Goal: Task Accomplishment & Management: Use online tool/utility

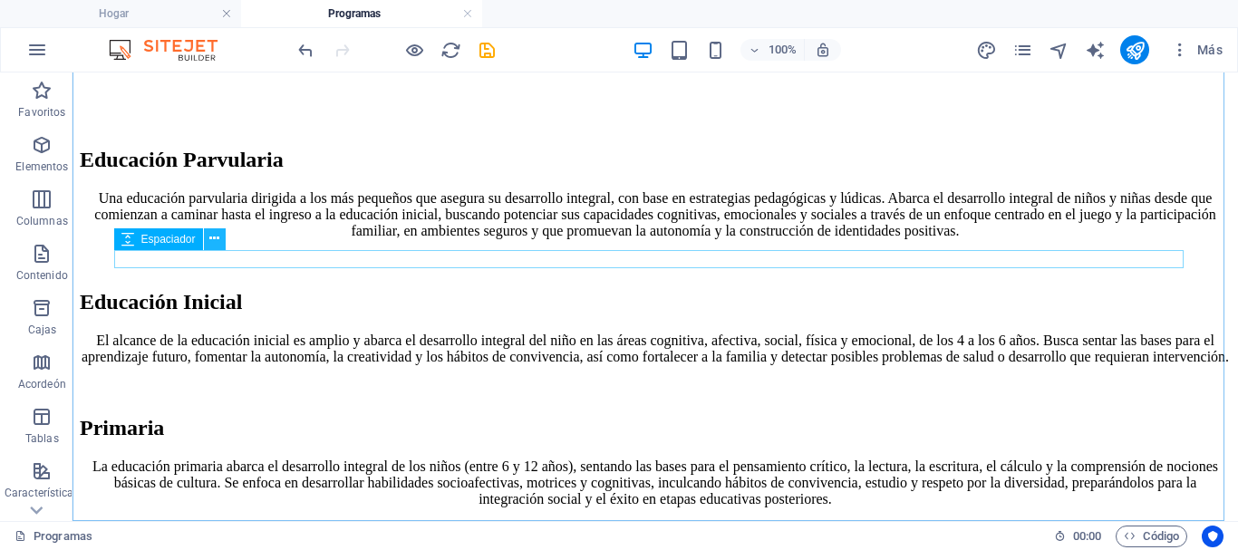
click at [212, 230] on icon at bounding box center [214, 238] width 10 height 19
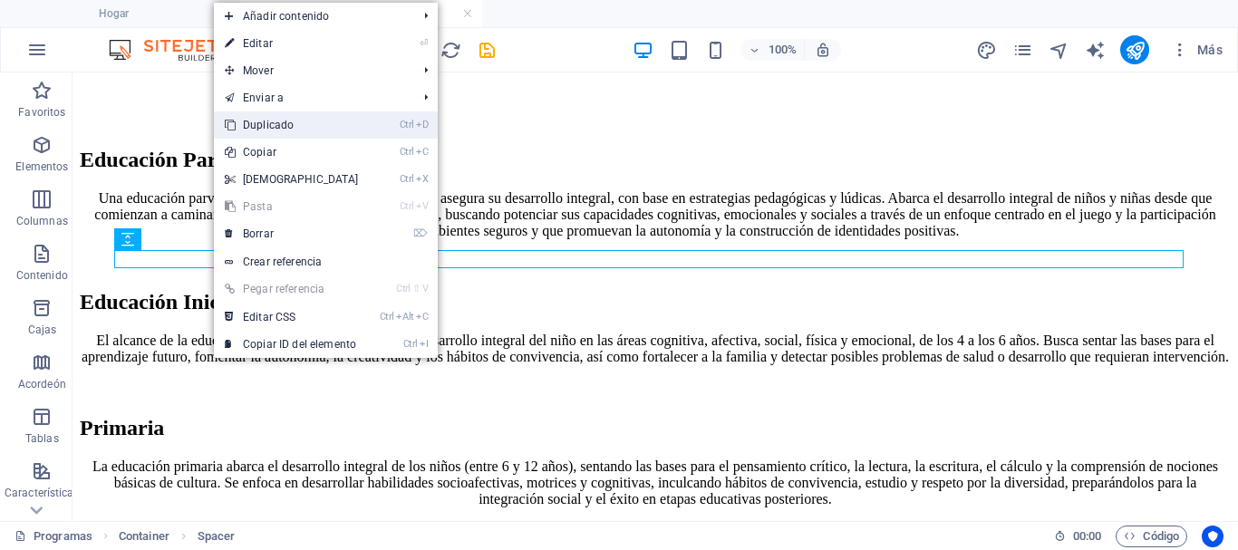
click at [258, 128] on font "Duplicado" at bounding box center [268, 125] width 51 height 13
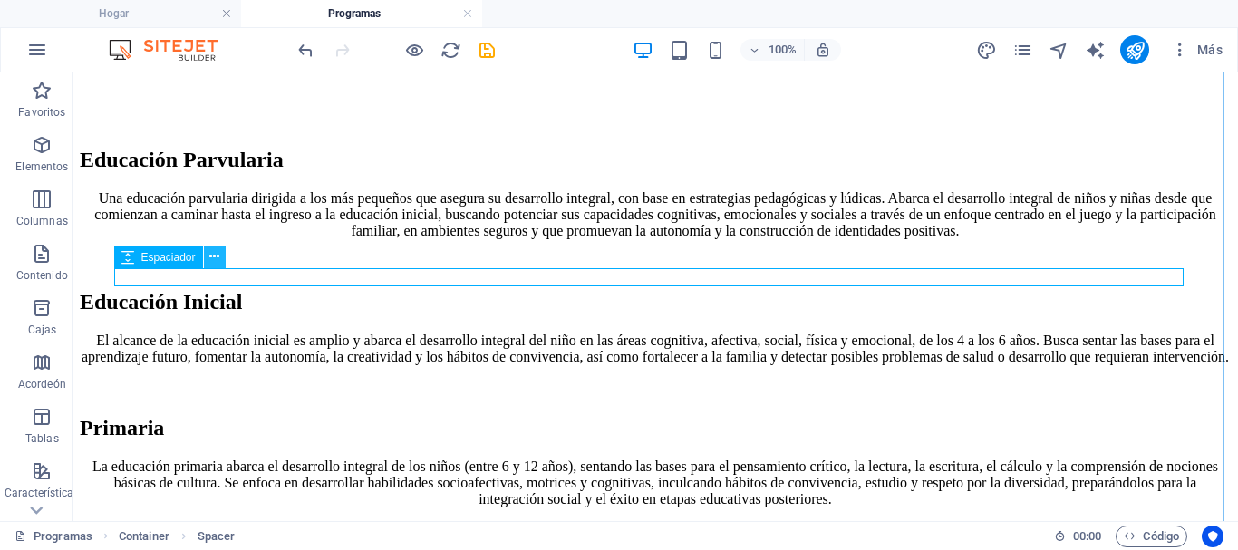
click at [215, 252] on icon at bounding box center [214, 257] width 10 height 19
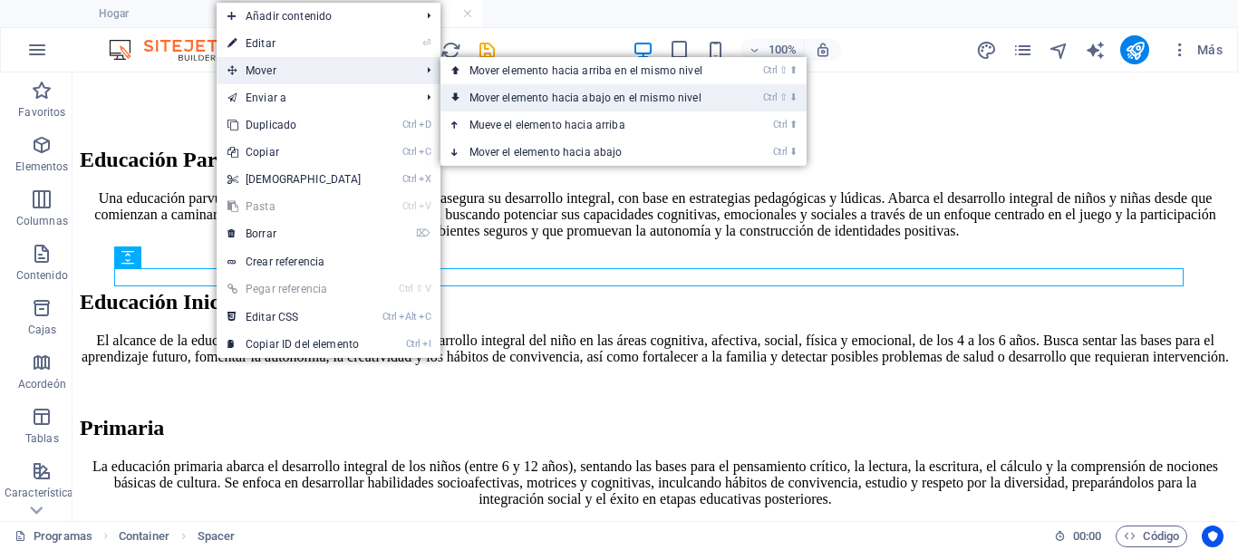
click at [471, 99] on font "Mover elemento hacia abajo en el mismo nivel" at bounding box center [586, 98] width 232 height 13
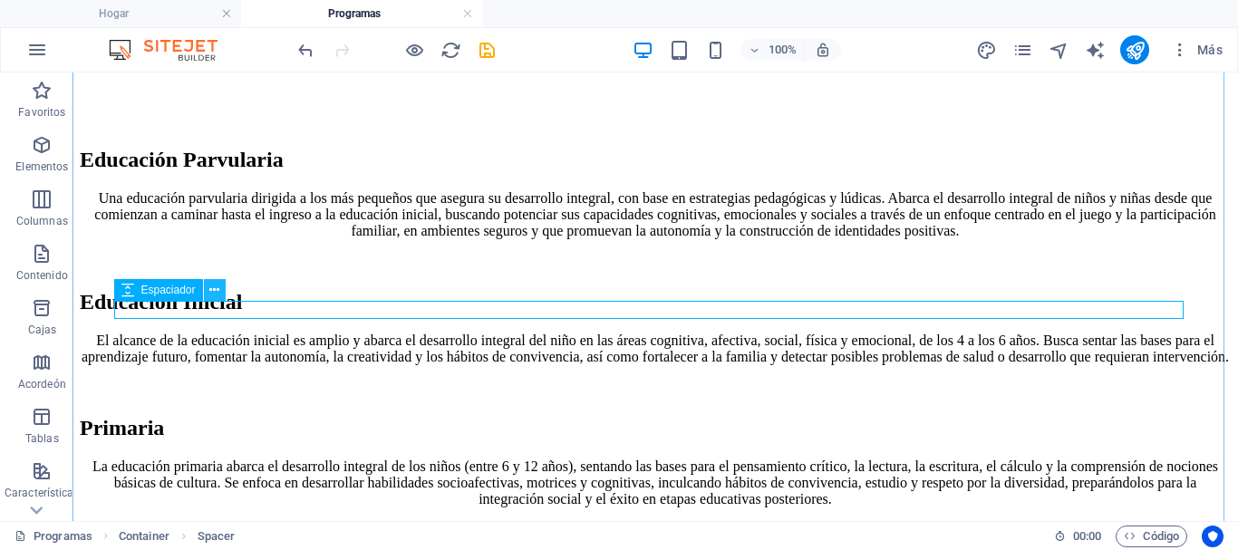
click at [214, 292] on icon at bounding box center [214, 290] width 10 height 19
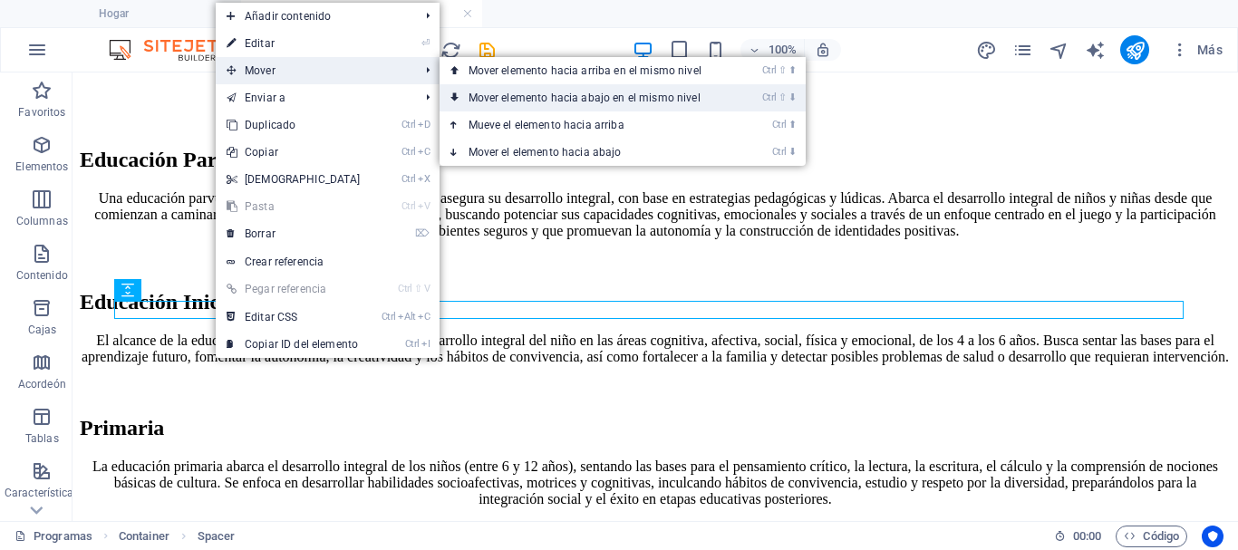
drag, startPoint x: 467, startPoint y: 92, endPoint x: 394, endPoint y: 22, distance: 101.3
click at [469, 92] on font "Mover elemento hacia abajo en el mismo nivel" at bounding box center [585, 98] width 232 height 13
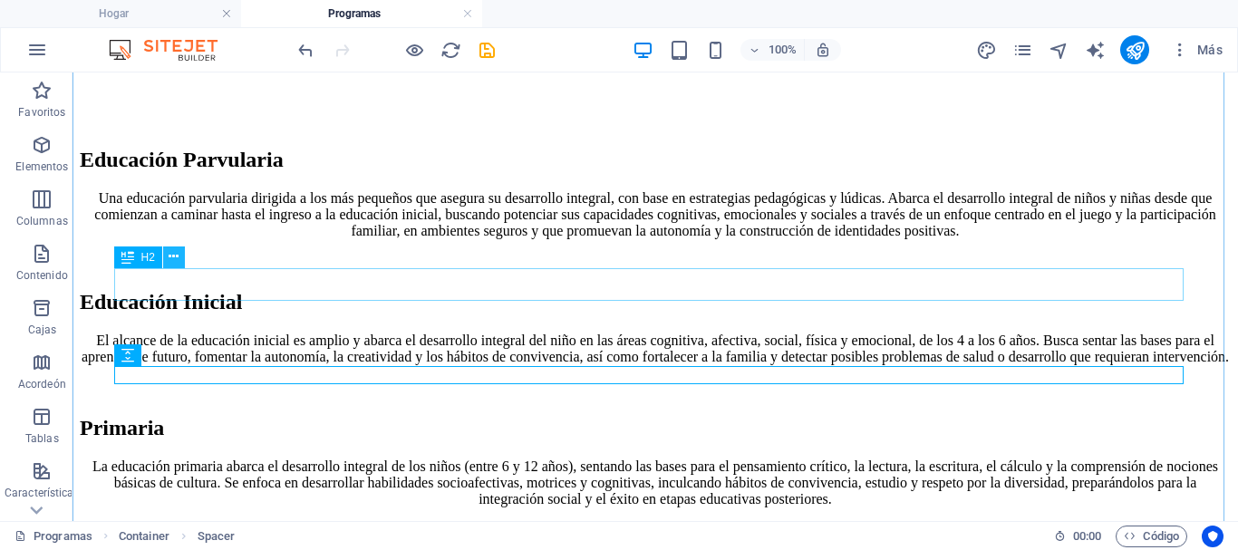
click at [178, 257] on icon at bounding box center [174, 257] width 10 height 19
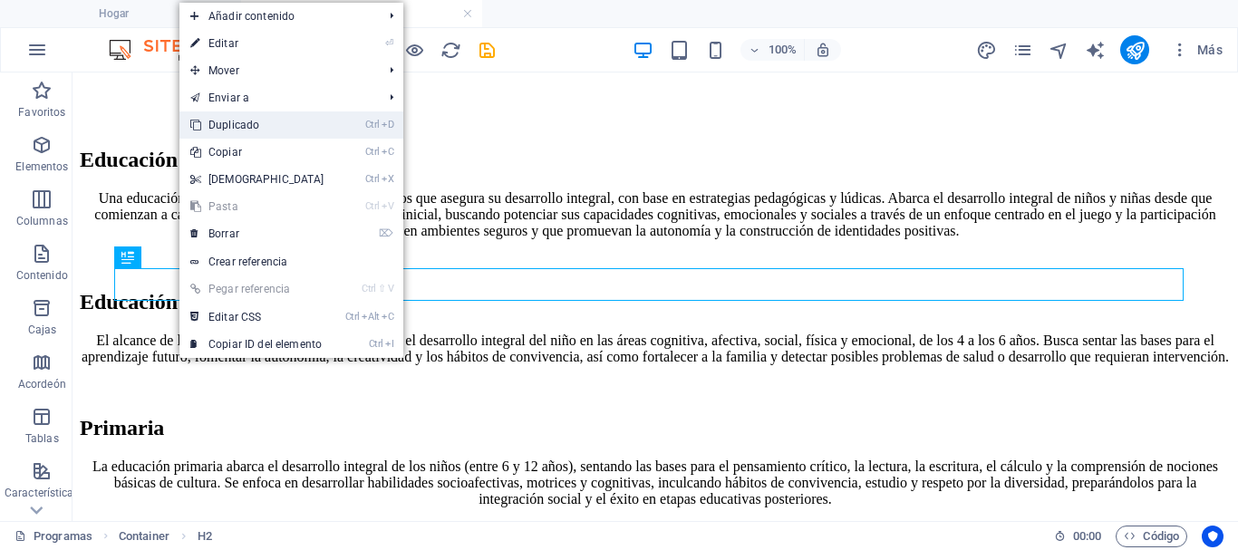
click at [220, 122] on font "Duplicado" at bounding box center [234, 125] width 51 height 13
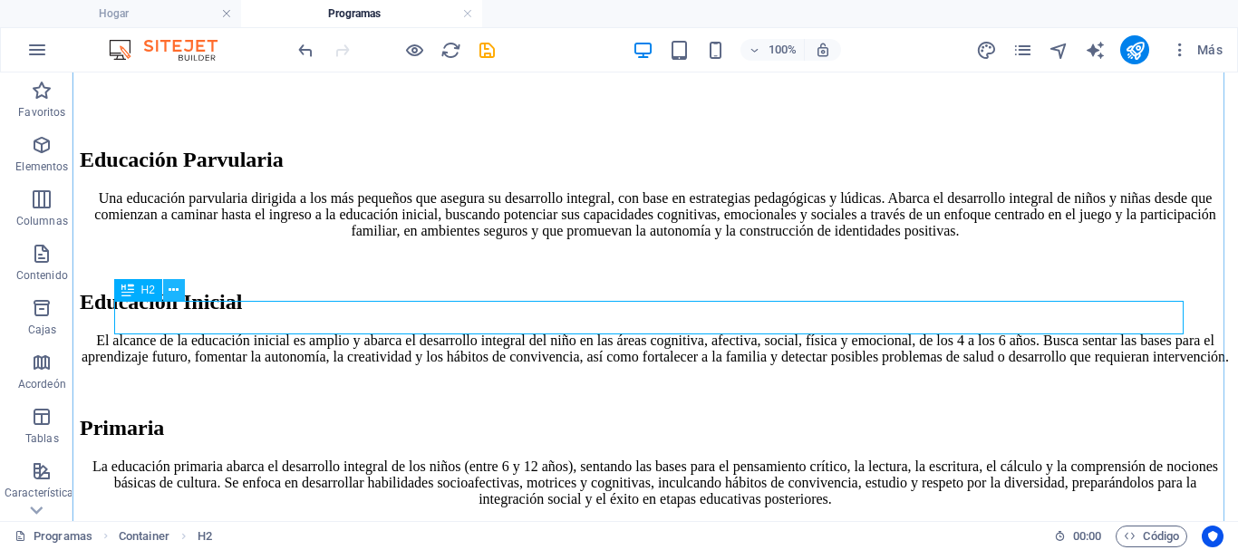
click at [180, 288] on button at bounding box center [174, 290] width 22 height 22
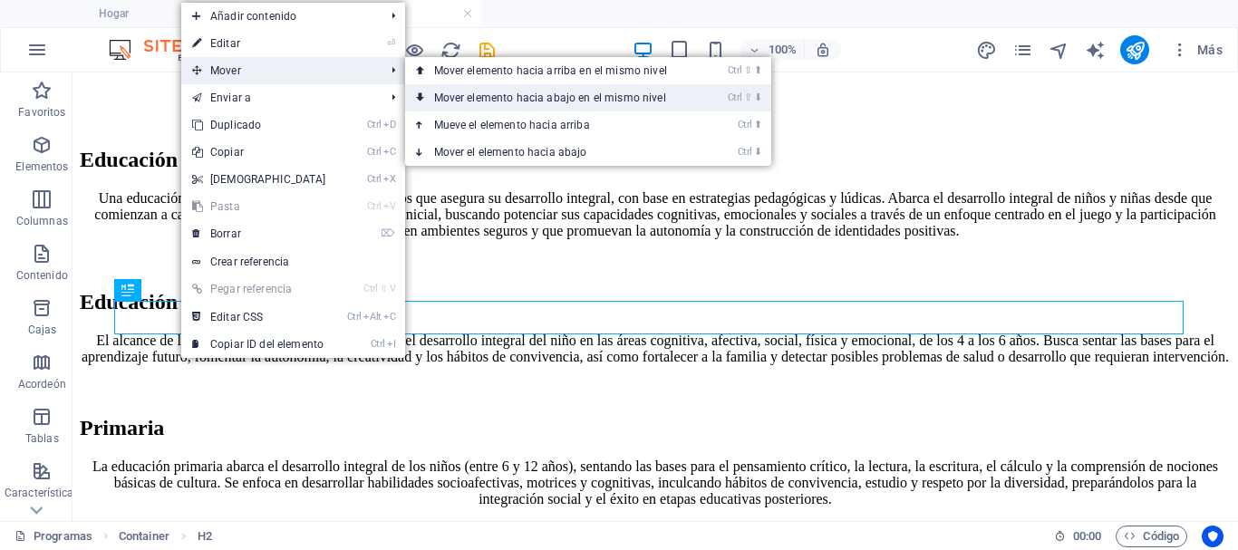
click at [461, 104] on link "Ctrl ⇧ ⬇ Mover elemento hacia abajo en el mismo nivel" at bounding box center [554, 97] width 298 height 27
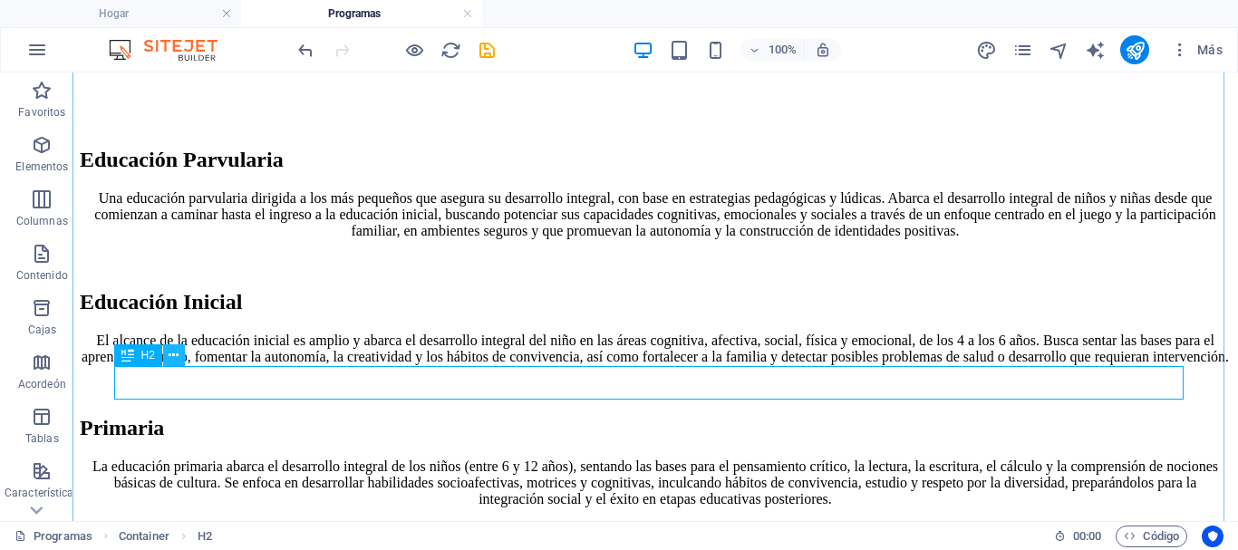
click at [174, 355] on icon at bounding box center [174, 355] width 10 height 19
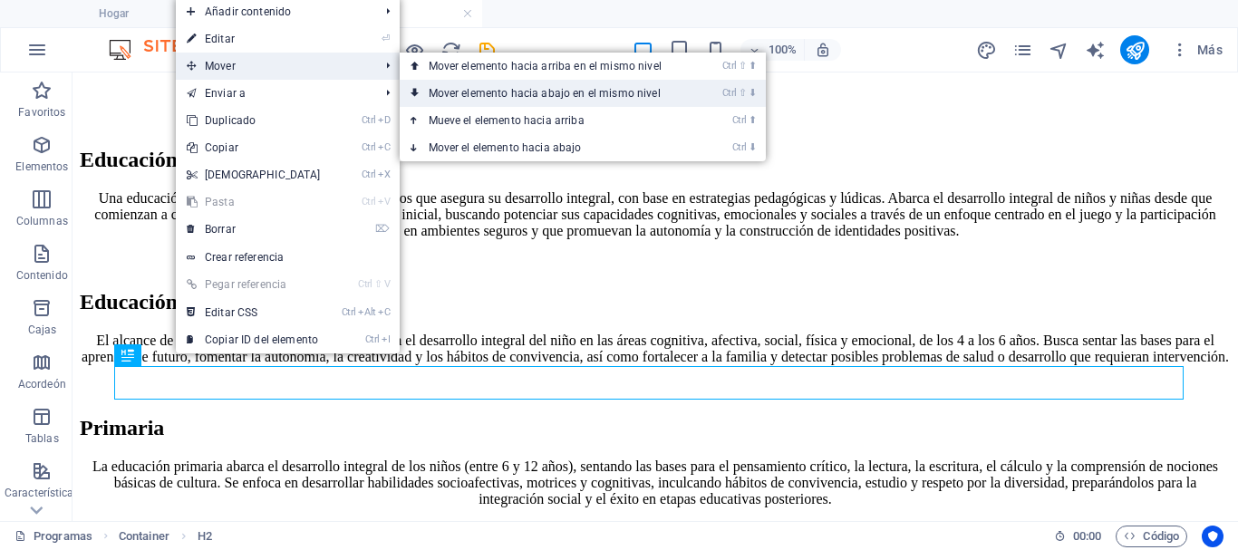
click at [442, 92] on font "Mover elemento hacia abajo en el mismo nivel" at bounding box center [545, 93] width 232 height 13
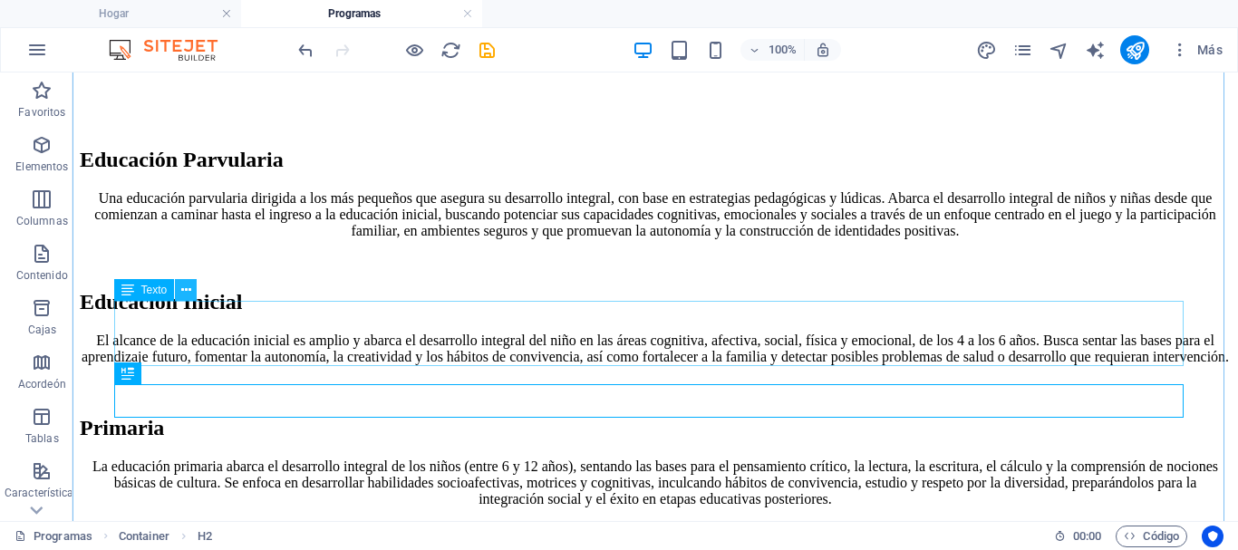
click at [183, 287] on icon at bounding box center [186, 290] width 10 height 19
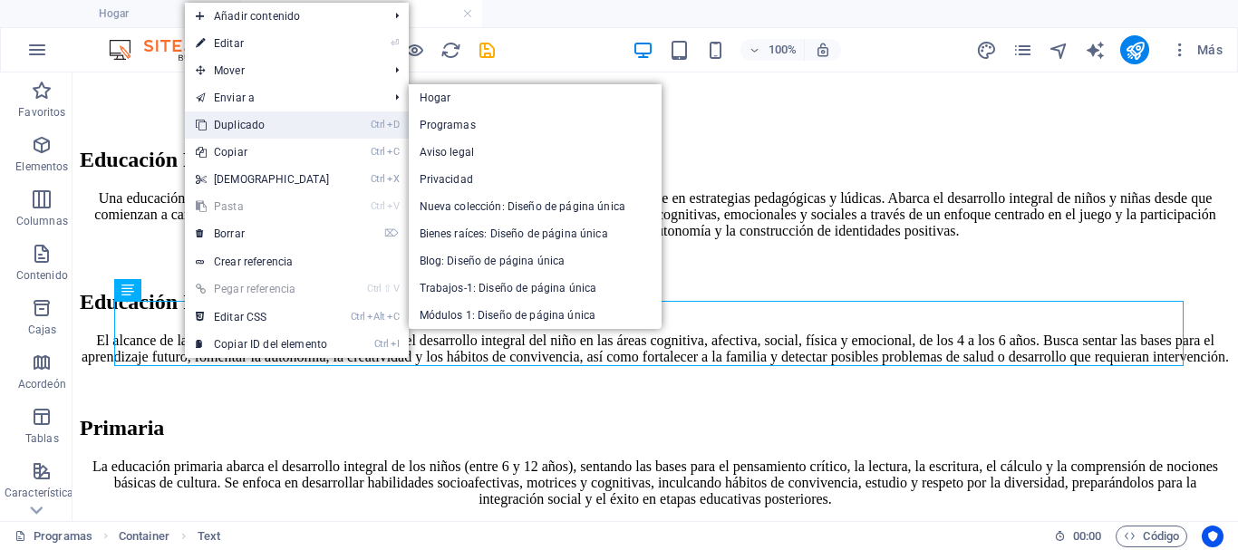
click at [240, 125] on font "Duplicado" at bounding box center [239, 125] width 51 height 13
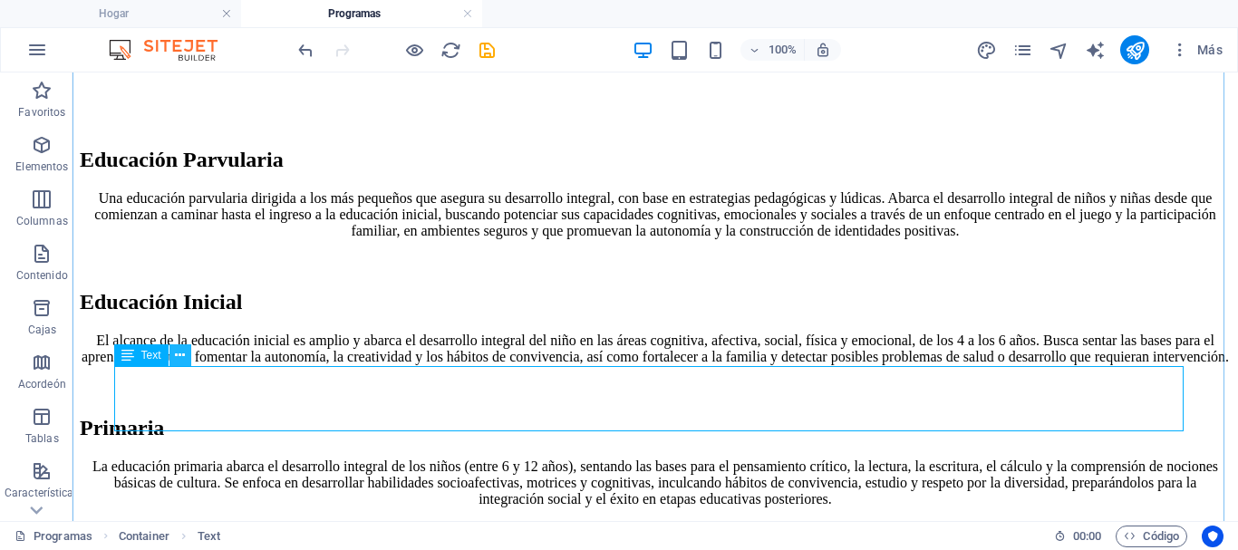
click at [176, 355] on icon at bounding box center [180, 355] width 10 height 19
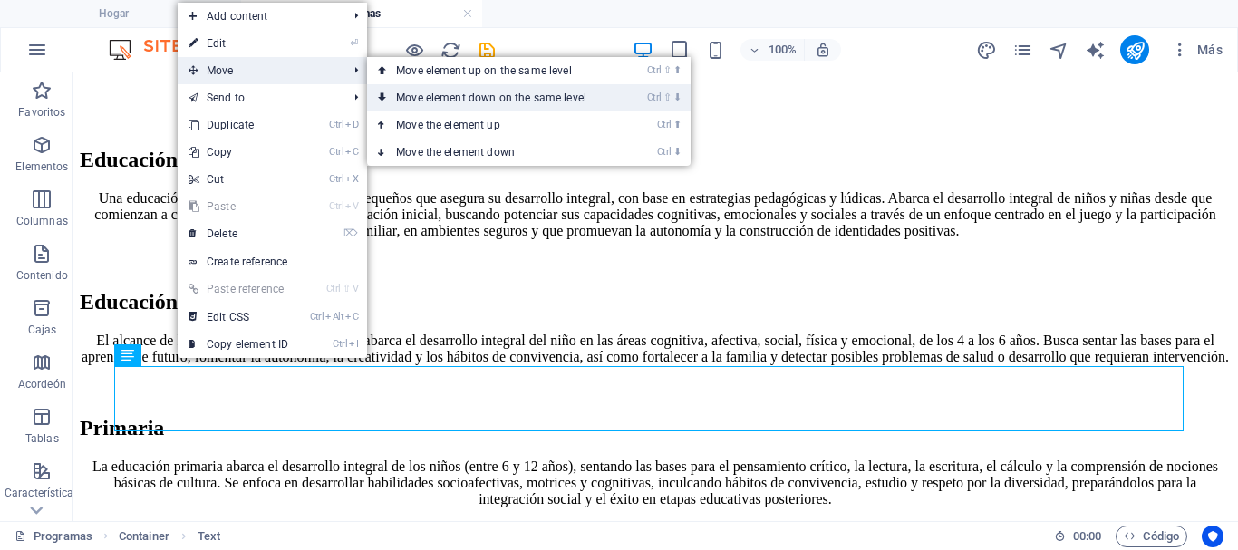
click at [432, 92] on link "Ctrl ⇧ ⬇ Move element down on the same level" at bounding box center [495, 97] width 256 height 27
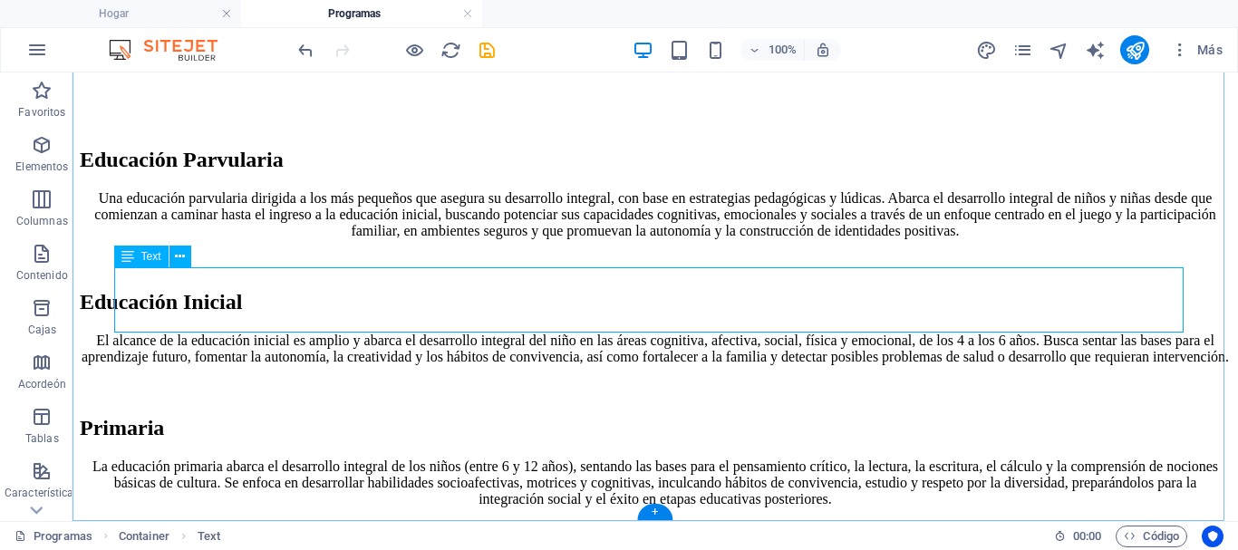
scroll to position [704, 0]
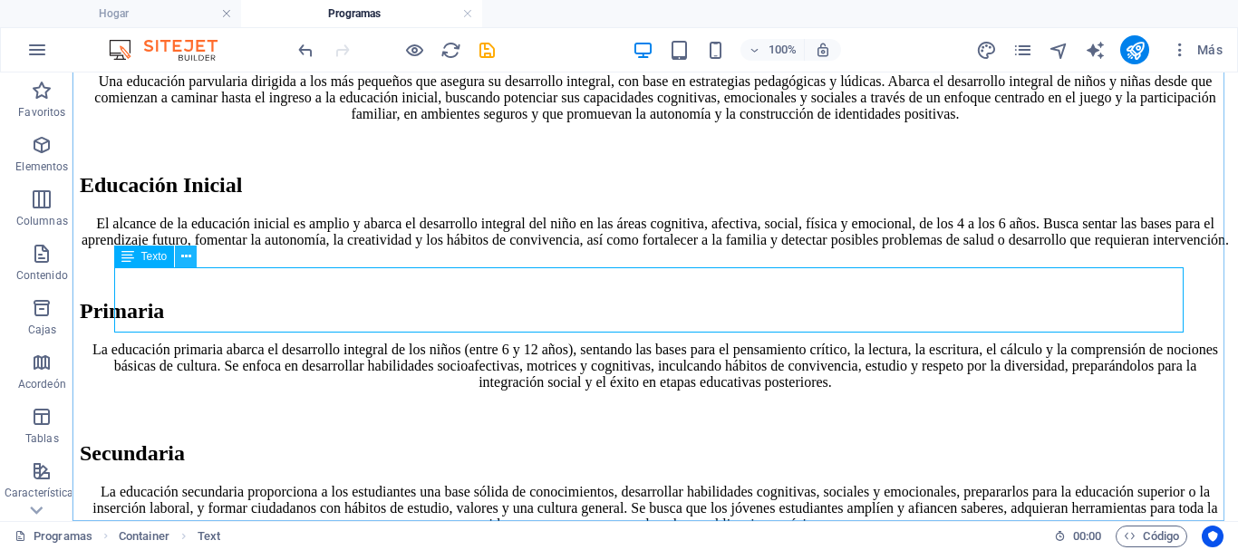
click at [186, 254] on icon at bounding box center [186, 257] width 10 height 19
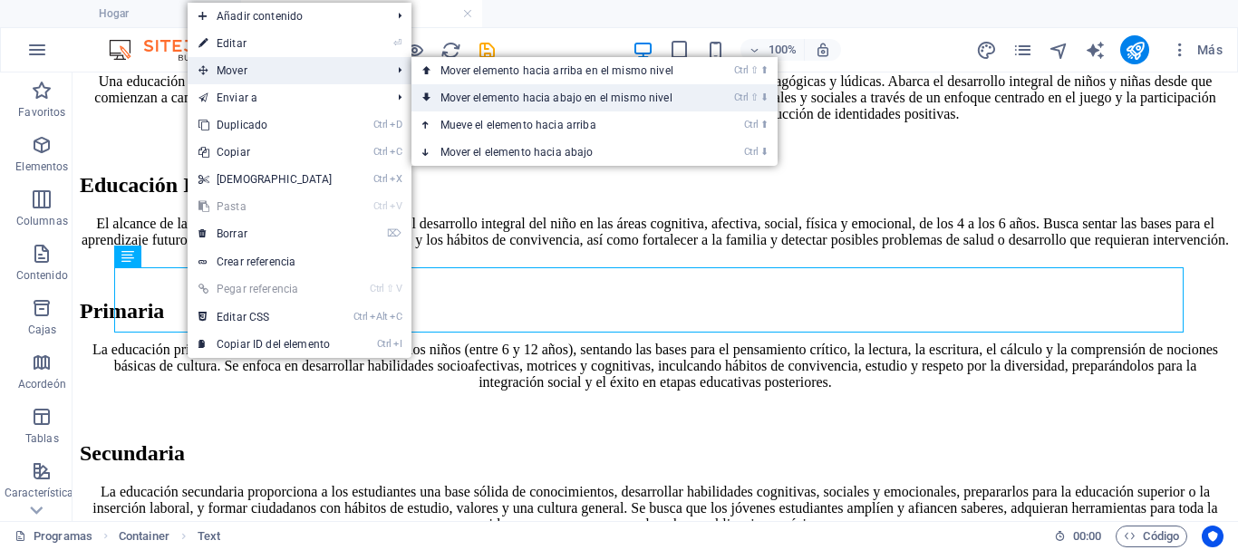
click at [471, 93] on font "Mover elemento hacia abajo en el mismo nivel" at bounding box center [557, 98] width 232 height 13
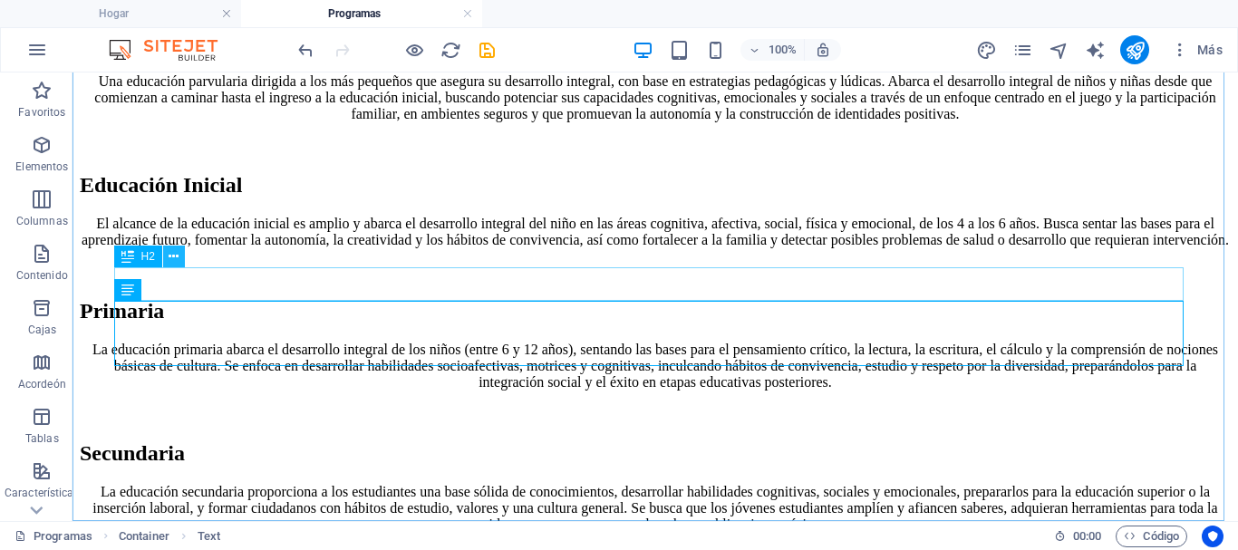
click at [171, 257] on icon at bounding box center [174, 257] width 10 height 19
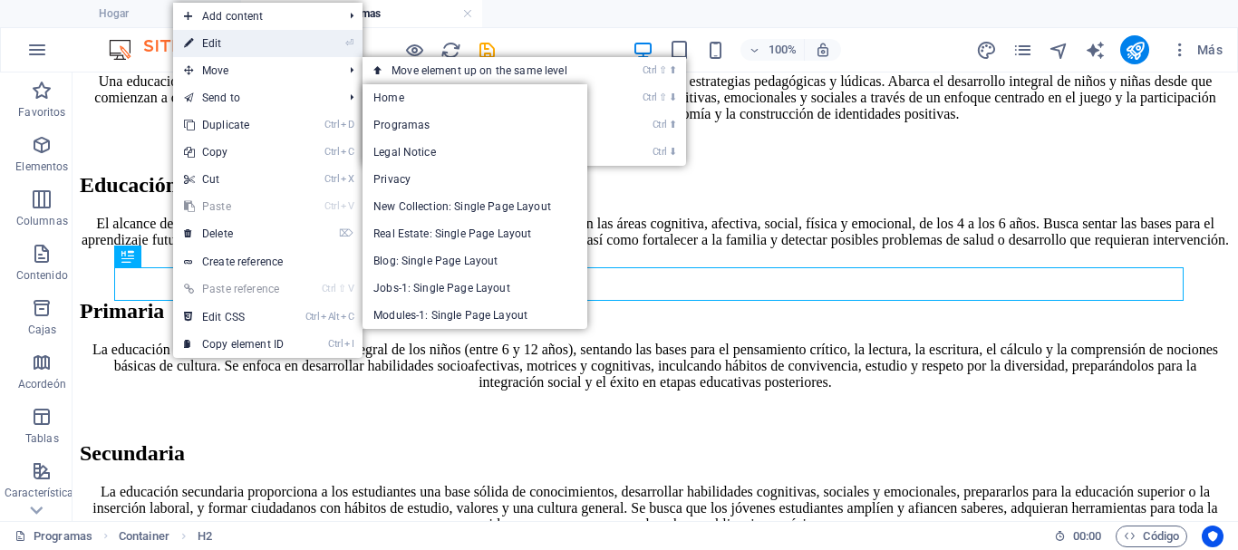
click at [216, 43] on link "⏎ Edit" at bounding box center [233, 43] width 121 height 27
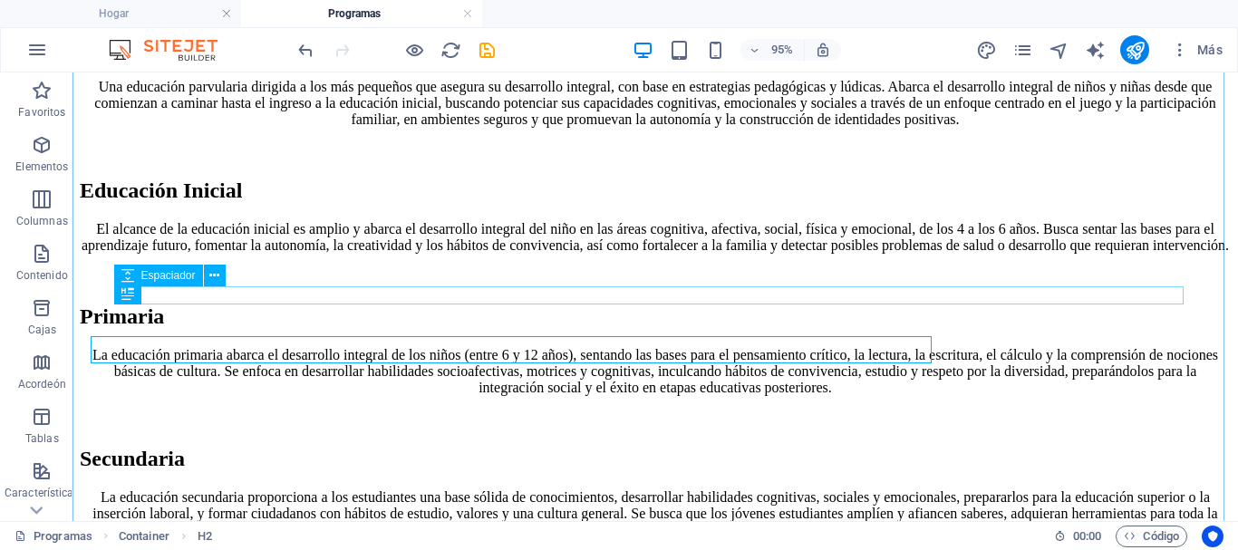
scroll to position [667, 0]
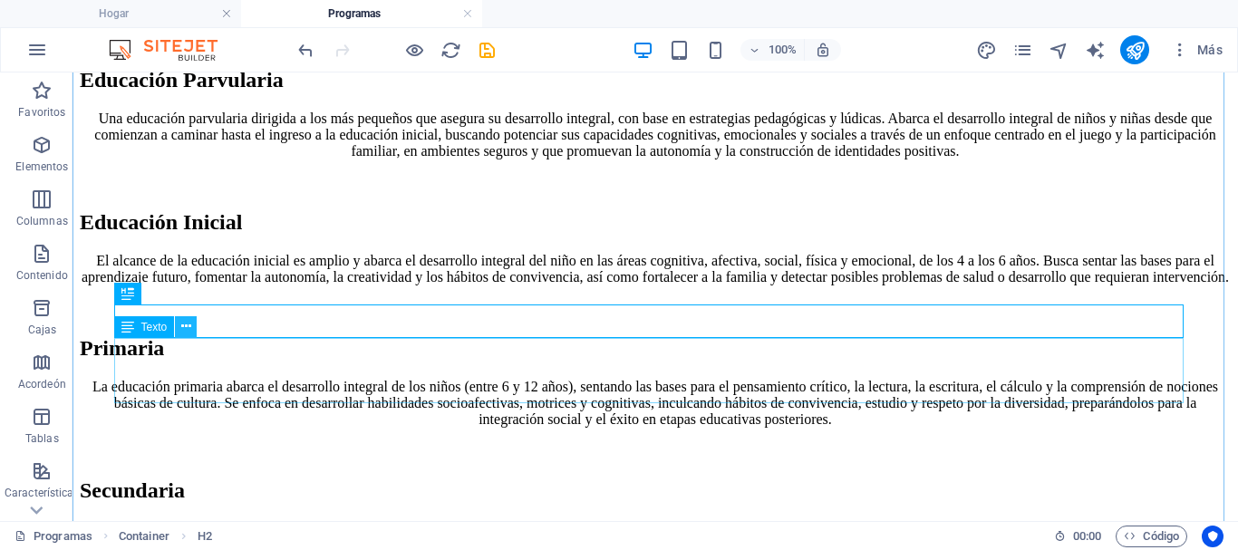
click at [189, 328] on icon at bounding box center [186, 326] width 10 height 19
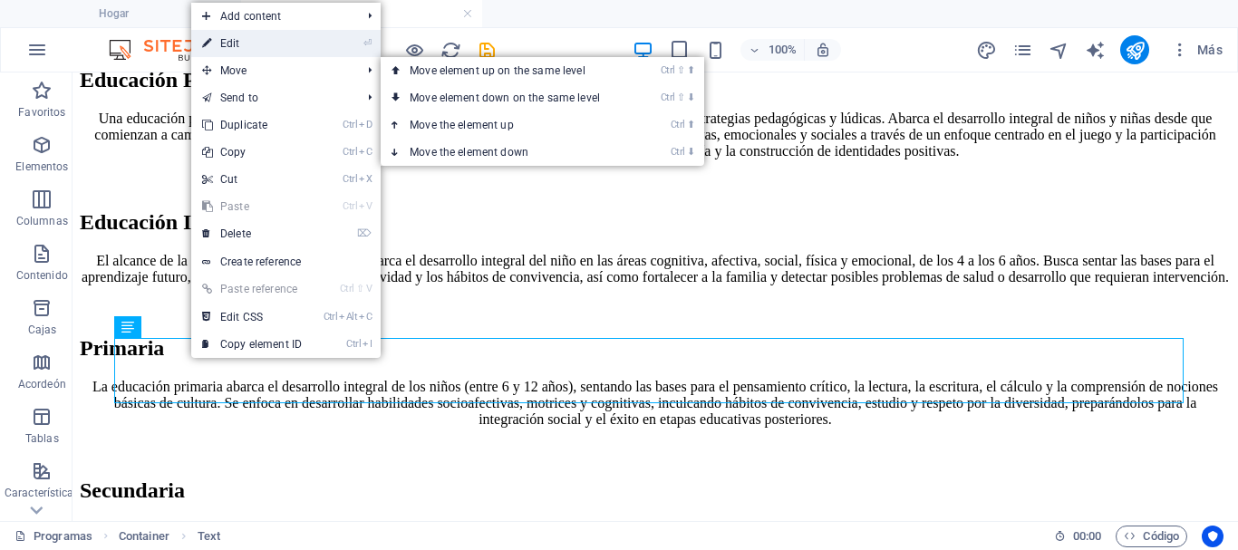
click at [236, 49] on link "⏎ Edit" at bounding box center [251, 43] width 121 height 27
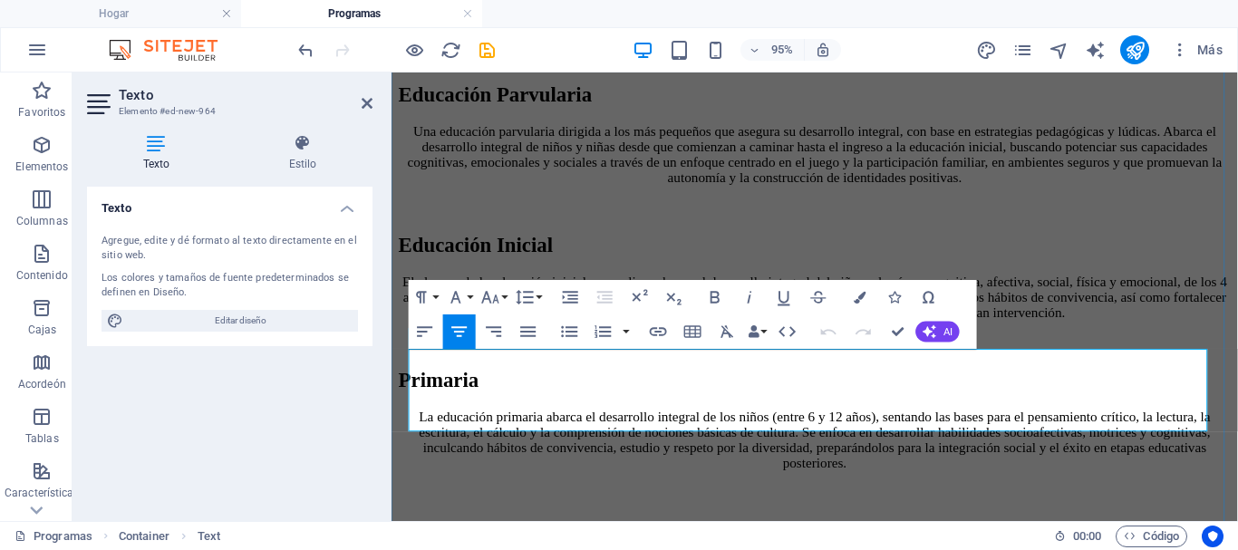
drag, startPoint x: 1053, startPoint y: 443, endPoint x: 430, endPoint y: 383, distance: 625.8
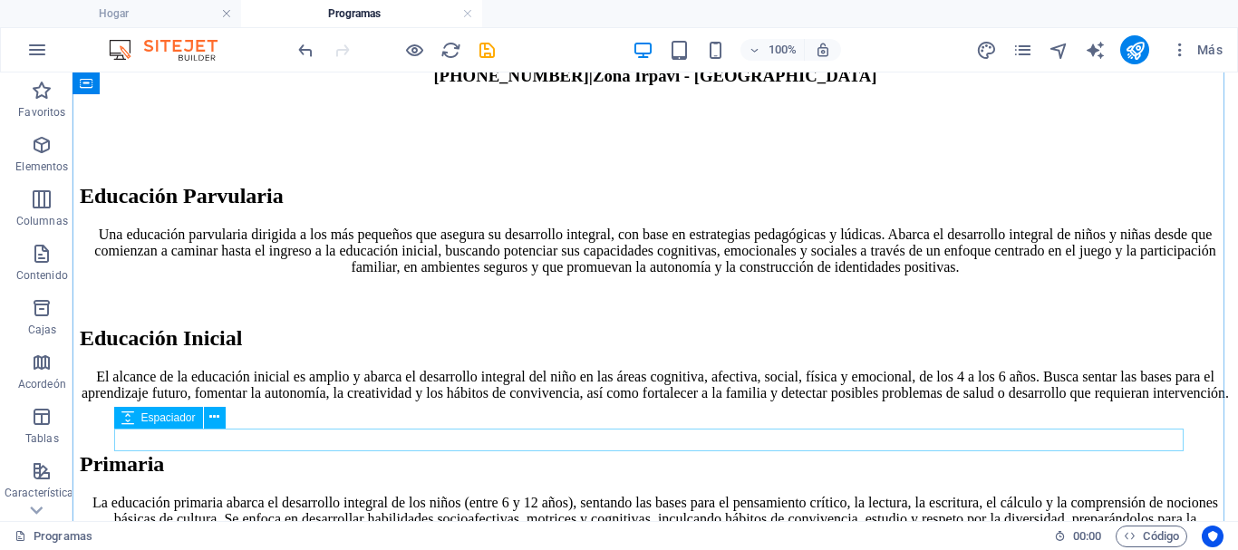
scroll to position [642, 0]
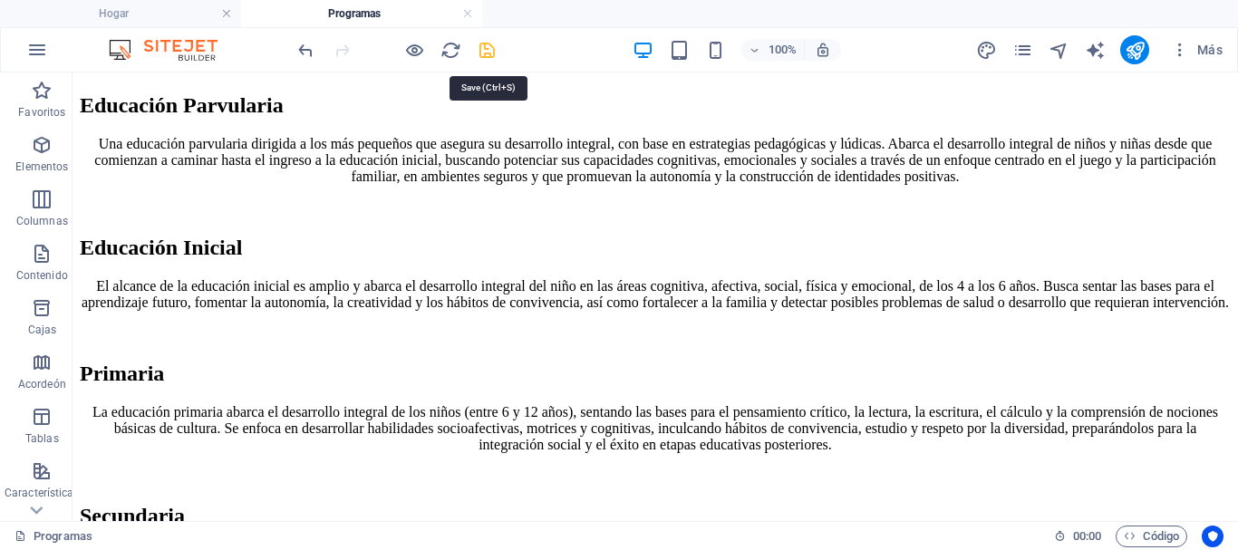
click at [492, 52] on icon "ahorrar" at bounding box center [487, 50] width 21 height 21
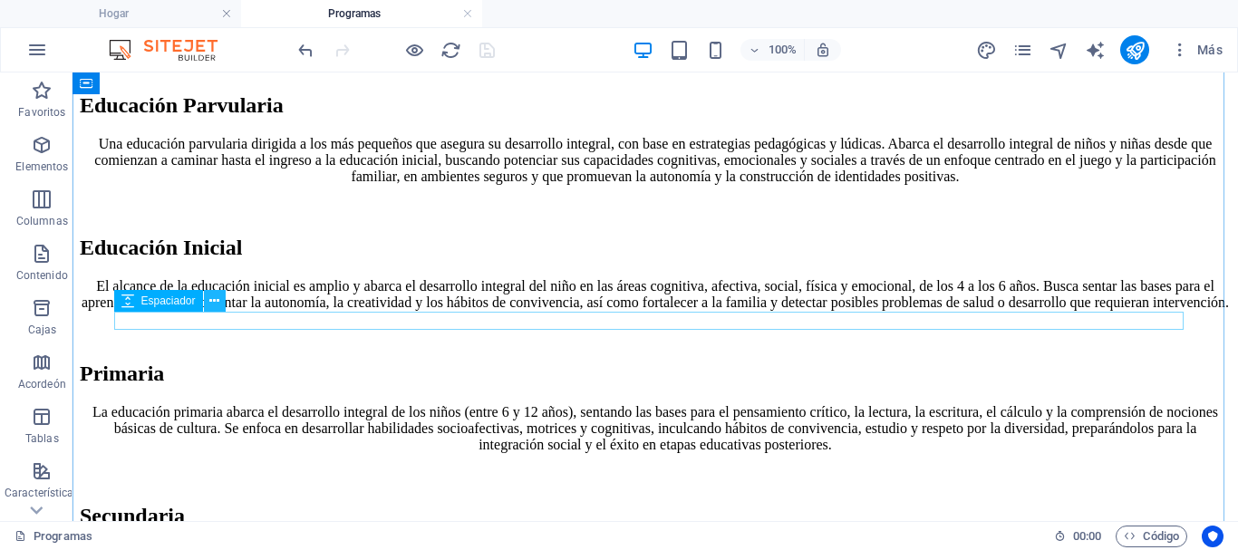
click at [209, 299] on button at bounding box center [215, 301] width 22 height 22
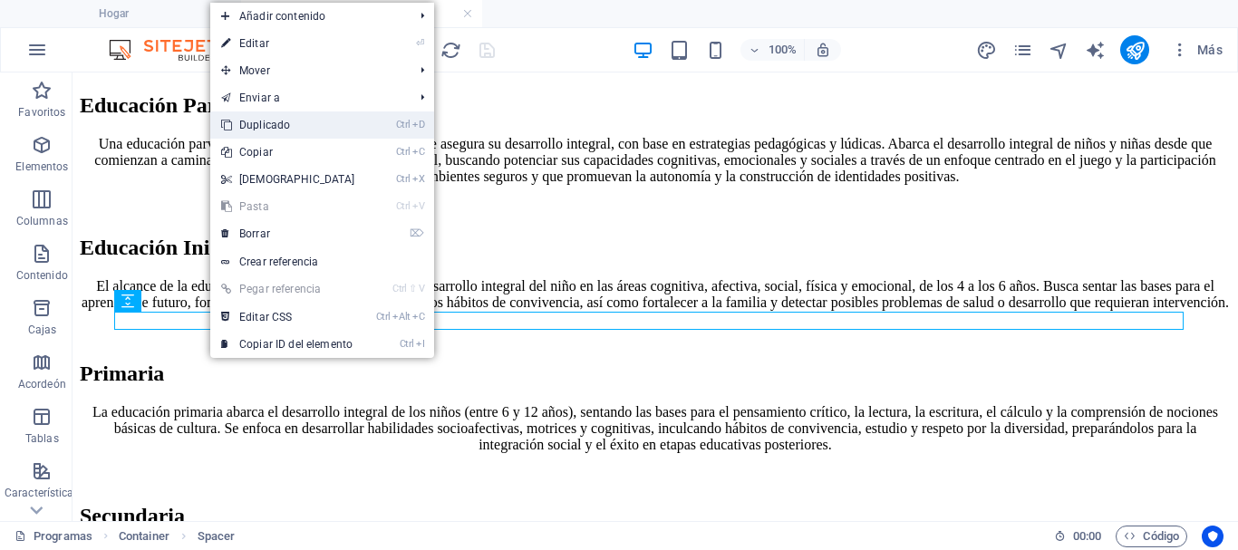
click at [267, 127] on font "Duplicado" at bounding box center [264, 125] width 51 height 13
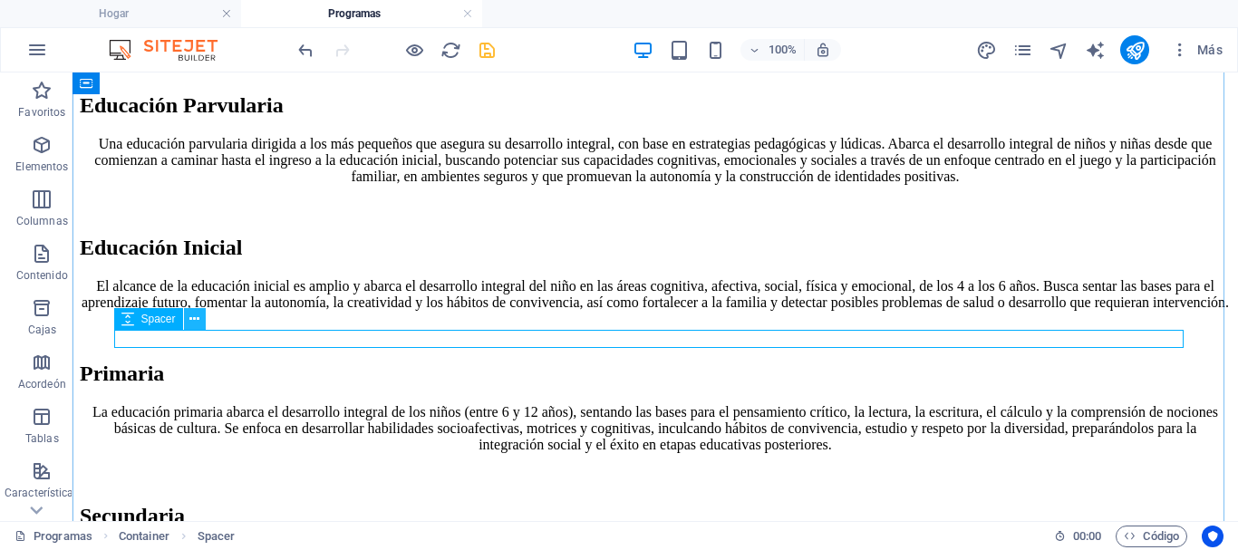
click at [195, 321] on icon at bounding box center [194, 319] width 10 height 19
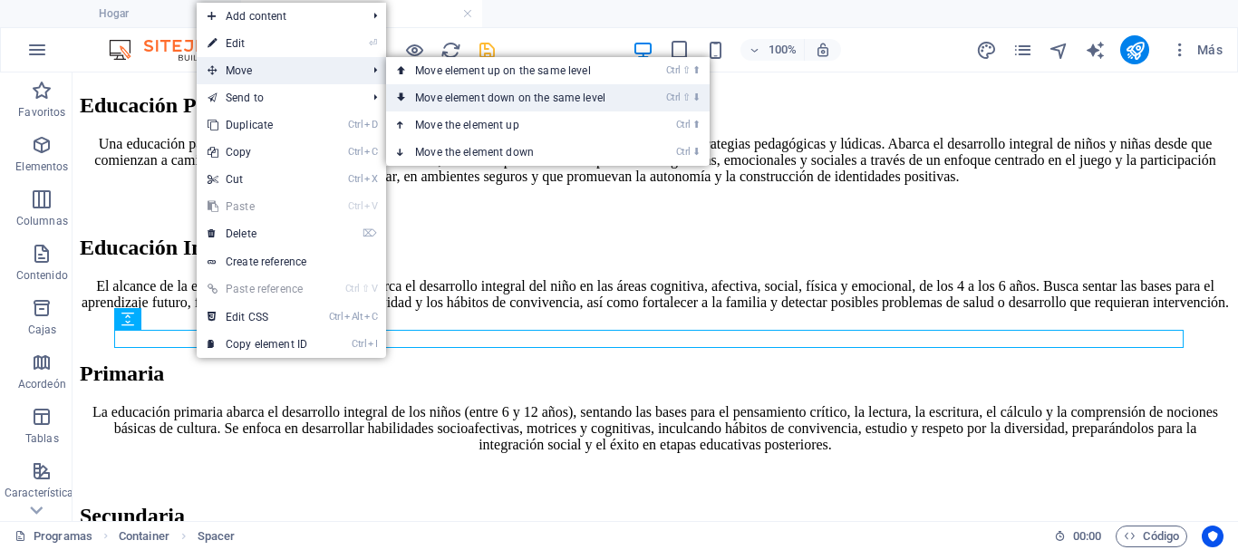
click at [419, 92] on link "Ctrl ⇧ ⬇ Move element down on the same level" at bounding box center [514, 97] width 256 height 27
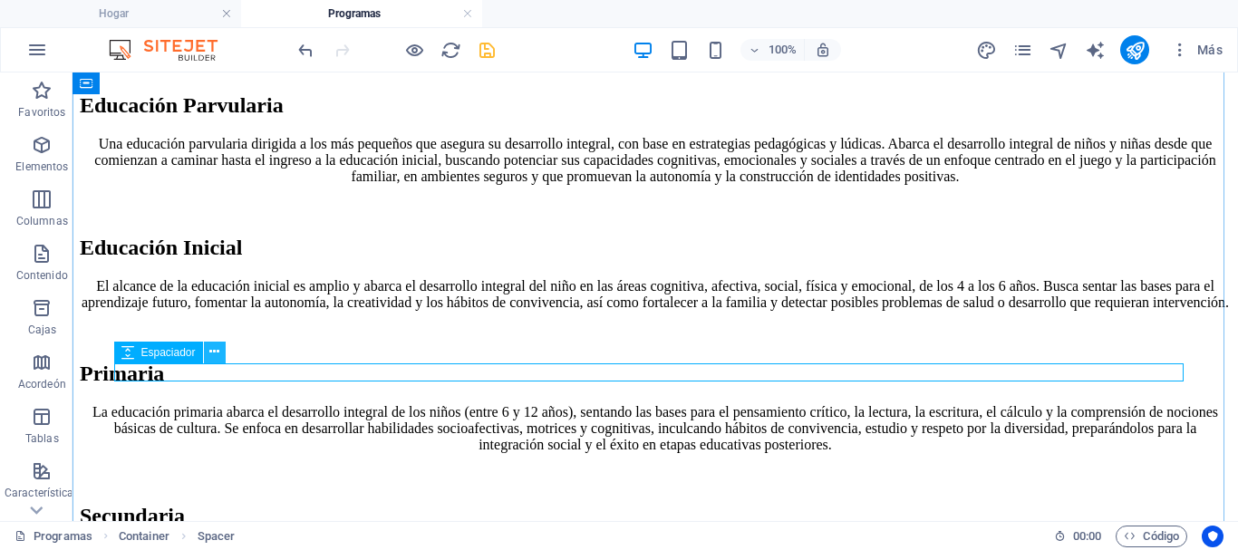
click at [218, 354] on icon at bounding box center [214, 352] width 10 height 19
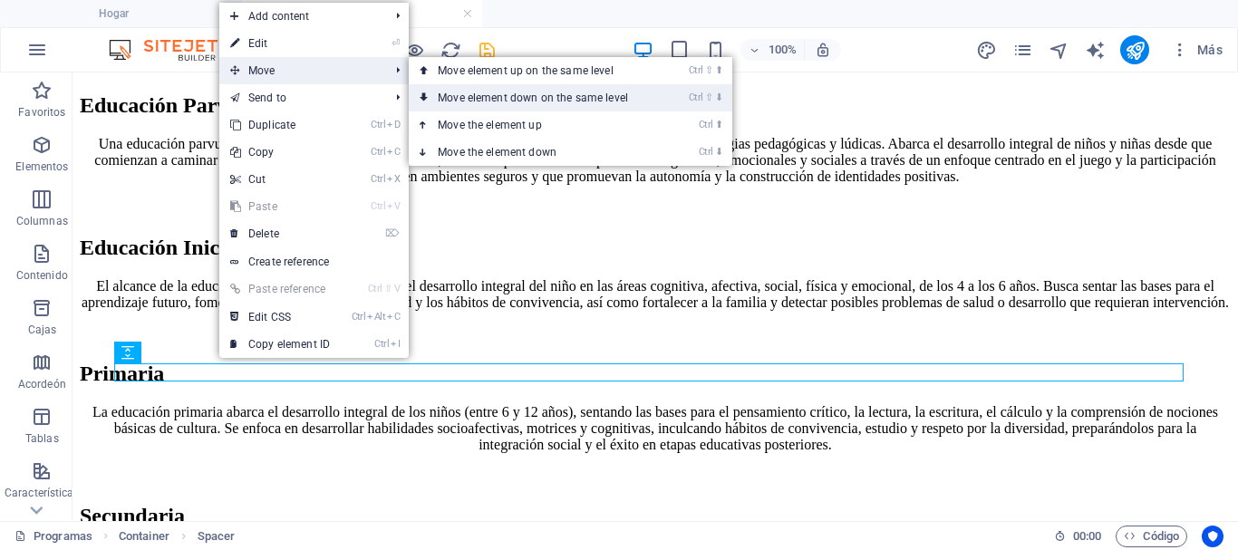
click at [446, 98] on link "Ctrl ⇧ ⬇ Move element down on the same level" at bounding box center [537, 97] width 256 height 27
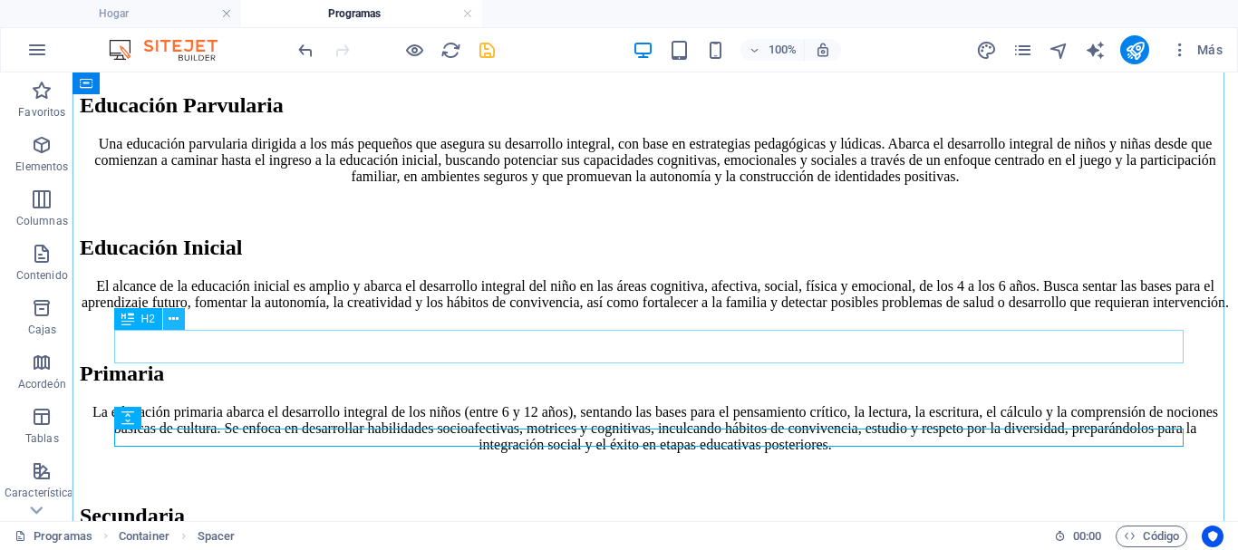
click at [172, 316] on icon at bounding box center [174, 319] width 10 height 19
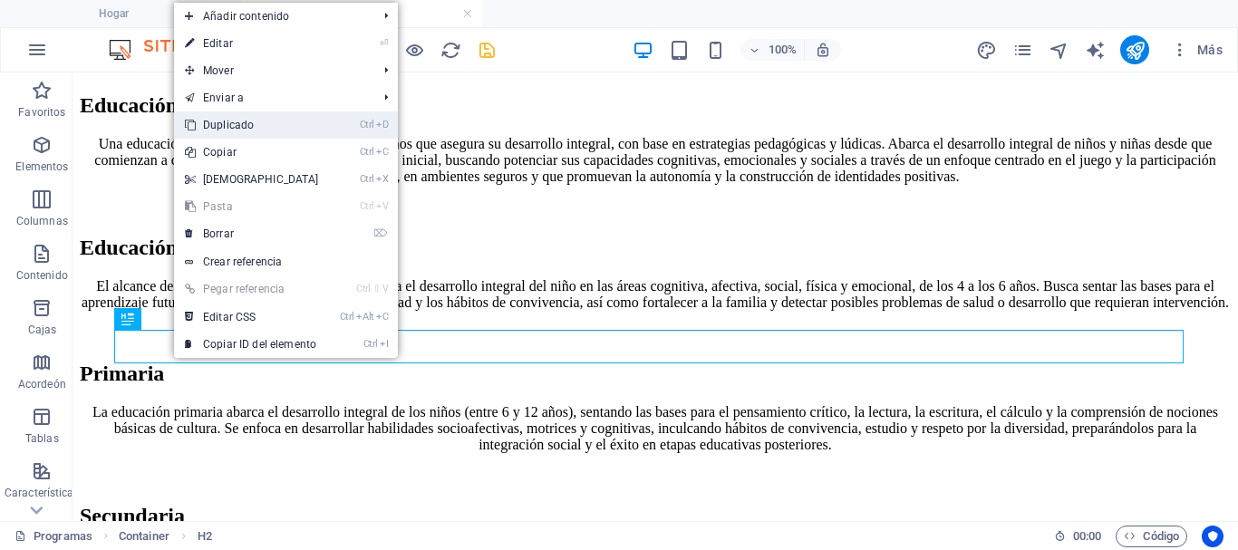
click at [230, 125] on font "Duplicado" at bounding box center [228, 125] width 51 height 13
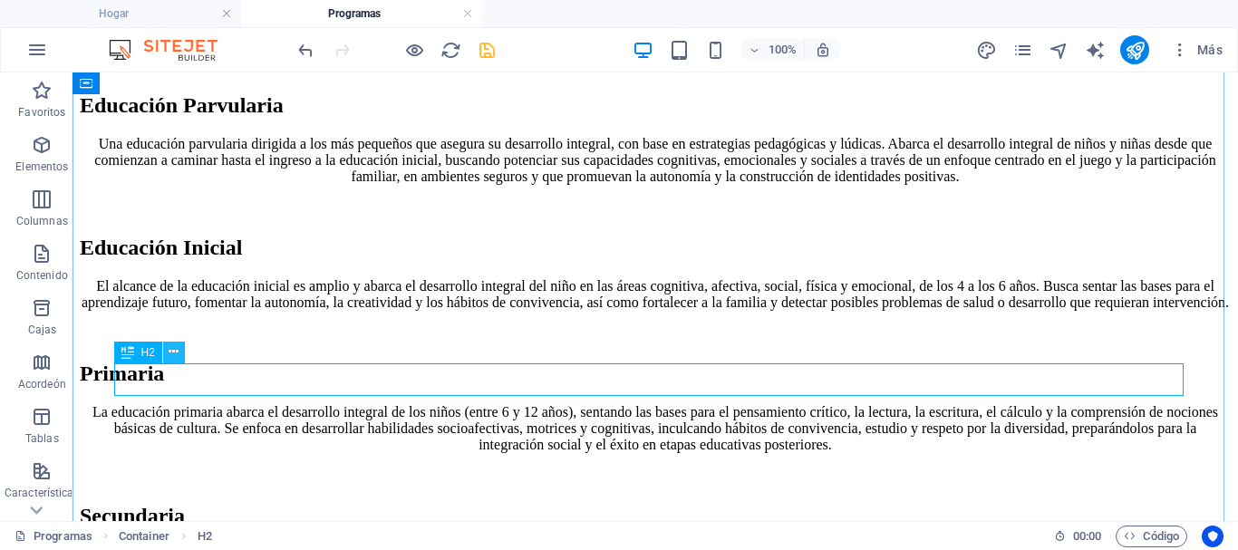
click at [173, 354] on icon at bounding box center [174, 352] width 10 height 19
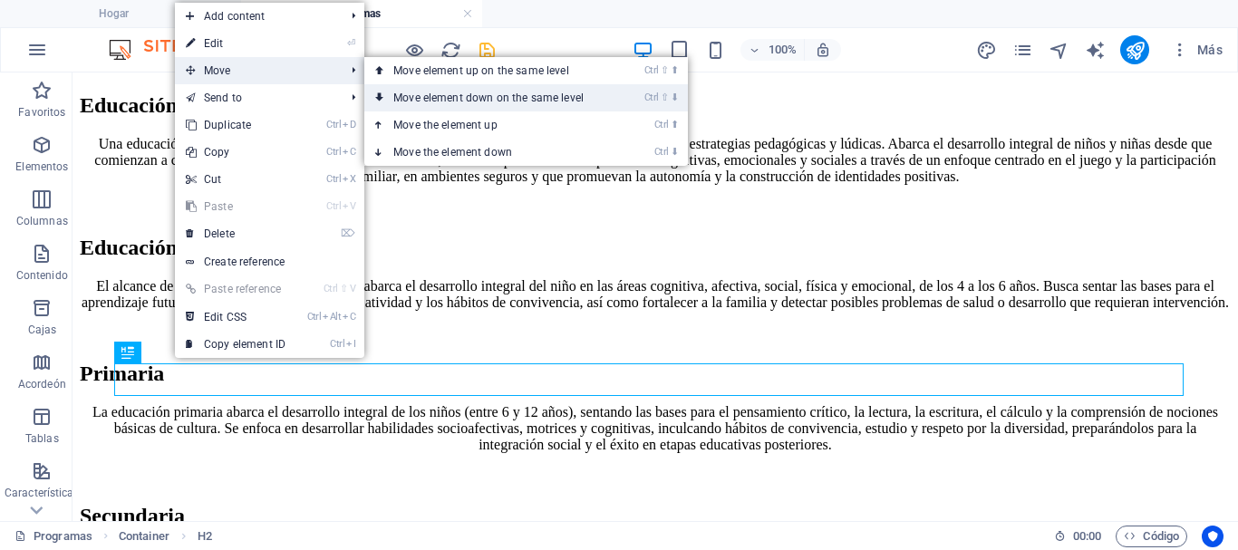
click at [389, 100] on link "Ctrl ⇧ ⬇ Move element down on the same level" at bounding box center [492, 97] width 256 height 27
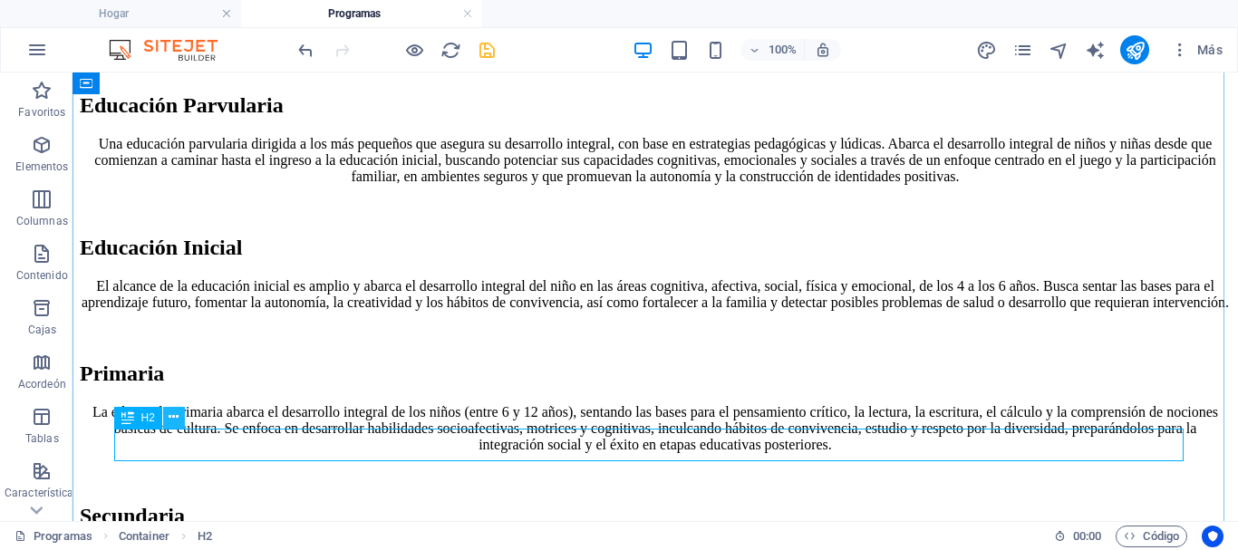
click at [174, 413] on icon at bounding box center [174, 417] width 10 height 19
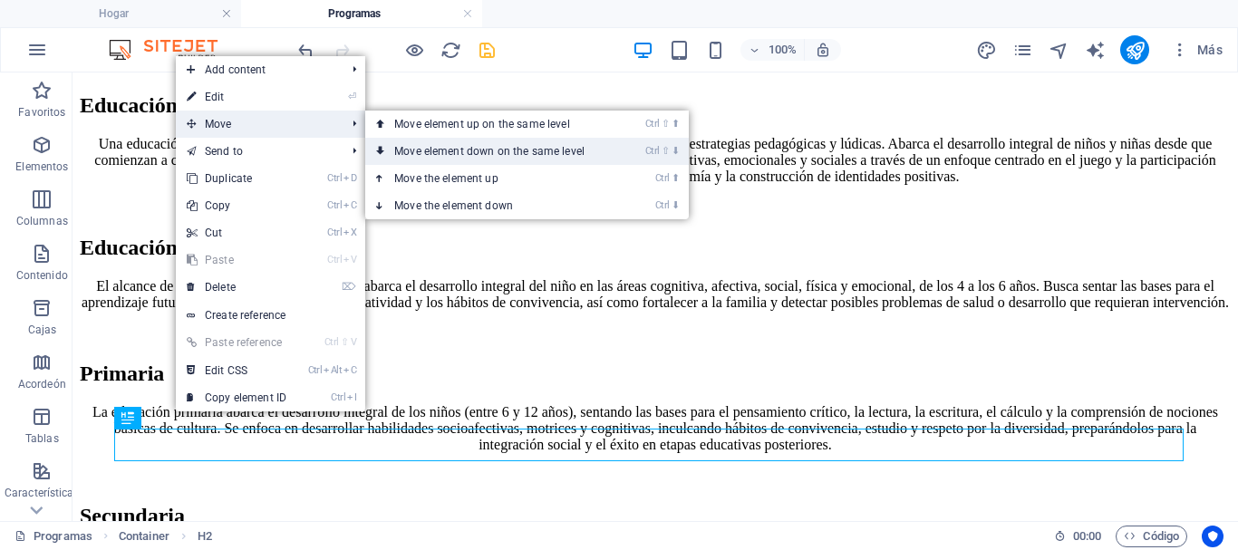
click at [422, 148] on link "Ctrl ⇧ ⬇ Move element down on the same level" at bounding box center [493, 151] width 256 height 27
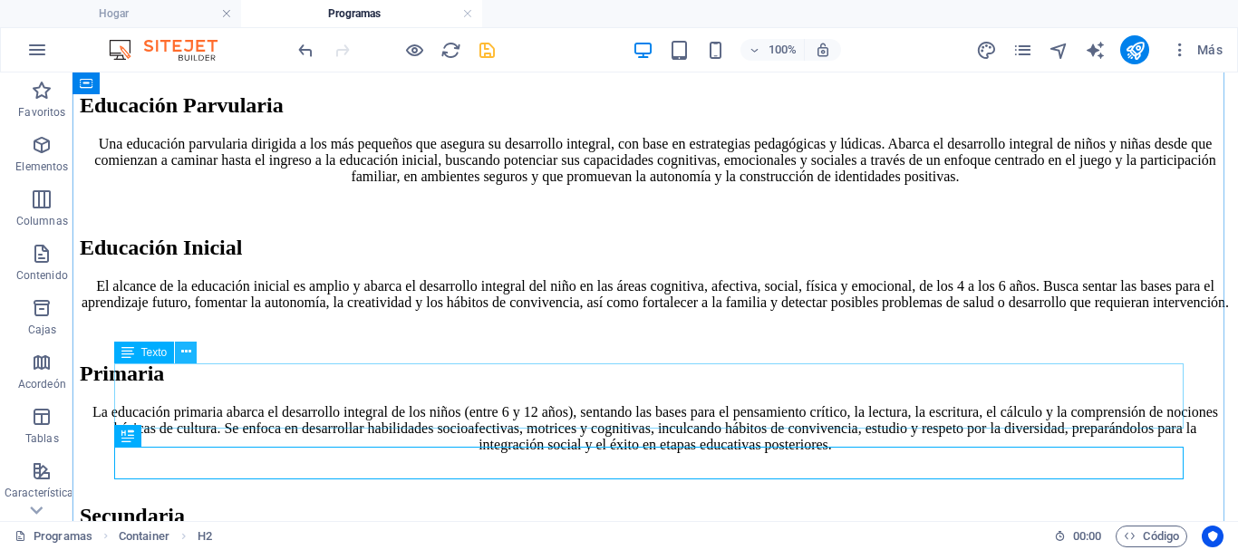
click at [189, 355] on icon at bounding box center [186, 352] width 10 height 19
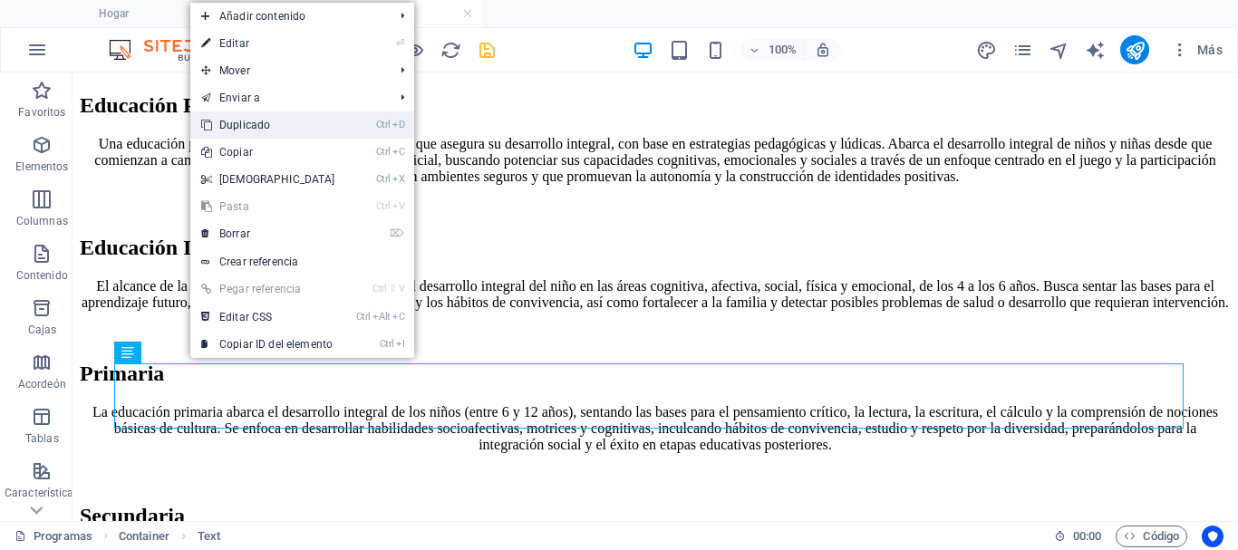
drag, startPoint x: 245, startPoint y: 122, endPoint x: 186, endPoint y: 67, distance: 80.8
click at [245, 122] on font "Duplicado" at bounding box center [244, 125] width 51 height 13
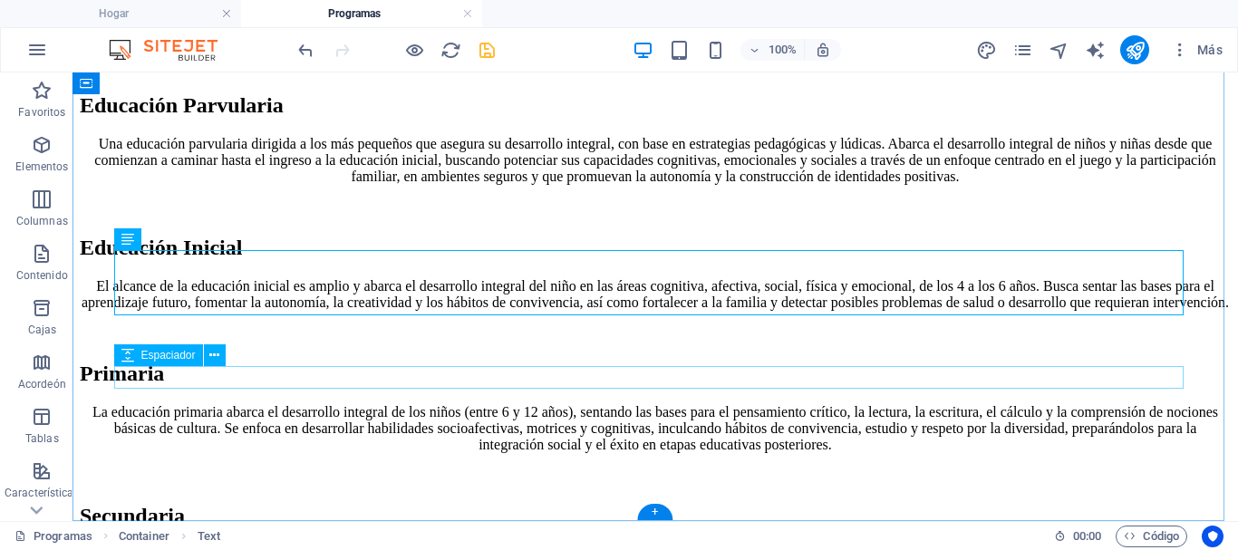
scroll to position [821, 0]
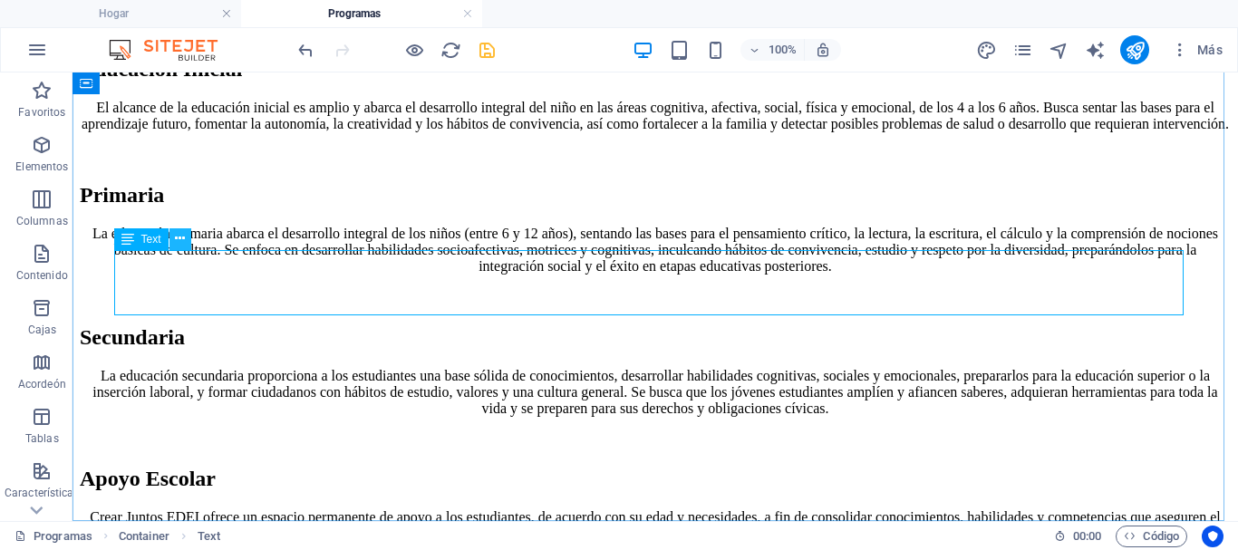
click at [179, 235] on icon at bounding box center [180, 238] width 10 height 19
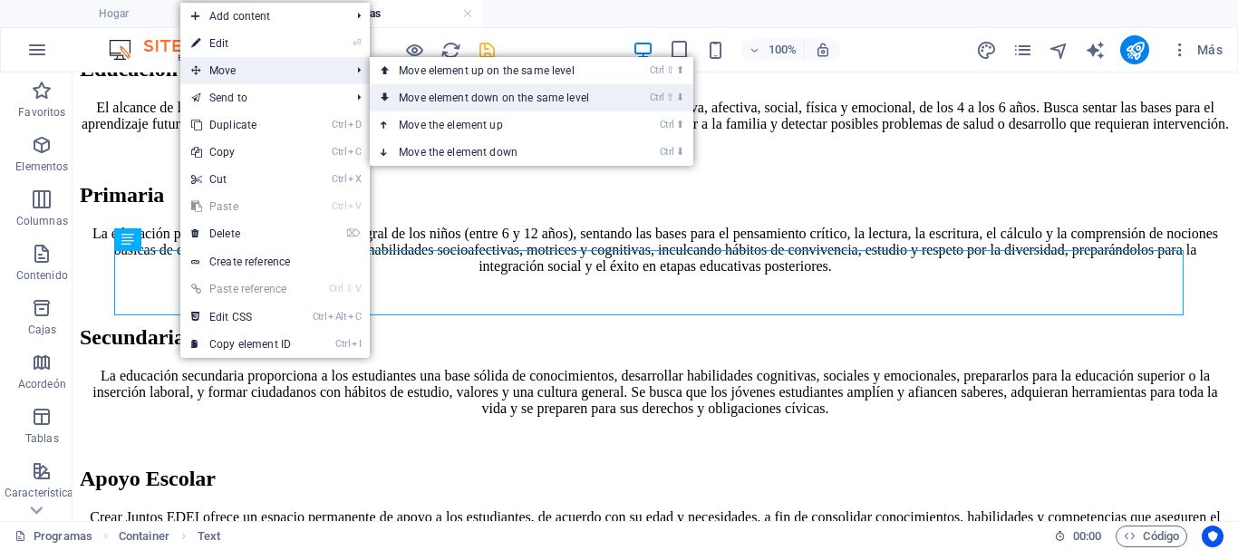
click at [400, 98] on link "Ctrl ⇧ ⬇ Move element down on the same level" at bounding box center [498, 97] width 256 height 27
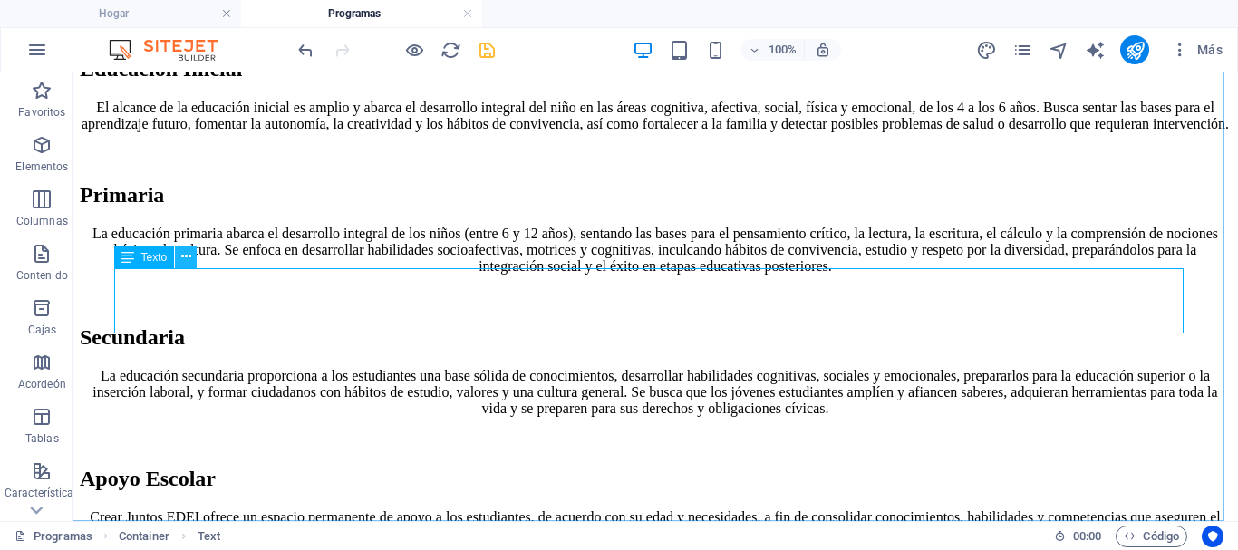
click at [183, 260] on icon at bounding box center [186, 257] width 10 height 19
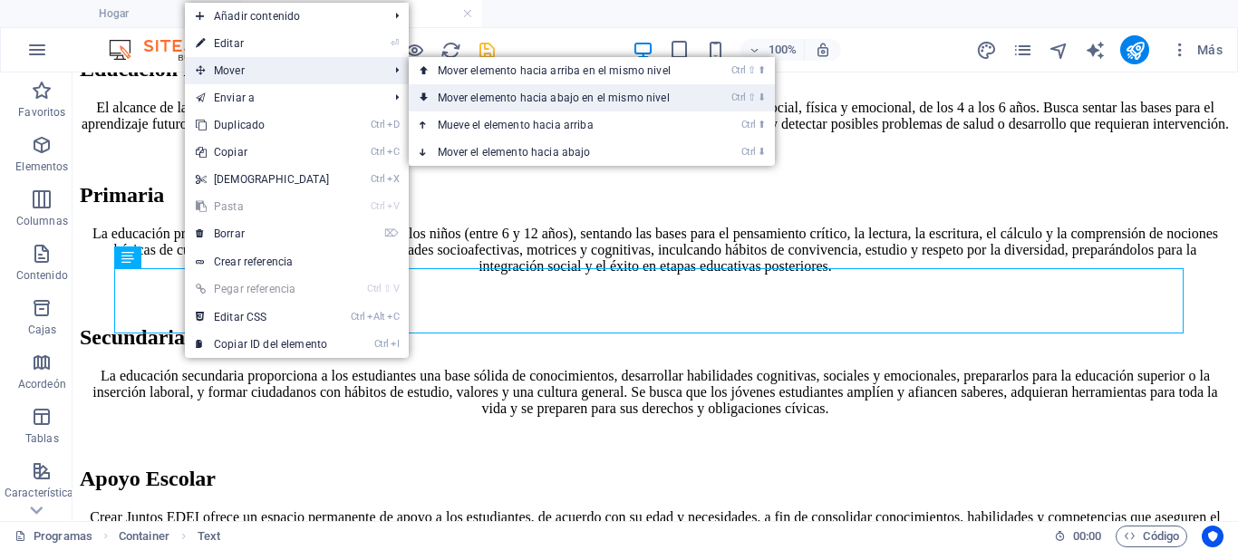
drag, startPoint x: 432, startPoint y: 92, endPoint x: 363, endPoint y: 24, distance: 96.2
click at [432, 92] on link "Ctrl ⇧ ⬇ Mover elemento hacia abajo en el mismo nivel" at bounding box center [558, 97] width 298 height 27
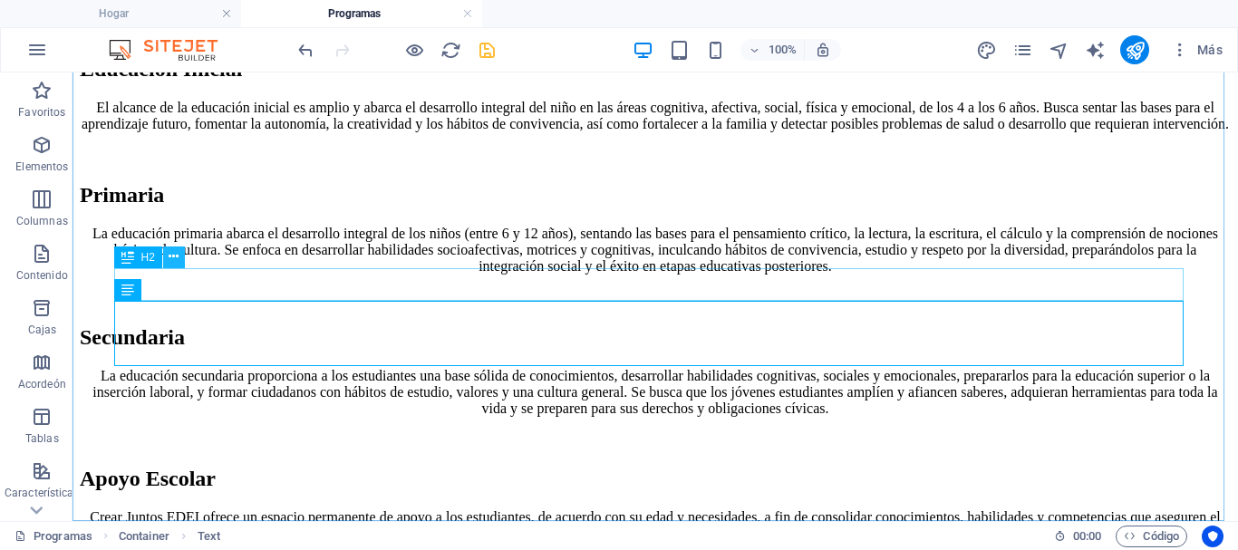
click at [176, 257] on icon at bounding box center [174, 257] width 10 height 19
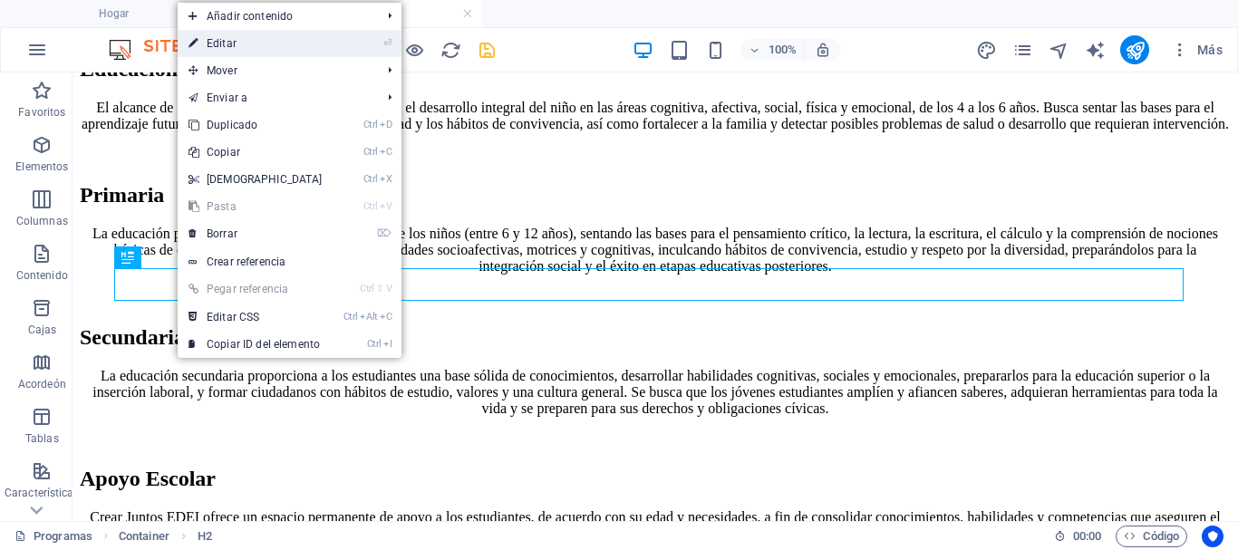
click at [220, 48] on font "Editar" at bounding box center [222, 43] width 30 height 13
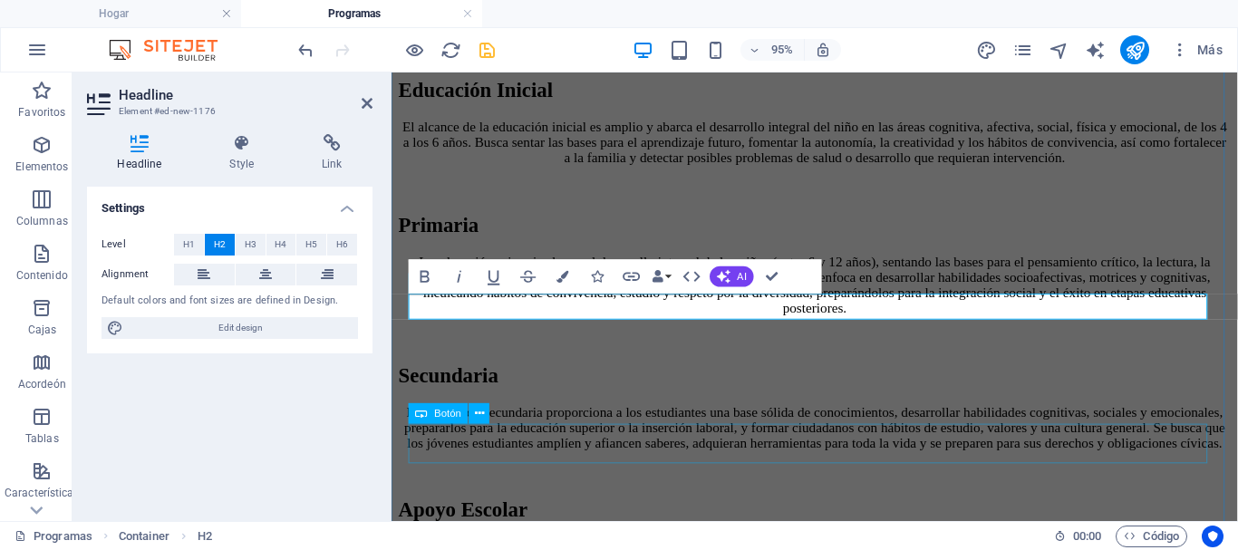
scroll to position [0, 7]
drag, startPoint x: 774, startPoint y: 278, endPoint x: 702, endPoint y: 207, distance: 101.9
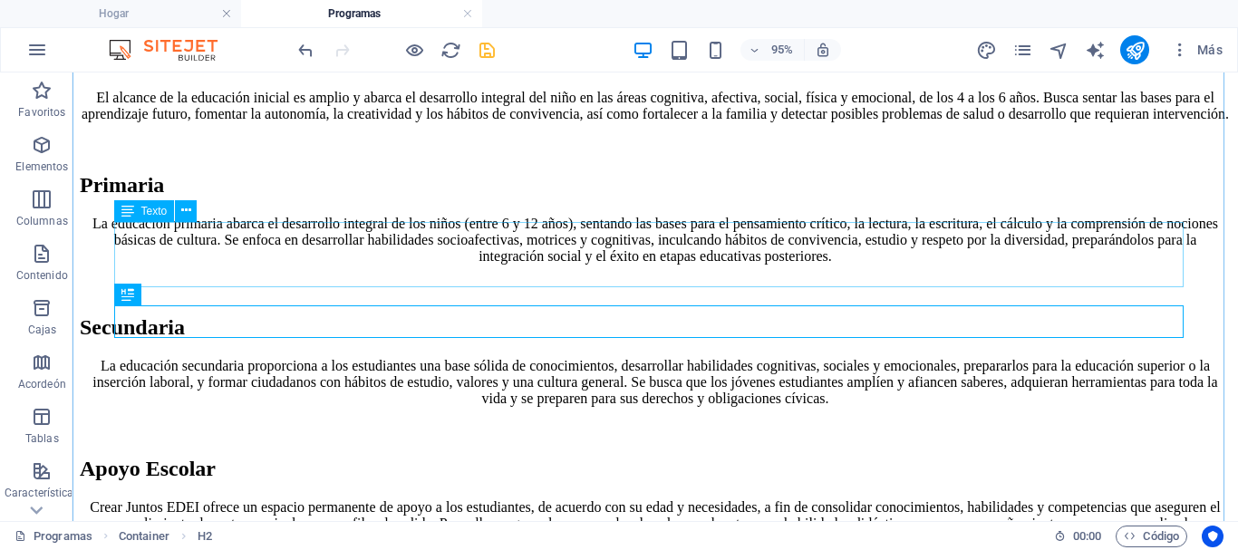
scroll to position [783, 0]
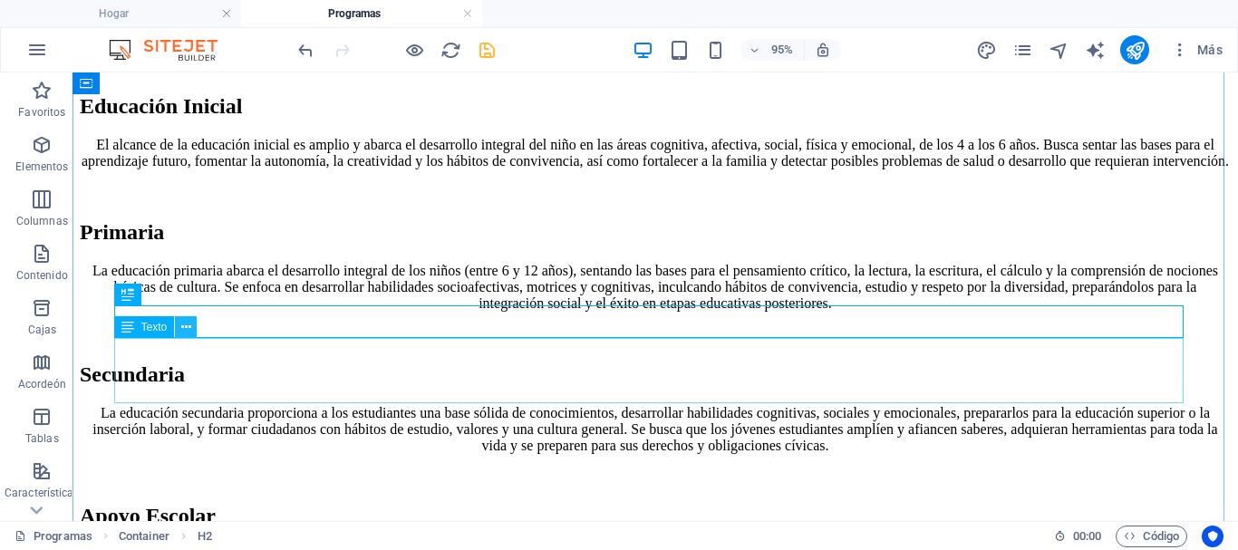
click at [189, 325] on icon at bounding box center [186, 327] width 10 height 19
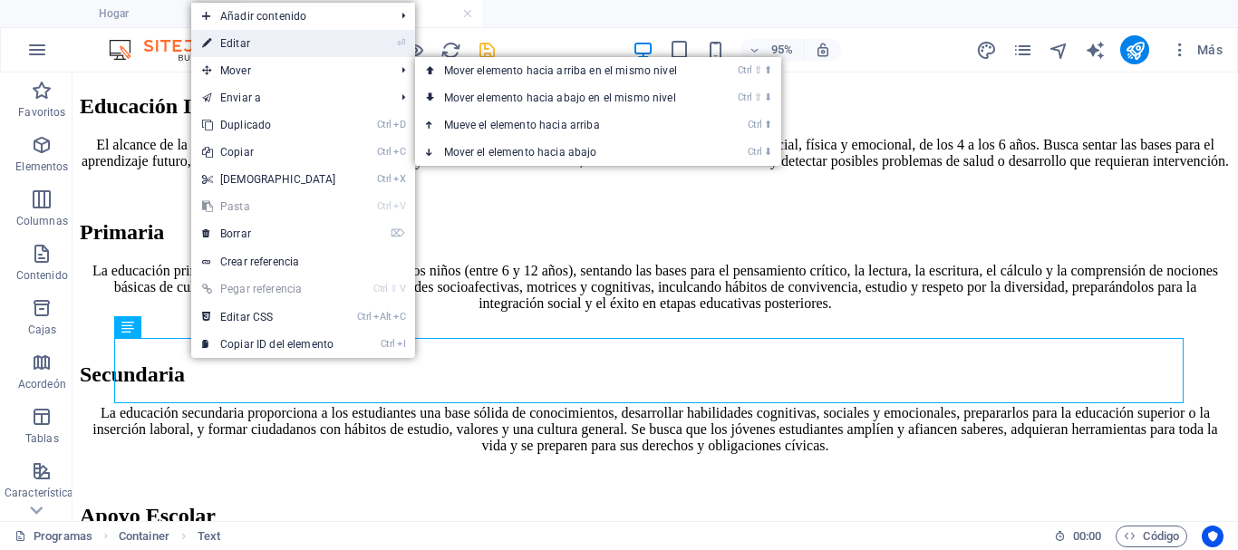
click at [234, 45] on font "Editar" at bounding box center [235, 43] width 30 height 13
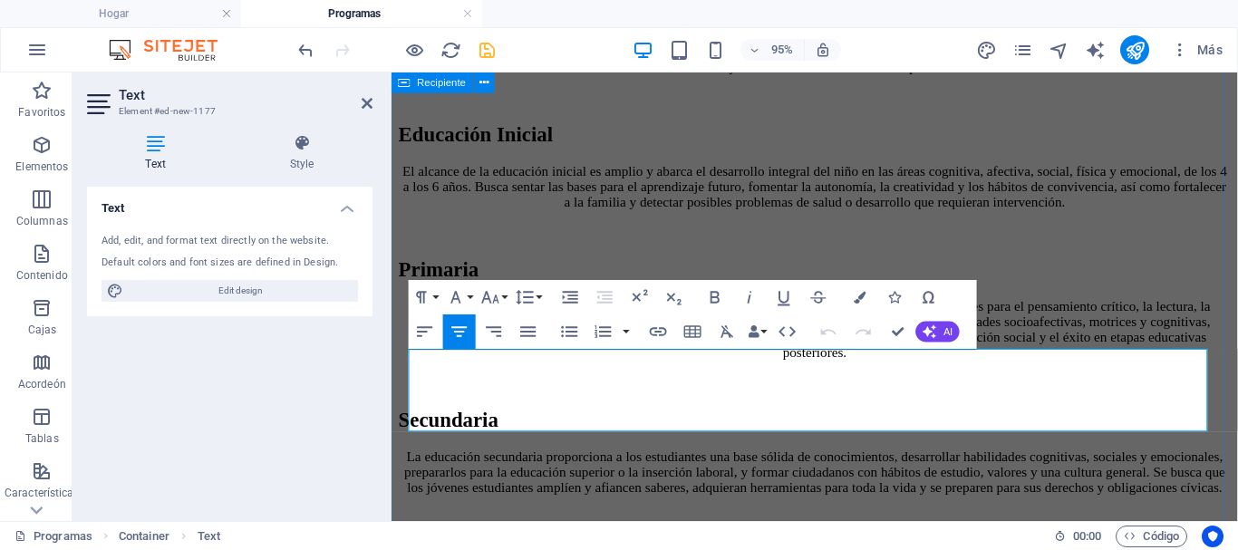
scroll to position [800, 0]
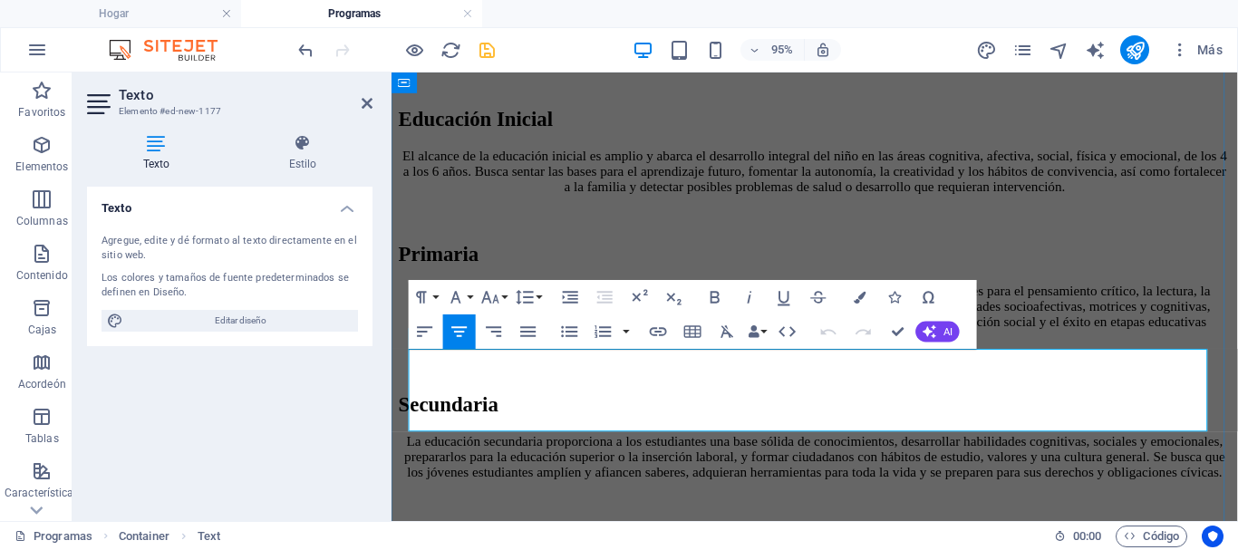
drag, startPoint x: 890, startPoint y: 439, endPoint x: 432, endPoint y: 380, distance: 461.6
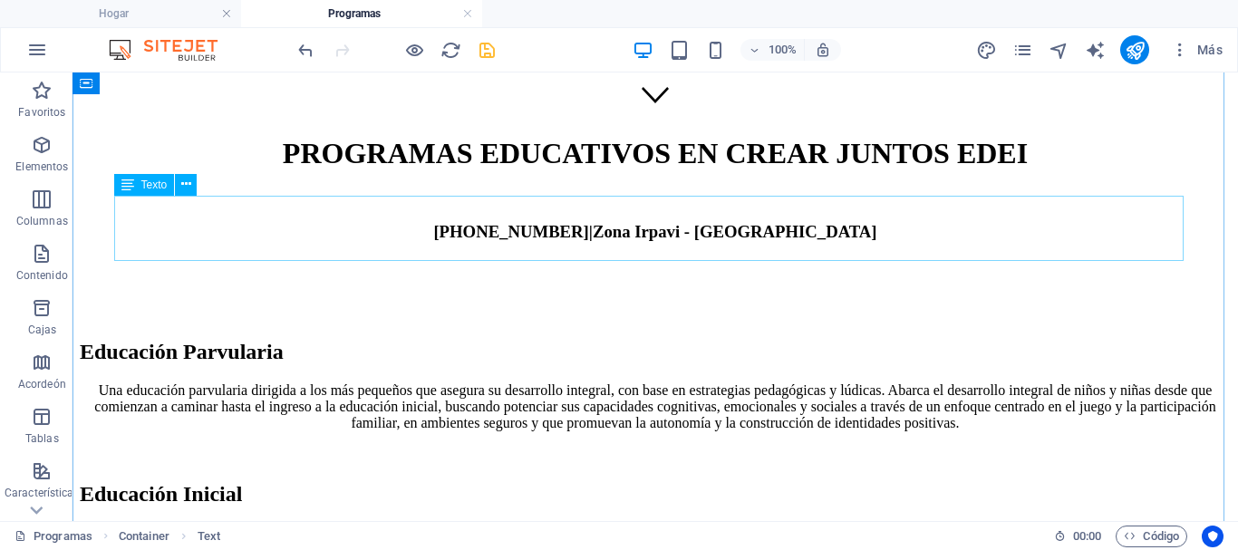
scroll to position [758, 0]
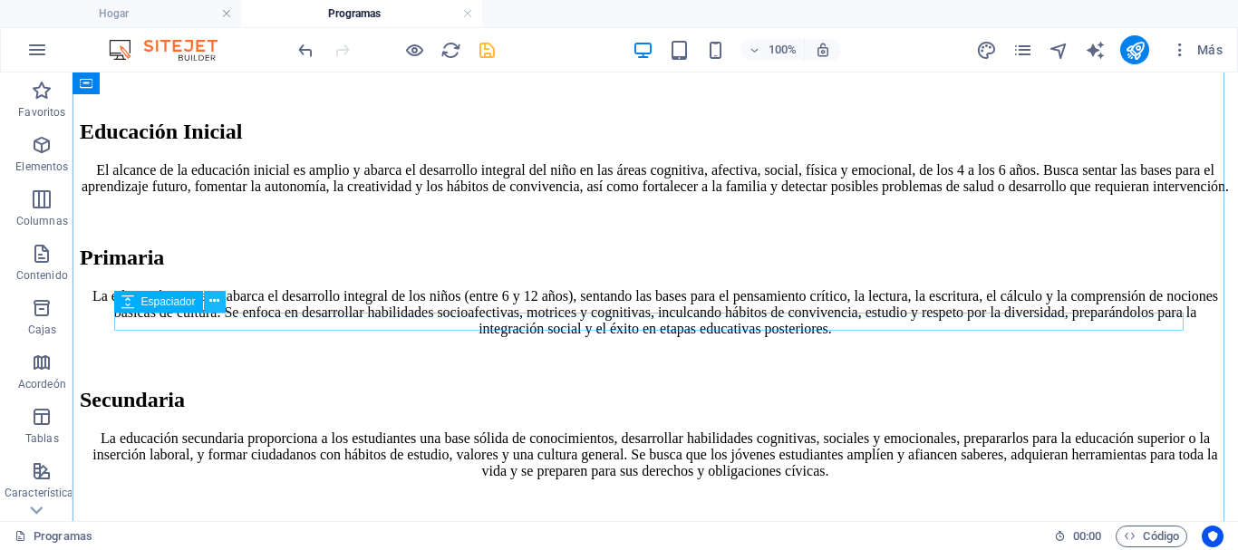
click at [212, 297] on icon at bounding box center [214, 301] width 10 height 19
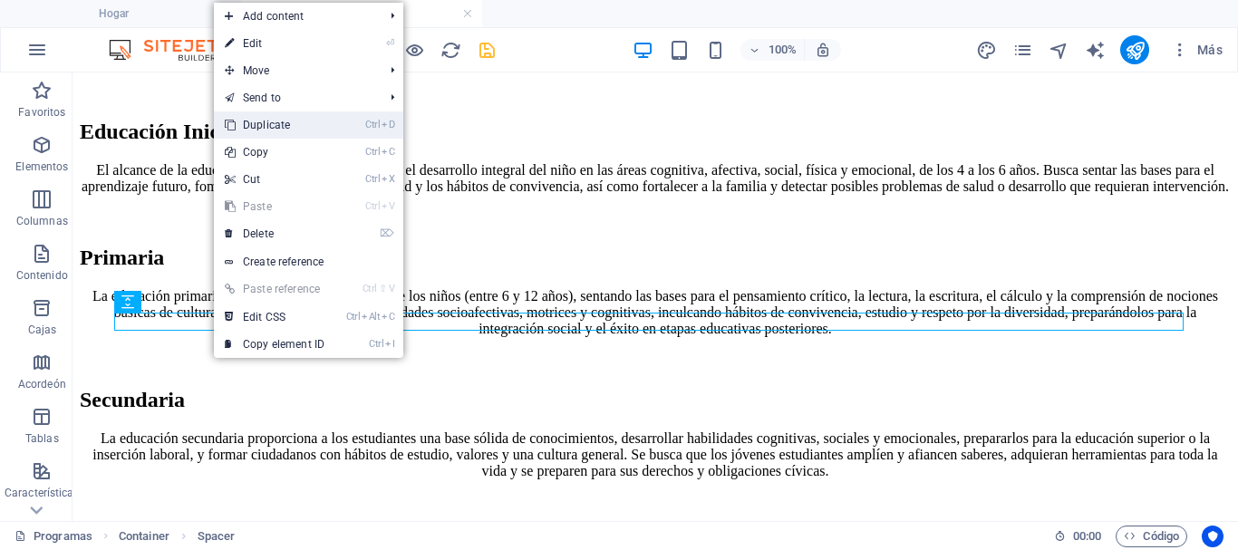
click at [263, 125] on link "Ctrl D Duplicate" at bounding box center [274, 125] width 121 height 27
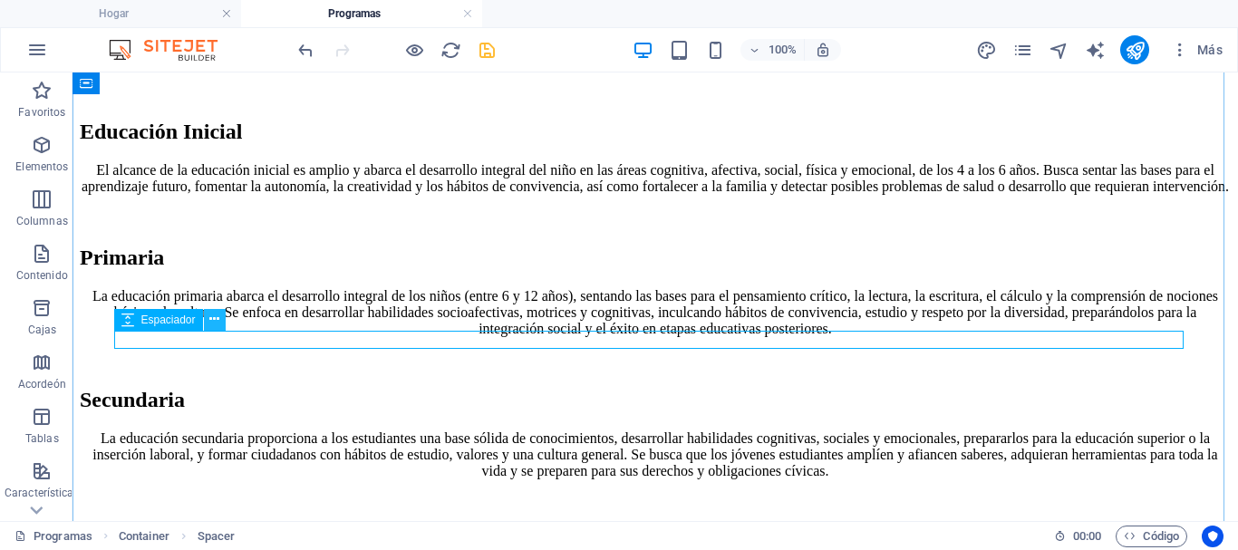
click at [212, 321] on icon at bounding box center [214, 319] width 10 height 19
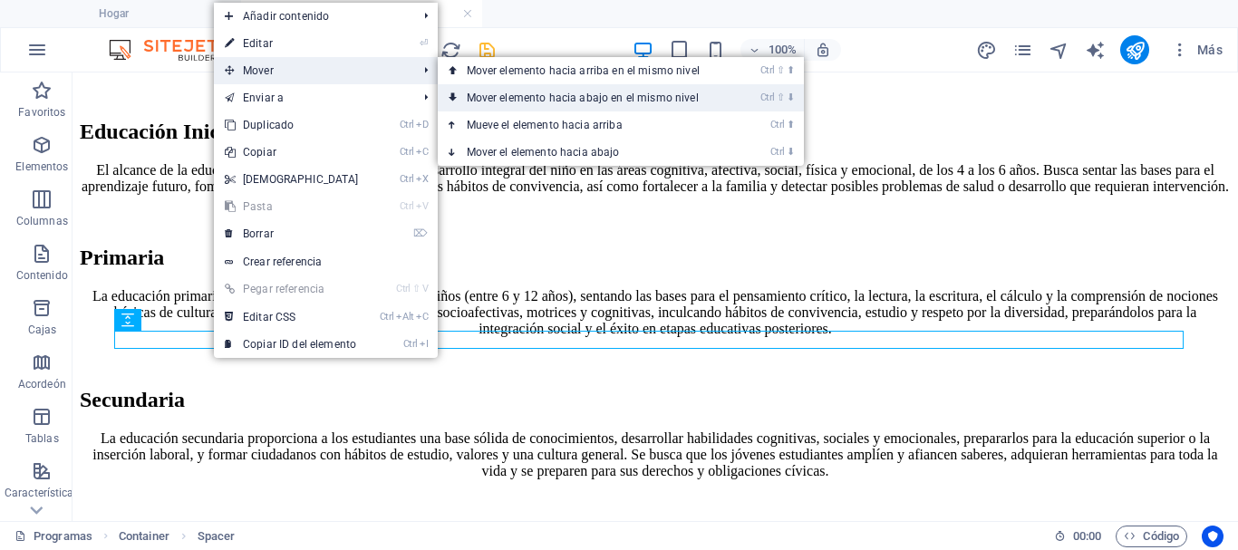
click at [480, 97] on font "Mover elemento hacia abajo en el mismo nivel" at bounding box center [583, 98] width 232 height 13
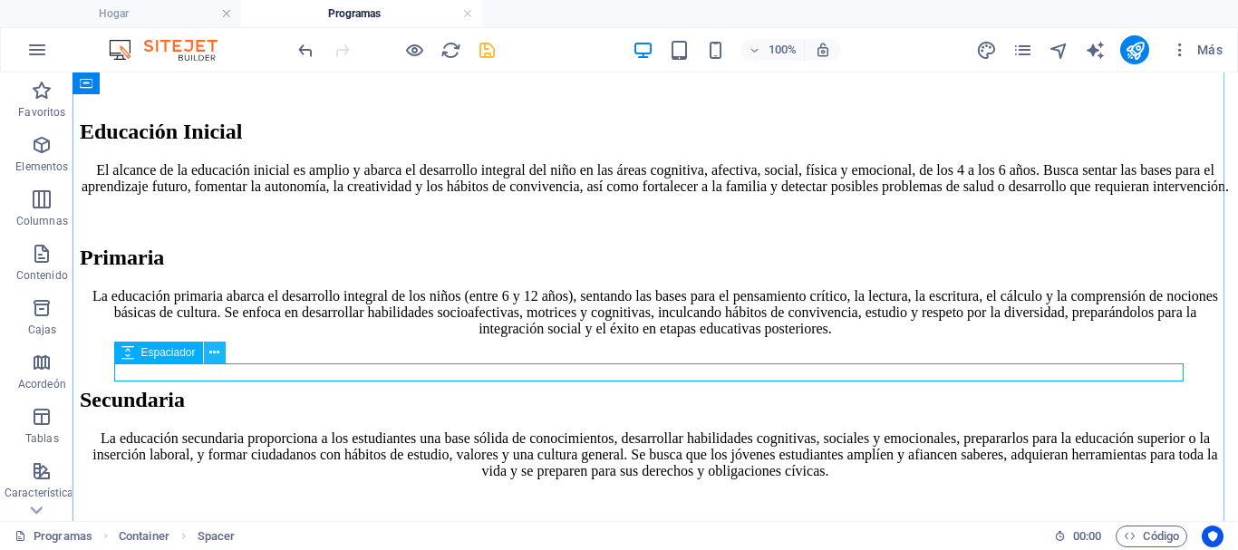
click at [218, 355] on icon at bounding box center [214, 353] width 10 height 19
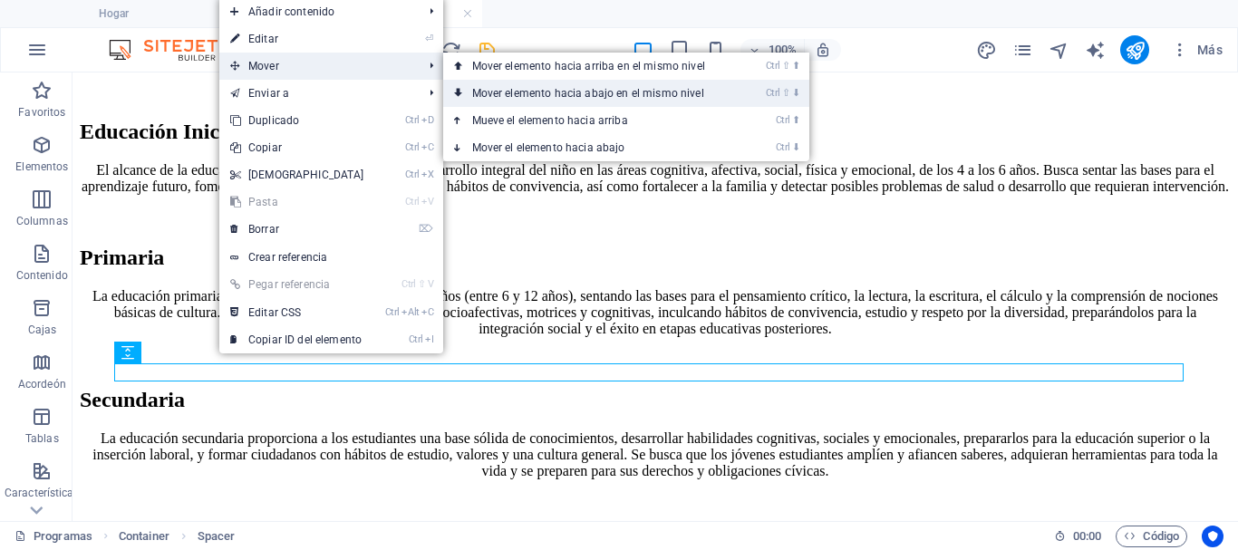
click at [477, 90] on font "Mover elemento hacia abajo en el mismo nivel" at bounding box center [588, 93] width 232 height 13
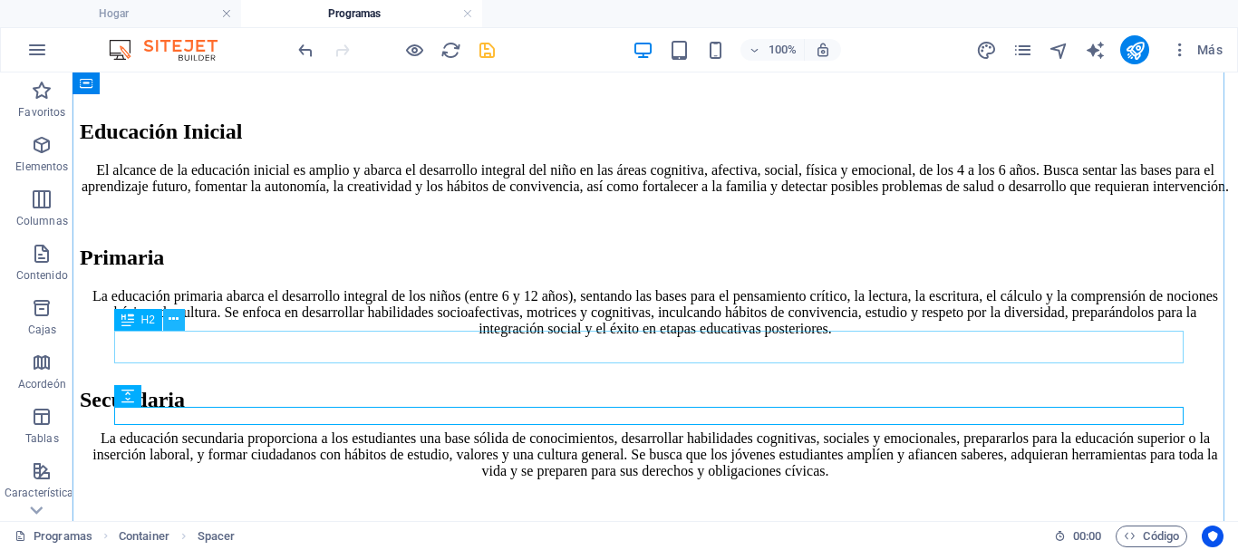
click at [170, 319] on icon at bounding box center [174, 319] width 10 height 19
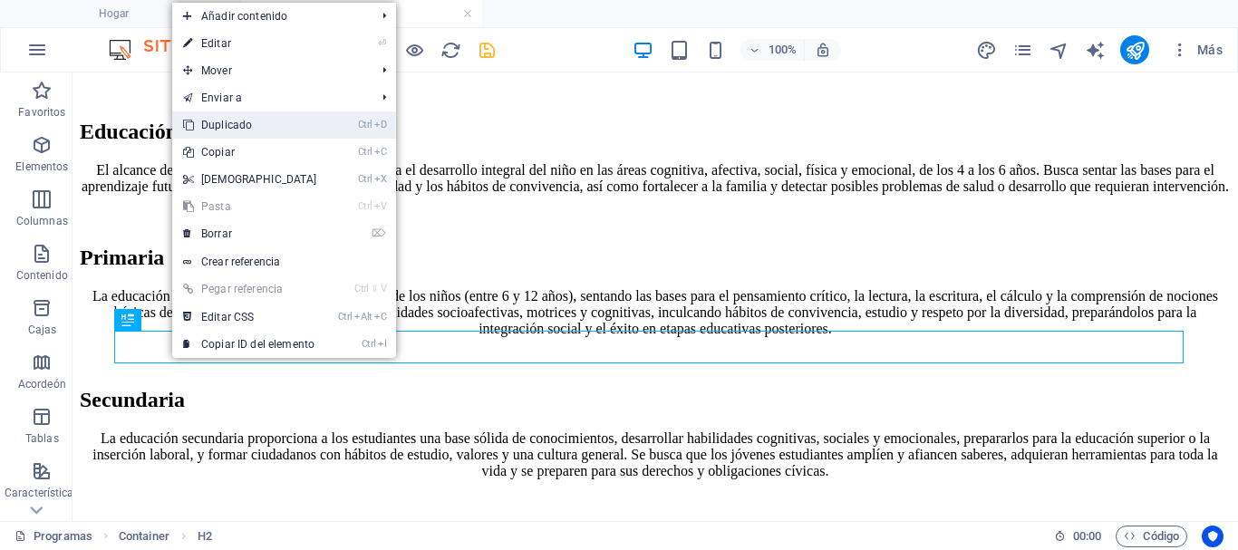
click at [234, 129] on font "Duplicado" at bounding box center [226, 125] width 51 height 13
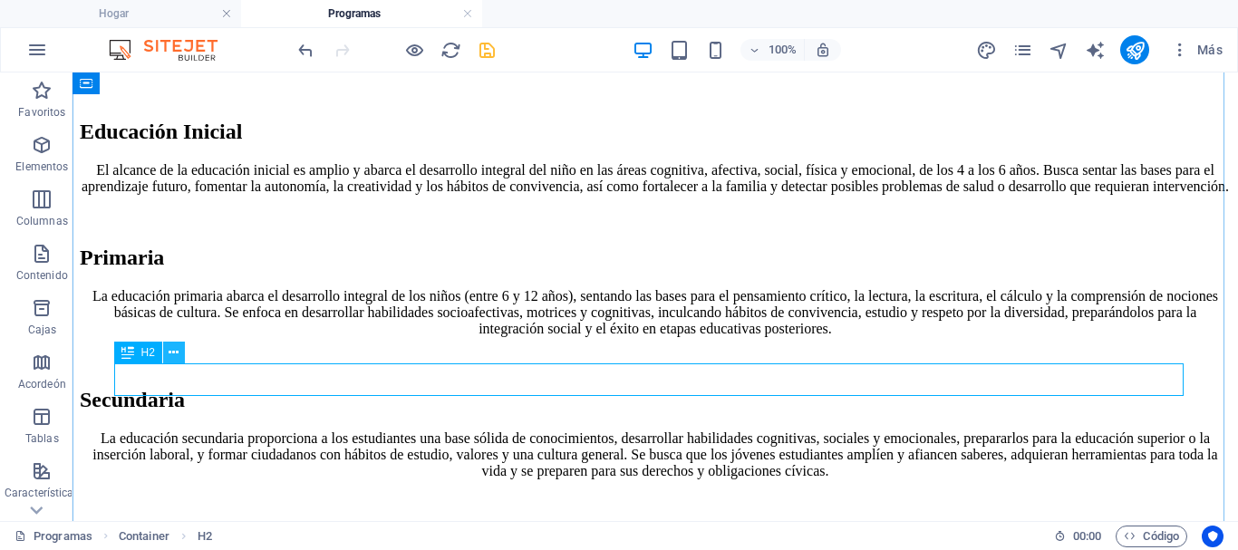
click at [178, 354] on icon at bounding box center [174, 353] width 10 height 19
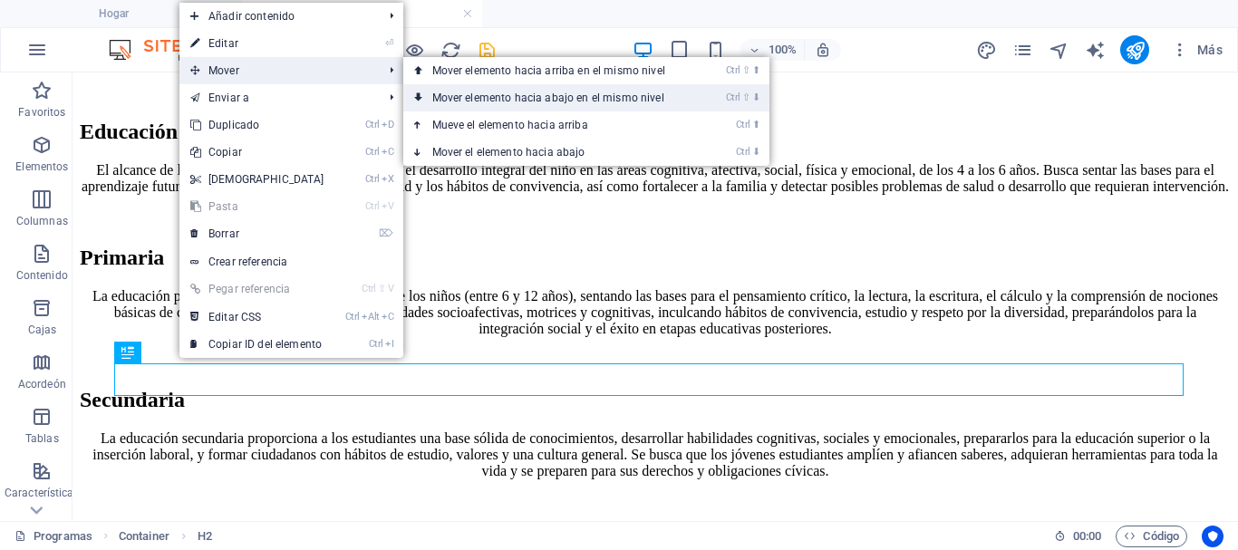
click at [452, 92] on font "Mover elemento hacia abajo en el mismo nivel" at bounding box center [548, 98] width 232 height 13
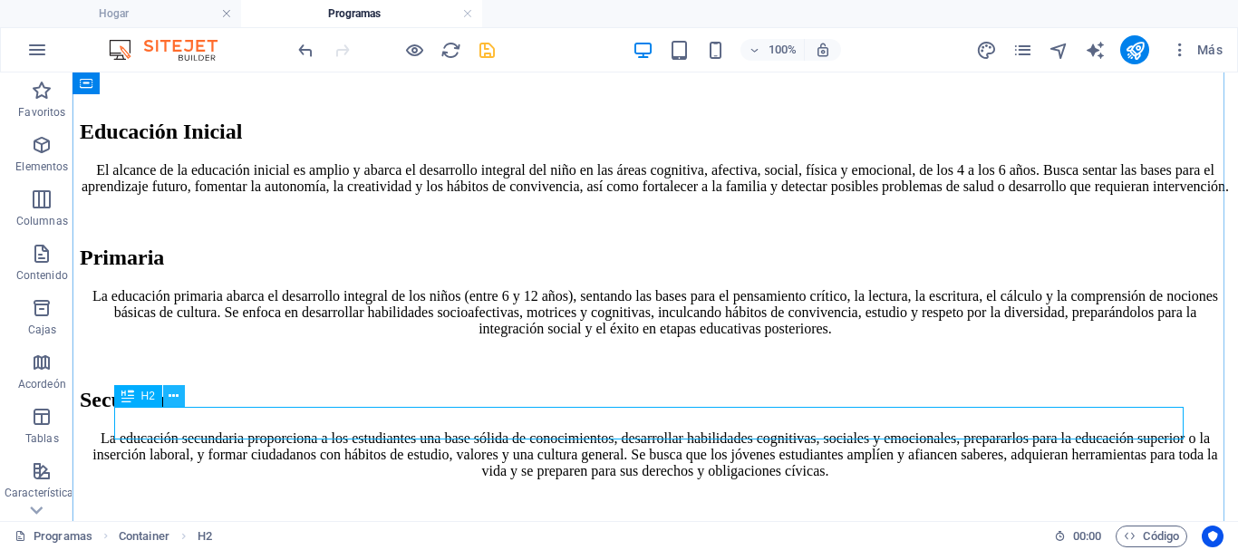
click at [174, 397] on icon at bounding box center [174, 396] width 10 height 19
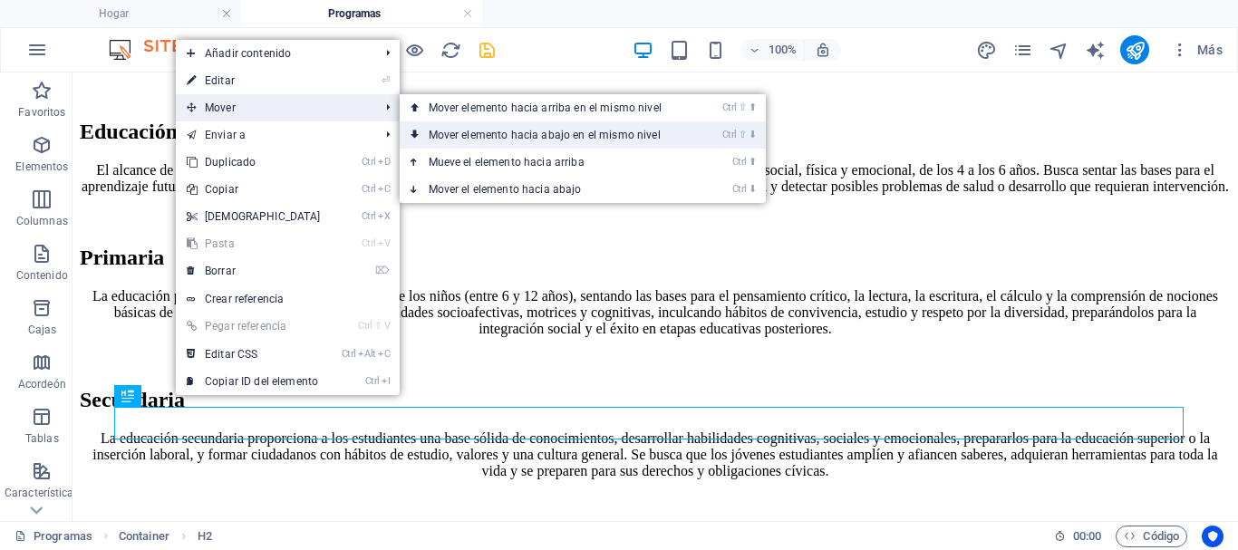
click at [423, 133] on link "Ctrl ⇧ ⬇ Mover elemento hacia abajo en el mismo nivel" at bounding box center [549, 134] width 298 height 27
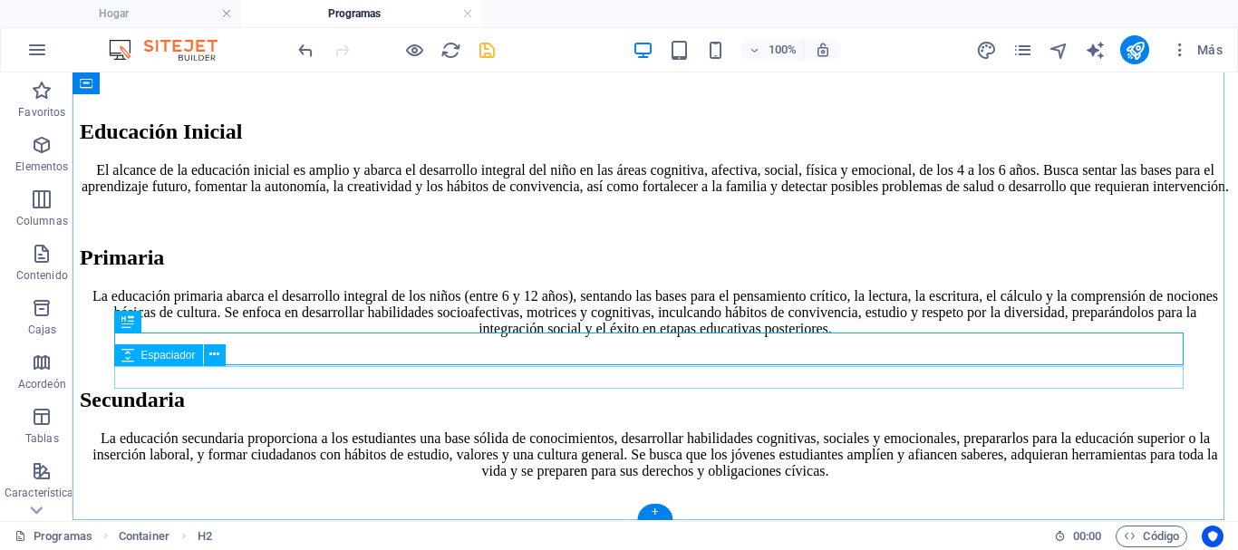
scroll to position [850, 0]
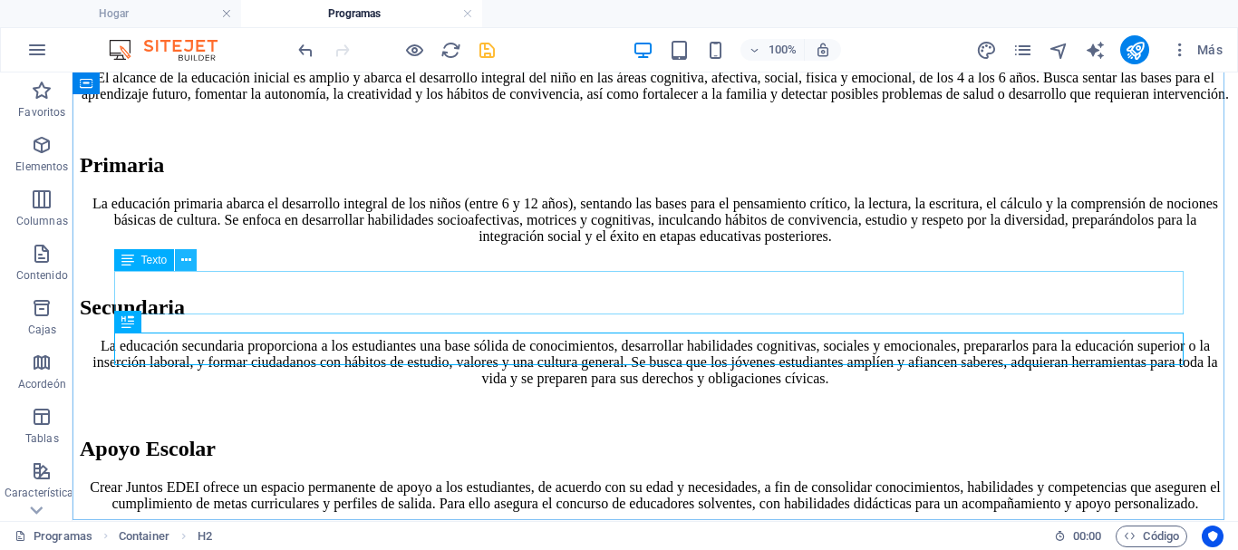
click at [186, 260] on icon at bounding box center [186, 260] width 10 height 19
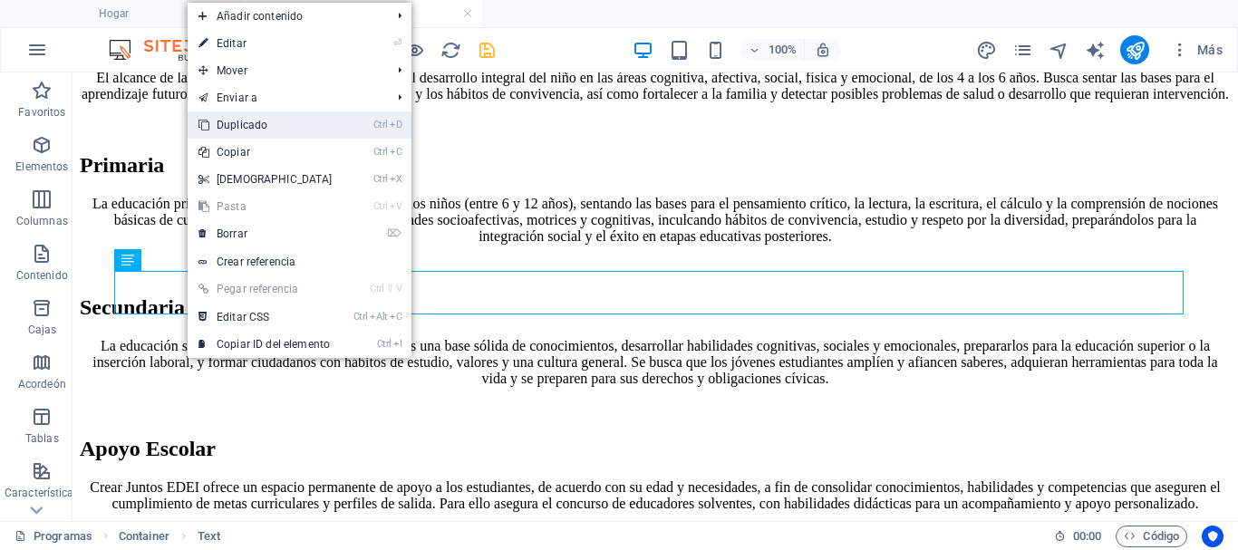
click at [230, 129] on font "Duplicado" at bounding box center [242, 125] width 51 height 13
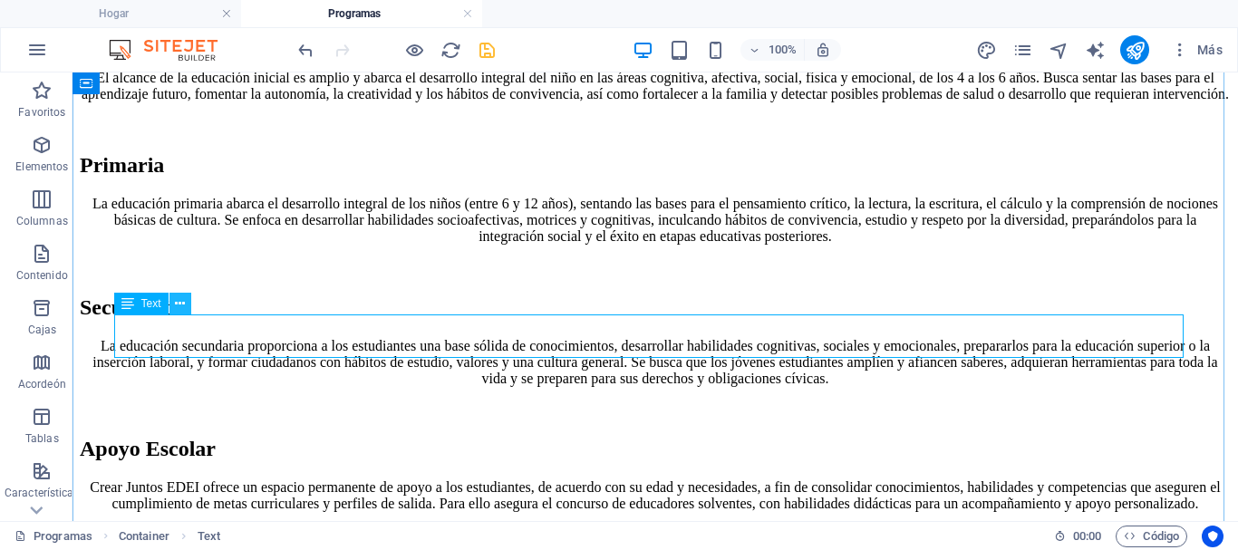
click at [183, 300] on icon at bounding box center [180, 304] width 10 height 19
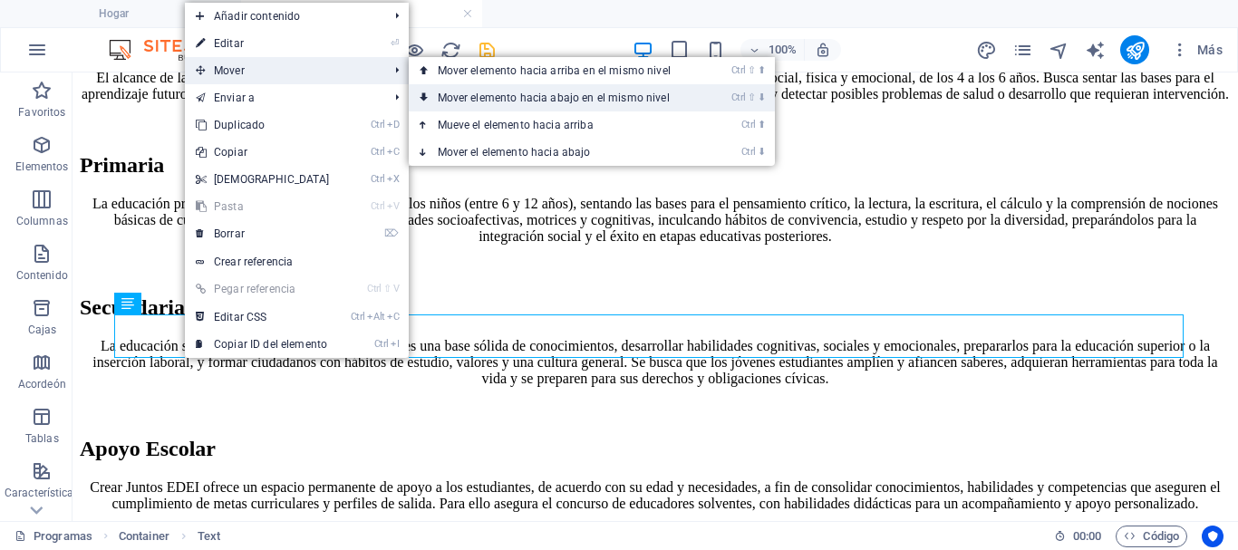
click at [470, 92] on font "Mover elemento hacia abajo en el mismo nivel" at bounding box center [554, 98] width 232 height 13
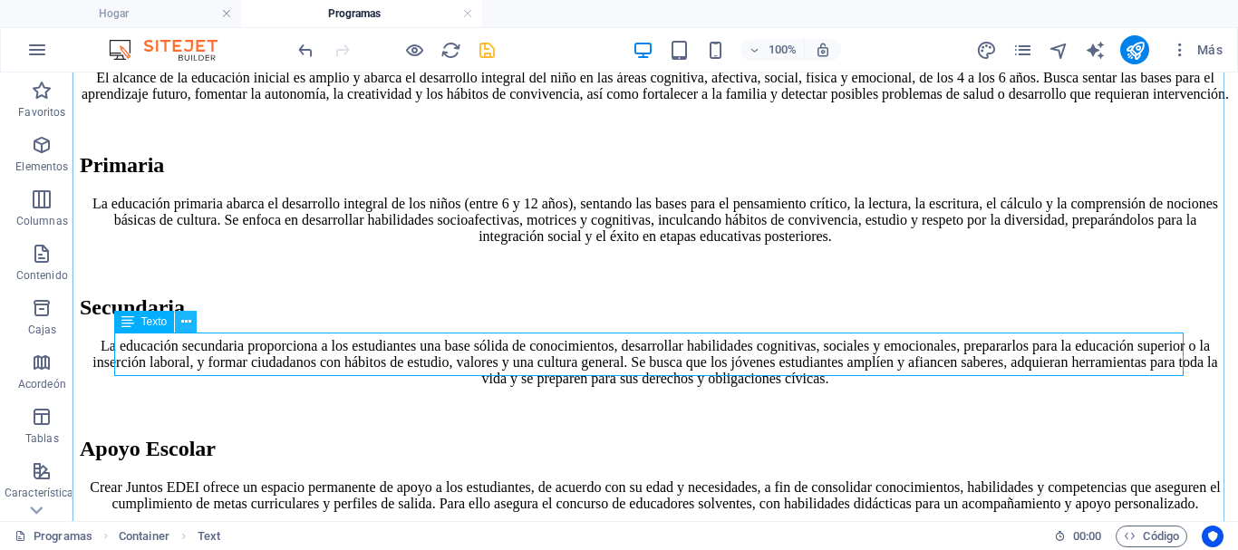
click at [189, 322] on icon at bounding box center [186, 322] width 10 height 19
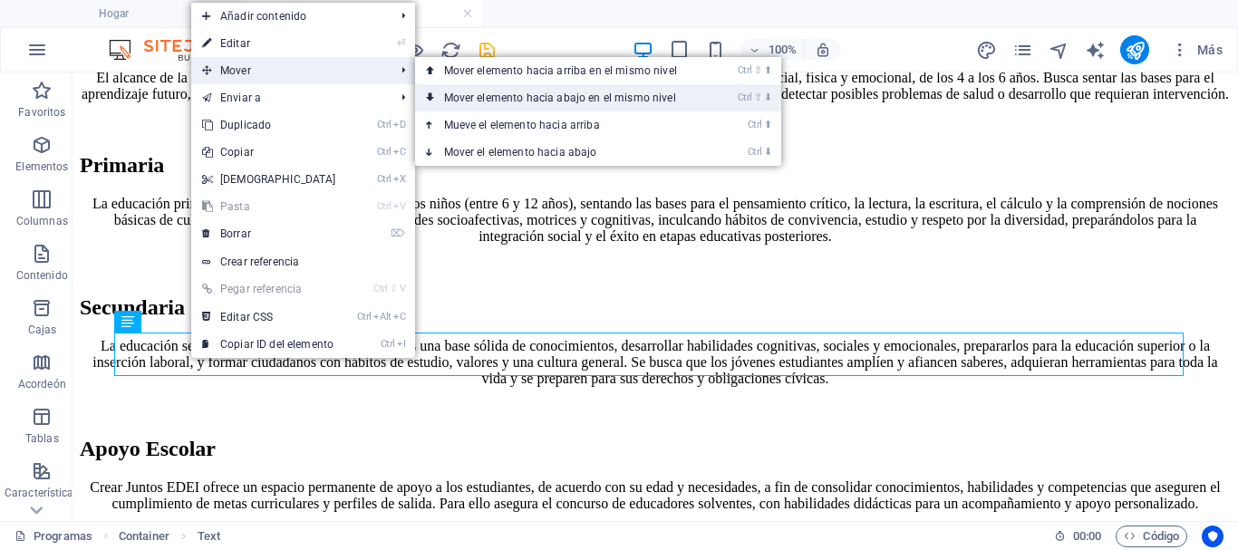
drag, startPoint x: 433, startPoint y: 97, endPoint x: 442, endPoint y: 112, distance: 17.1
click at [433, 97] on link "Ctrl ⇧ ⬇ Mover elemento hacia abajo en el mismo nivel" at bounding box center [564, 97] width 298 height 27
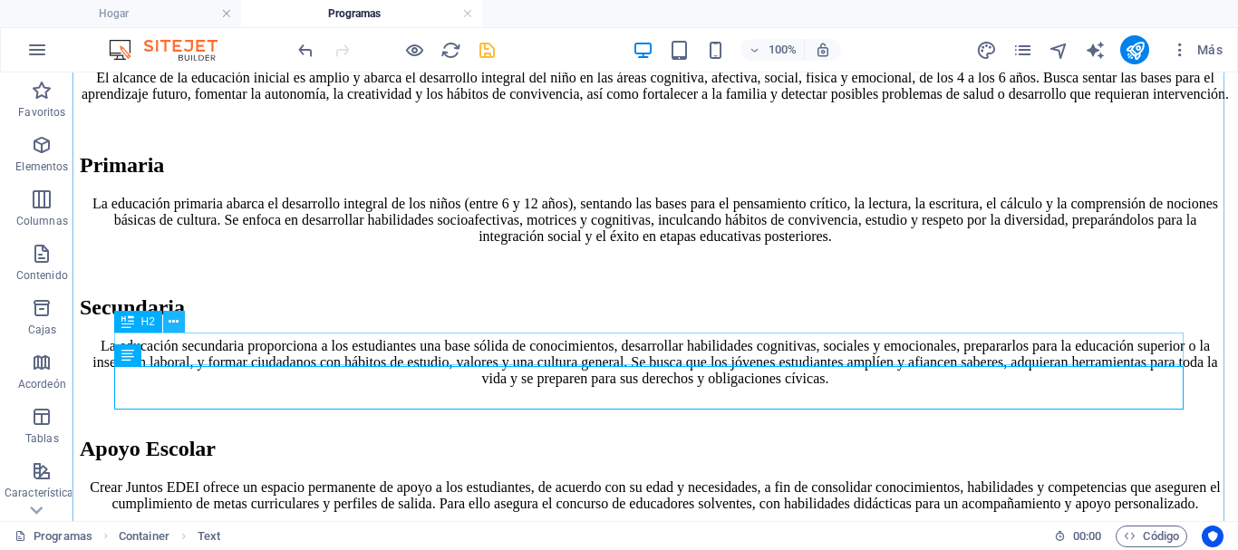
click at [177, 321] on icon at bounding box center [174, 322] width 10 height 19
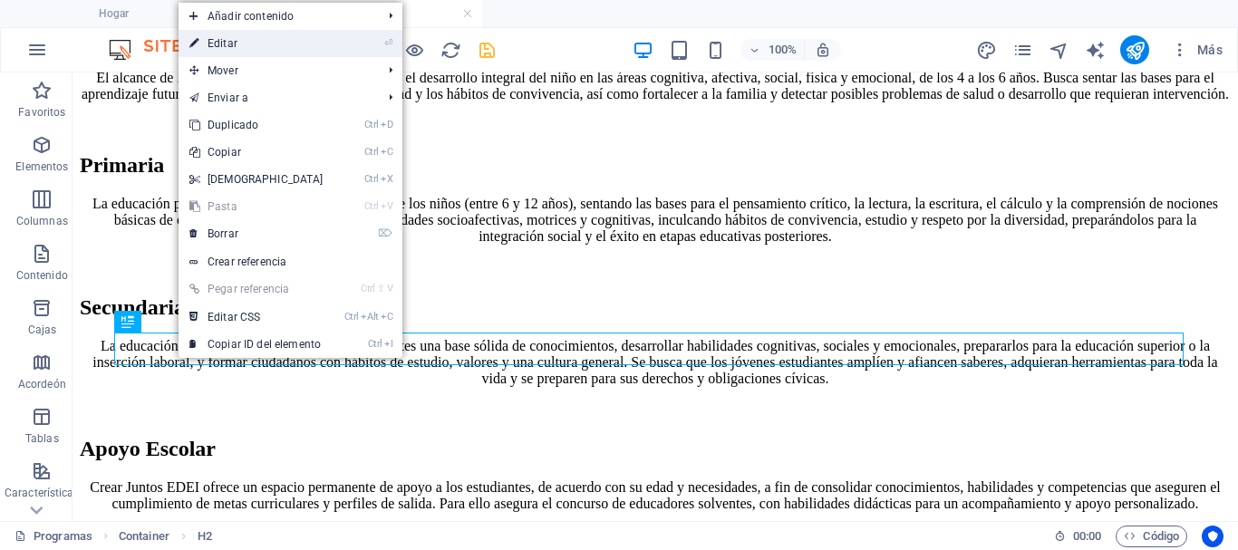
click at [219, 48] on font "Editar" at bounding box center [223, 43] width 30 height 13
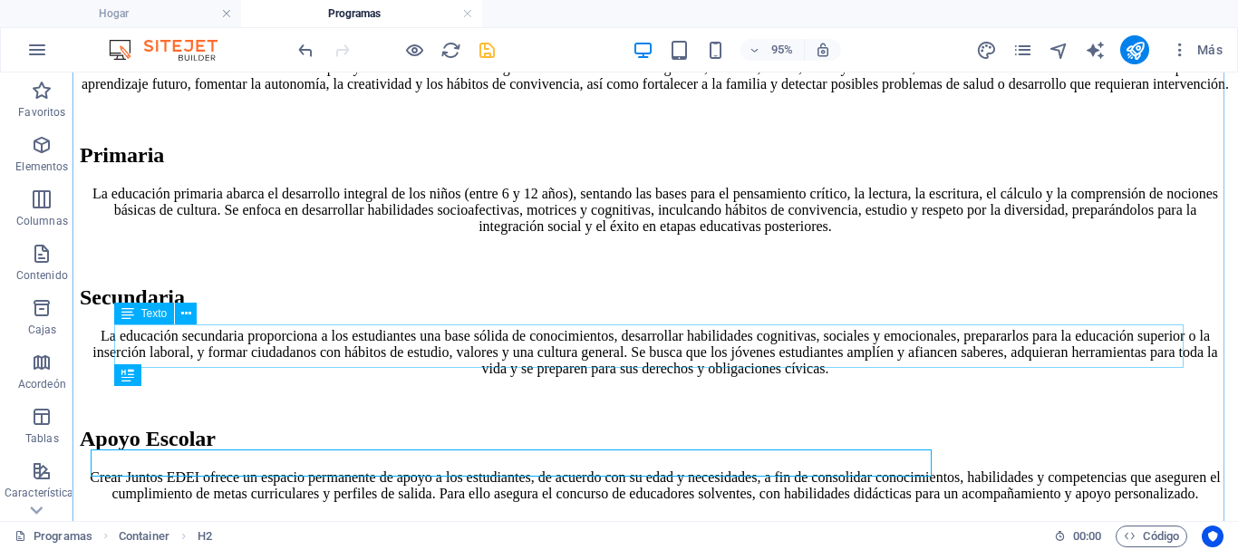
scroll to position [797, 0]
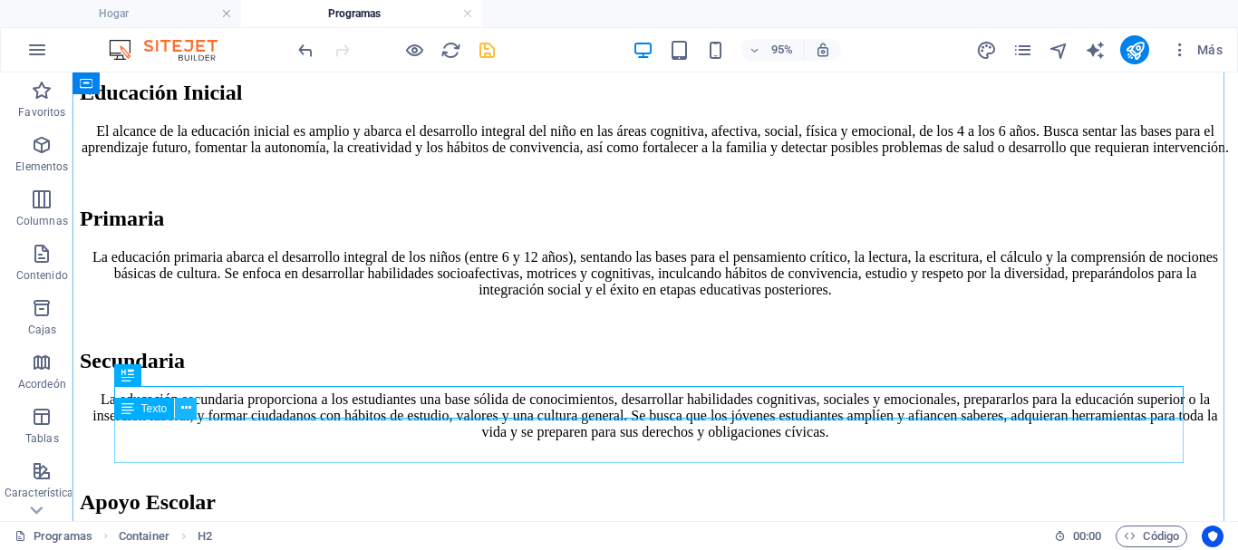
click at [183, 411] on icon at bounding box center [186, 408] width 10 height 19
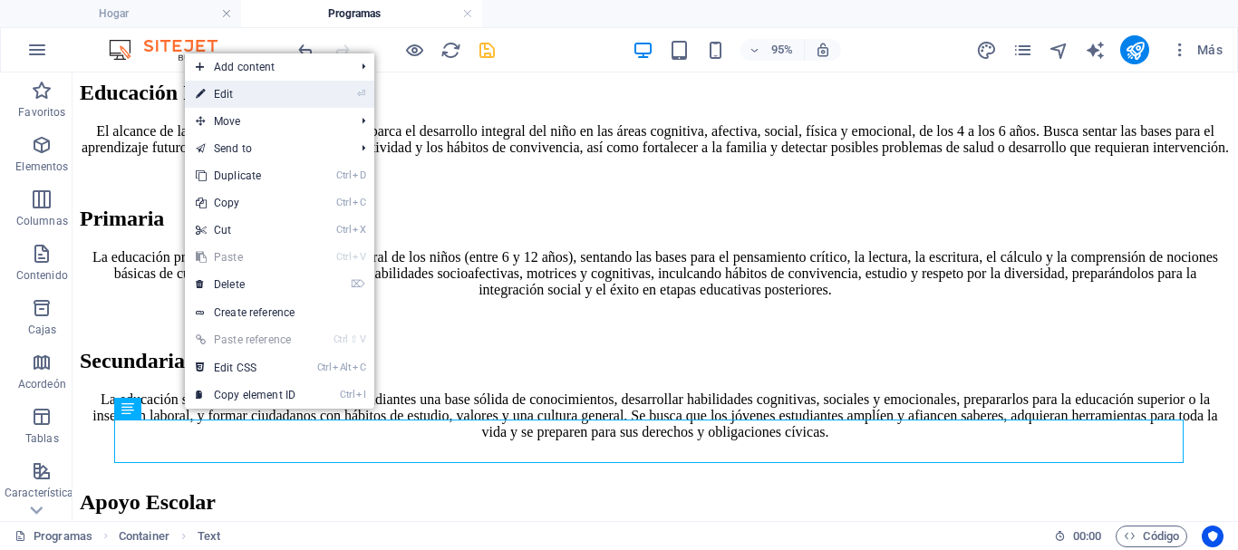
click at [229, 97] on link "⏎ Edit" at bounding box center [245, 94] width 121 height 27
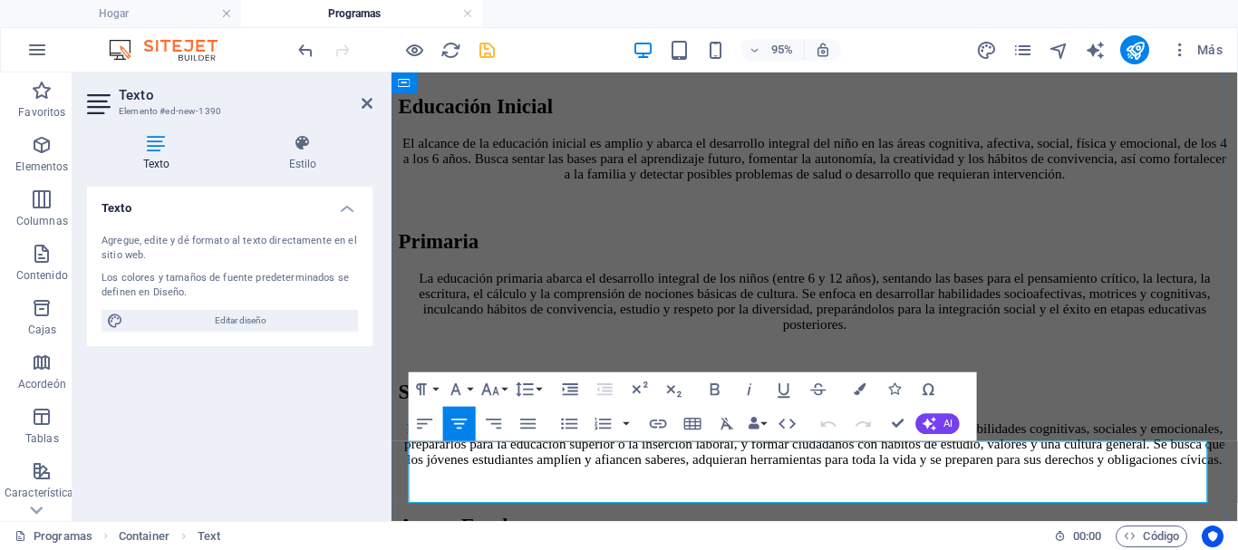
drag, startPoint x: 870, startPoint y: 512, endPoint x: 435, endPoint y: 469, distance: 437.4
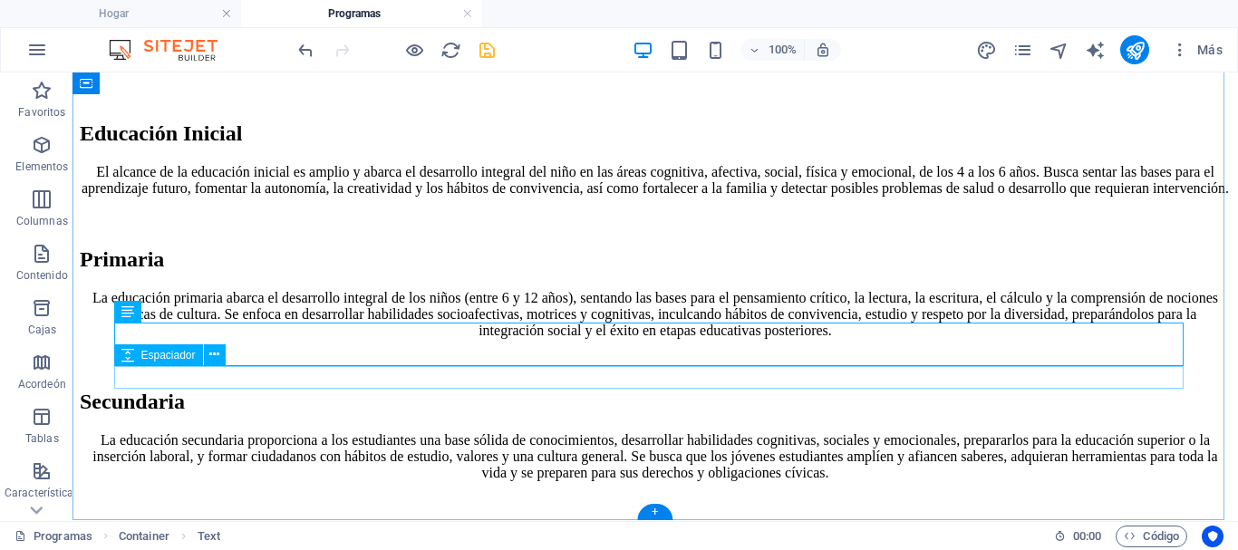
scroll to position [894, 0]
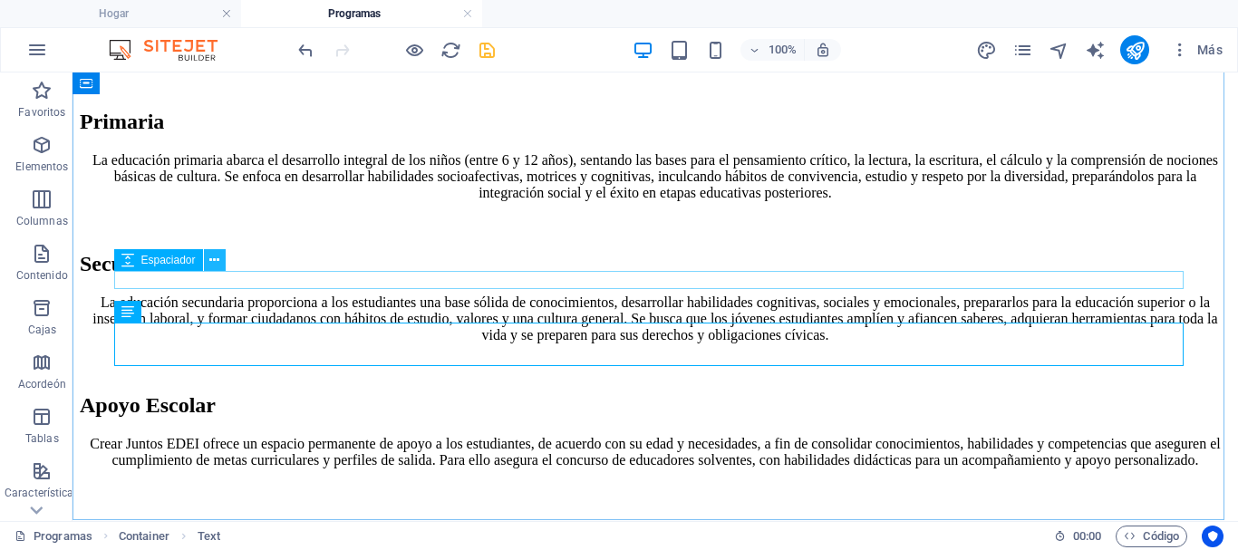
click at [213, 260] on icon at bounding box center [214, 260] width 10 height 19
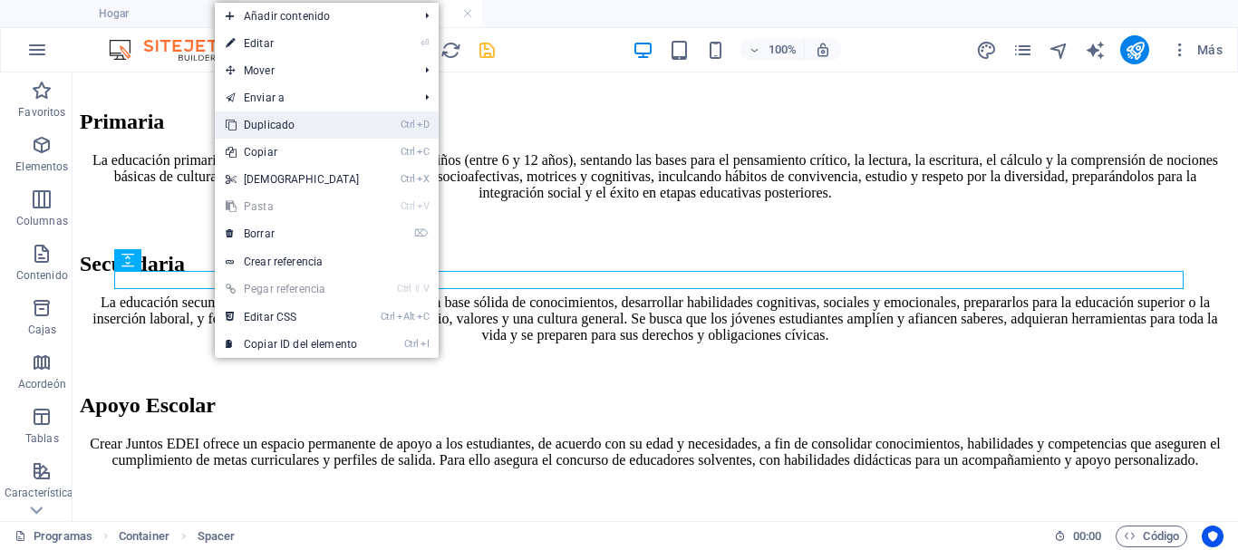
click at [265, 124] on font "Duplicado" at bounding box center [269, 125] width 51 height 13
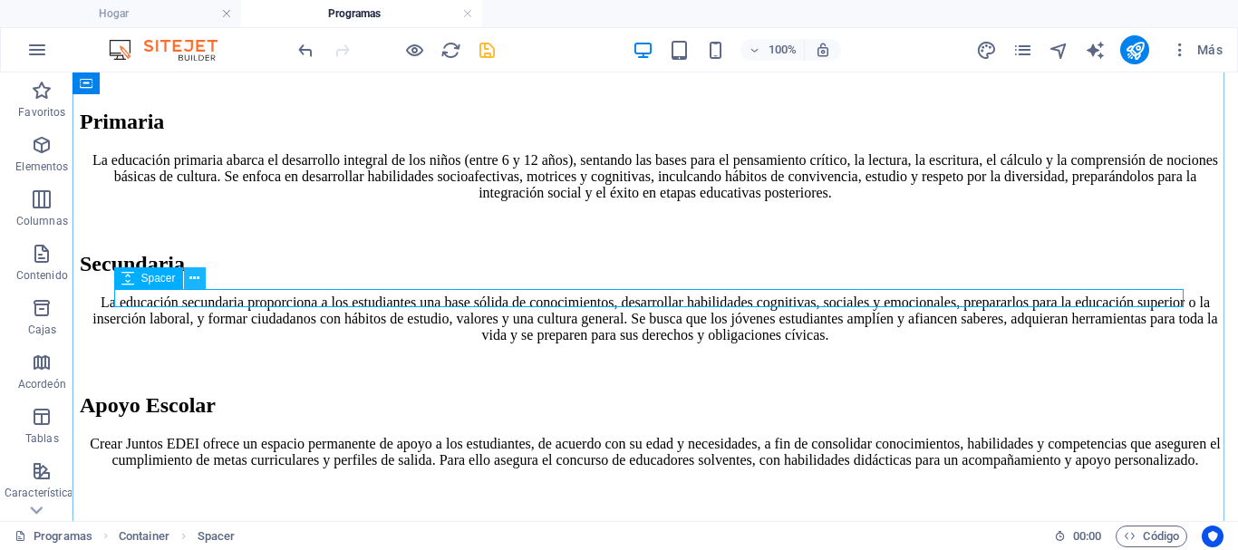
click at [193, 279] on icon at bounding box center [194, 278] width 10 height 19
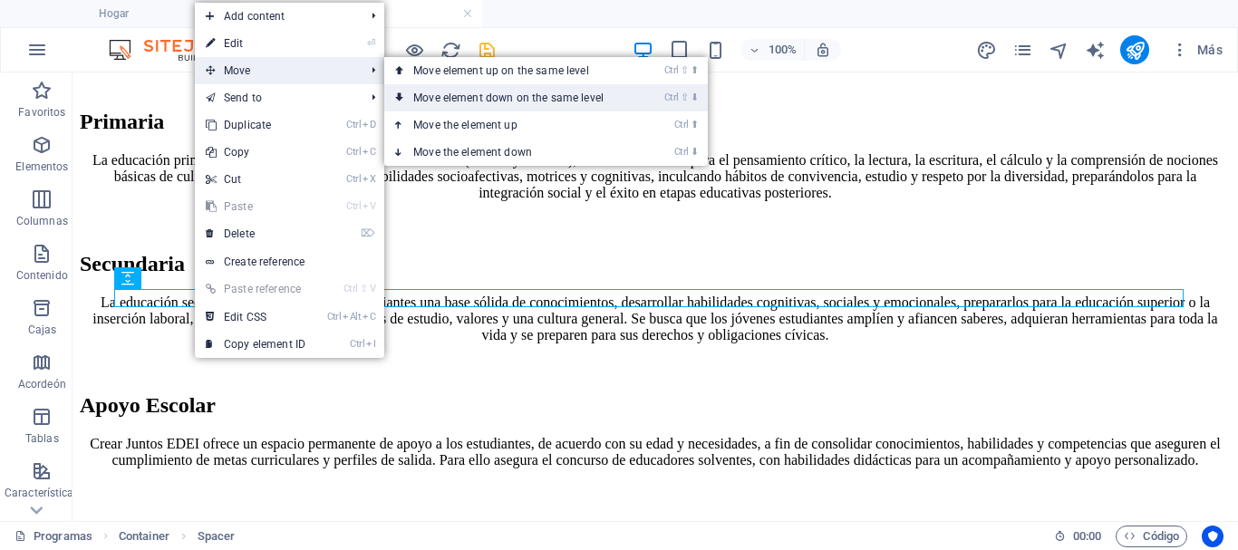
click at [432, 97] on link "Ctrl ⇧ ⬇ Move element down on the same level" at bounding box center [512, 97] width 256 height 27
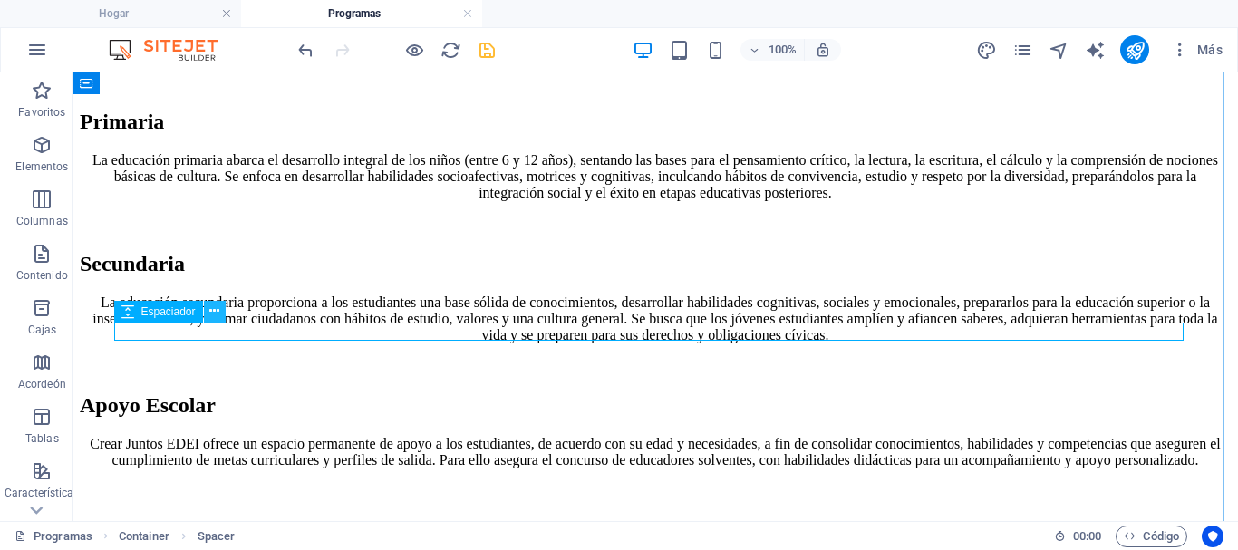
click at [219, 313] on icon at bounding box center [214, 311] width 10 height 19
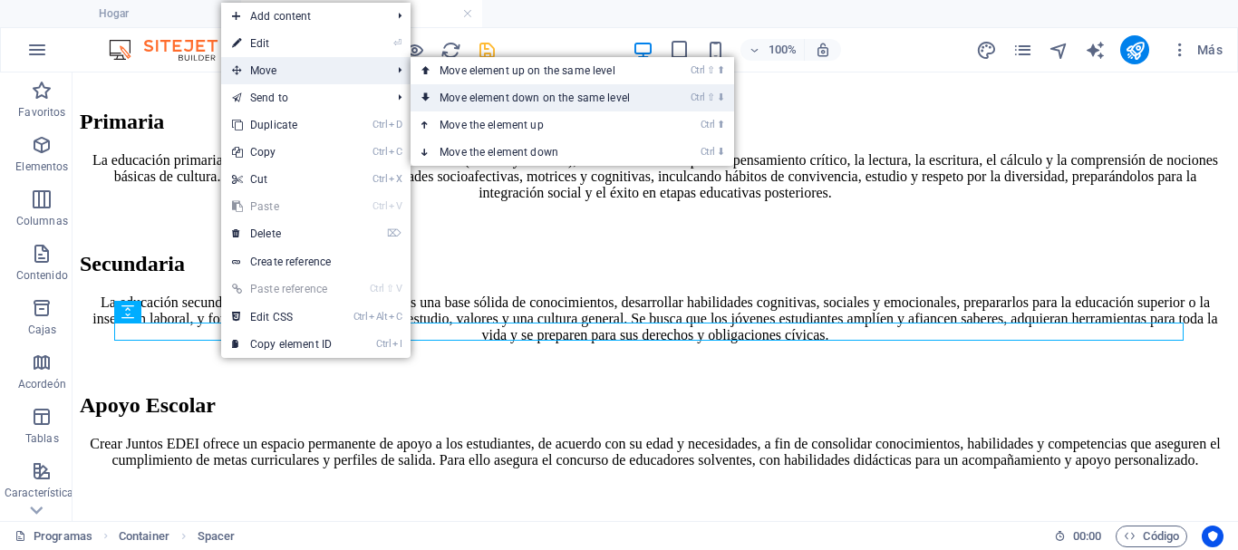
click at [443, 97] on link "Ctrl ⇧ ⬇ Move element down on the same level" at bounding box center [539, 97] width 256 height 27
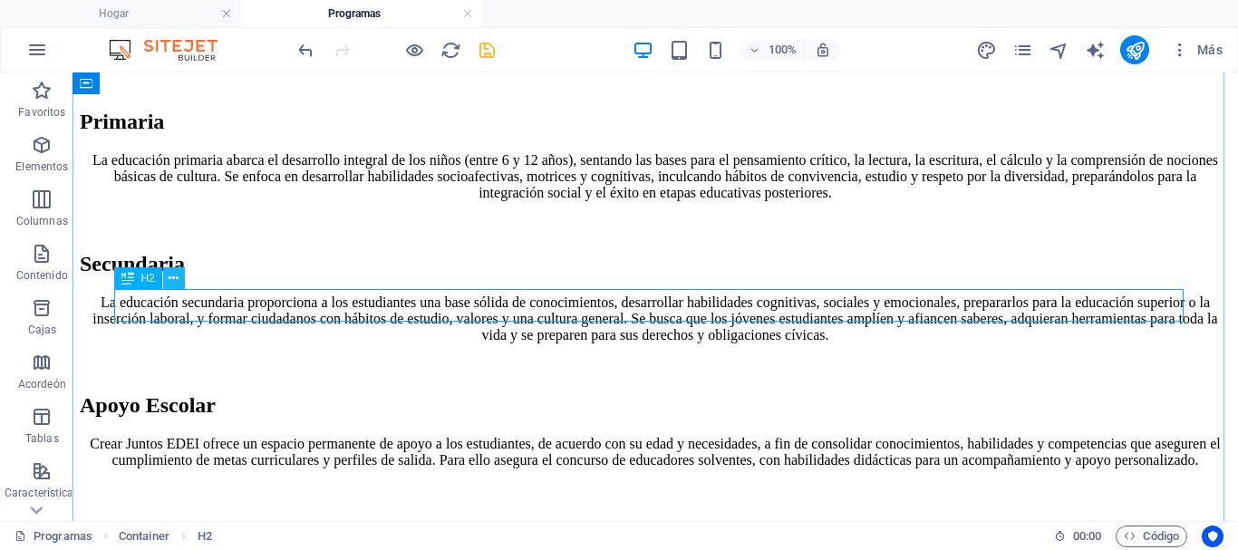
click at [178, 279] on icon at bounding box center [174, 278] width 10 height 19
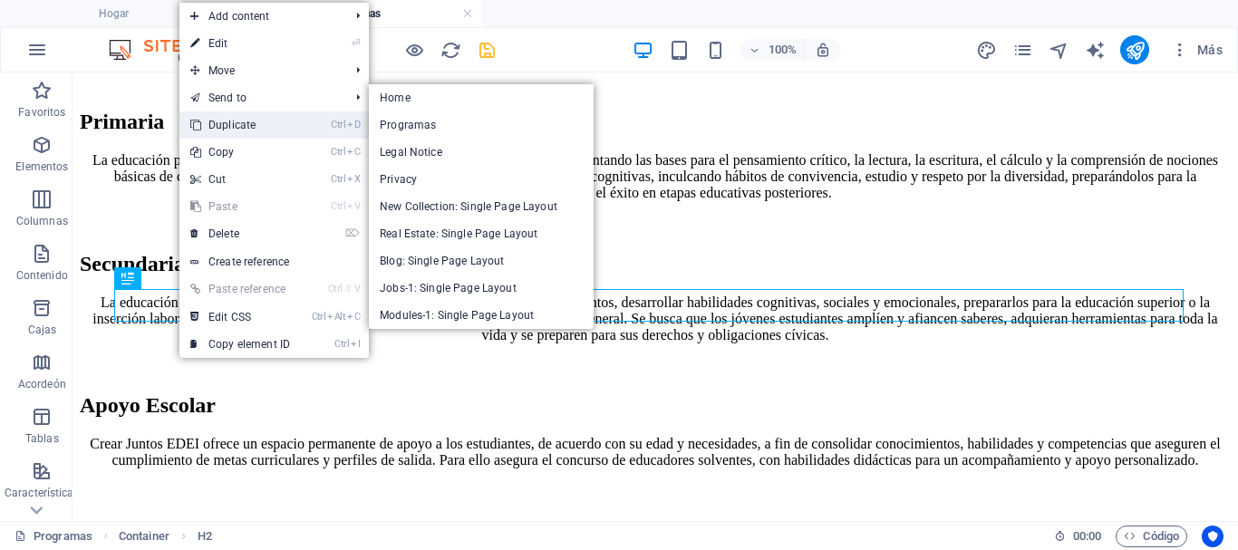
click at [235, 121] on link "Ctrl D Duplicate" at bounding box center [240, 125] width 121 height 27
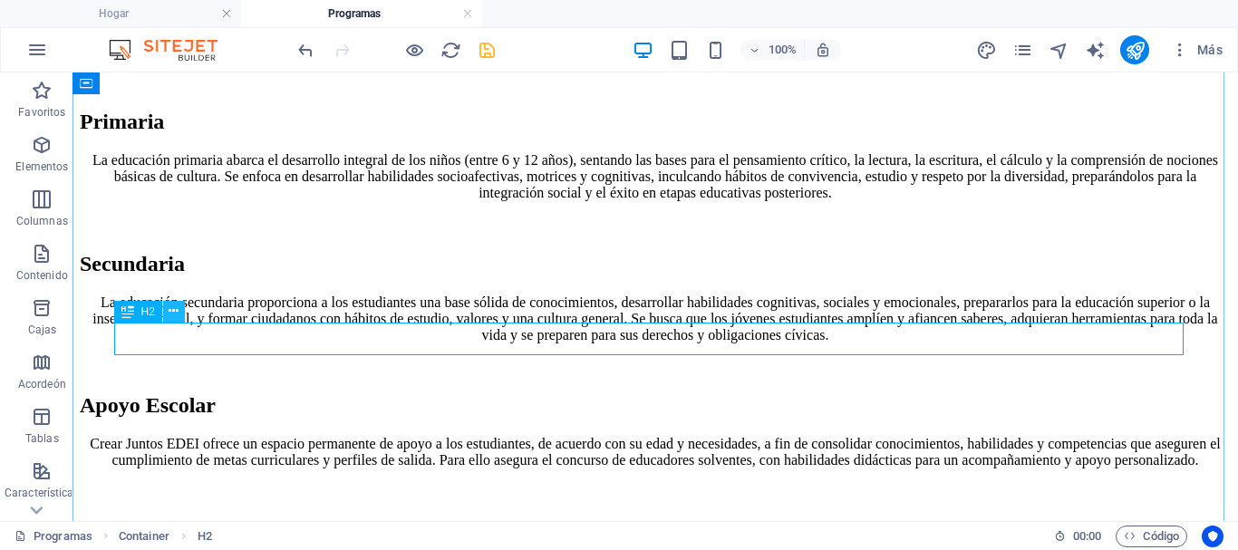
click at [175, 314] on icon at bounding box center [174, 311] width 10 height 19
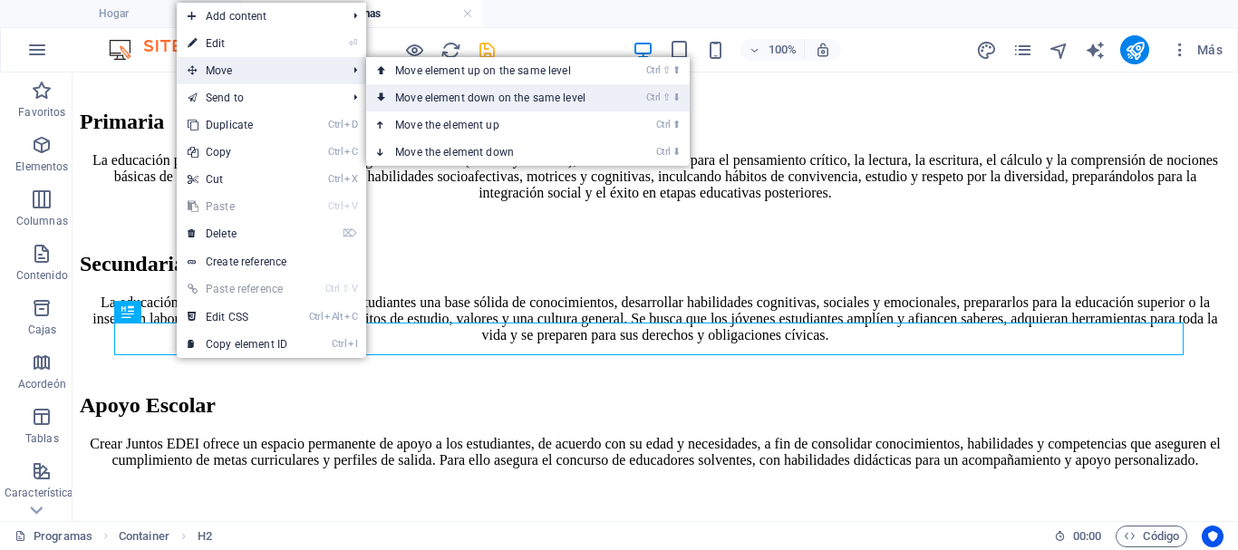
click at [401, 89] on link "Ctrl ⇧ ⬇ Move element down on the same level" at bounding box center [494, 97] width 256 height 27
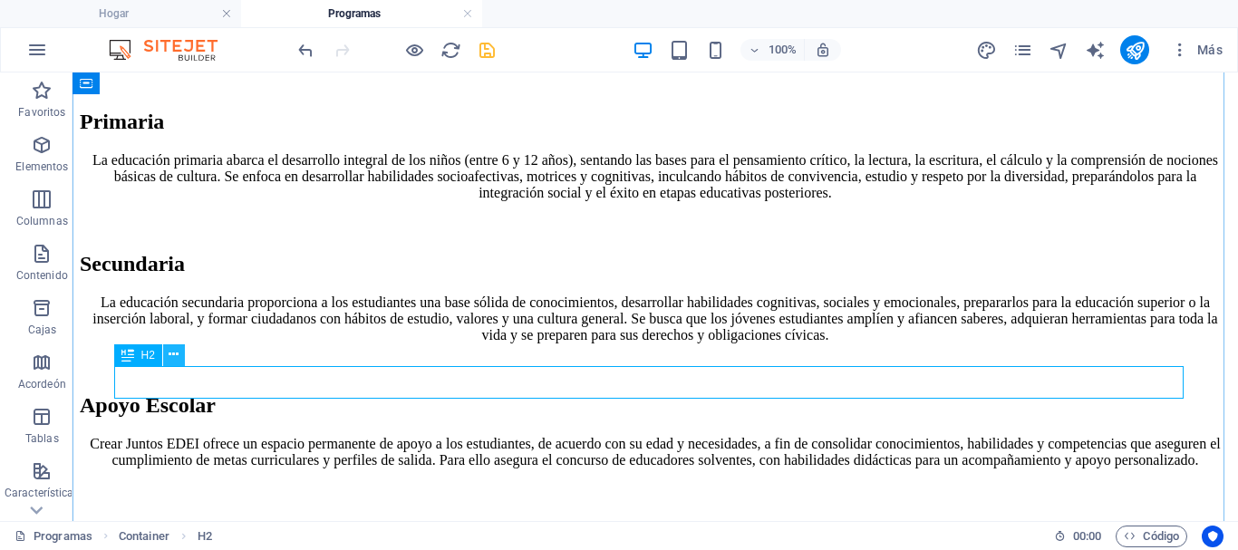
click at [174, 358] on icon at bounding box center [174, 354] width 10 height 19
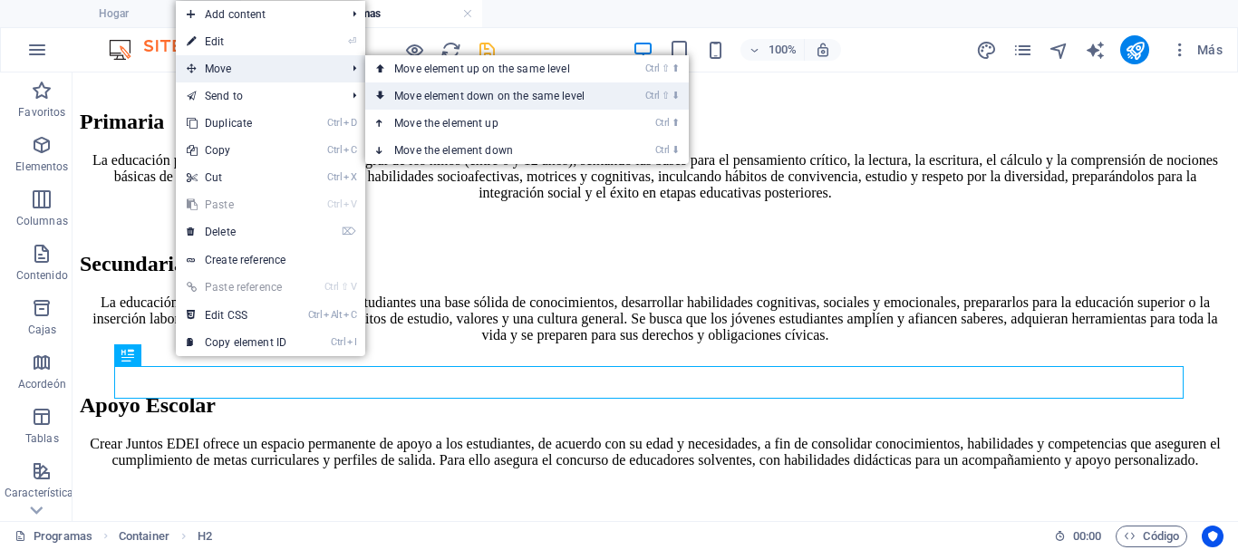
click at [421, 95] on link "Ctrl ⇧ ⬇ Move element down on the same level" at bounding box center [493, 96] width 256 height 27
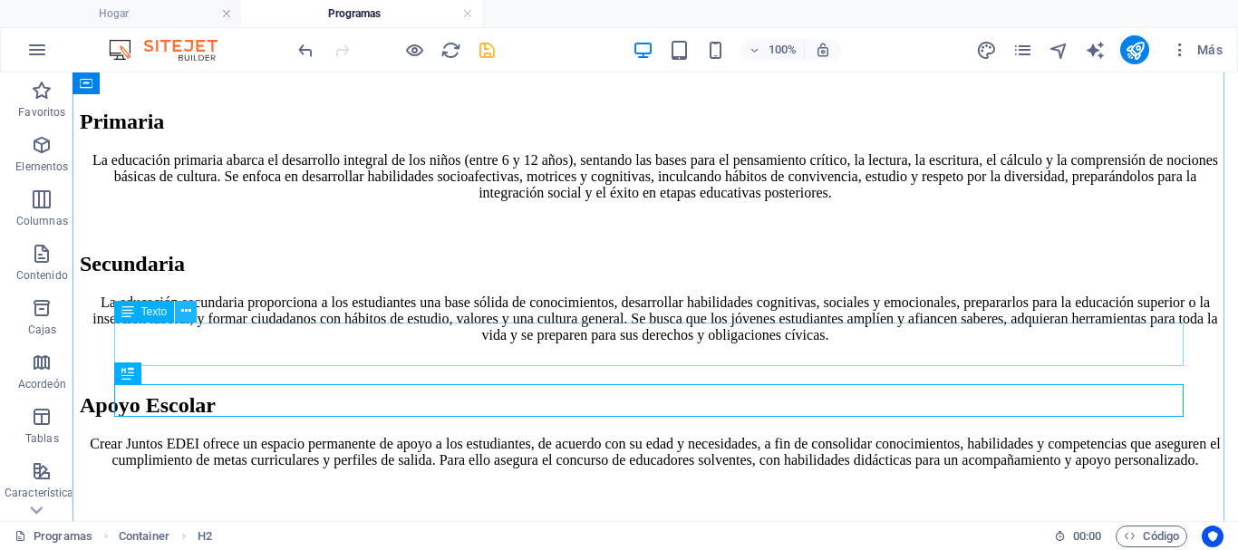
click at [183, 314] on icon at bounding box center [186, 311] width 10 height 19
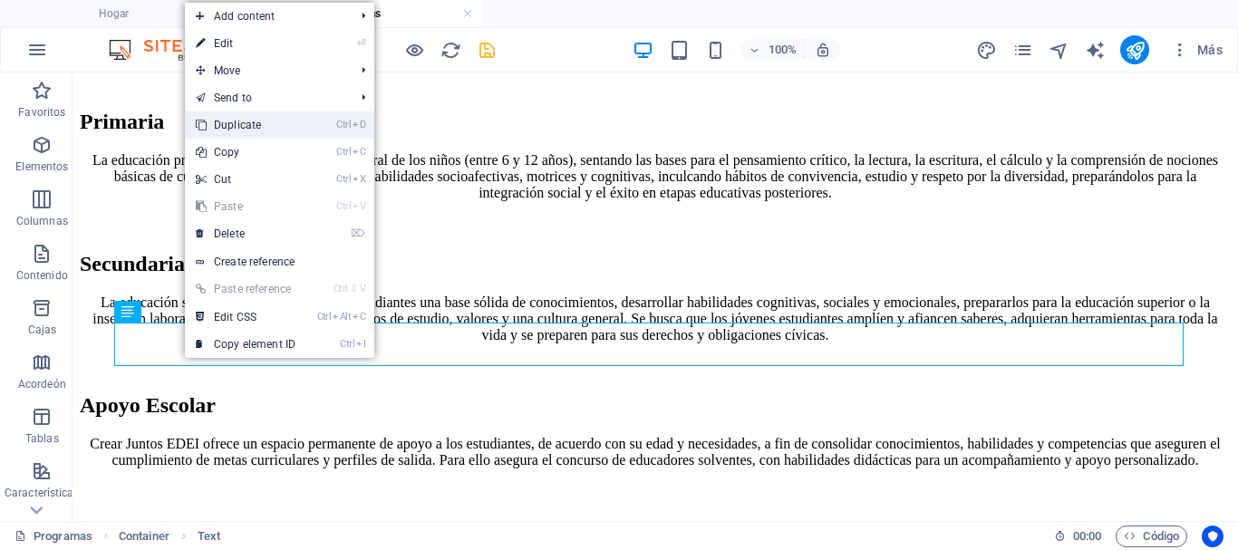
drag, startPoint x: 245, startPoint y: 121, endPoint x: 228, endPoint y: 79, distance: 46.0
click at [245, 121] on link "Ctrl D Duplicate" at bounding box center [245, 125] width 121 height 27
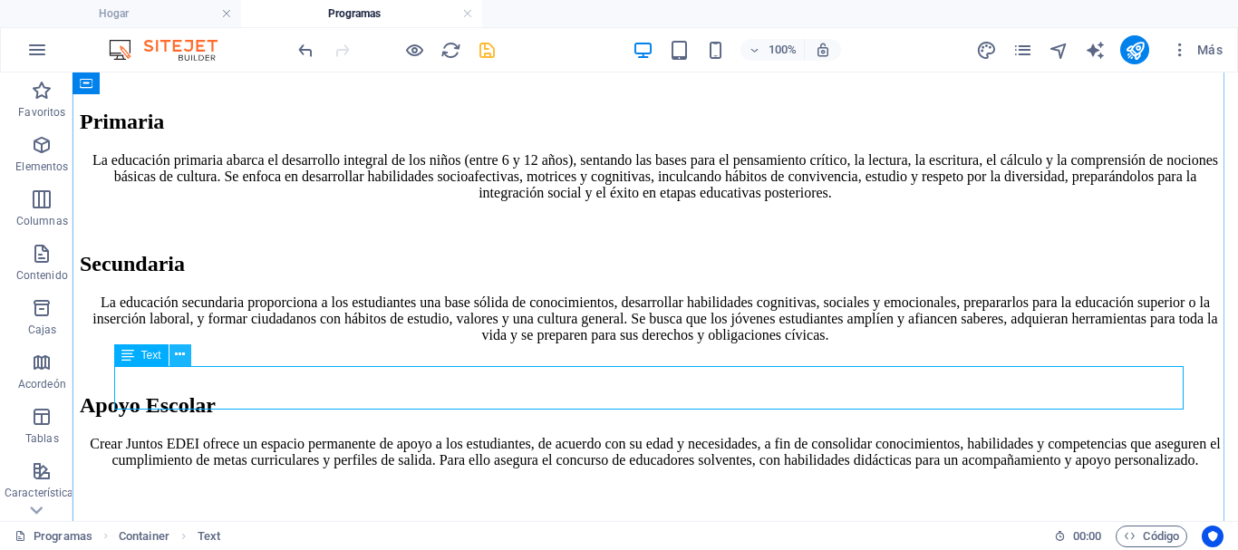
click at [183, 355] on icon at bounding box center [180, 354] width 10 height 19
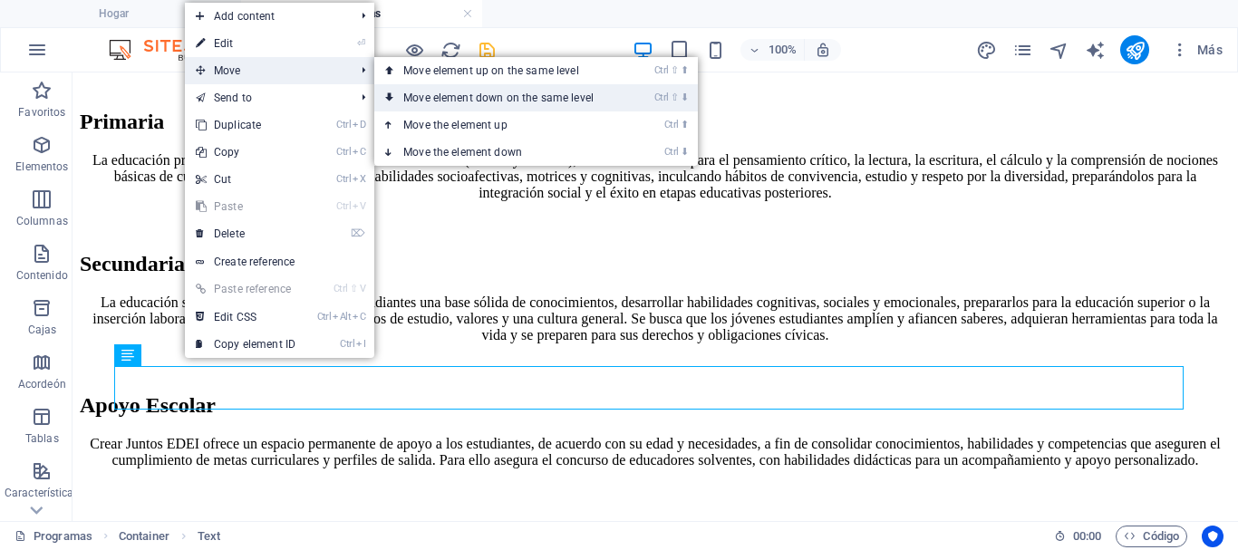
click at [413, 94] on link "Ctrl ⇧ ⬇ Move element down on the same level" at bounding box center [502, 97] width 256 height 27
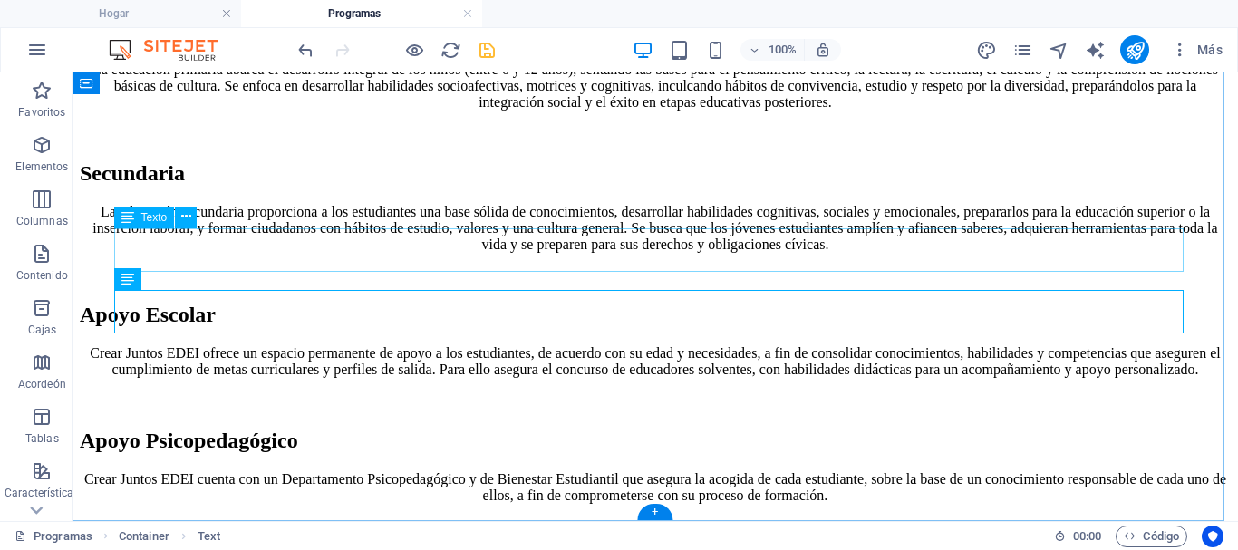
scroll to position [988, 0]
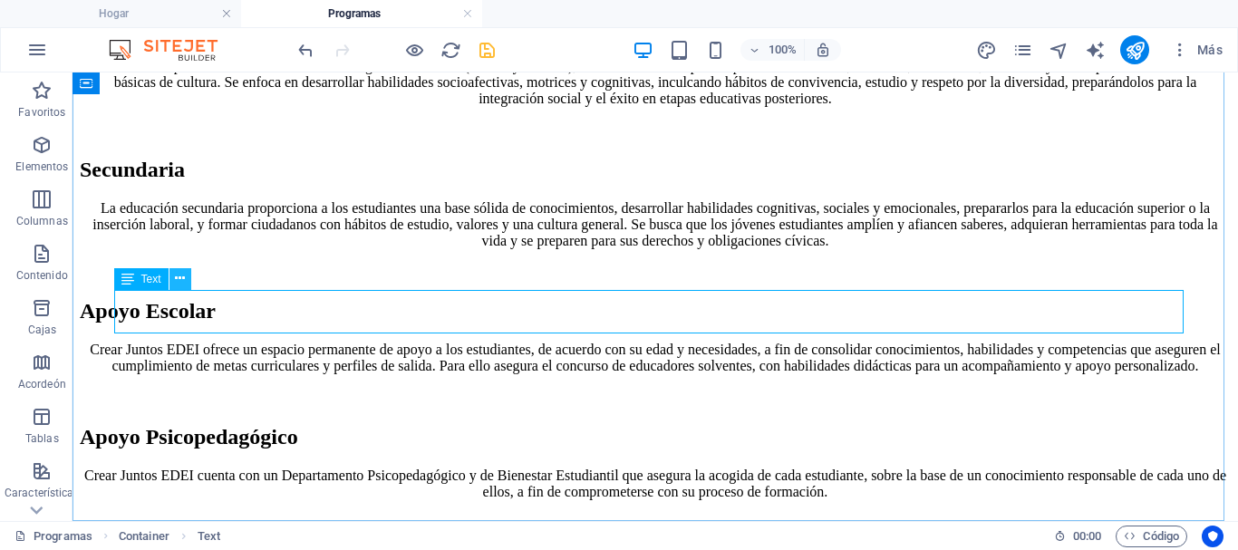
click at [183, 277] on icon at bounding box center [180, 278] width 10 height 19
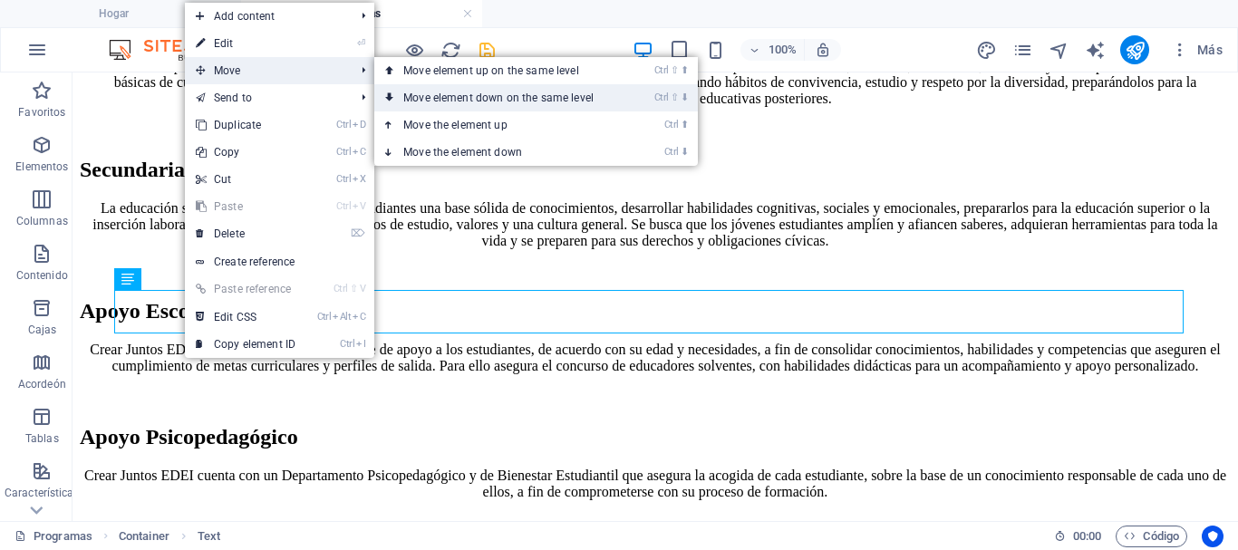
click at [431, 93] on link "Ctrl ⇧ ⬇ Move element down on the same level" at bounding box center [502, 97] width 256 height 27
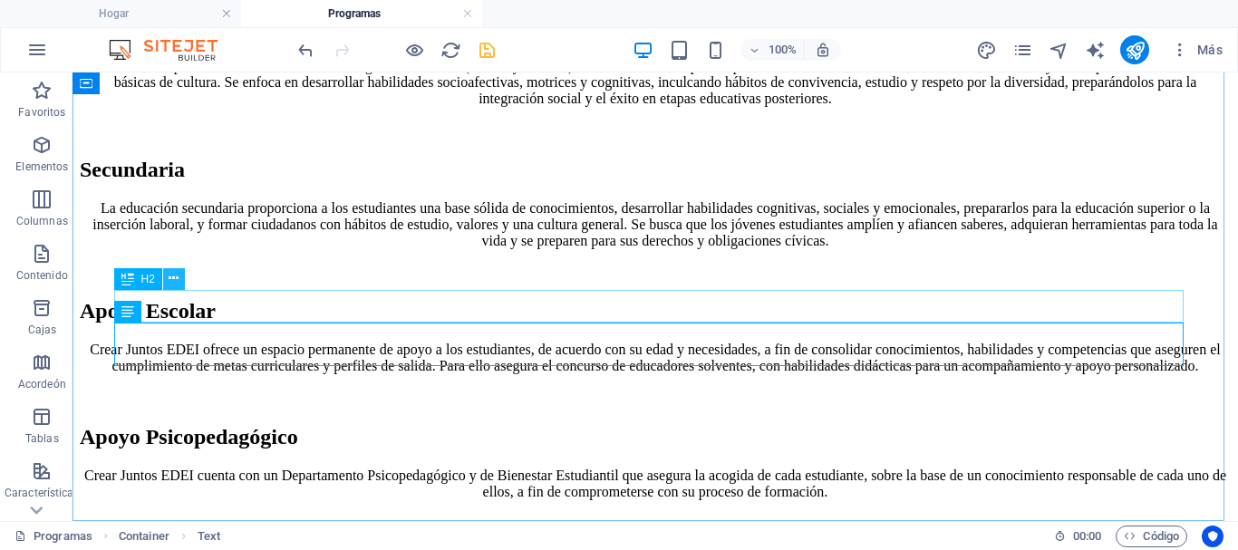
click at [169, 276] on button at bounding box center [174, 279] width 22 height 22
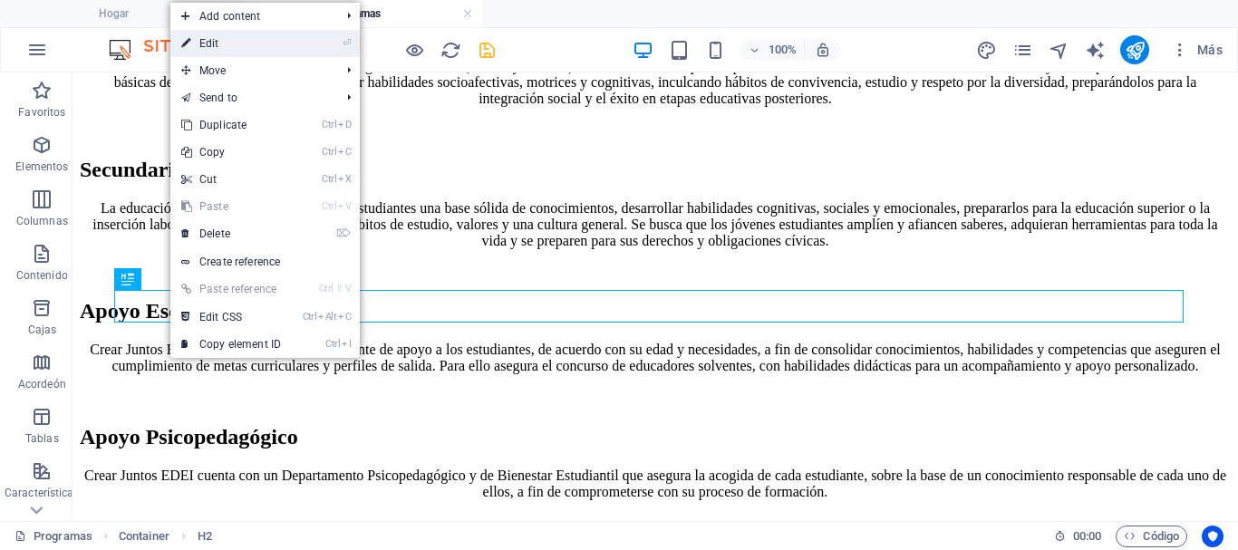
click at [210, 45] on link "⏎ Edit" at bounding box center [230, 43] width 121 height 27
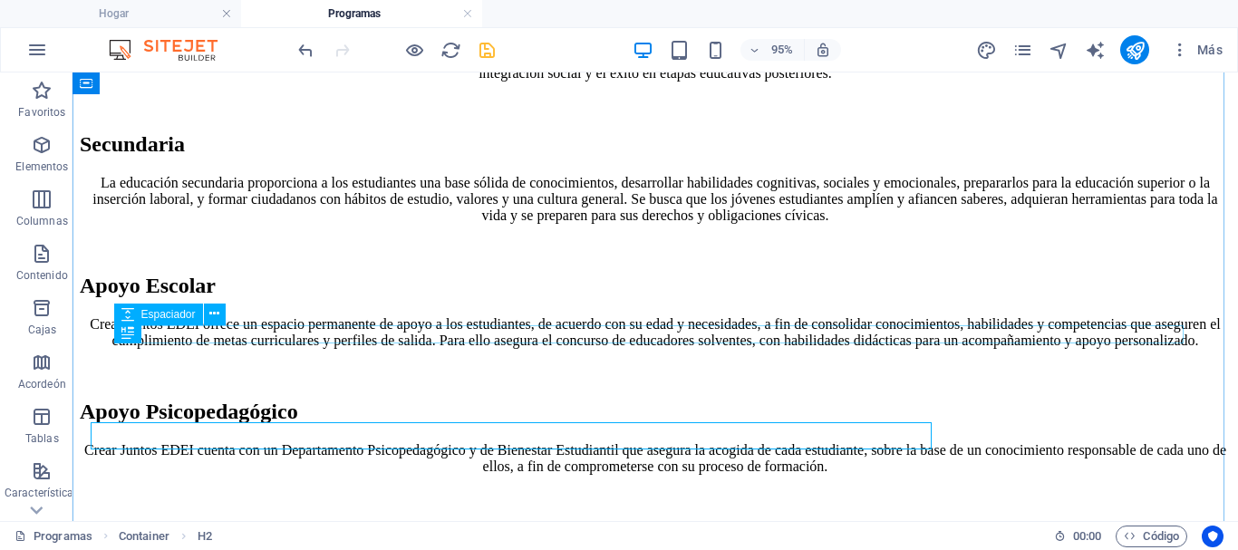
scroll to position [935, 0]
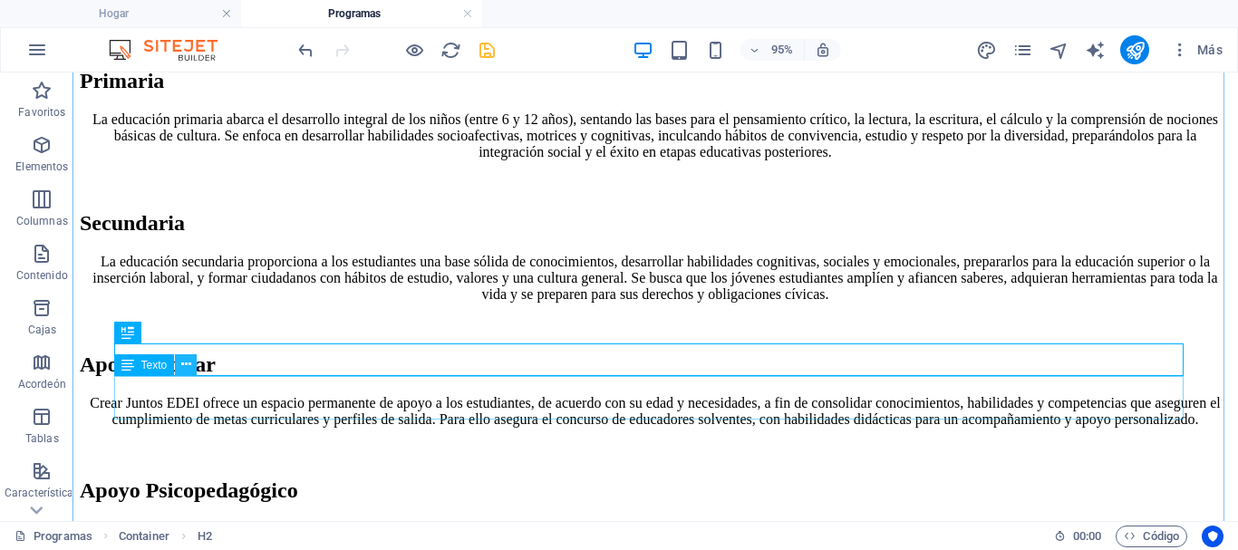
click at [187, 365] on icon at bounding box center [186, 364] width 10 height 19
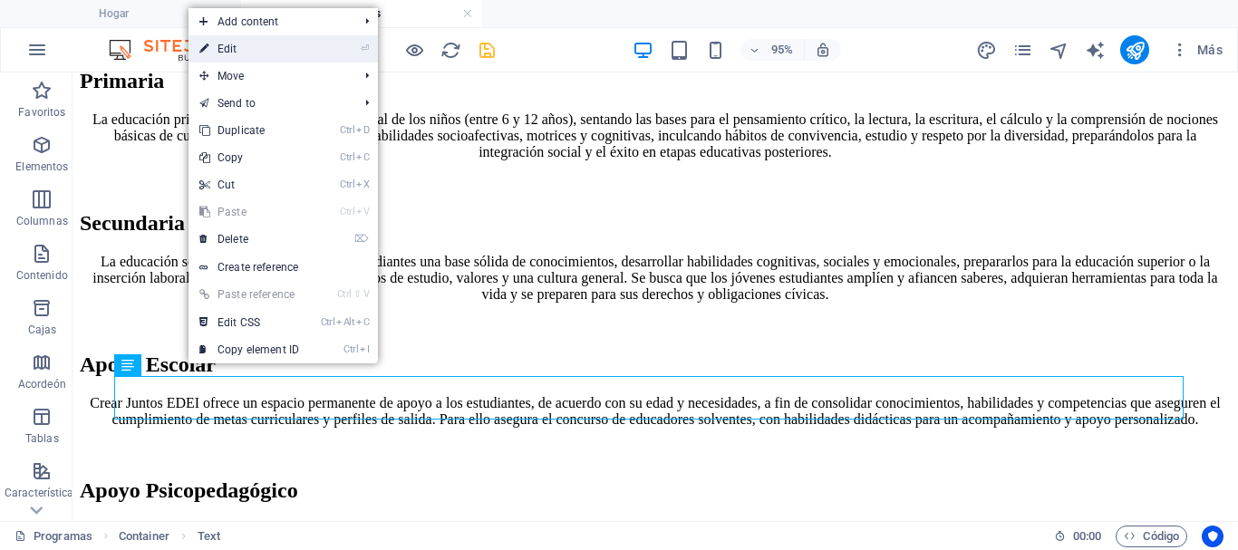
click at [238, 53] on link "⏎ Edit" at bounding box center [249, 48] width 121 height 27
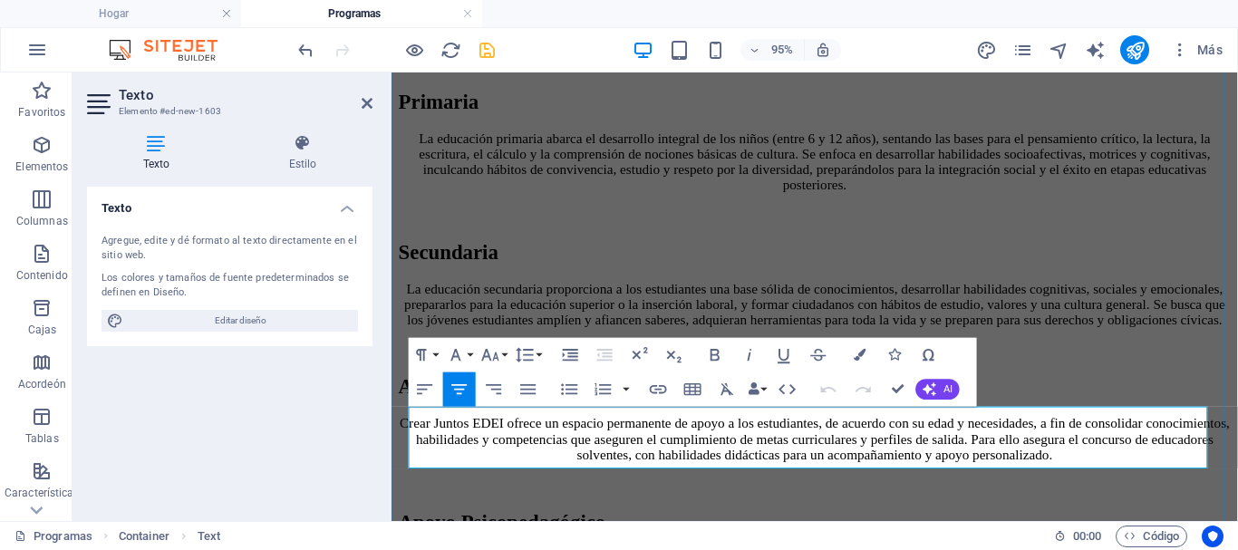
drag, startPoint x: 1031, startPoint y: 476, endPoint x: 418, endPoint y: 440, distance: 614.0
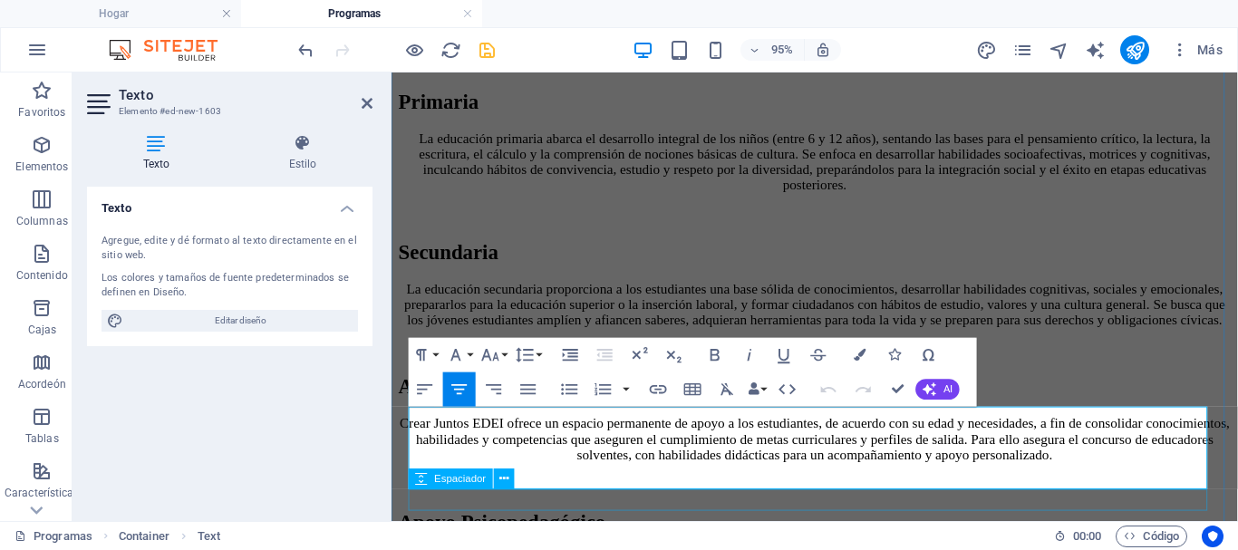
scroll to position [6536, 3]
drag, startPoint x: 897, startPoint y: 389, endPoint x: 839, endPoint y: 349, distance: 70.4
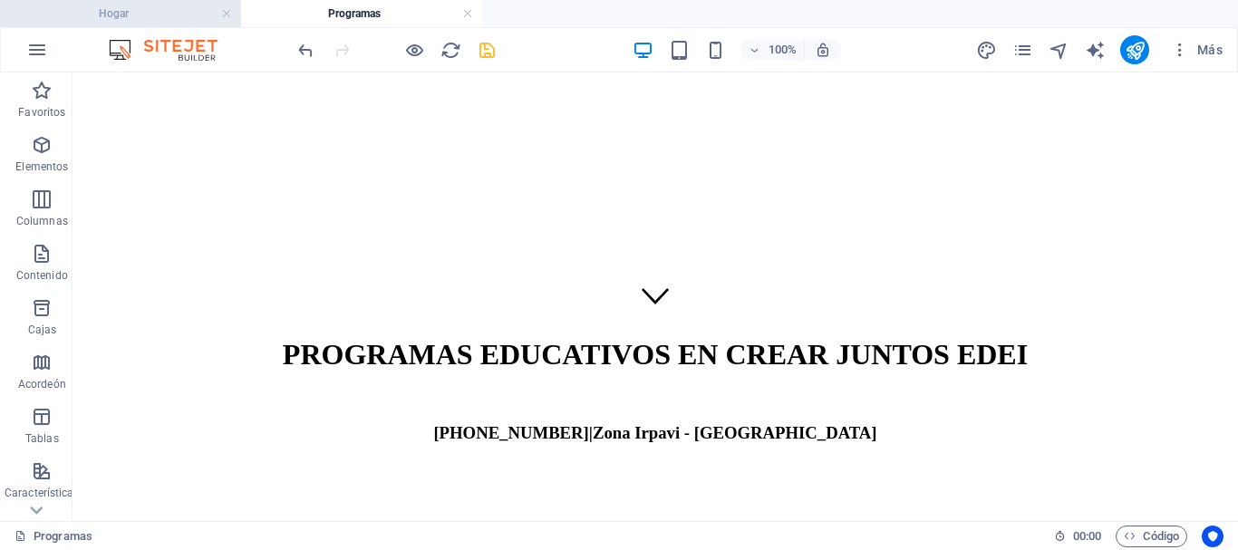
scroll to position [13, 0]
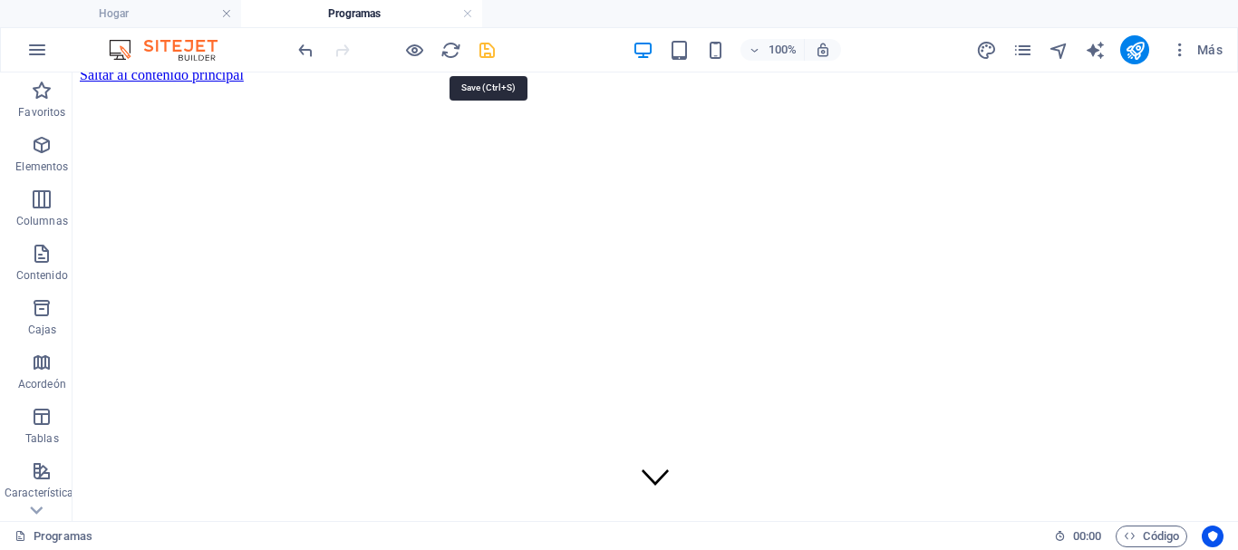
click at [491, 57] on icon "ahorrar" at bounding box center [487, 50] width 21 height 21
click at [468, 10] on link at bounding box center [467, 13] width 11 height 17
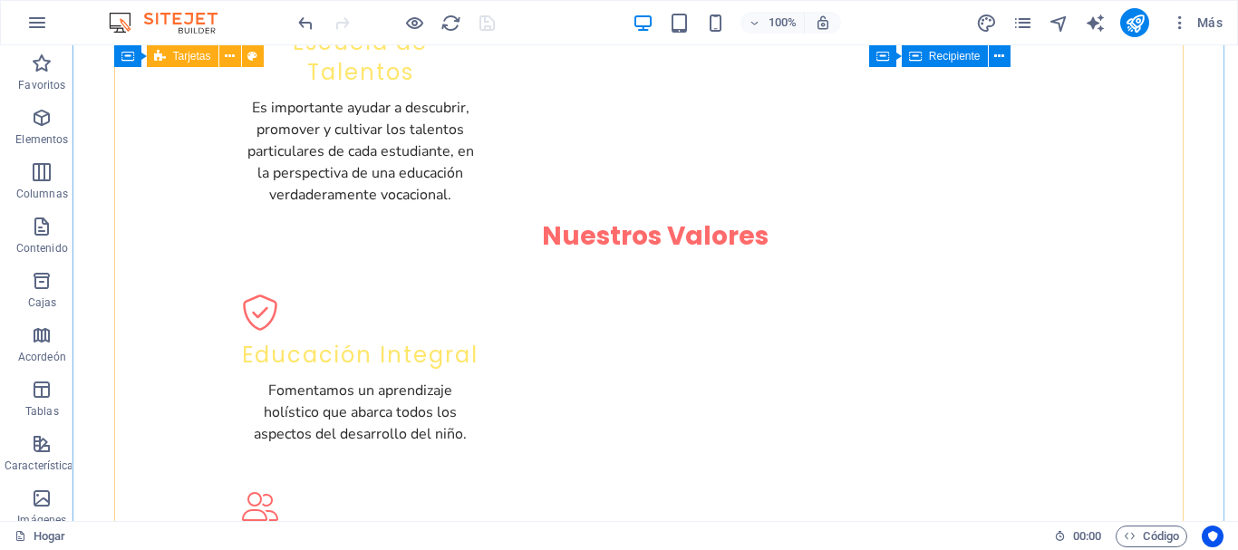
scroll to position [1904, 0]
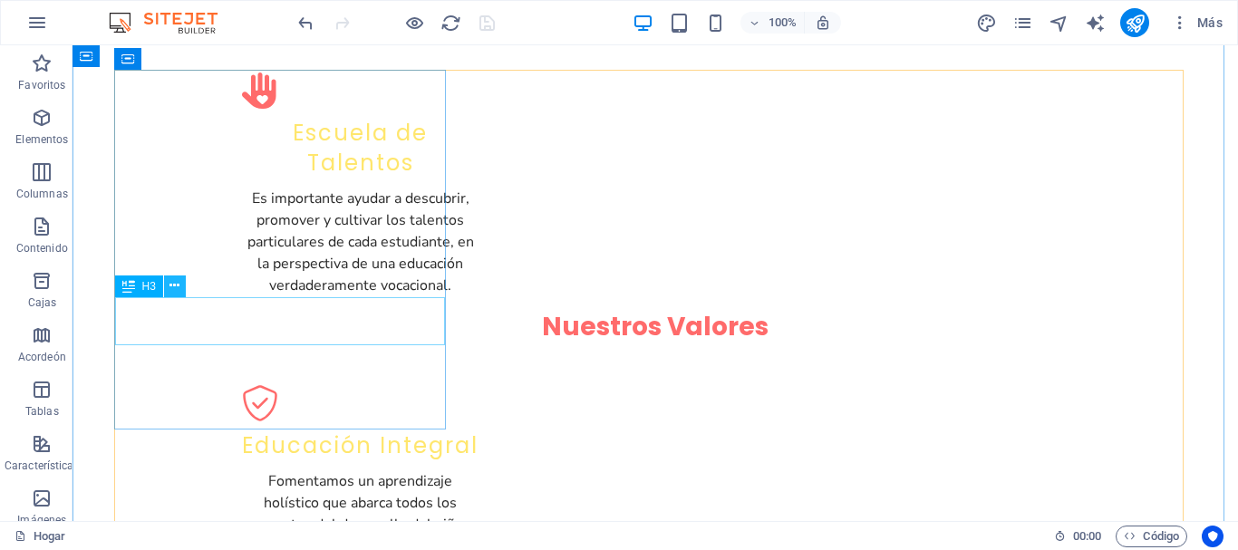
click at [175, 285] on icon at bounding box center [175, 286] width 10 height 19
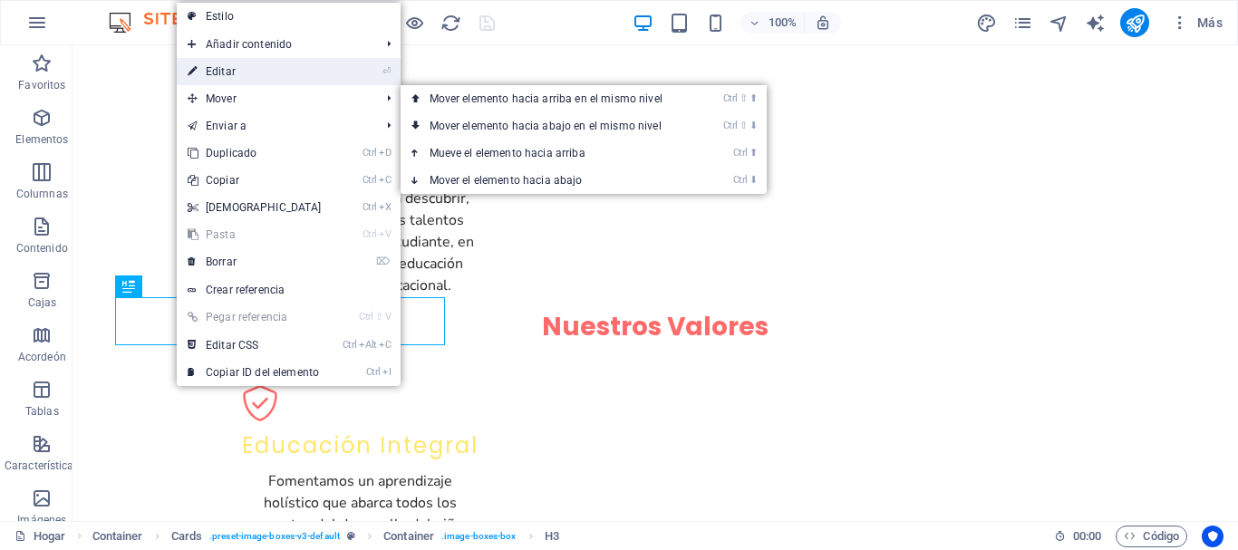
click at [217, 58] on link "⏎ Editar" at bounding box center [255, 71] width 156 height 27
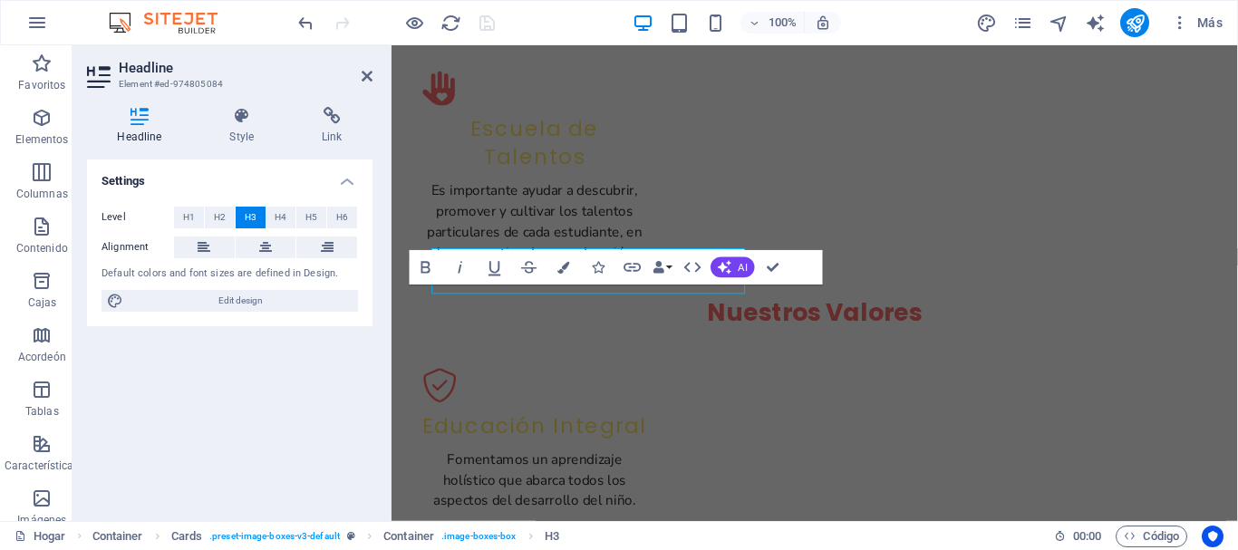
scroll to position [1942, 0]
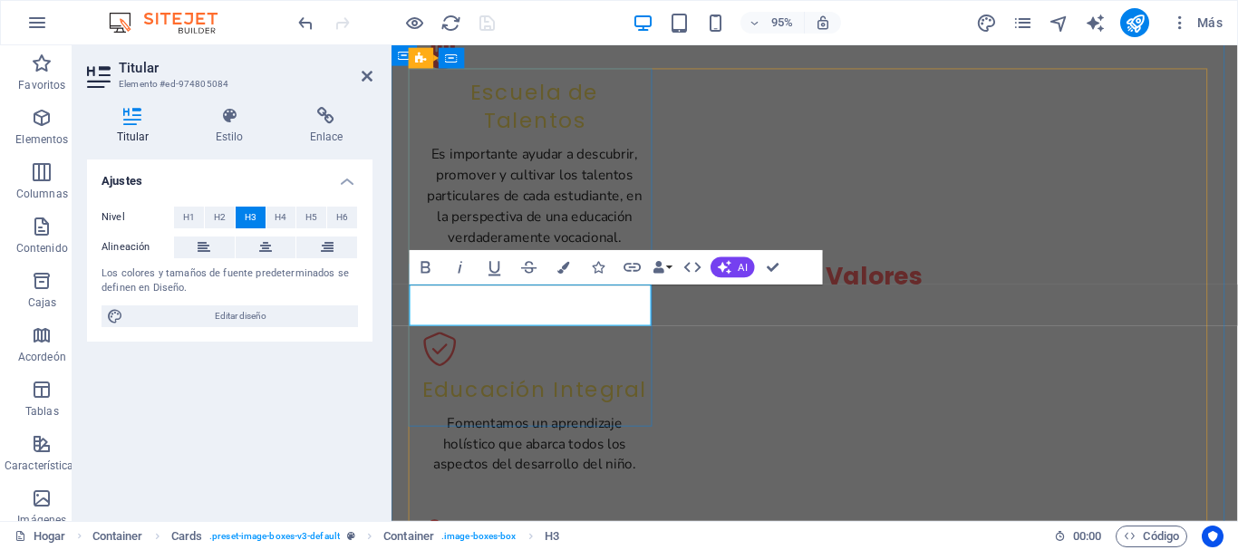
drag, startPoint x: 630, startPoint y: 327, endPoint x: 566, endPoint y: 329, distance: 64.4
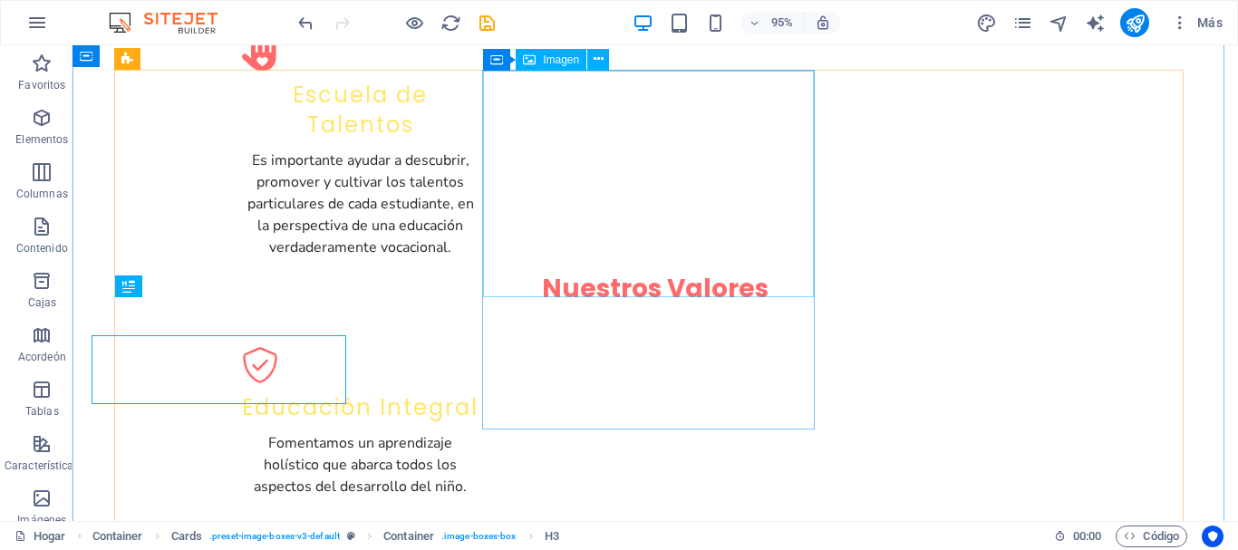
scroll to position [1904, 0]
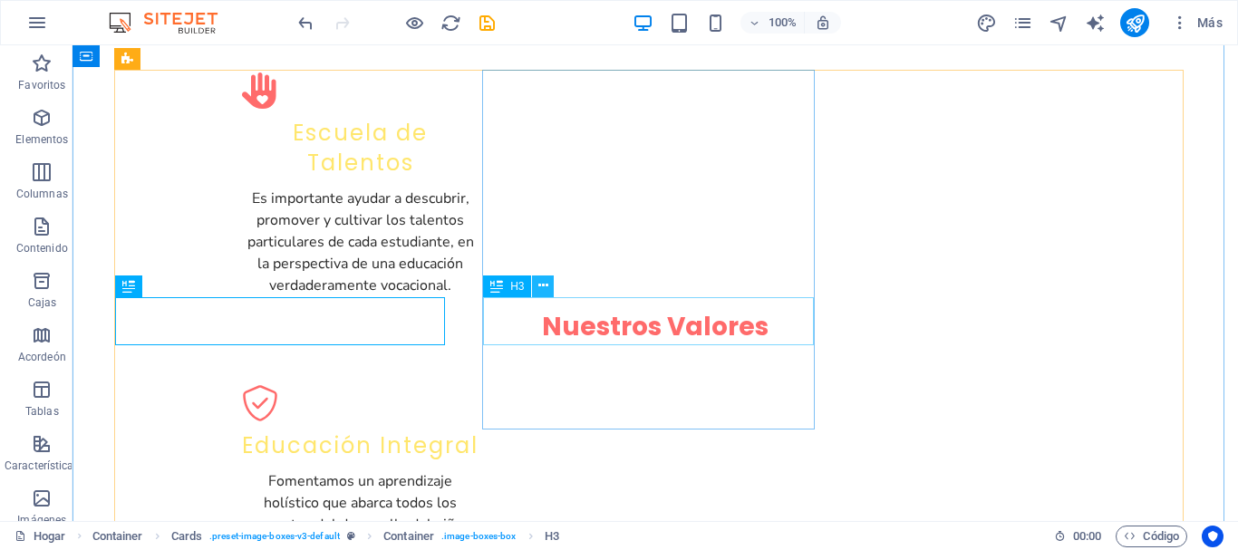
click at [544, 287] on icon at bounding box center [544, 286] width 10 height 19
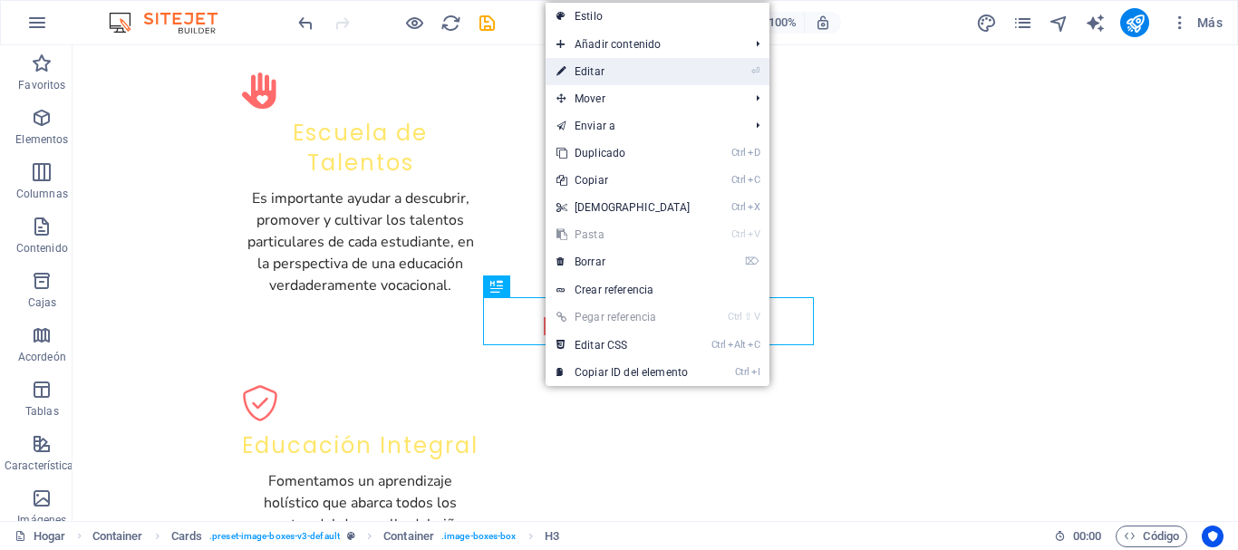
click at [592, 72] on font "Editar" at bounding box center [590, 71] width 30 height 13
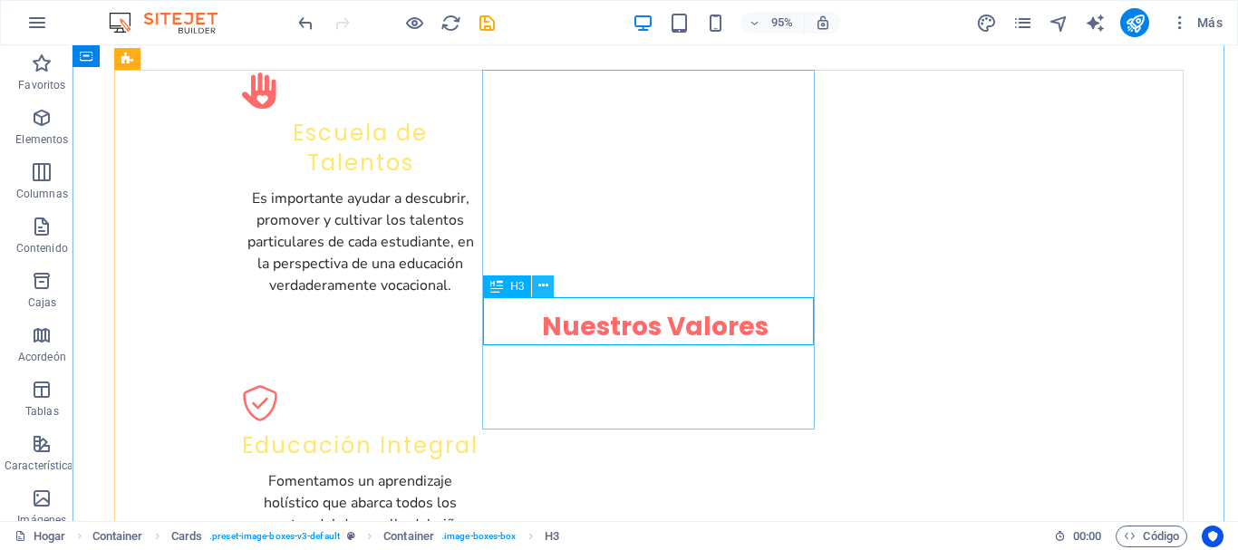
click at [546, 287] on icon at bounding box center [544, 286] width 10 height 19
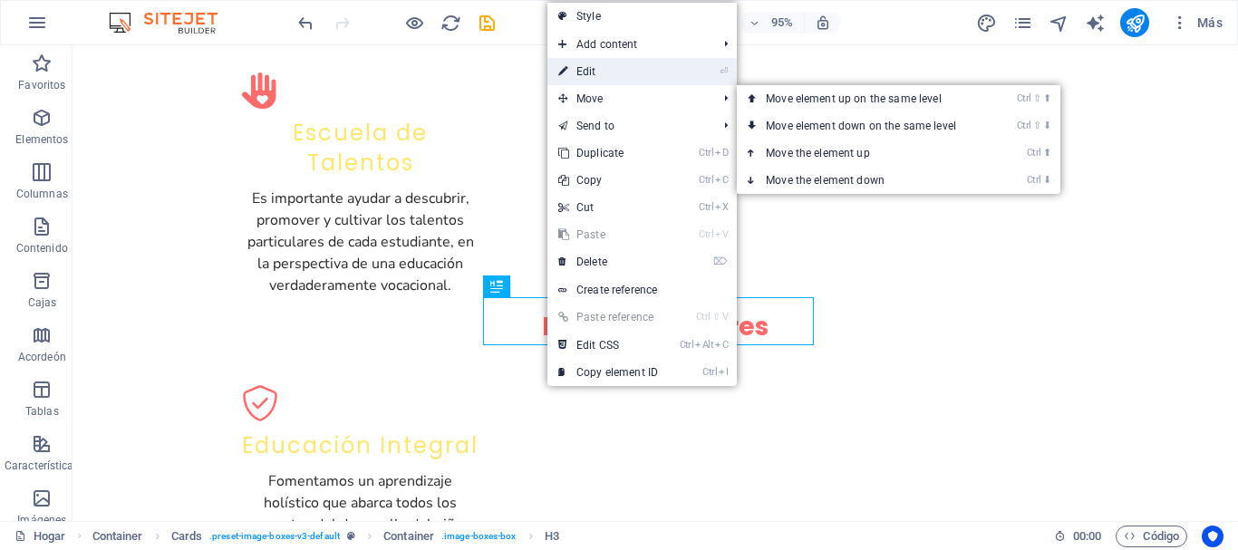
click at [586, 71] on link "⏎ Edit" at bounding box center [608, 71] width 121 height 27
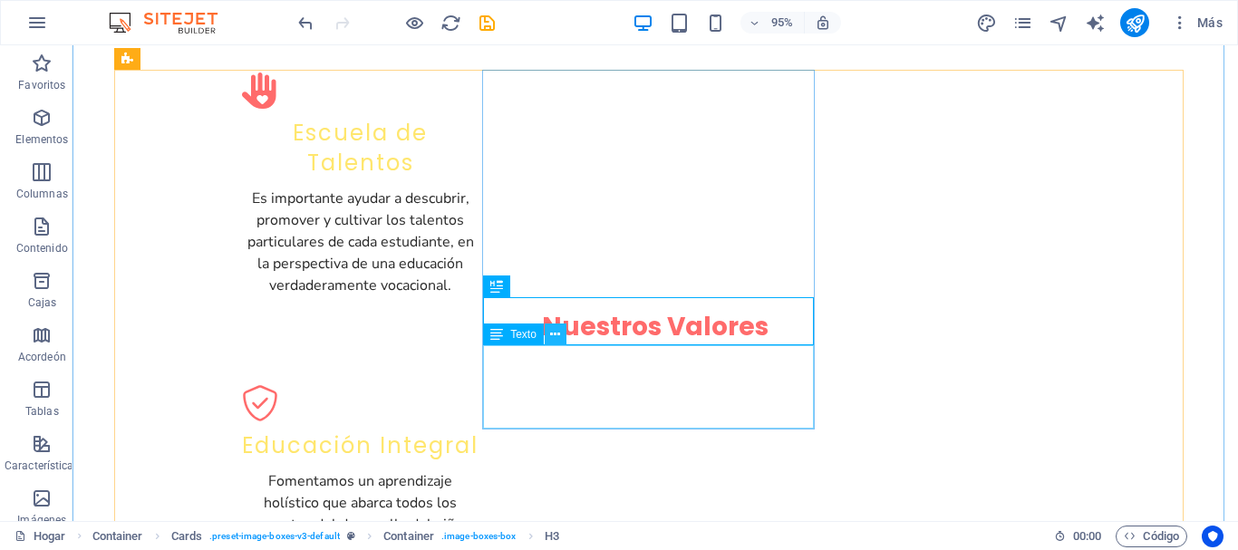
click at [553, 334] on icon at bounding box center [555, 334] width 10 height 19
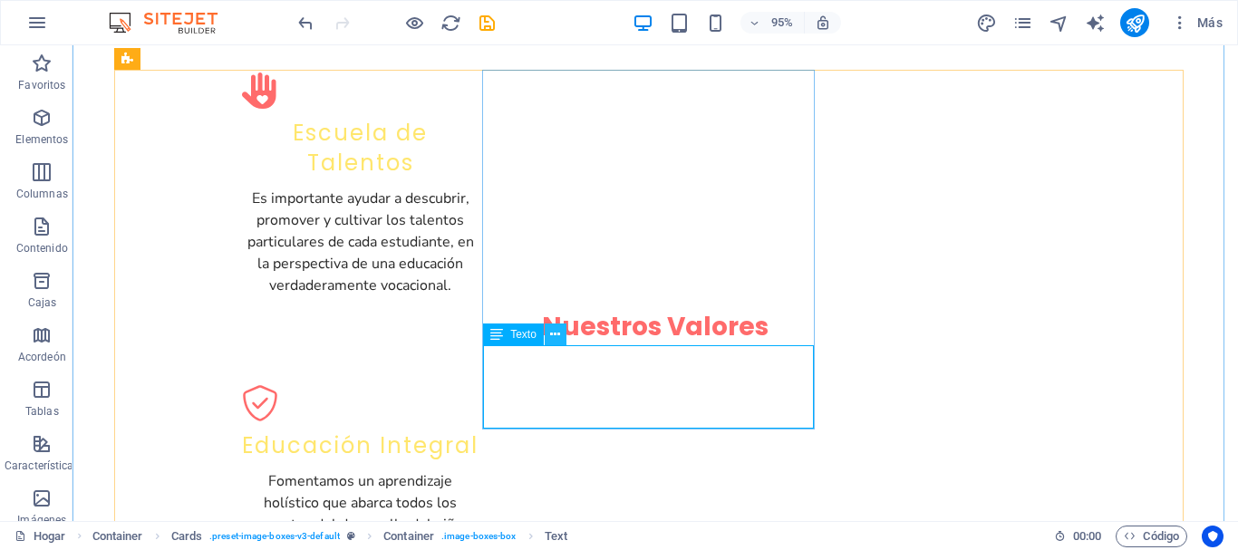
click at [557, 336] on icon at bounding box center [555, 334] width 10 height 19
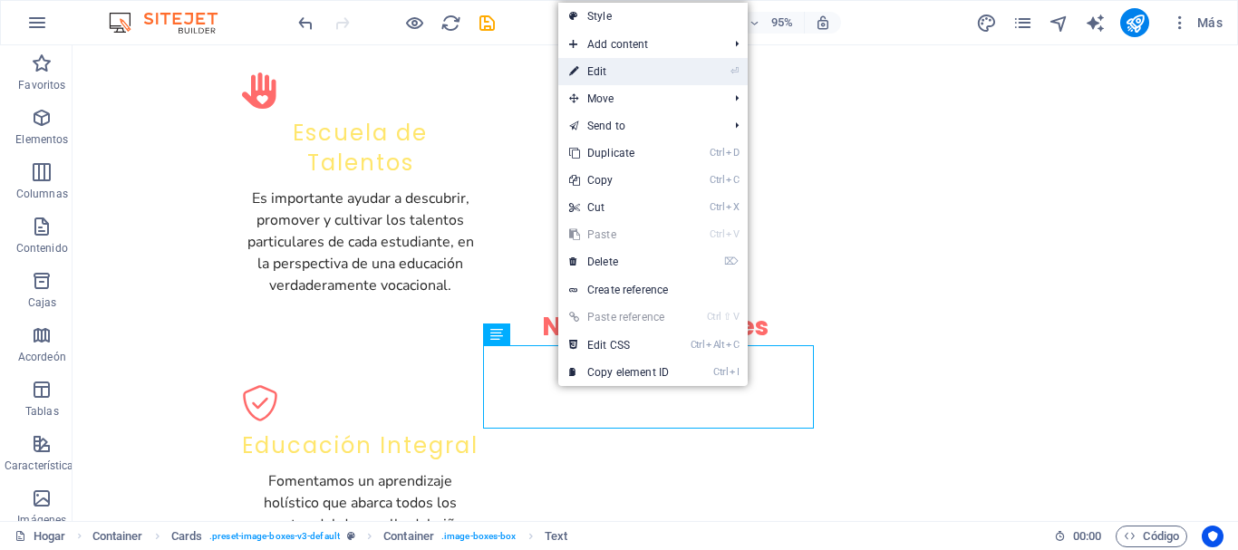
click at [609, 68] on link "⏎ Edit" at bounding box center [618, 71] width 121 height 27
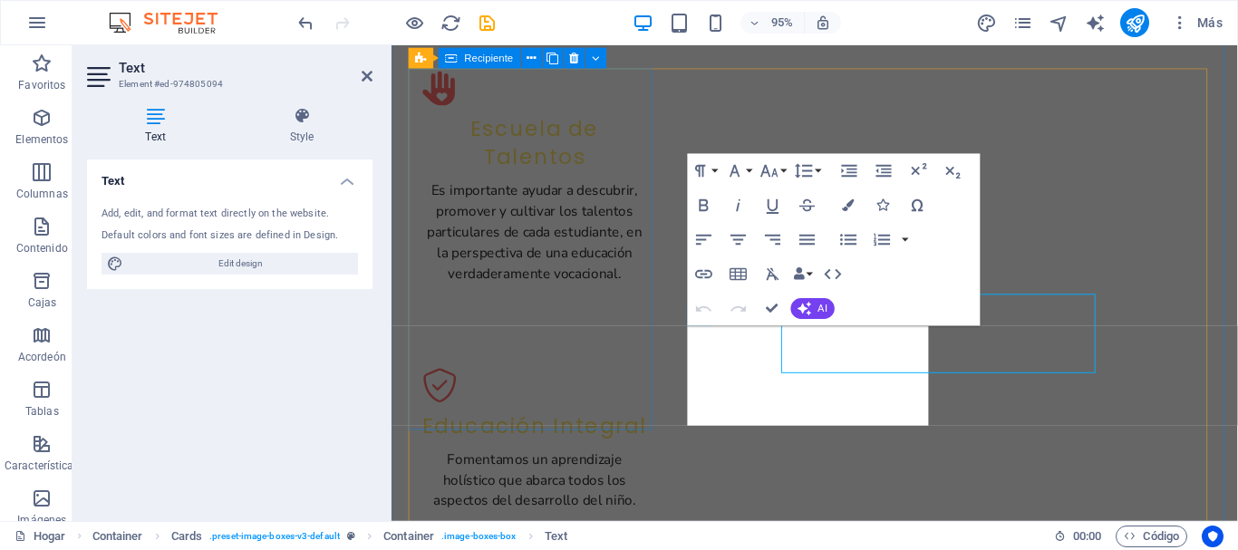
scroll to position [1942, 0]
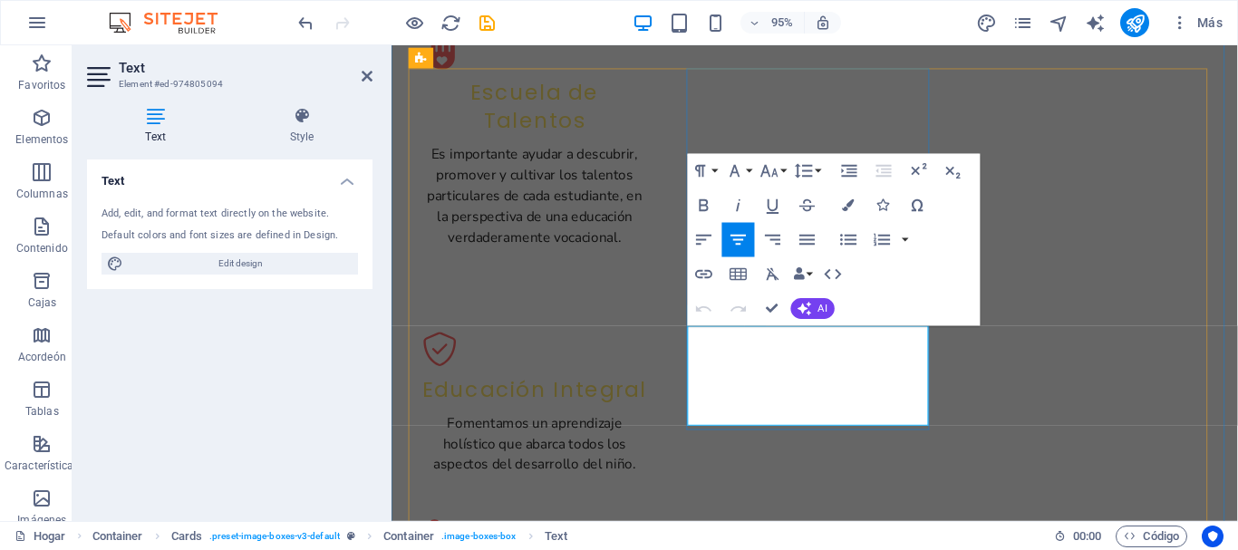
drag, startPoint x: 858, startPoint y: 413, endPoint x: 756, endPoint y: 361, distance: 113.9
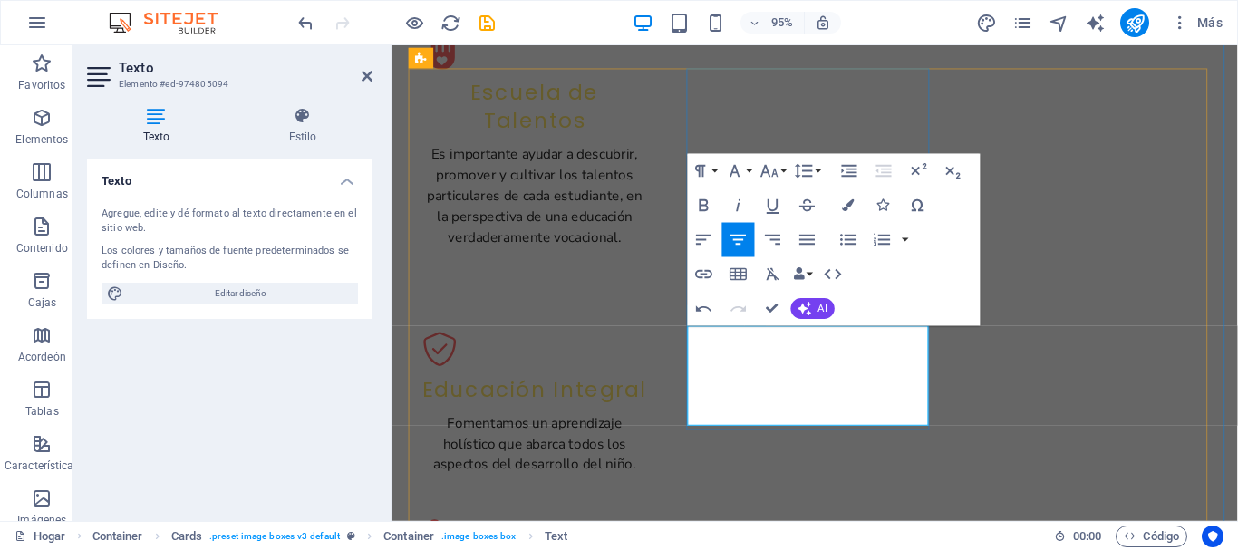
drag, startPoint x: 915, startPoint y: 352, endPoint x: 732, endPoint y: 355, distance: 183.2
drag, startPoint x: 773, startPoint y: 306, endPoint x: 897, endPoint y: 399, distance: 154.7
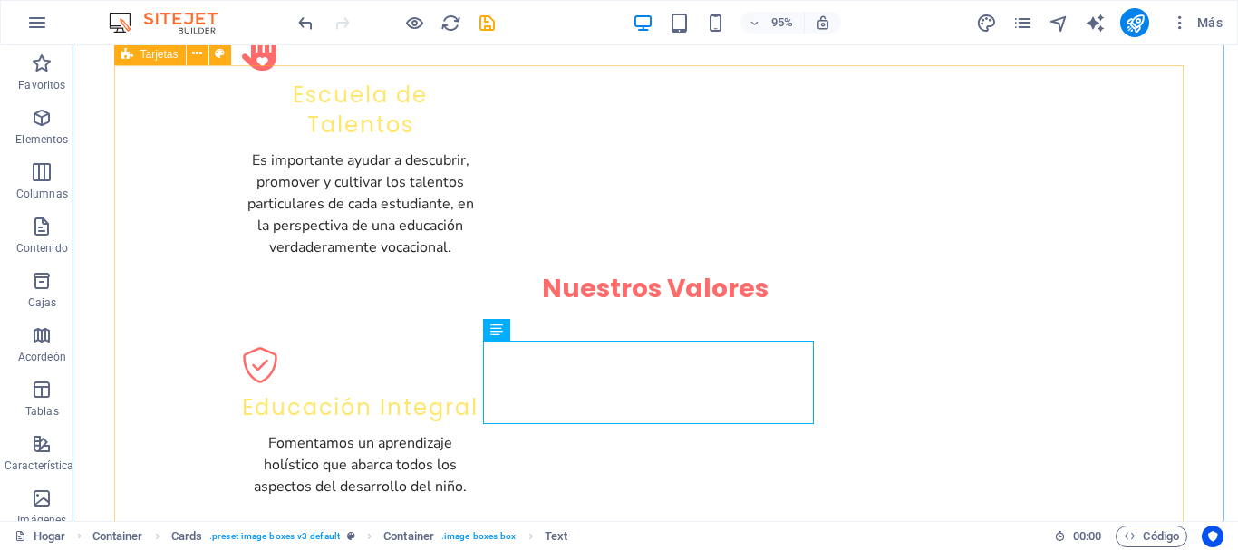
scroll to position [1908, 0]
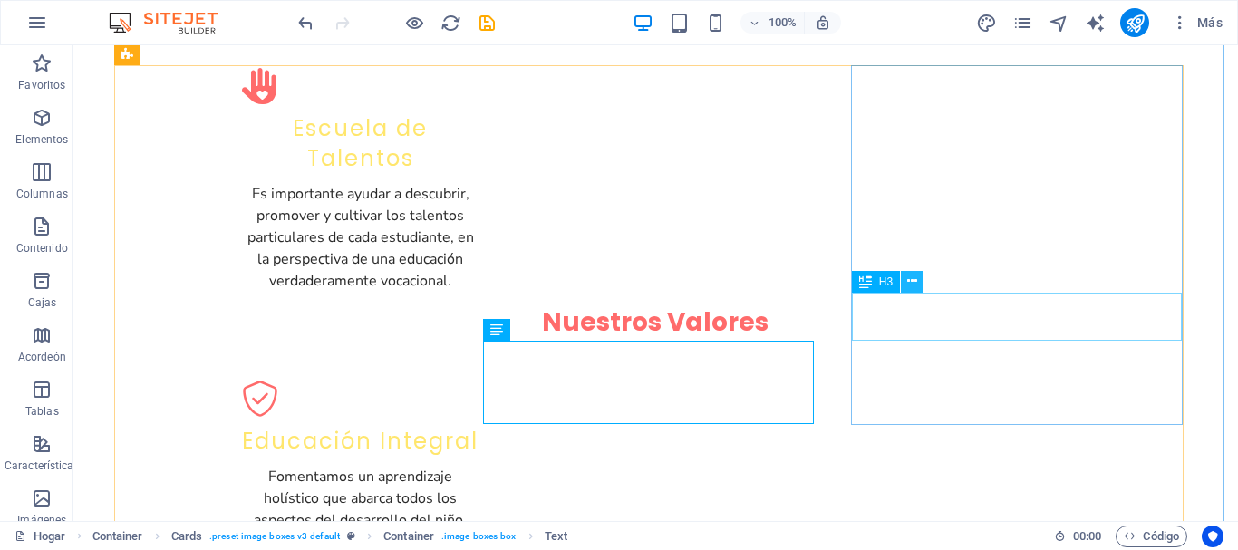
click at [914, 278] on icon at bounding box center [913, 281] width 10 height 19
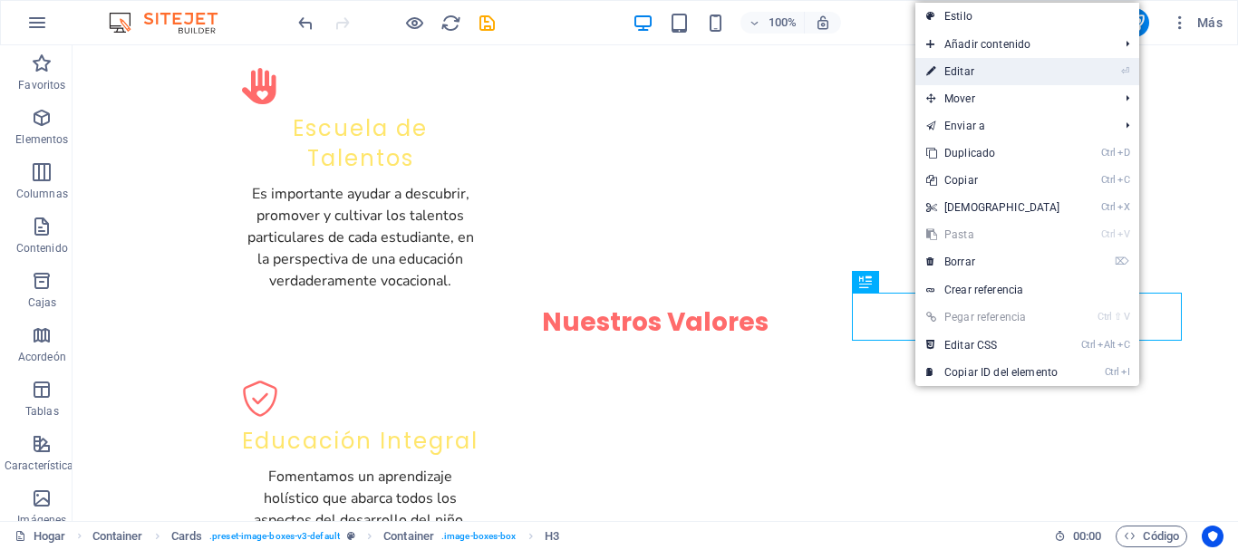
drag, startPoint x: 965, startPoint y: 75, endPoint x: 601, endPoint y: 37, distance: 365.6
click at [965, 75] on font "Editar" at bounding box center [960, 71] width 30 height 13
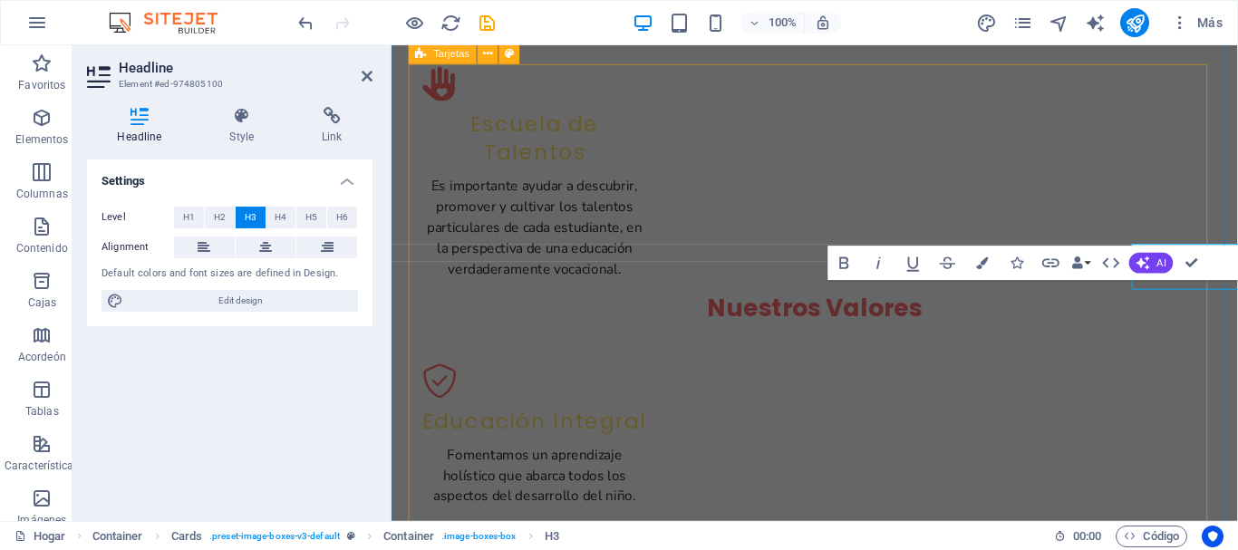
scroll to position [1947, 0]
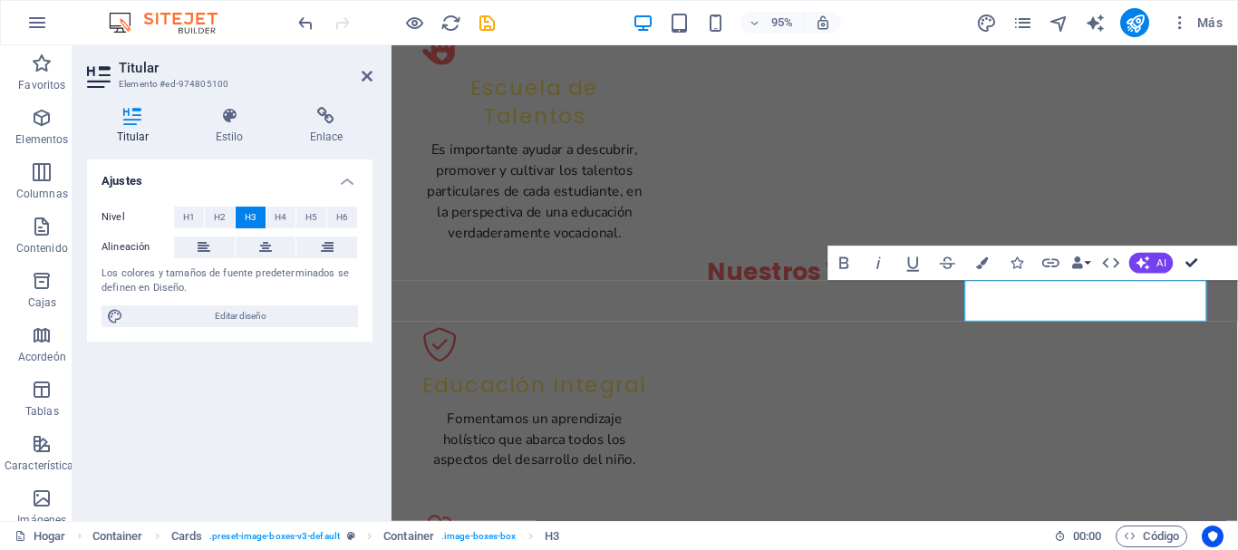
drag, startPoint x: 1185, startPoint y: 263, endPoint x: 1108, endPoint y: 218, distance: 89.4
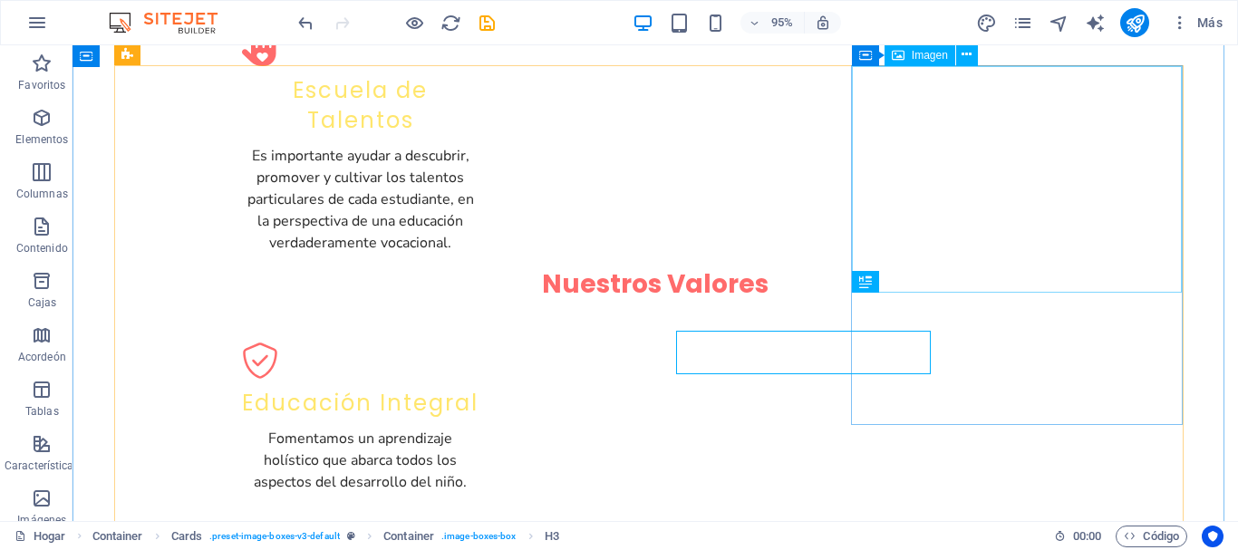
scroll to position [1908, 0]
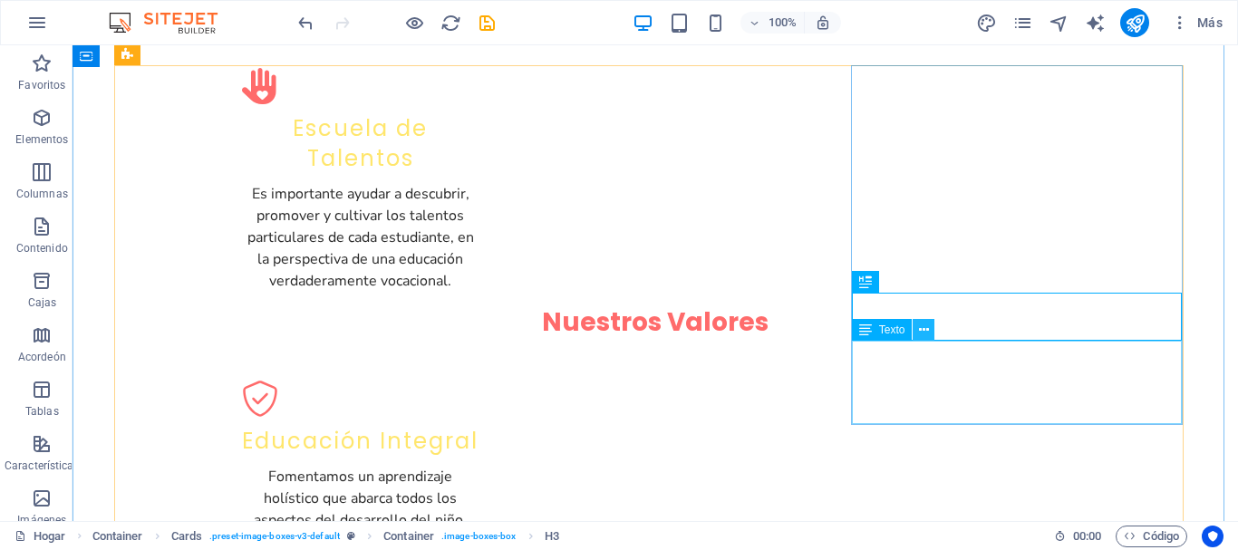
click at [925, 331] on icon at bounding box center [924, 330] width 10 height 19
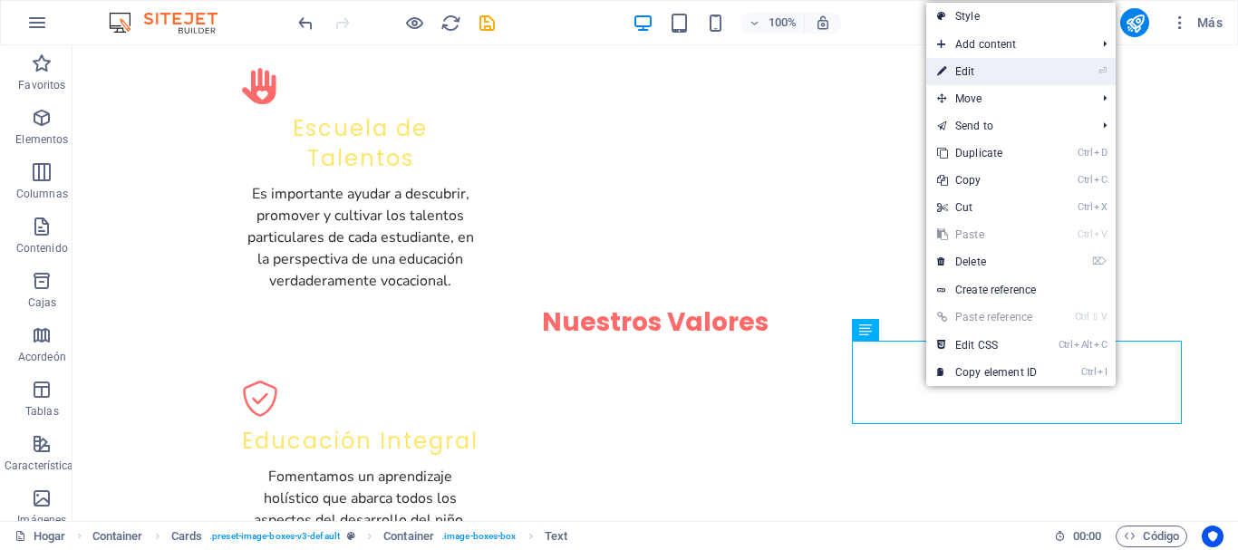
click at [962, 73] on link "⏎ Edit" at bounding box center [987, 71] width 121 height 27
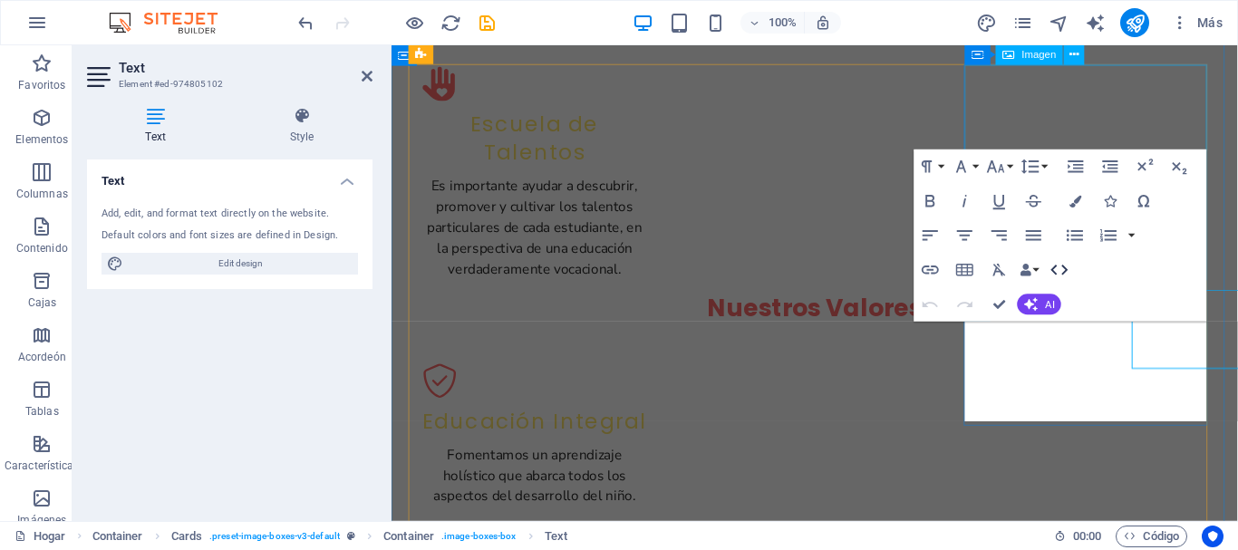
scroll to position [1947, 0]
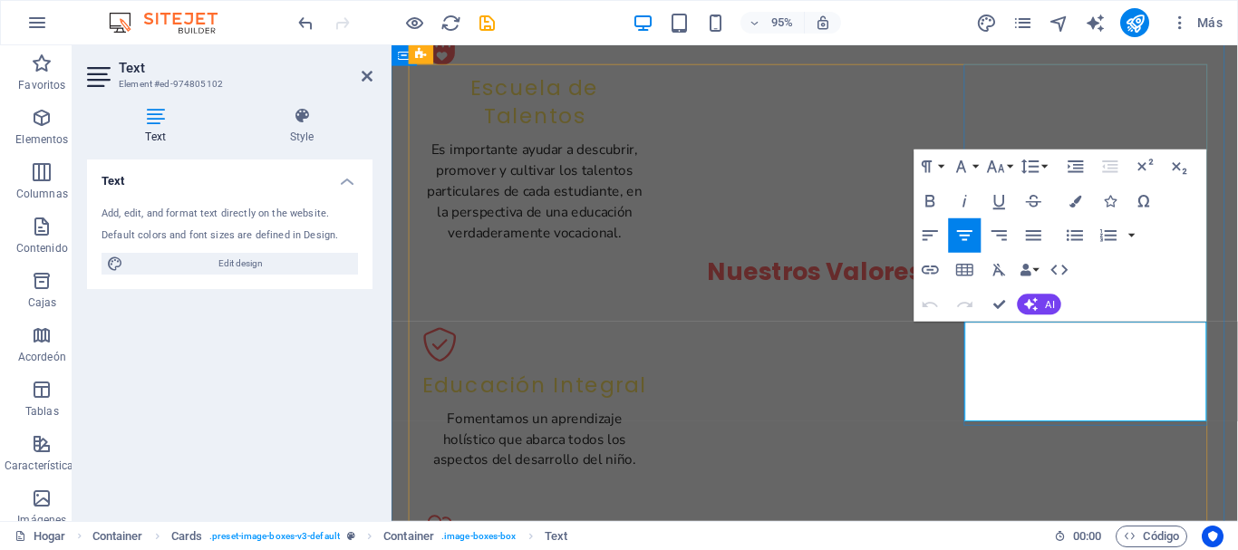
drag, startPoint x: 1161, startPoint y: 413, endPoint x: 1023, endPoint y: 357, distance: 149.7
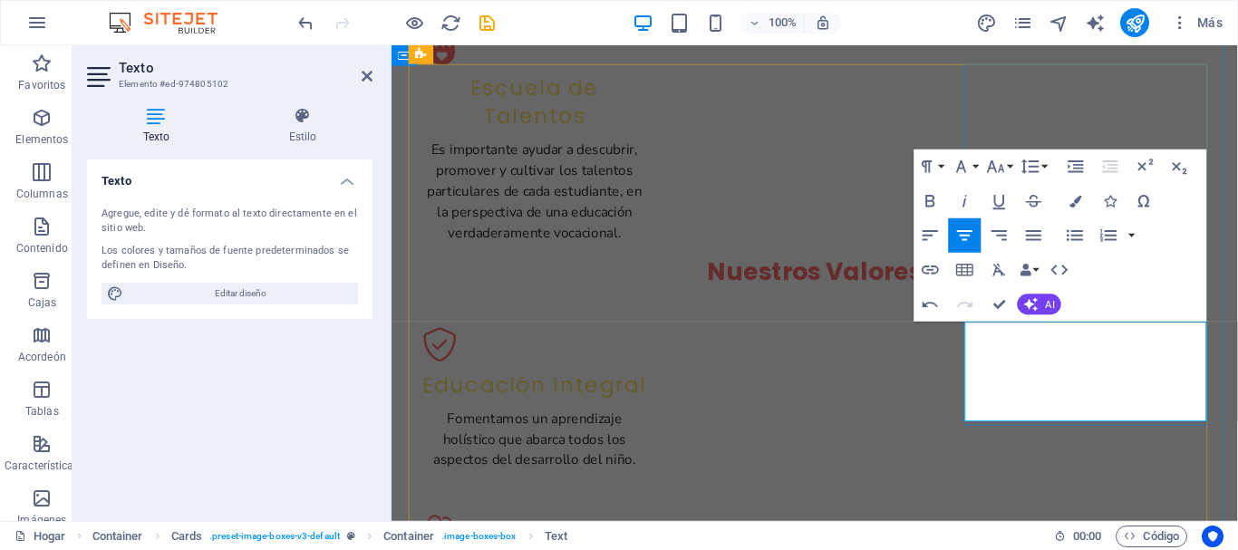
scroll to position [1347, 3]
drag, startPoint x: 1161, startPoint y: 410, endPoint x: 1021, endPoint y: 415, distance: 139.7
drag, startPoint x: 1076, startPoint y: 203, endPoint x: 1075, endPoint y: 267, distance: 64.4
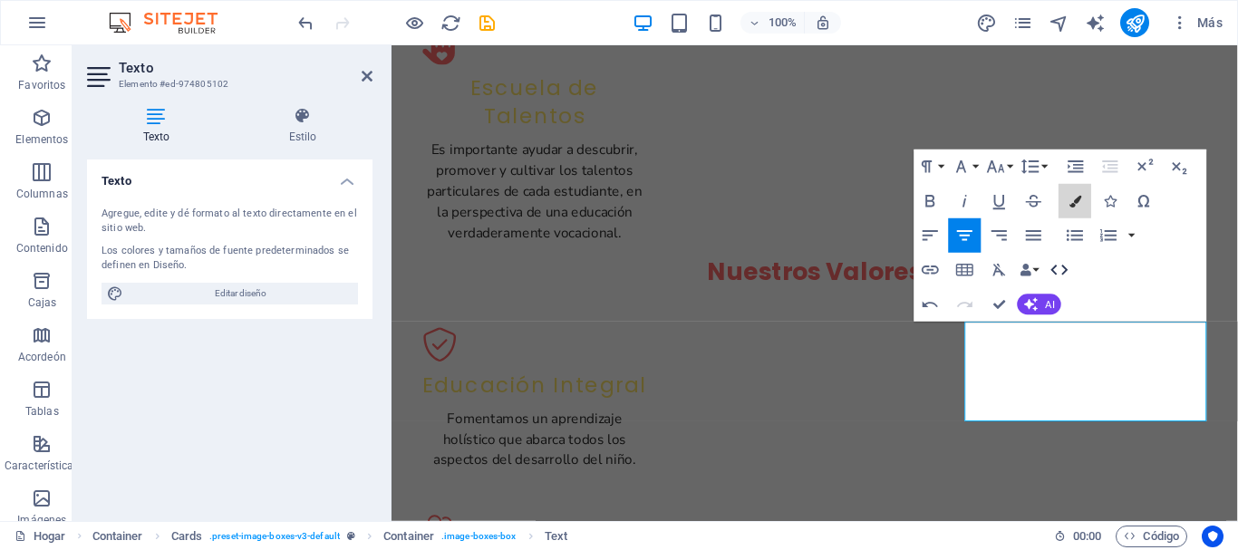
click at [1075, 267] on div "Formato de párrafo Normal Título 1 Título 2 Título 3 Título 4 Título 5 Título 6…" at bounding box center [1061, 236] width 293 height 172
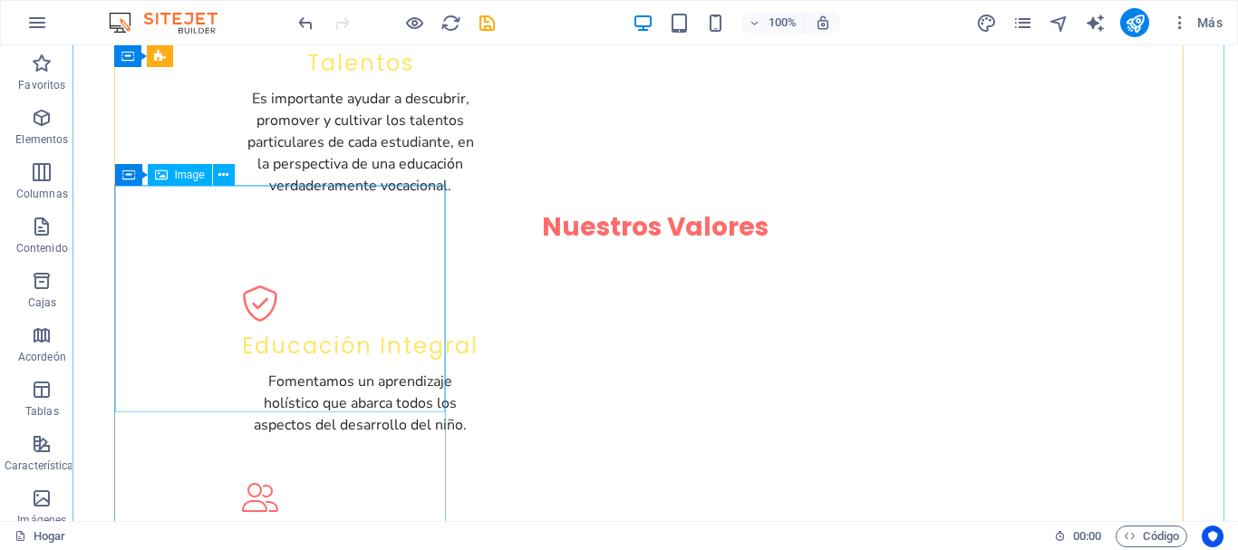
scroll to position [2185, 0]
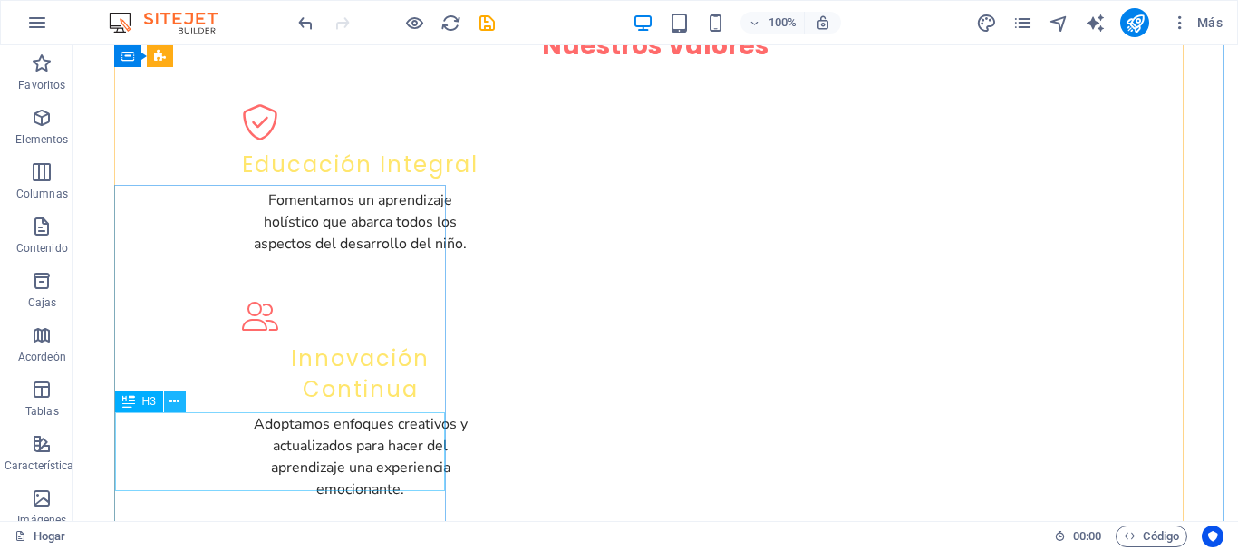
click at [172, 403] on icon at bounding box center [175, 402] width 10 height 19
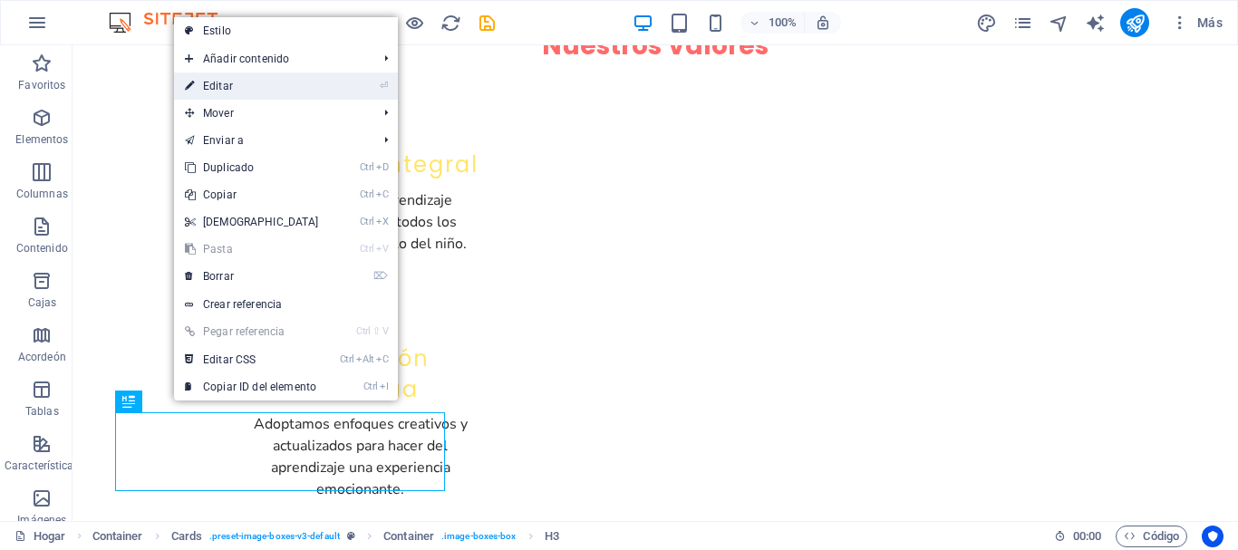
click at [223, 81] on font "Editar" at bounding box center [218, 86] width 30 height 13
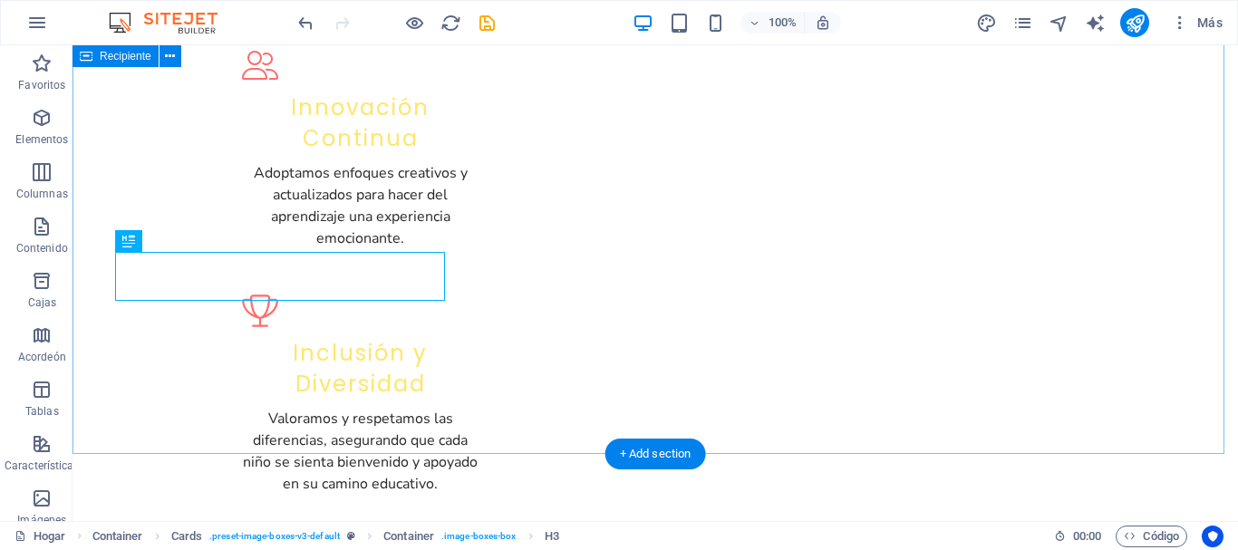
scroll to position [2346, 0]
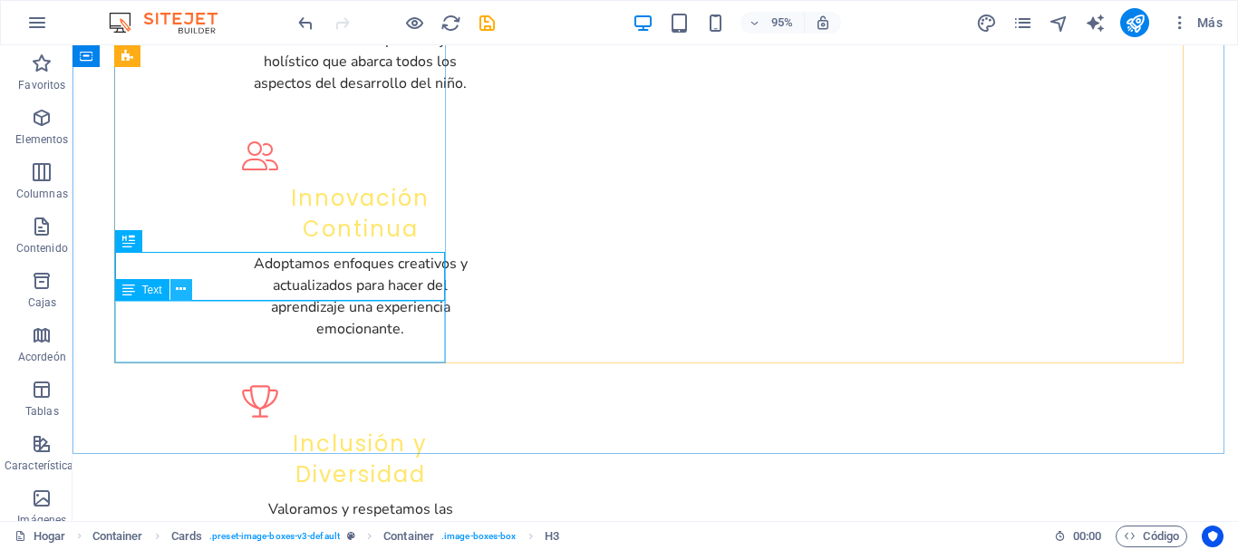
click at [182, 293] on icon at bounding box center [181, 289] width 10 height 19
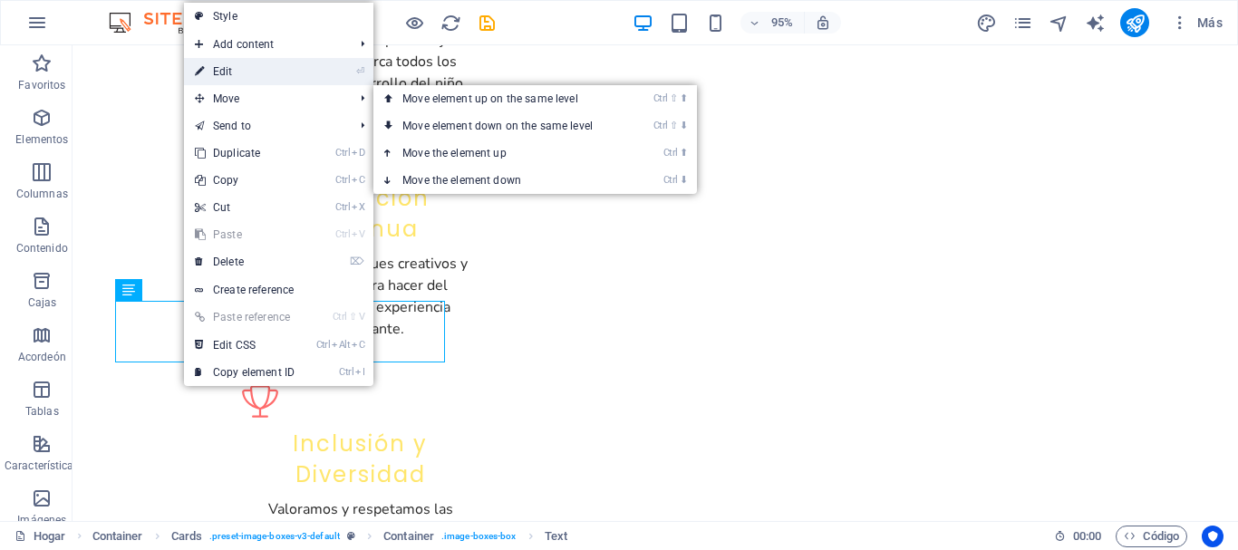
click at [229, 71] on link "⏎ Edit" at bounding box center [244, 71] width 121 height 27
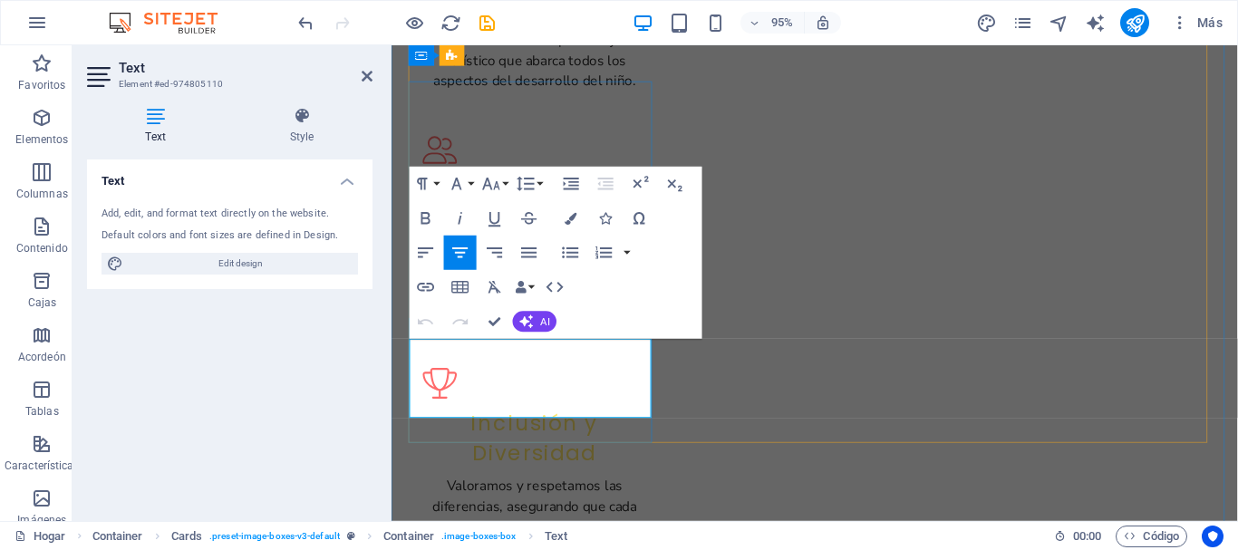
drag, startPoint x: 626, startPoint y: 410, endPoint x: 441, endPoint y: 371, distance: 189.0
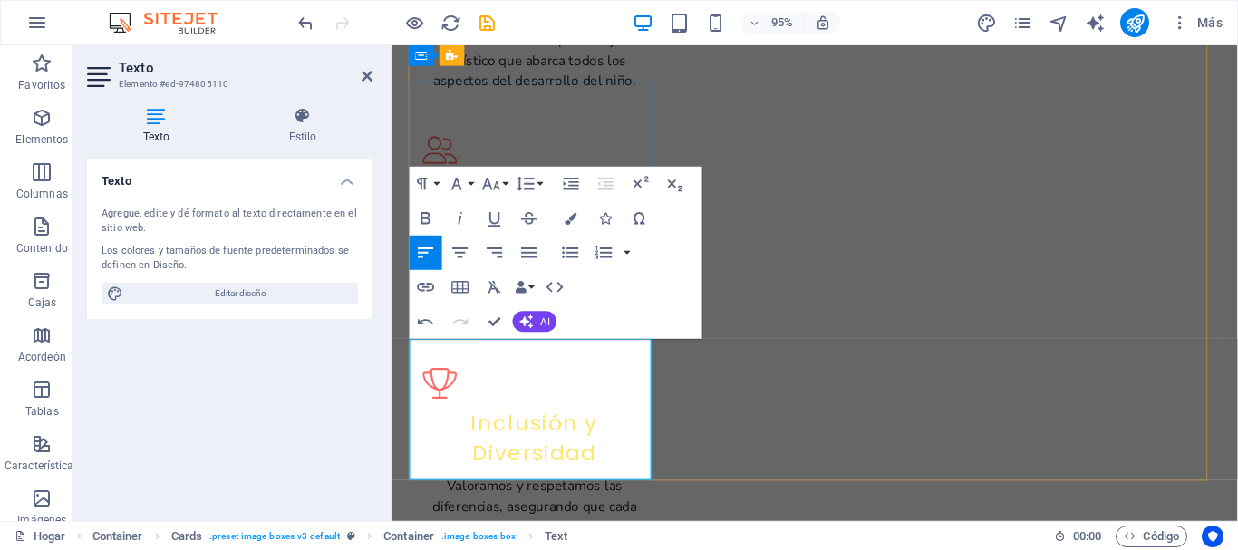
scroll to position [2261, 4]
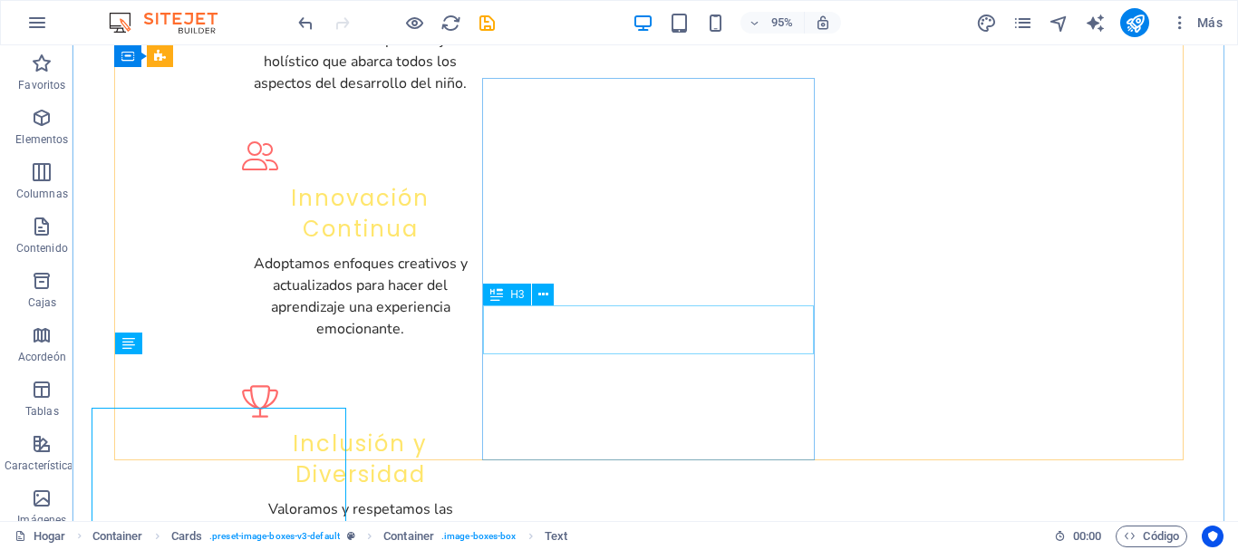
scroll to position [2292, 0]
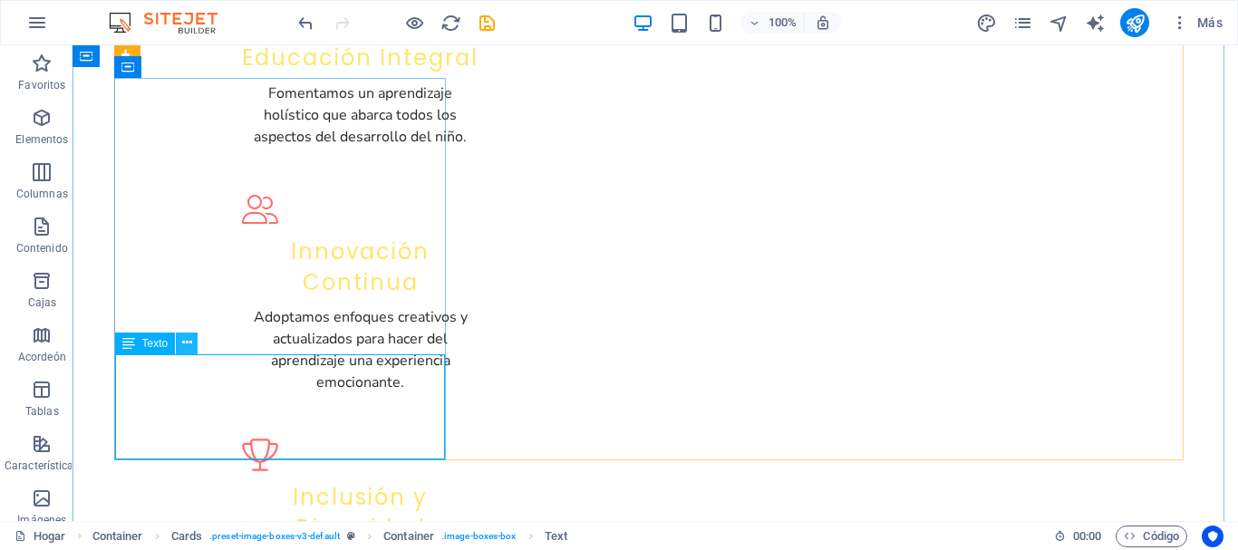
click at [184, 340] on icon at bounding box center [187, 343] width 10 height 19
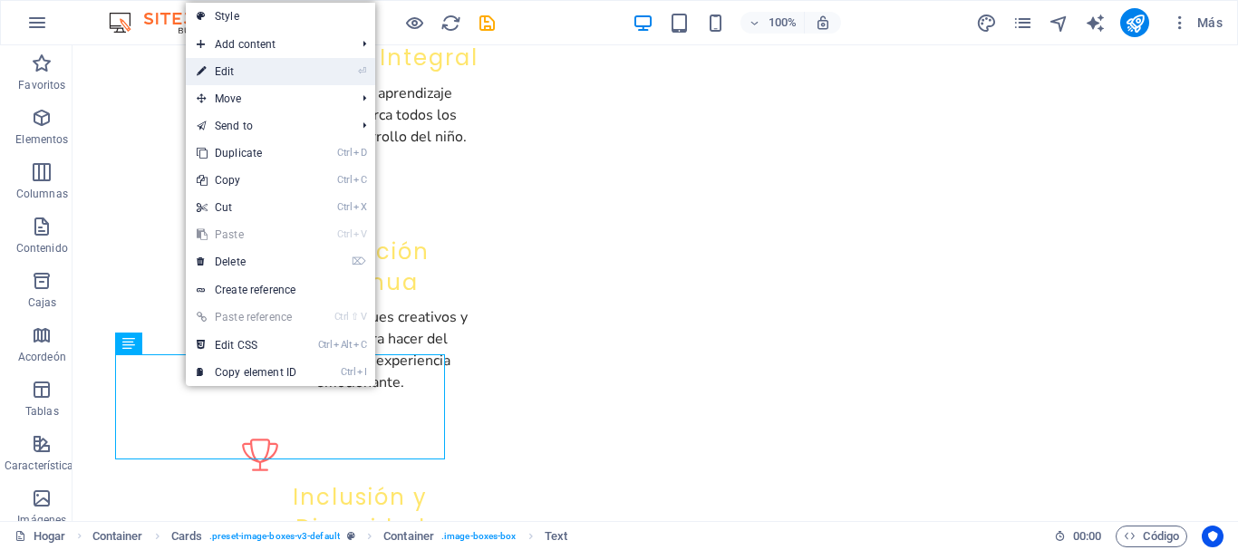
click at [252, 79] on link "⏎ Edit" at bounding box center [246, 71] width 121 height 27
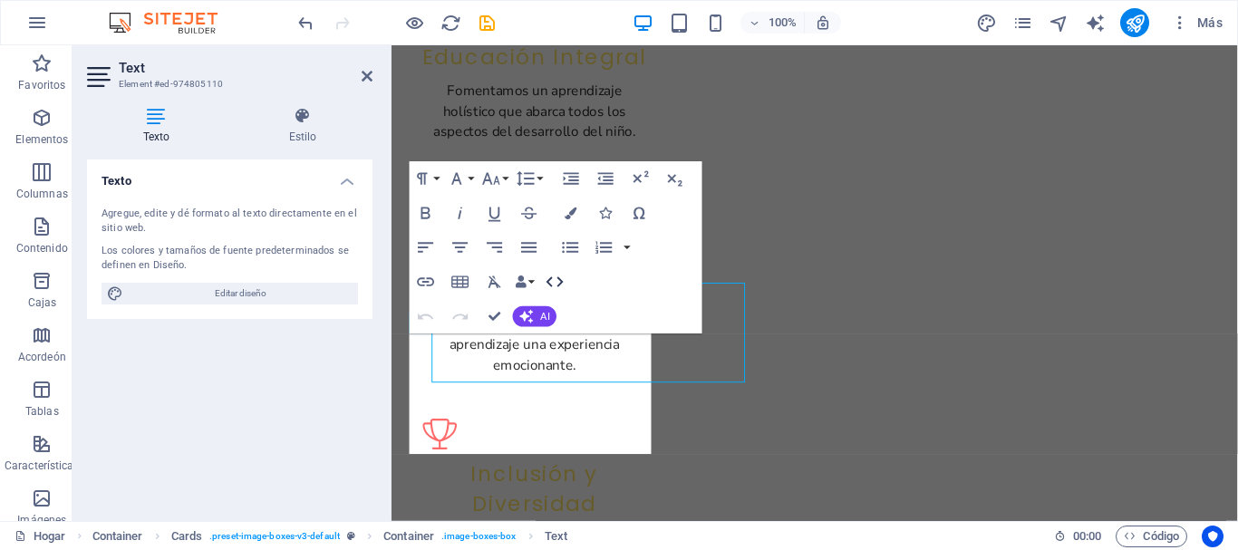
scroll to position [2351, 0]
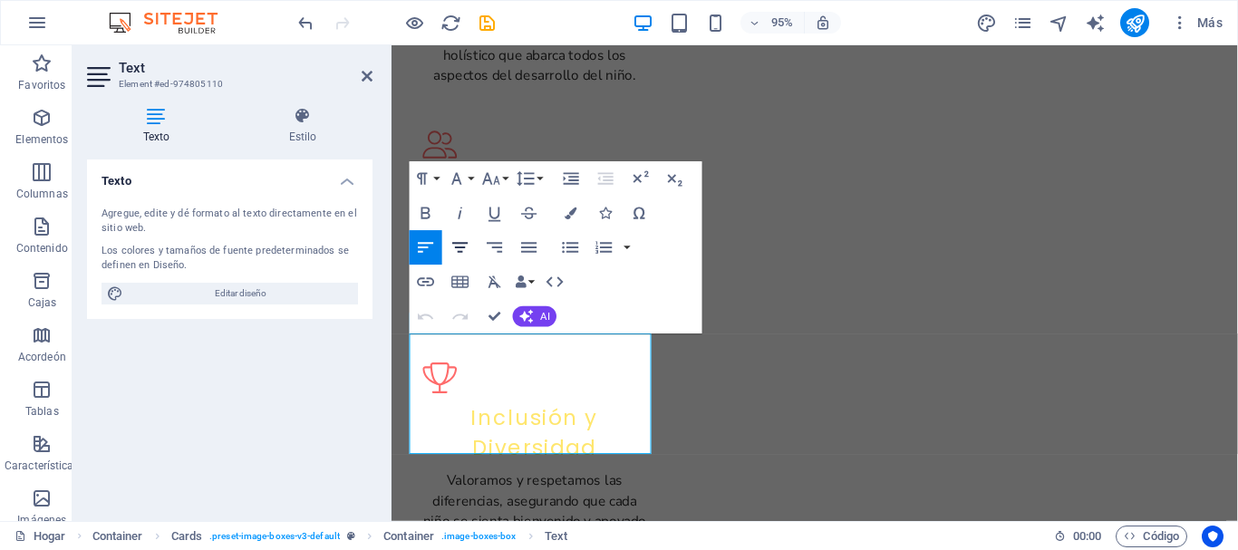
click at [459, 246] on icon "button" at bounding box center [461, 248] width 21 height 21
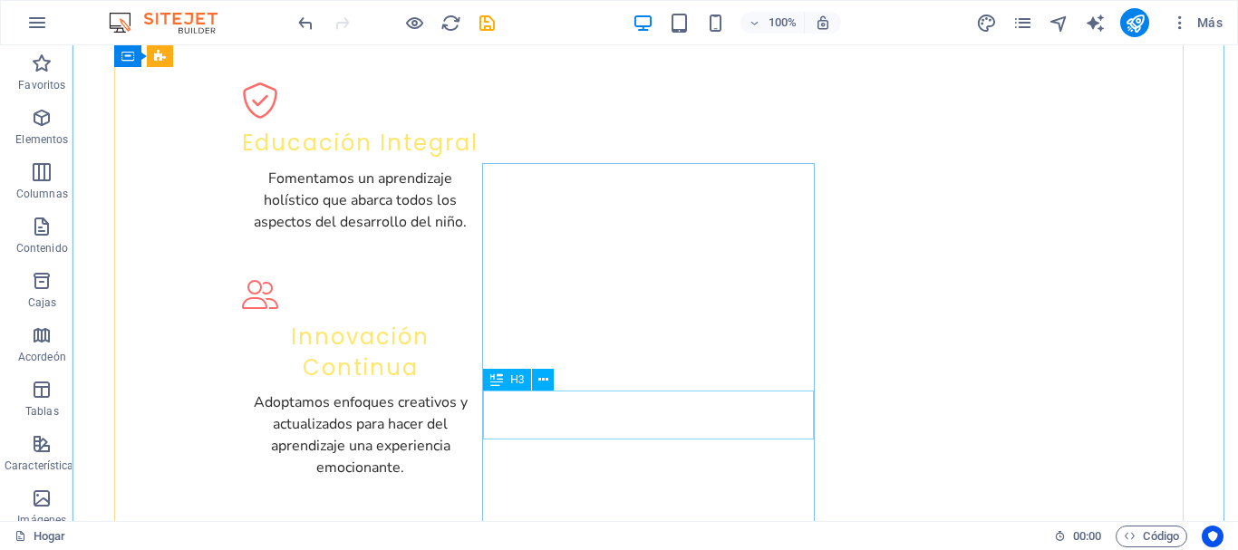
scroll to position [2388, 0]
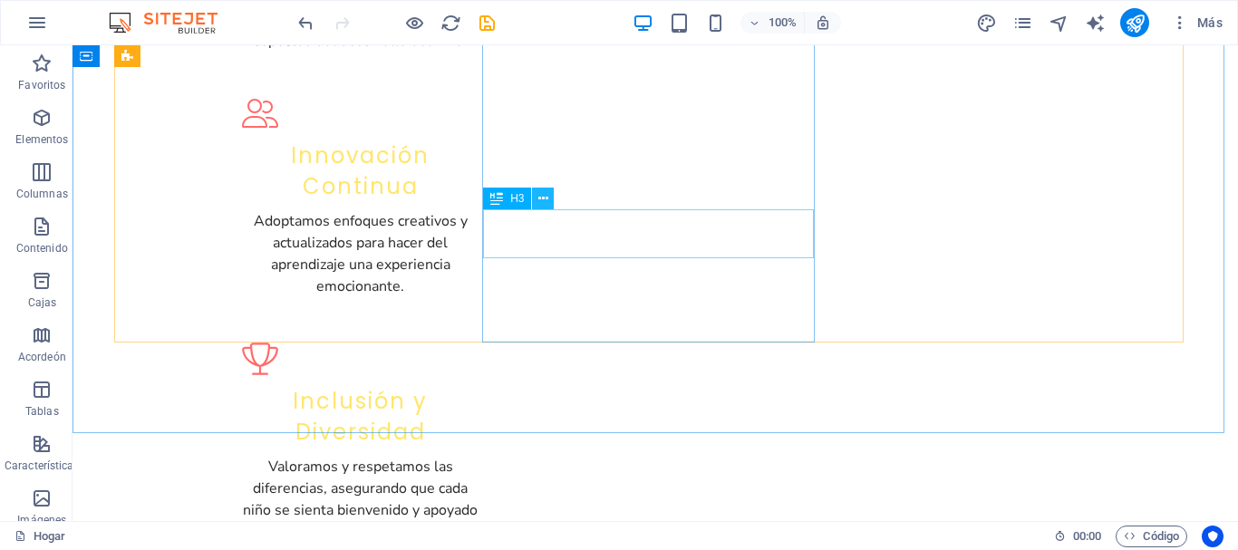
click at [545, 199] on icon at bounding box center [544, 198] width 10 height 19
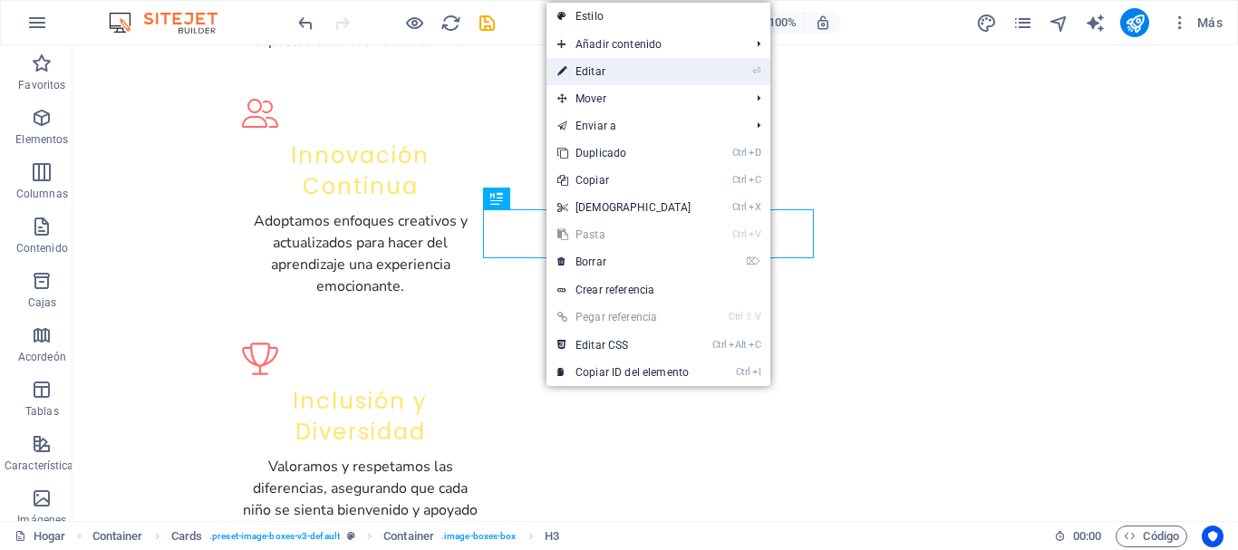
click at [589, 77] on font "Editar" at bounding box center [591, 71] width 30 height 13
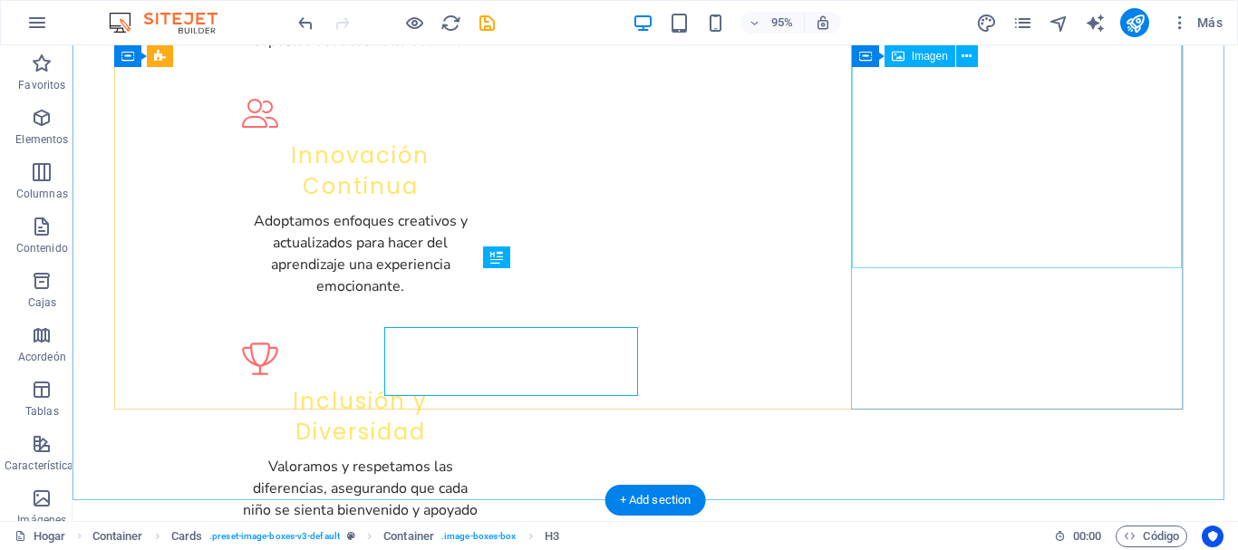
scroll to position [2329, 0]
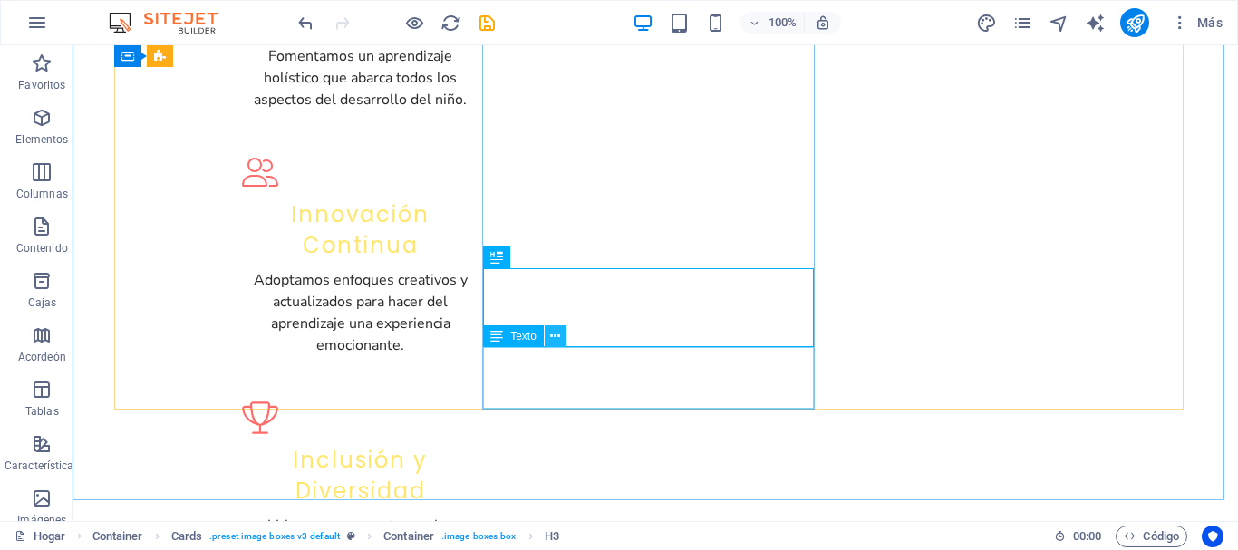
click at [560, 339] on button at bounding box center [556, 336] width 22 height 22
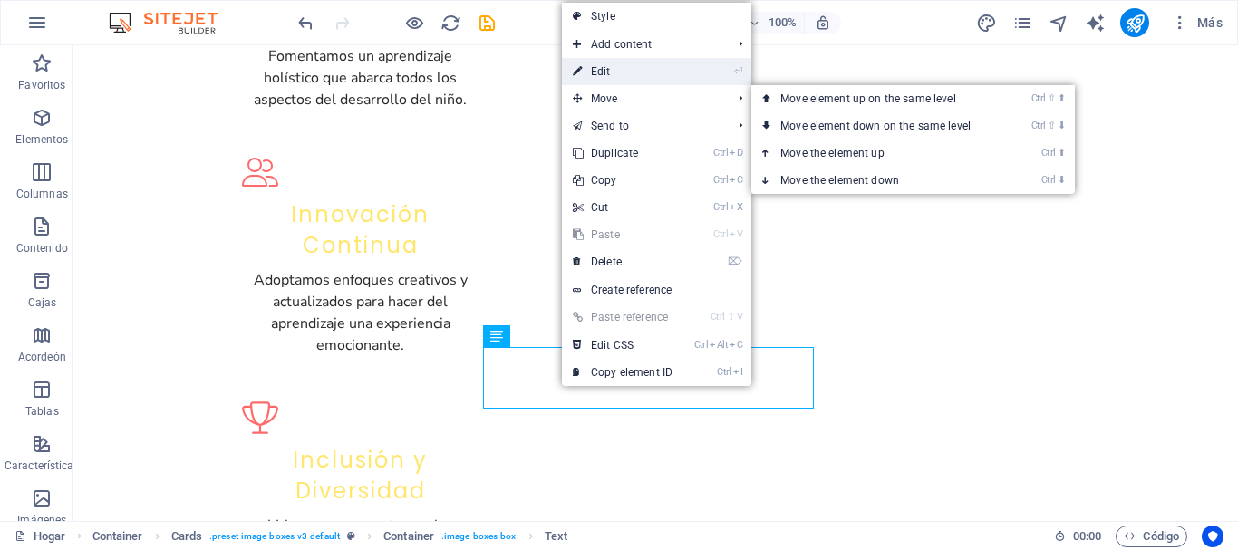
click at [597, 75] on link "⏎ Edit" at bounding box center [622, 71] width 121 height 27
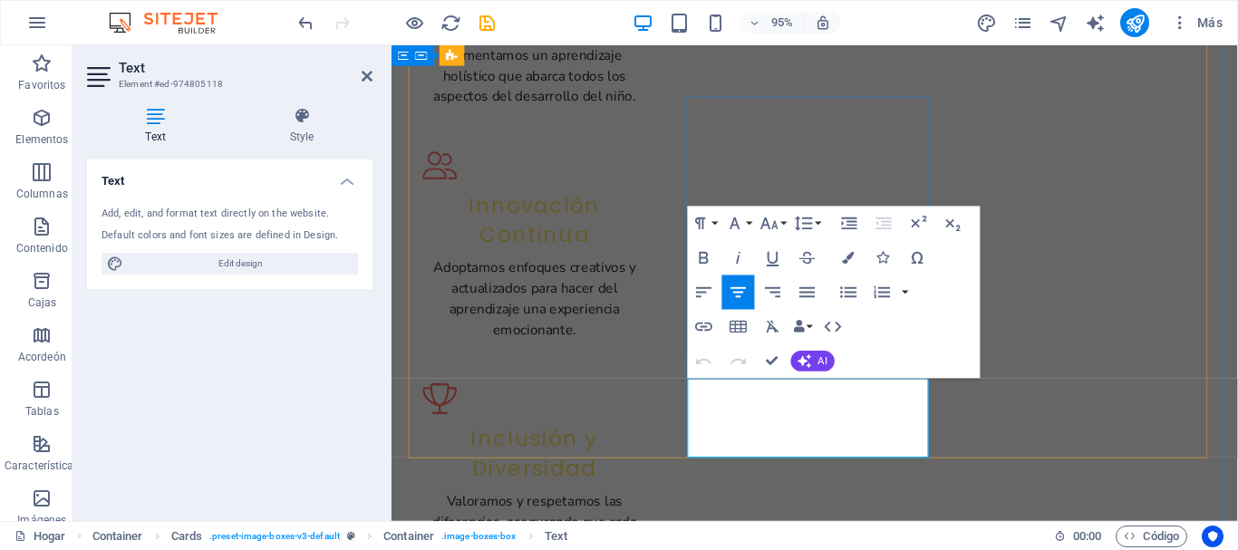
drag, startPoint x: 928, startPoint y: 453, endPoint x: 744, endPoint y: 413, distance: 187.6
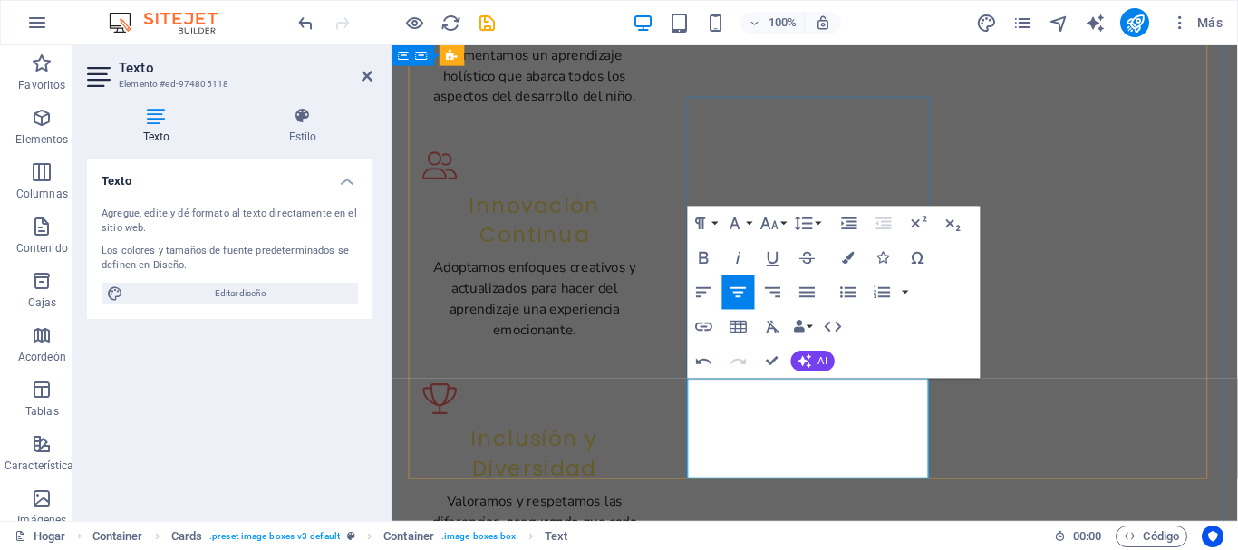
drag, startPoint x: 887, startPoint y: 471, endPoint x: 911, endPoint y: 451, distance: 31.6
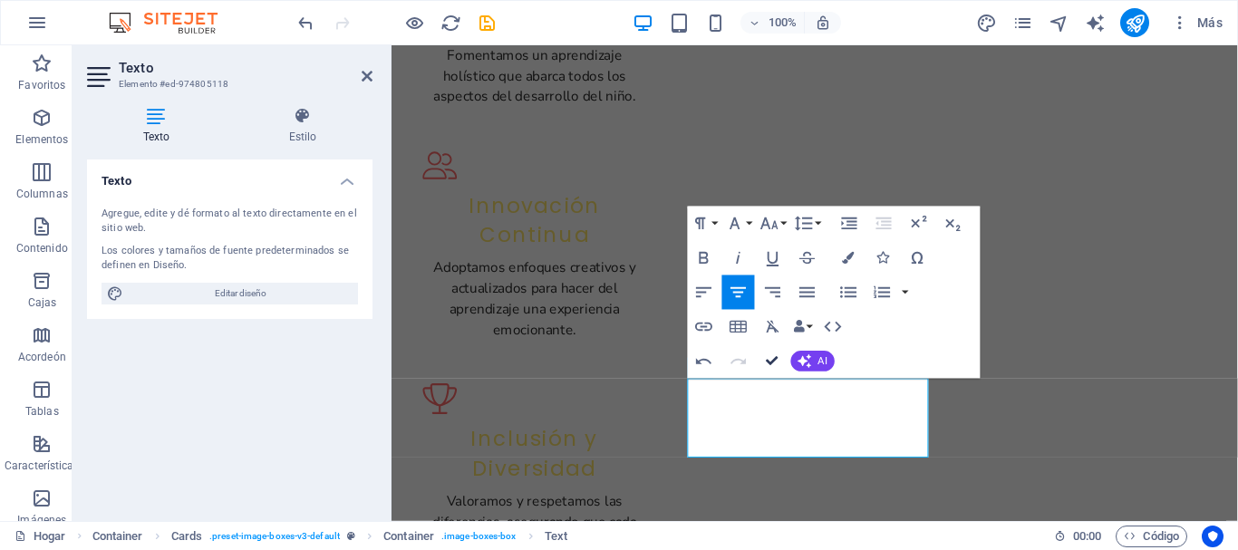
drag, startPoint x: 769, startPoint y: 363, endPoint x: 696, endPoint y: 327, distance: 80.7
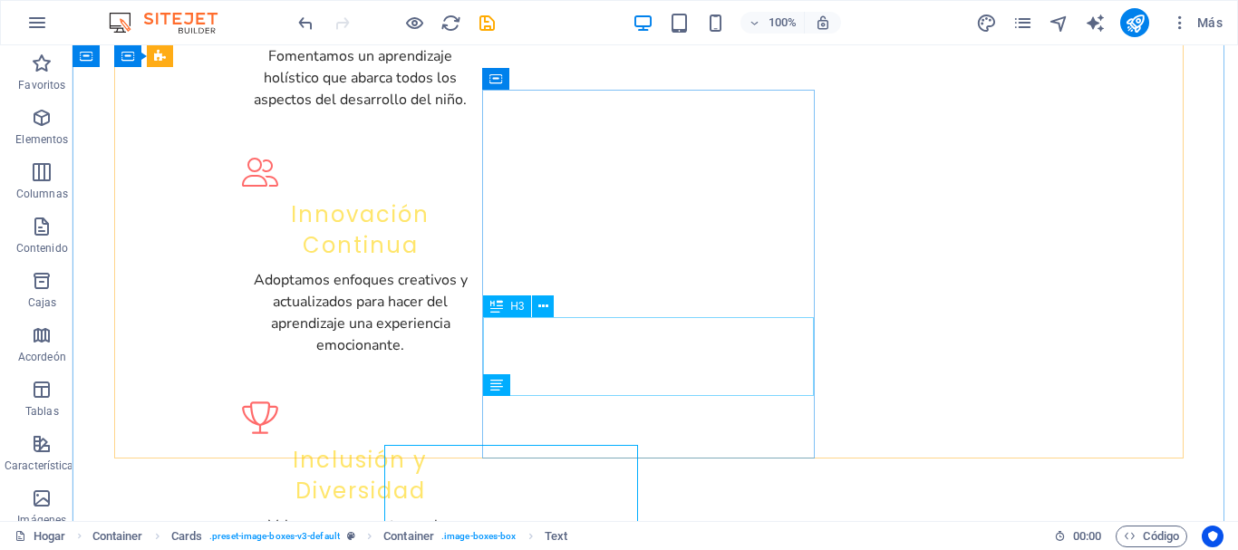
scroll to position [2280, 0]
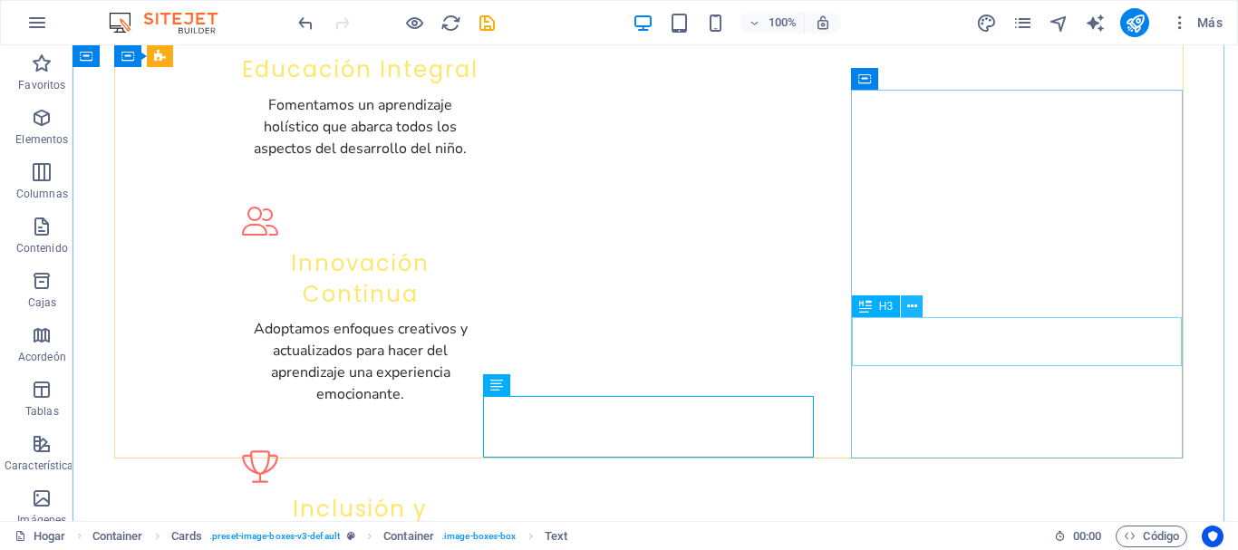
click at [913, 310] on icon at bounding box center [913, 306] width 10 height 19
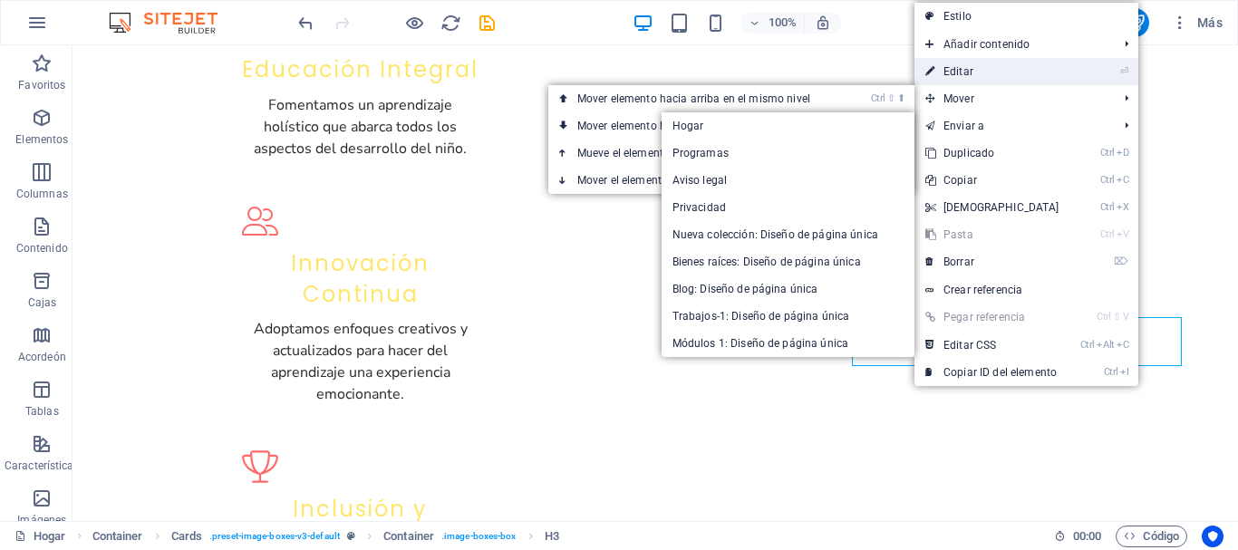
click at [949, 73] on font "Editar" at bounding box center [959, 71] width 30 height 13
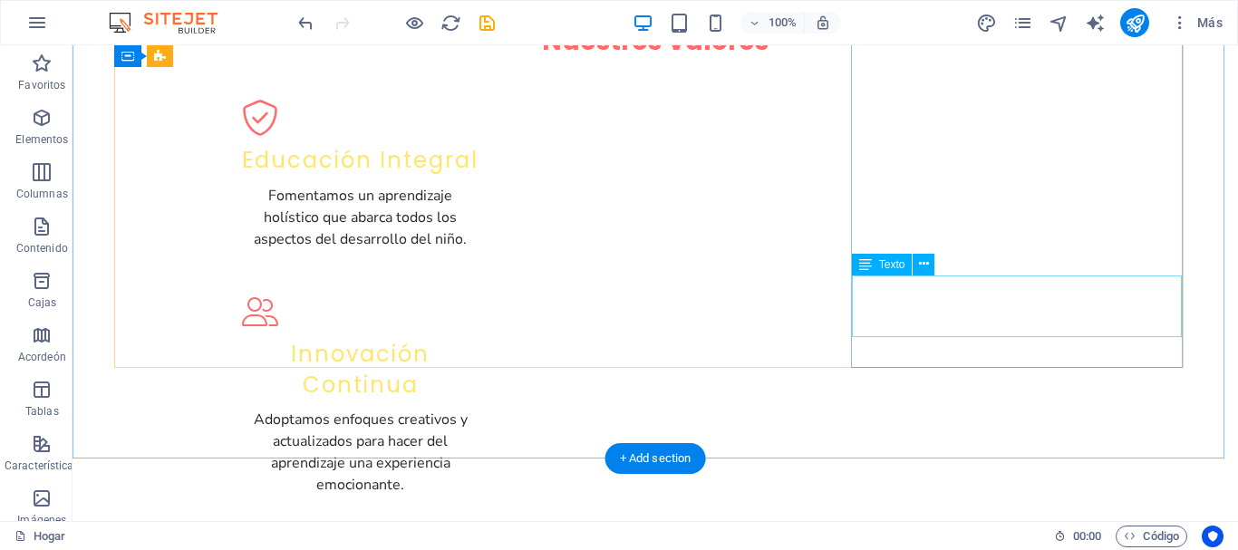
scroll to position [2371, 0]
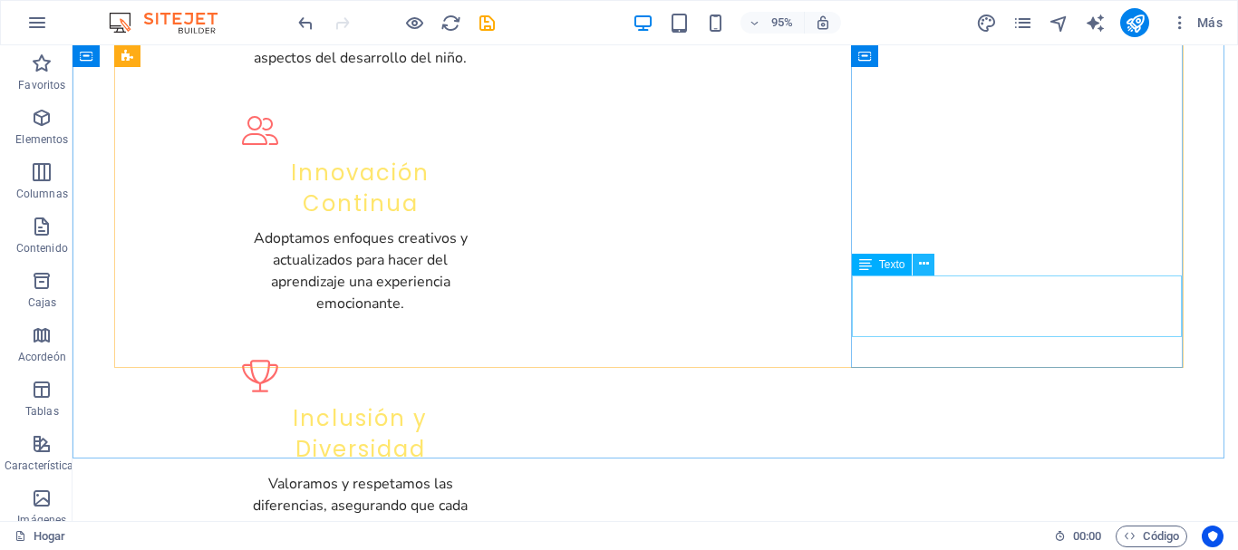
click at [922, 258] on icon at bounding box center [924, 264] width 10 height 19
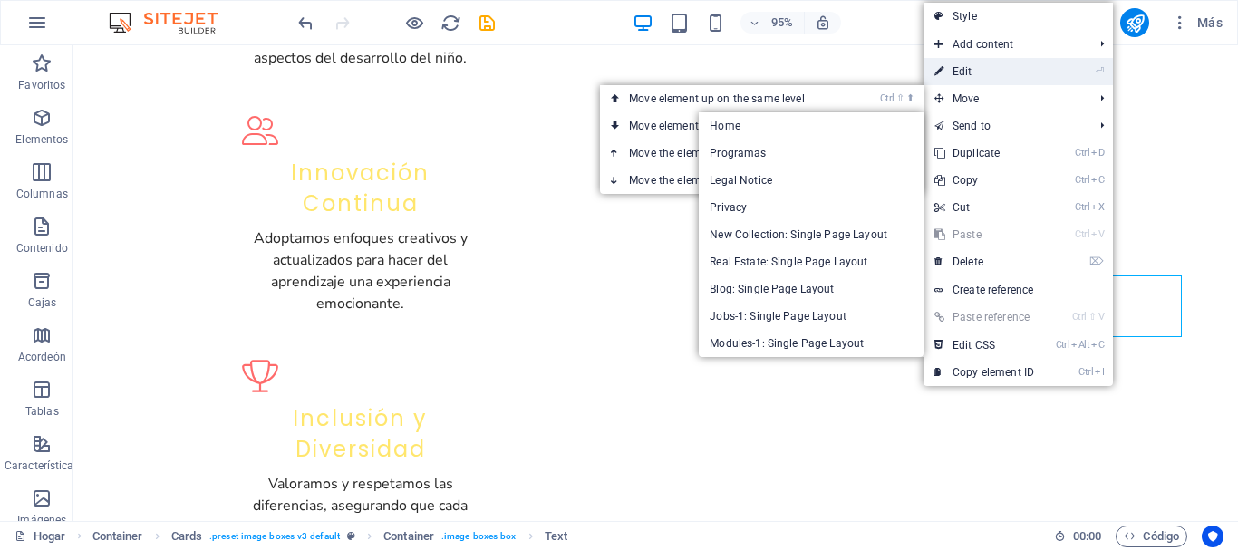
click at [956, 70] on link "⏎ Edit" at bounding box center [984, 71] width 121 height 27
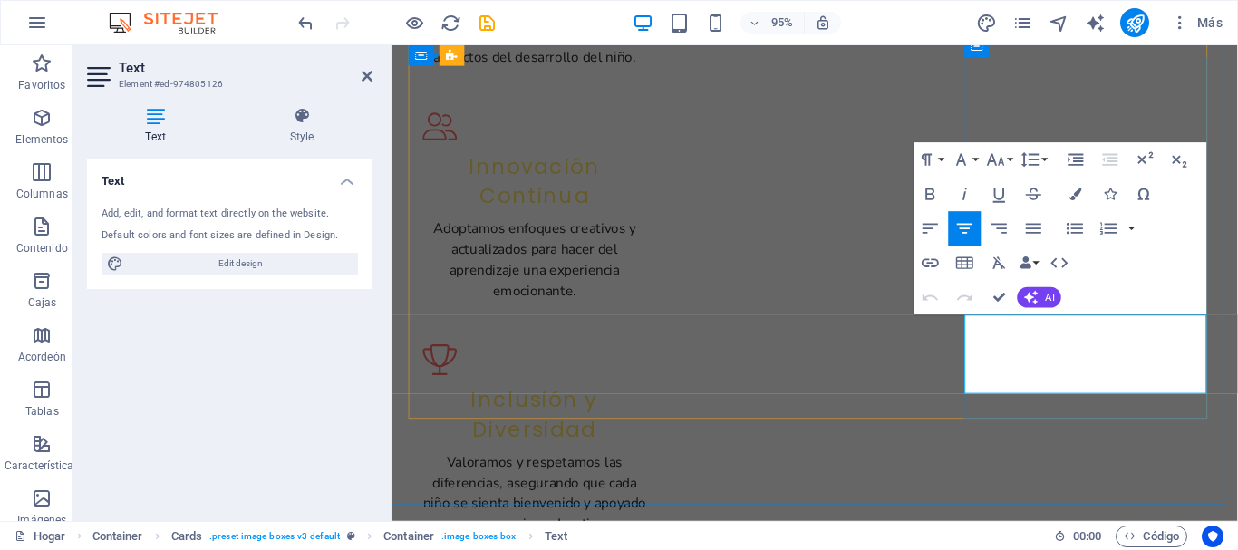
drag, startPoint x: 1170, startPoint y: 384, endPoint x: 1019, endPoint y: 346, distance: 155.9
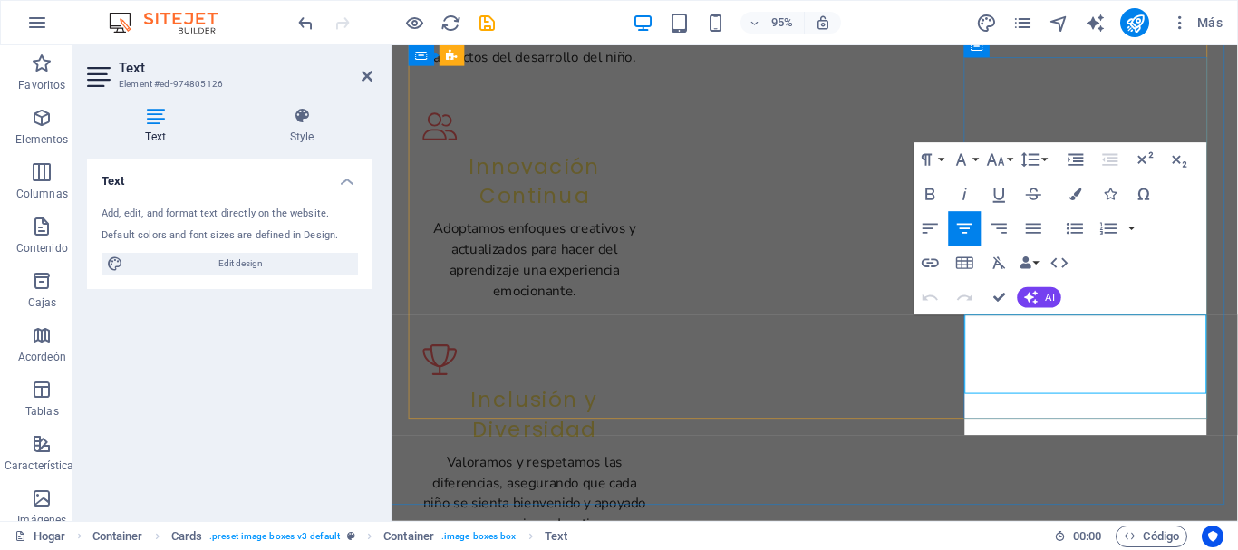
scroll to position [2038, 3]
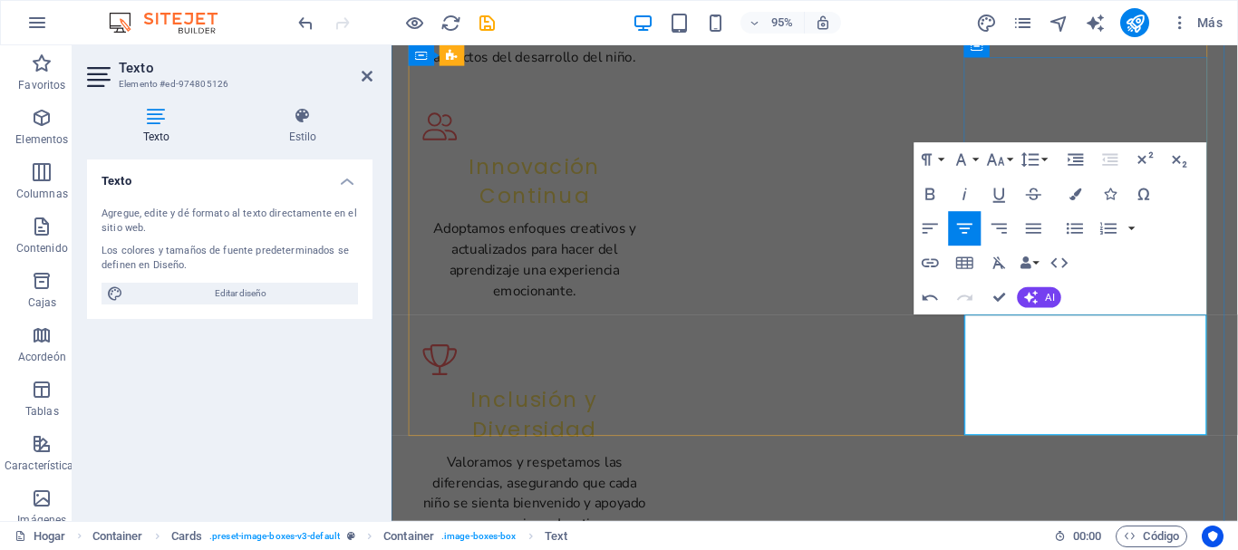
drag, startPoint x: 1106, startPoint y: 362, endPoint x: 1076, endPoint y: 342, distance: 36.0
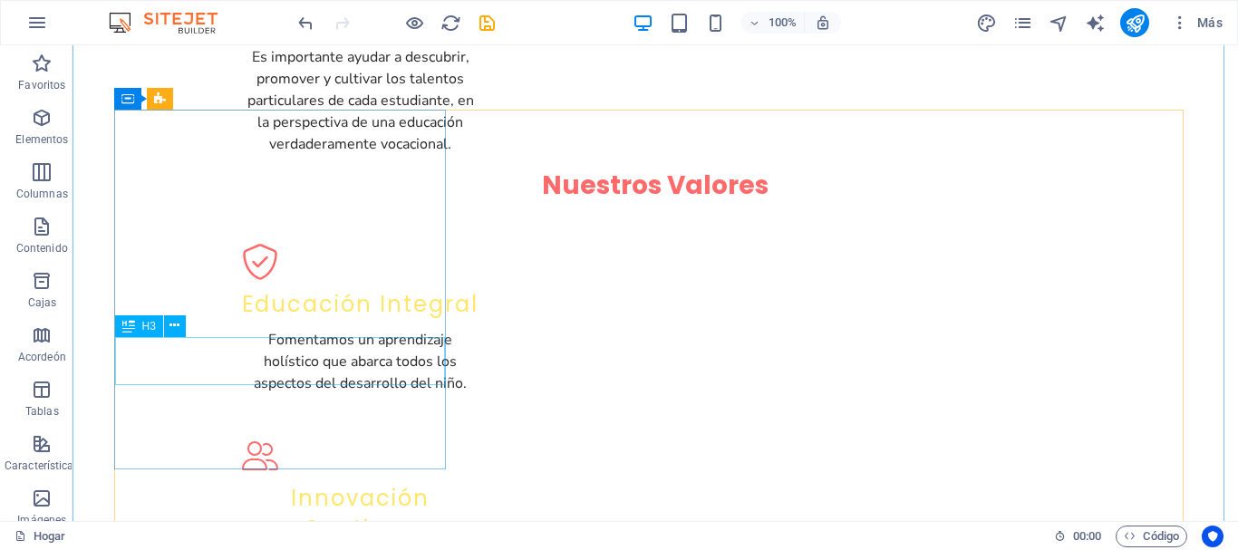
scroll to position [1864, 0]
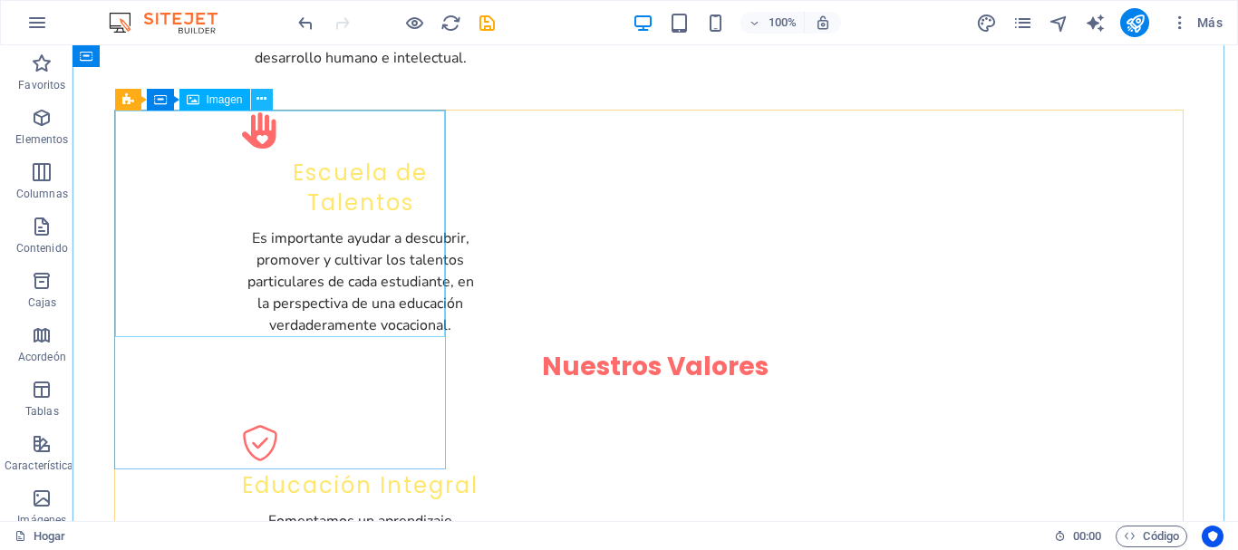
click at [264, 99] on icon at bounding box center [262, 99] width 10 height 19
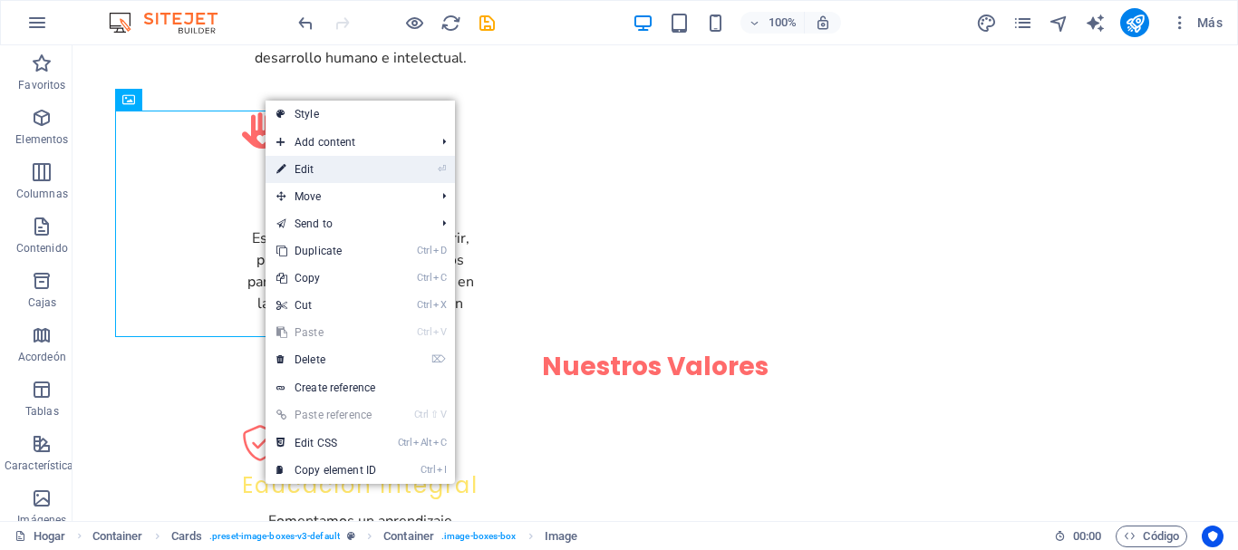
click at [295, 164] on link "⏎ Edit" at bounding box center [326, 169] width 121 height 27
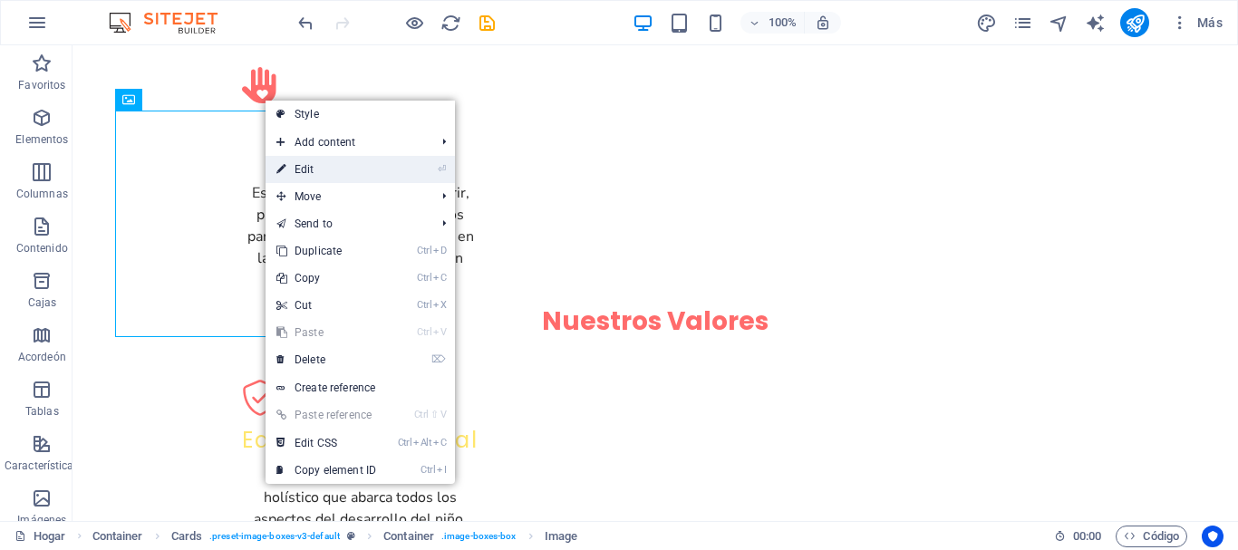
select select "vw"
select select "px"
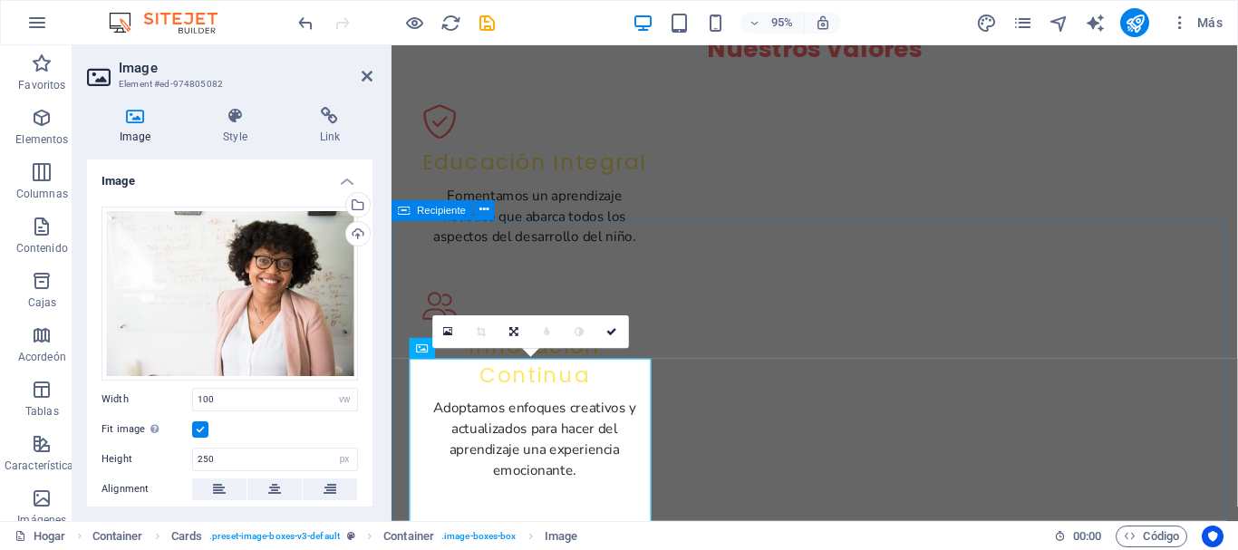
scroll to position [1637, 0]
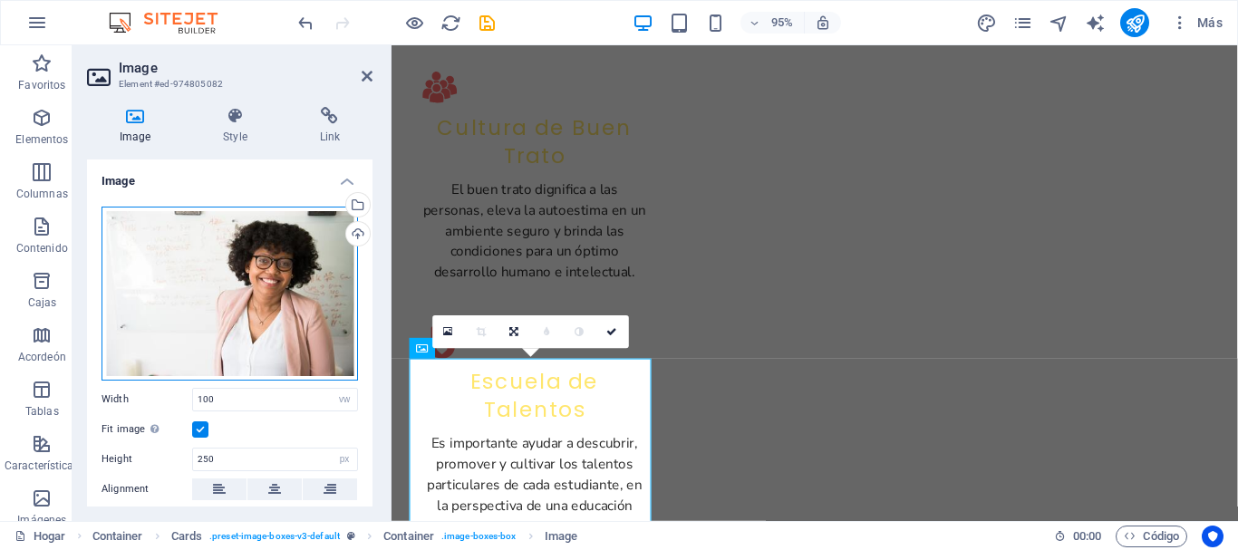
click at [258, 340] on div "Drag files here, click to choose files or select files from Files or our free s…" at bounding box center [230, 294] width 257 height 174
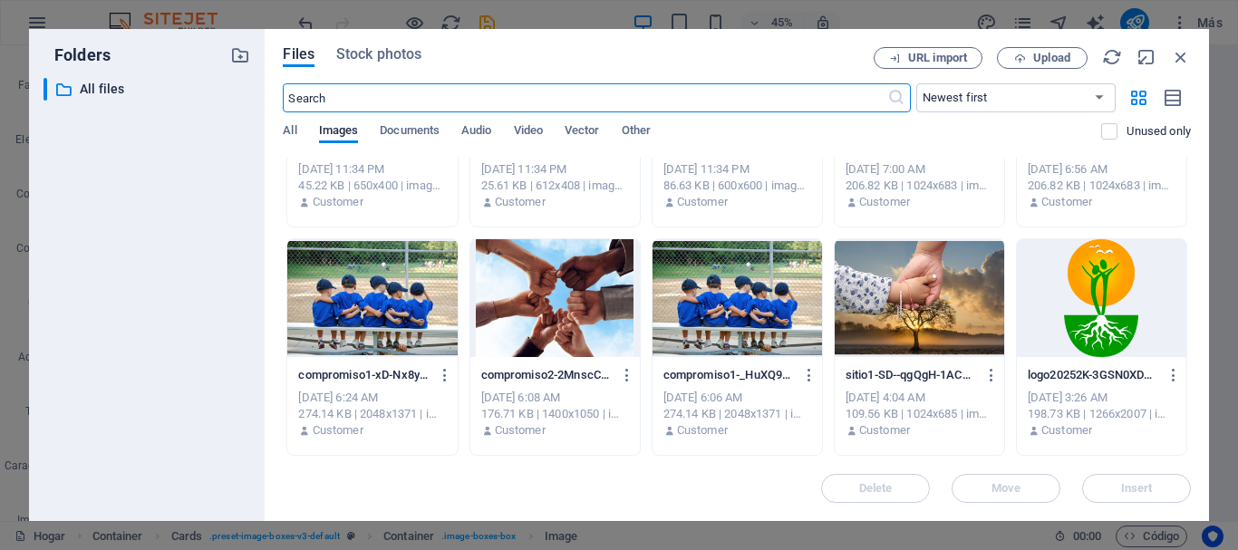
scroll to position [0, 0]
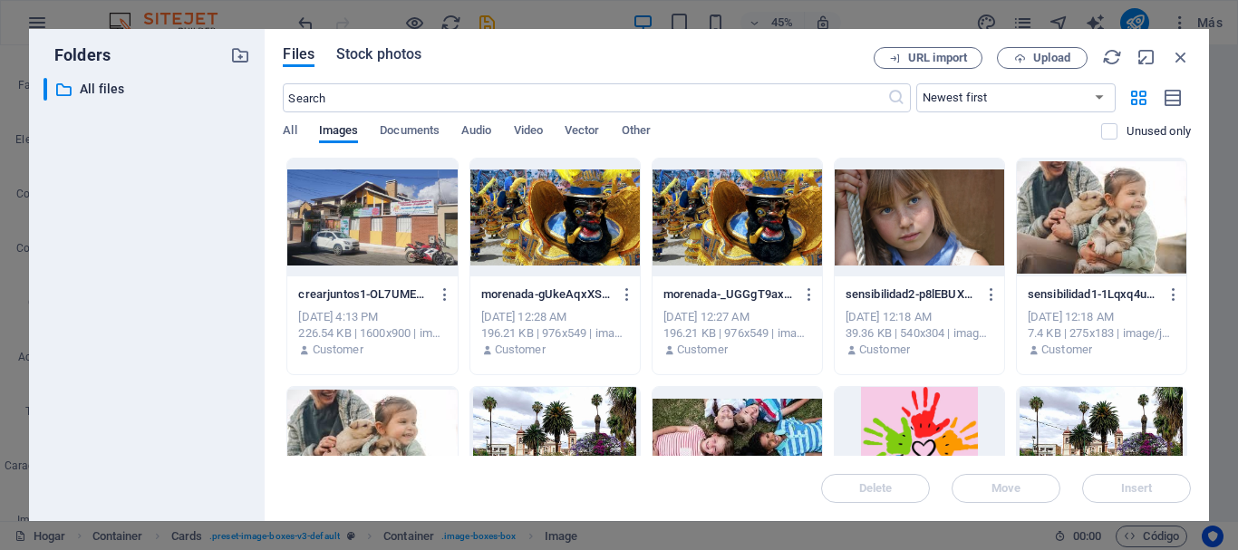
click at [378, 61] on span "Stock photos" at bounding box center [378, 55] width 85 height 22
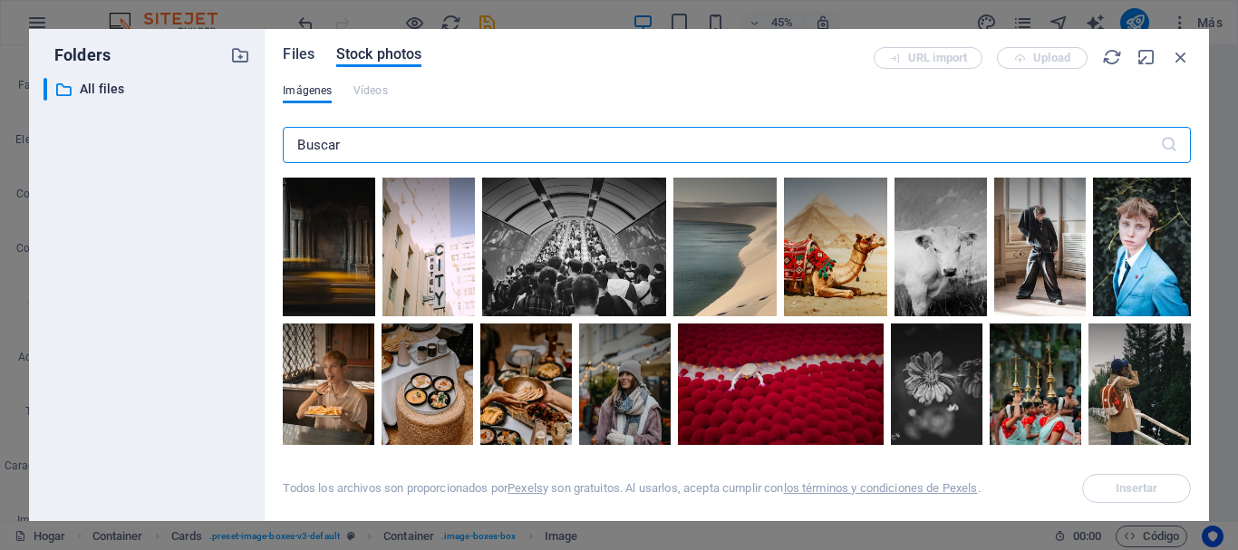
click at [306, 49] on span "Files" at bounding box center [299, 55] width 32 height 22
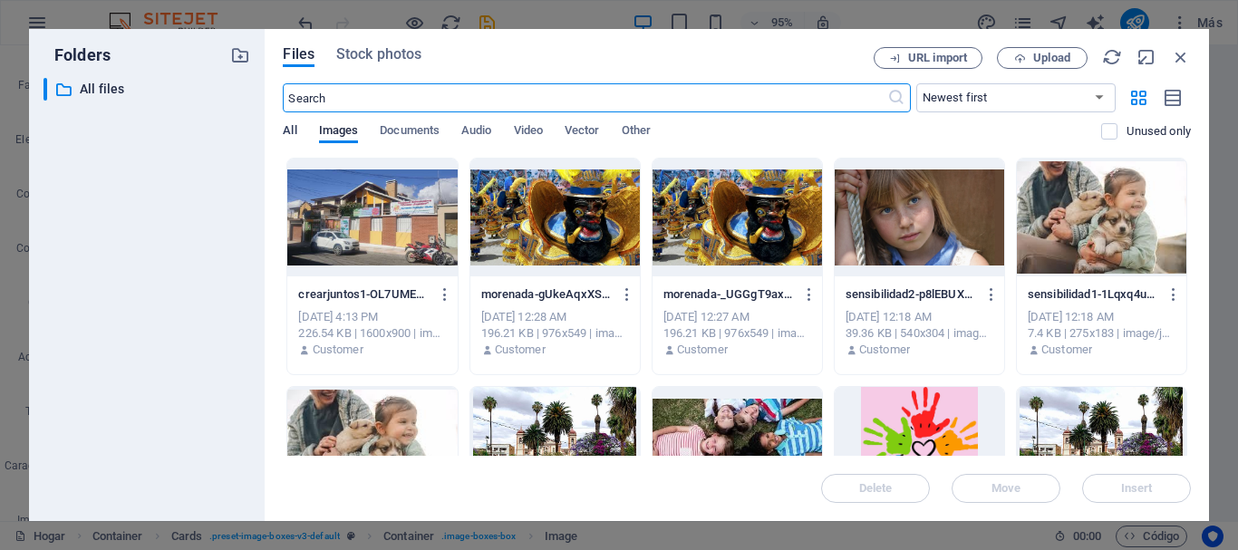
click at [293, 131] on span "All" at bounding box center [290, 132] width 14 height 25
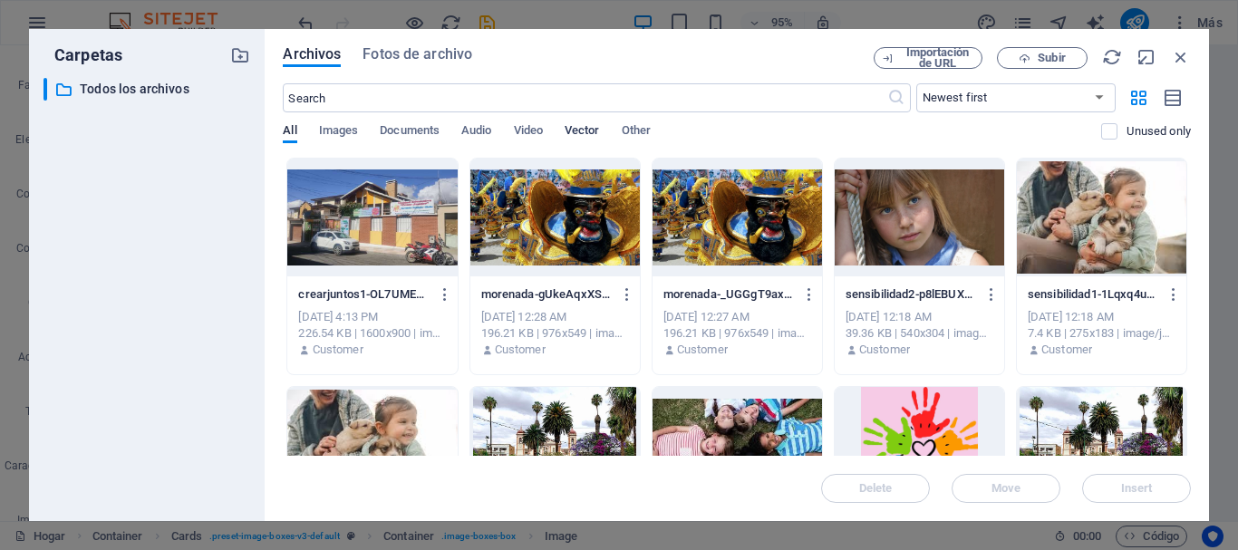
click at [578, 130] on span "Vector" at bounding box center [582, 132] width 35 height 25
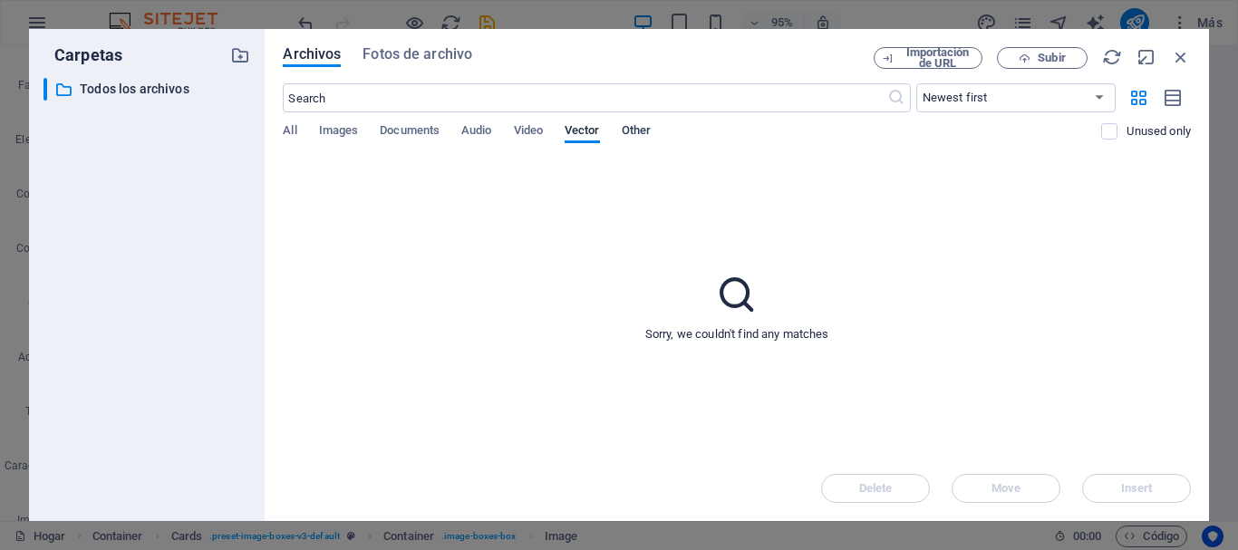
click at [626, 131] on span "Other" at bounding box center [636, 132] width 29 height 25
click at [1099, 96] on select "Newest first Oldest first Name (A-Z) Name (Z-A) Size (0-9) Size (9-0) Resolutio…" at bounding box center [1016, 97] width 199 height 29
click at [917, 83] on select "Newest first Oldest first Name (A-Z) Name (Z-A) Size (0-9) Size (9-0) Resolutio…" at bounding box center [1016, 97] width 199 height 29
click at [337, 131] on span "Images" at bounding box center [339, 132] width 40 height 25
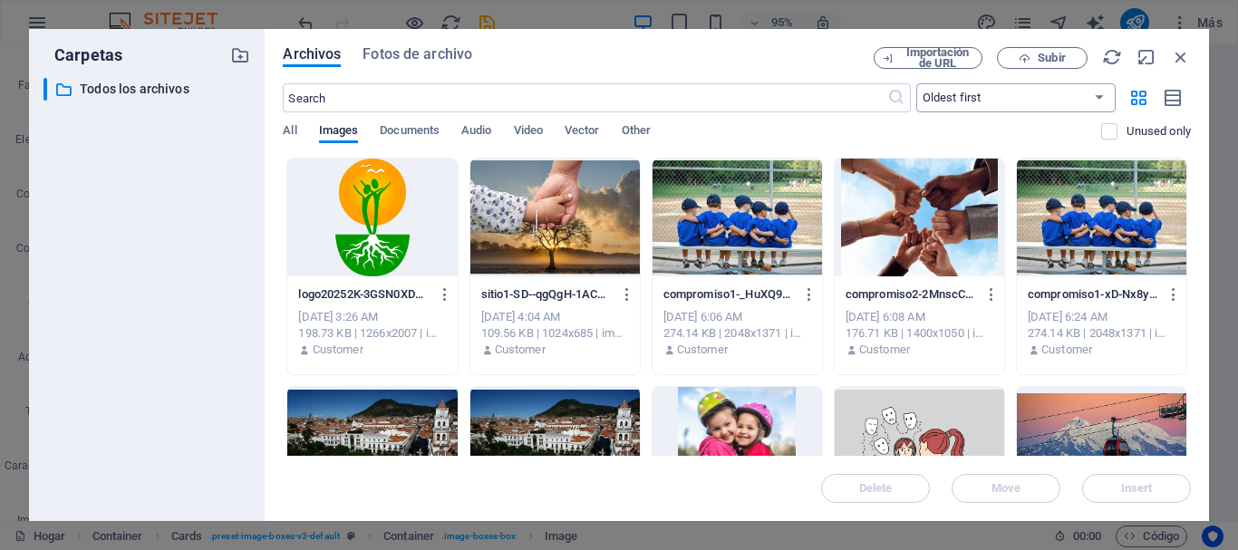
click at [1103, 92] on select "Newest first Oldest first Name (A-Z) Name (Z-A) Size (0-9) Size (9-0) Resolutio…" at bounding box center [1016, 97] width 199 height 29
select select "newest_first"
click at [917, 83] on select "Newest first Oldest first Name (A-Z) Name (Z-A) Size (0-9) Size (9-0) Resolutio…" at bounding box center [1016, 97] width 199 height 29
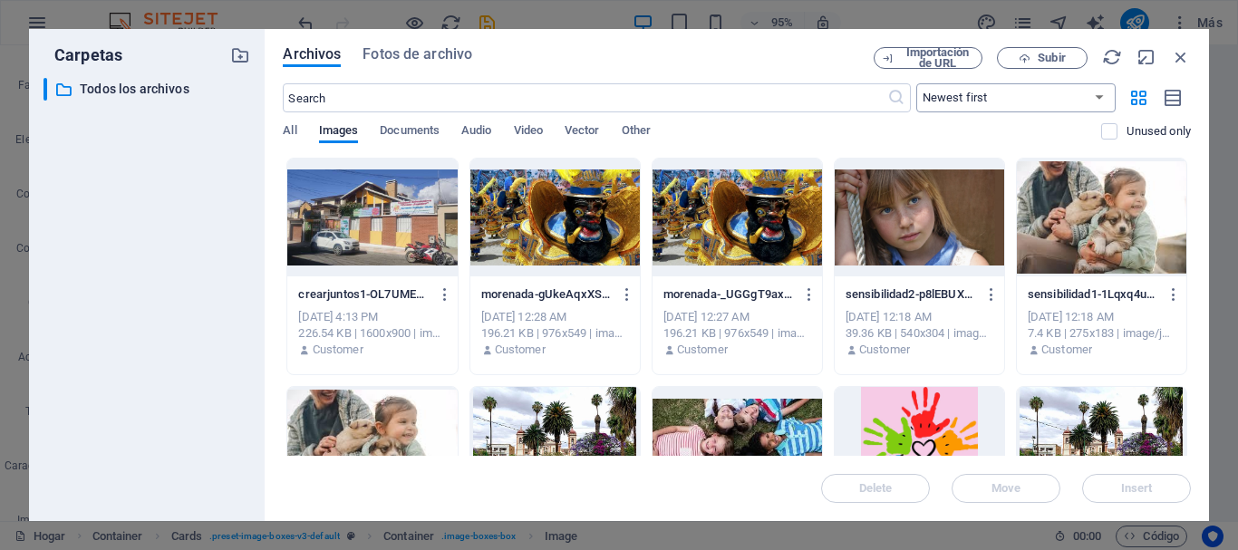
click at [980, 98] on select "Newest first Oldest first Name (A-Z) Name (Z-A) Size (0-9) Size (9-0) Resolutio…" at bounding box center [1016, 97] width 199 height 29
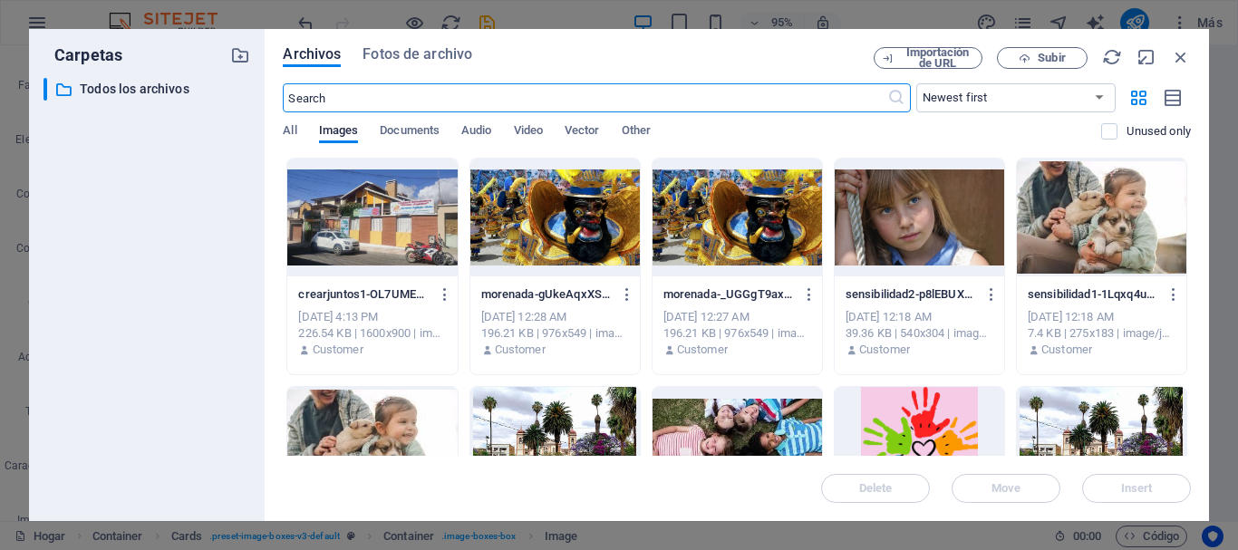
click at [662, 106] on input "text" at bounding box center [585, 97] width 604 height 29
click at [140, 87] on font "Todos los archivos" at bounding box center [135, 89] width 110 height 15
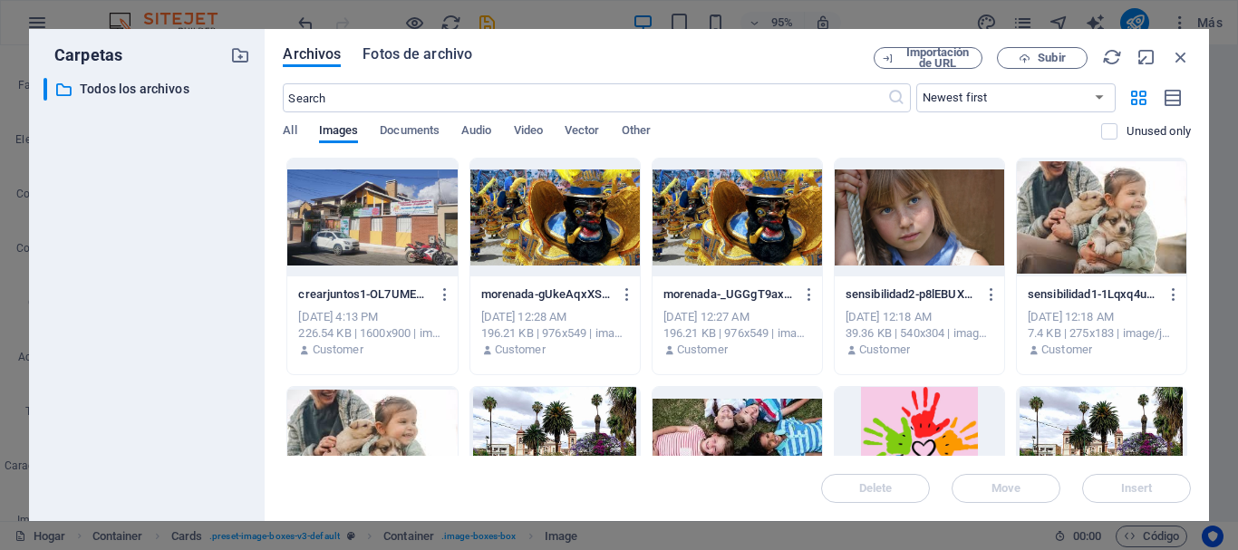
click at [415, 55] on font "Fotos de archivo" at bounding box center [418, 53] width 110 height 17
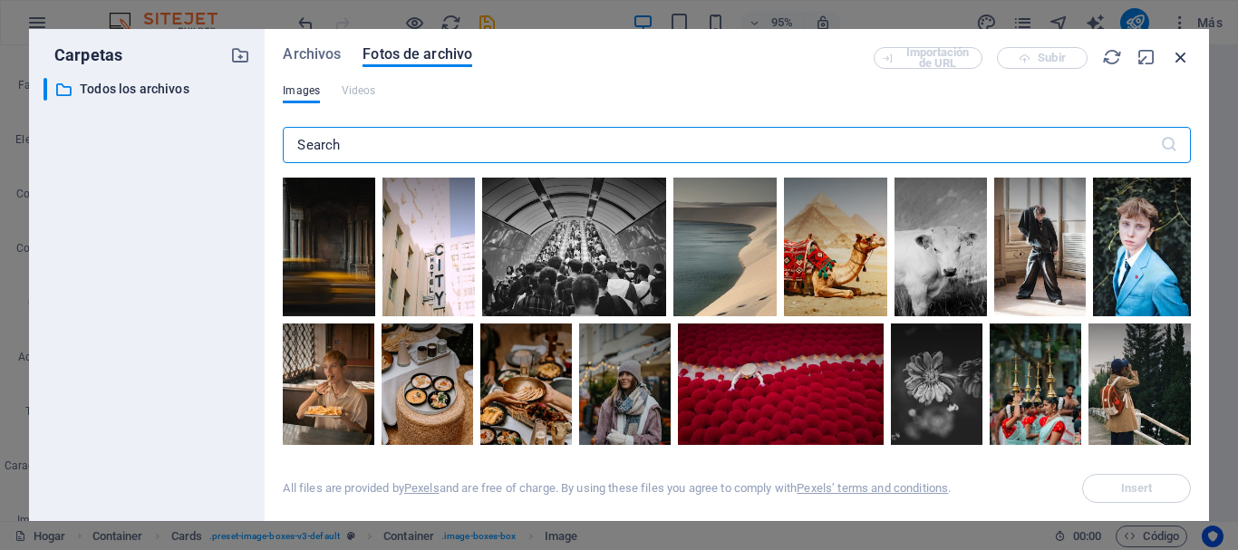
drag, startPoint x: 1176, startPoint y: 51, endPoint x: 820, endPoint y: 13, distance: 358.3
click at [1176, 51] on icon "button" at bounding box center [1181, 57] width 20 height 20
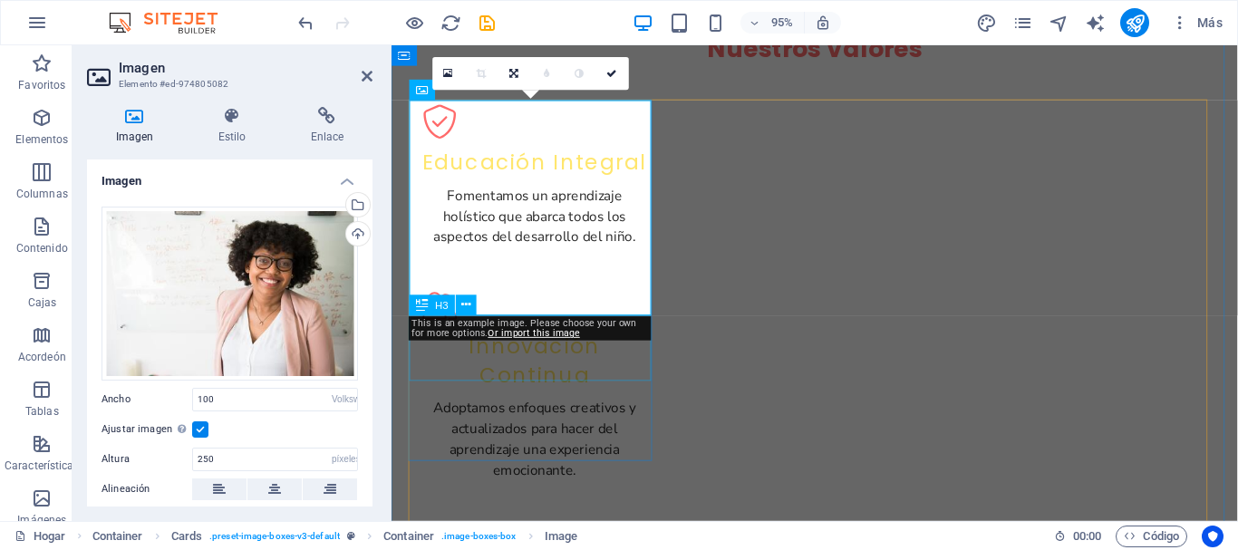
scroll to position [1909, 0]
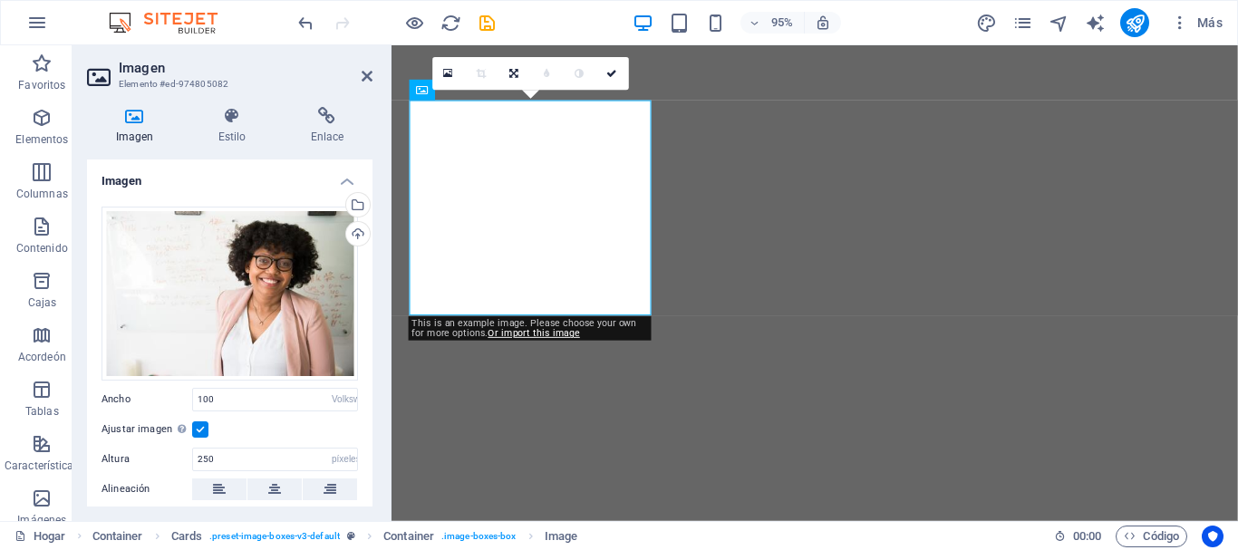
select select "vw"
select select "px"
click at [358, 207] on div "Seleccione archivos del administrador de archivos, fotos de archivo o cargue ar…" at bounding box center [356, 206] width 27 height 27
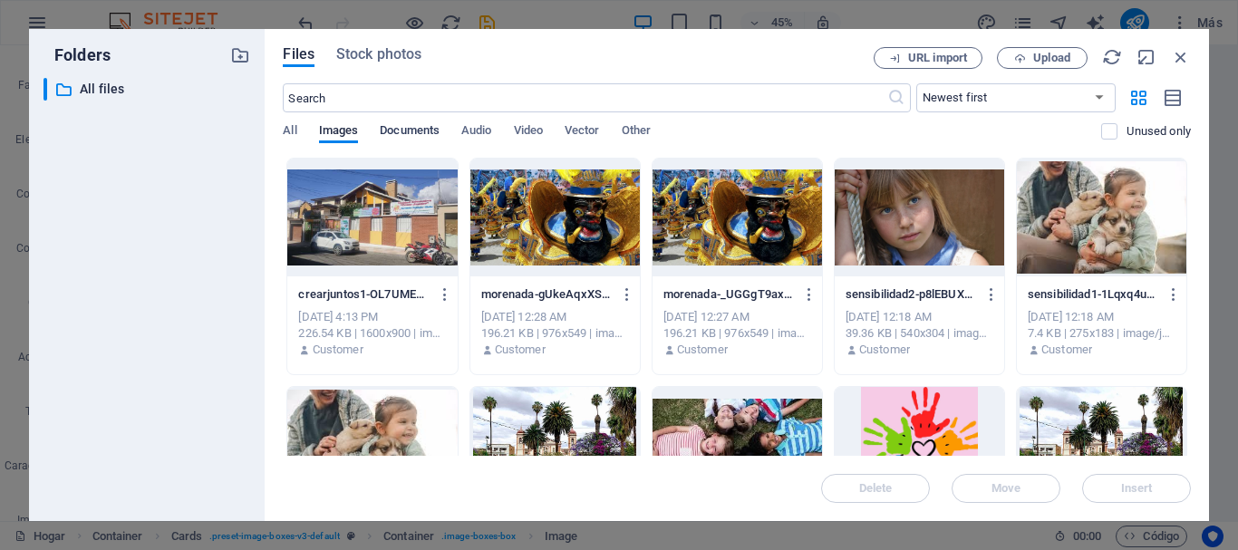
click at [423, 132] on span "Documents" at bounding box center [410, 132] width 60 height 25
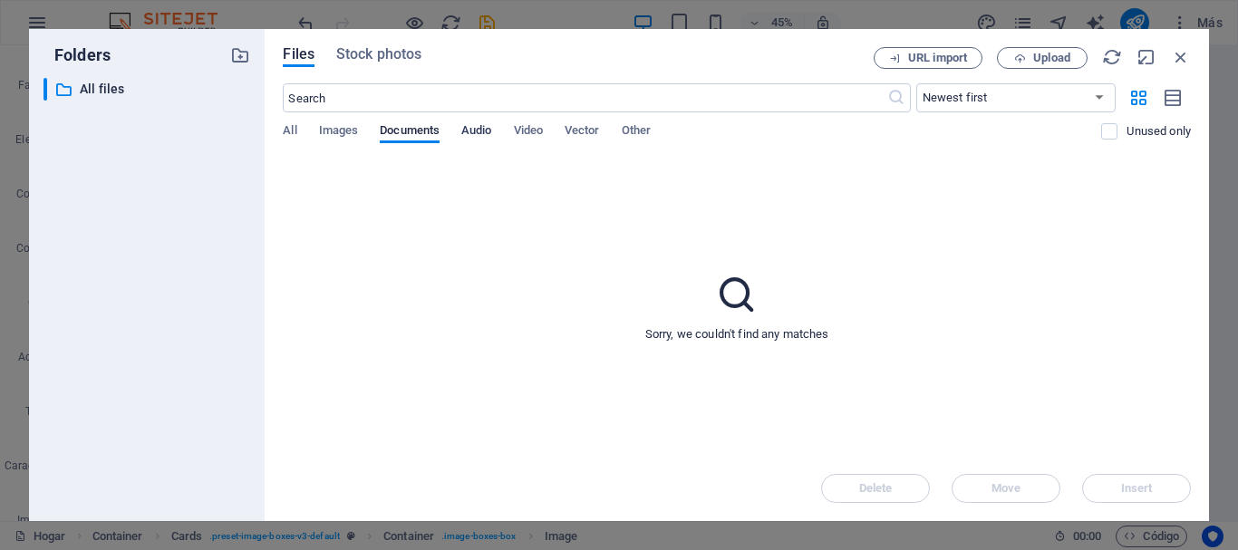
click at [487, 132] on span "Audio" at bounding box center [476, 132] width 30 height 25
click at [523, 131] on span "Video" at bounding box center [528, 132] width 29 height 25
click at [584, 131] on span "Vector" at bounding box center [582, 132] width 35 height 25
click at [644, 133] on span "Other" at bounding box center [636, 132] width 29 height 25
click at [291, 132] on span "All" at bounding box center [290, 132] width 14 height 25
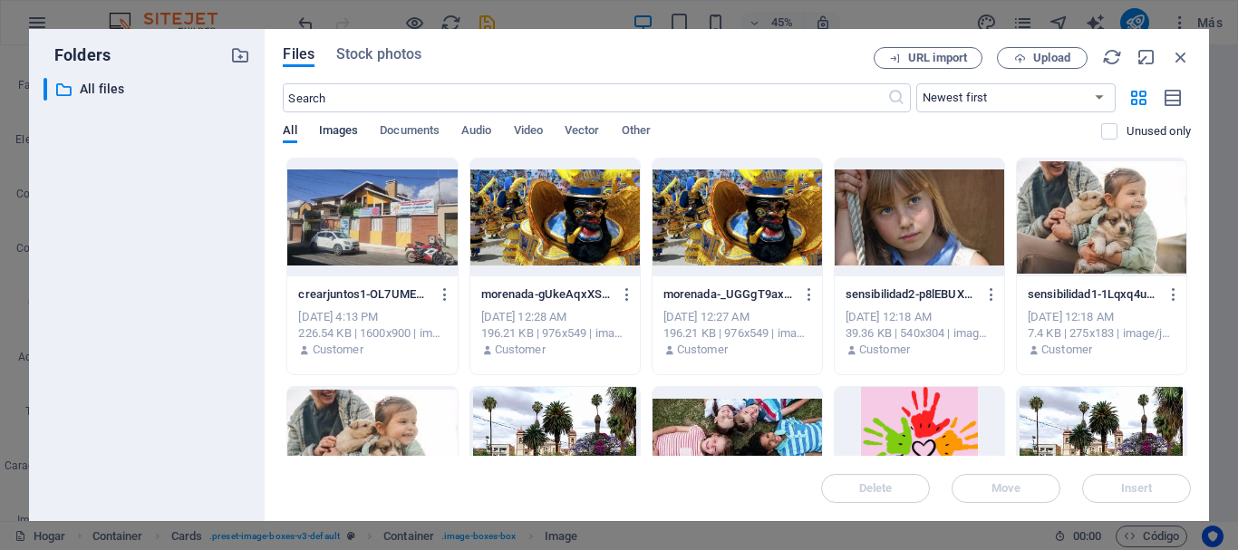
click at [332, 126] on span "Images" at bounding box center [339, 132] width 40 height 25
drag, startPoint x: 1179, startPoint y: 51, endPoint x: 824, endPoint y: 45, distance: 354.5
click at [1179, 51] on icon "button" at bounding box center [1181, 57] width 20 height 20
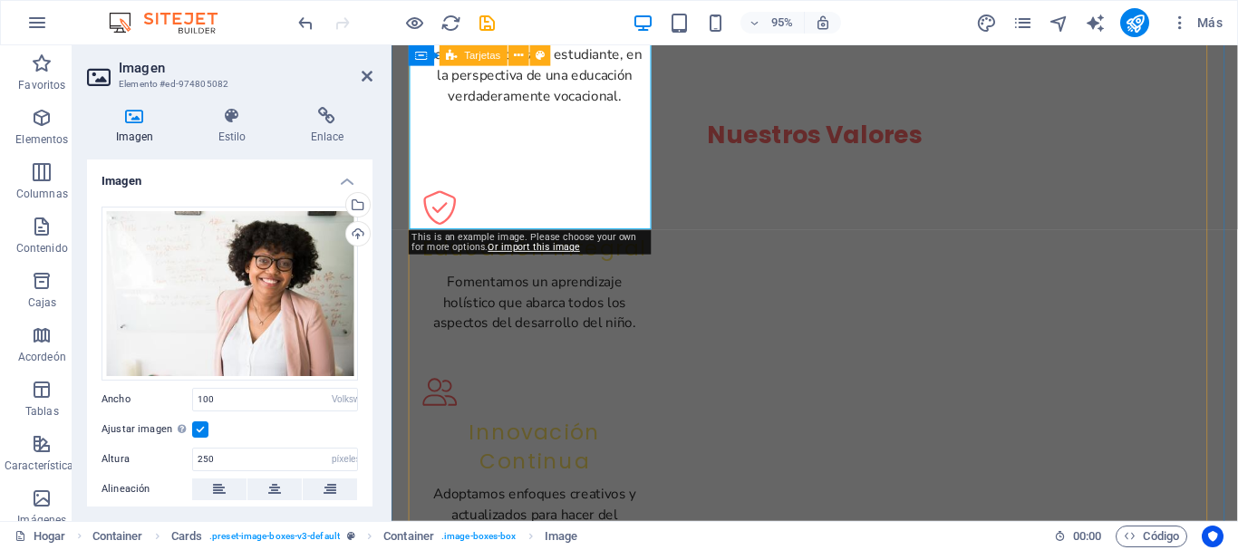
scroll to position [1819, 0]
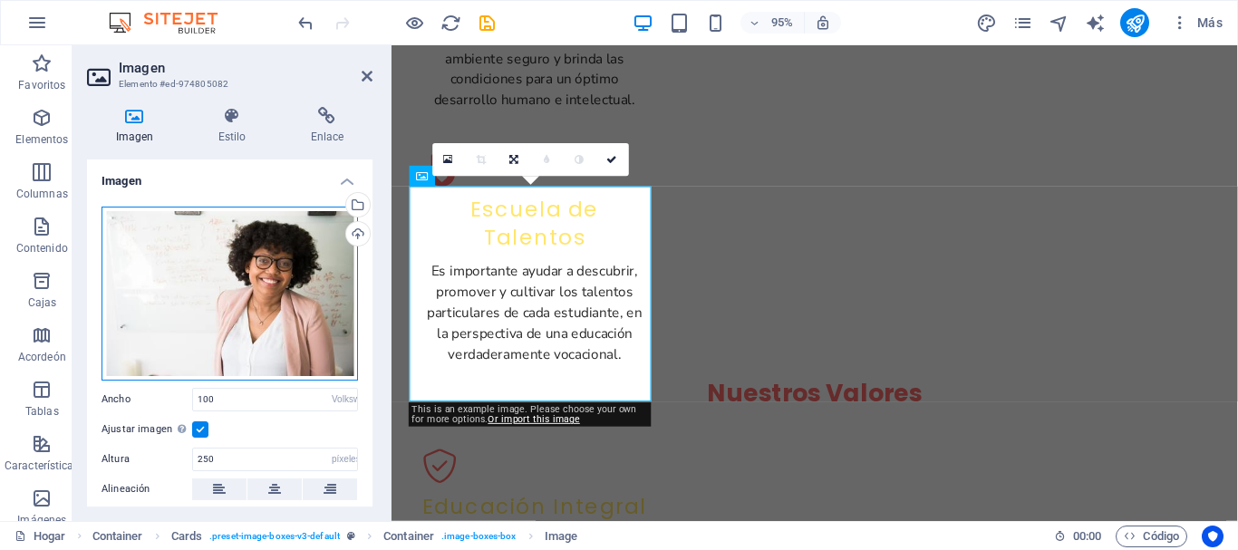
click at [205, 238] on div "Arrastre los archivos aquí, haga clic para elegir archivos o seleccione archivo…" at bounding box center [230, 294] width 257 height 174
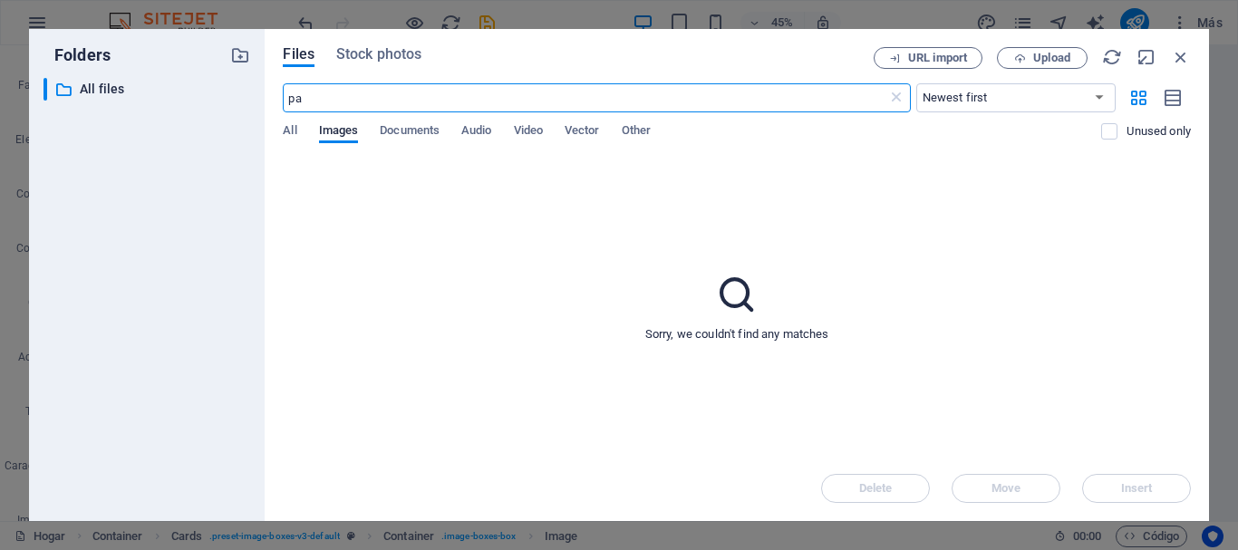
type input "p"
type input "i"
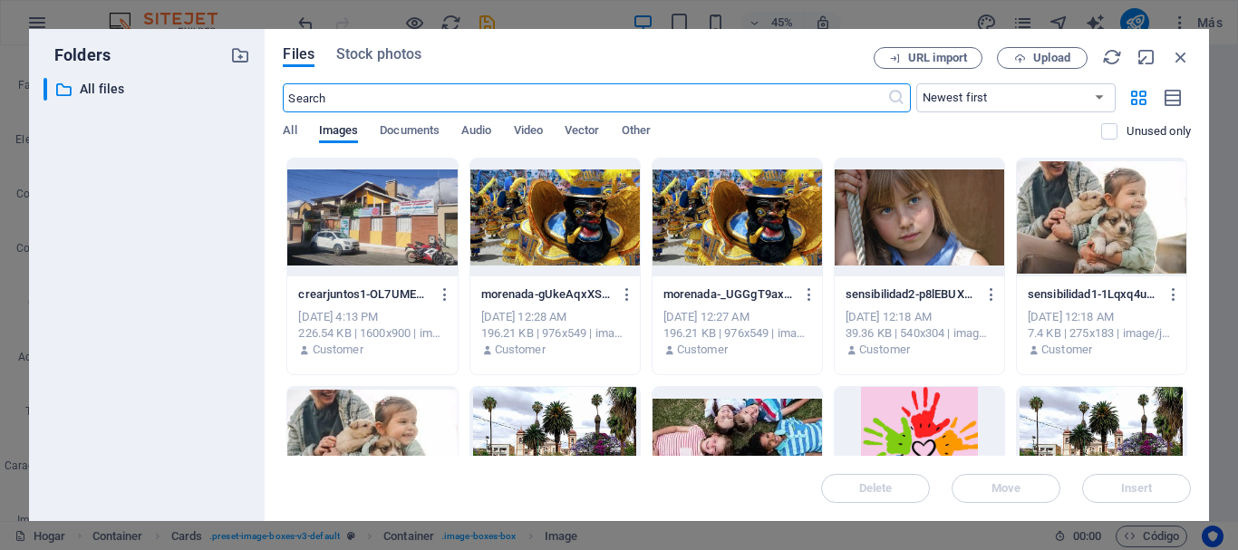
click at [393, 68] on div "Files Stock photos" at bounding box center [578, 58] width 591 height 22
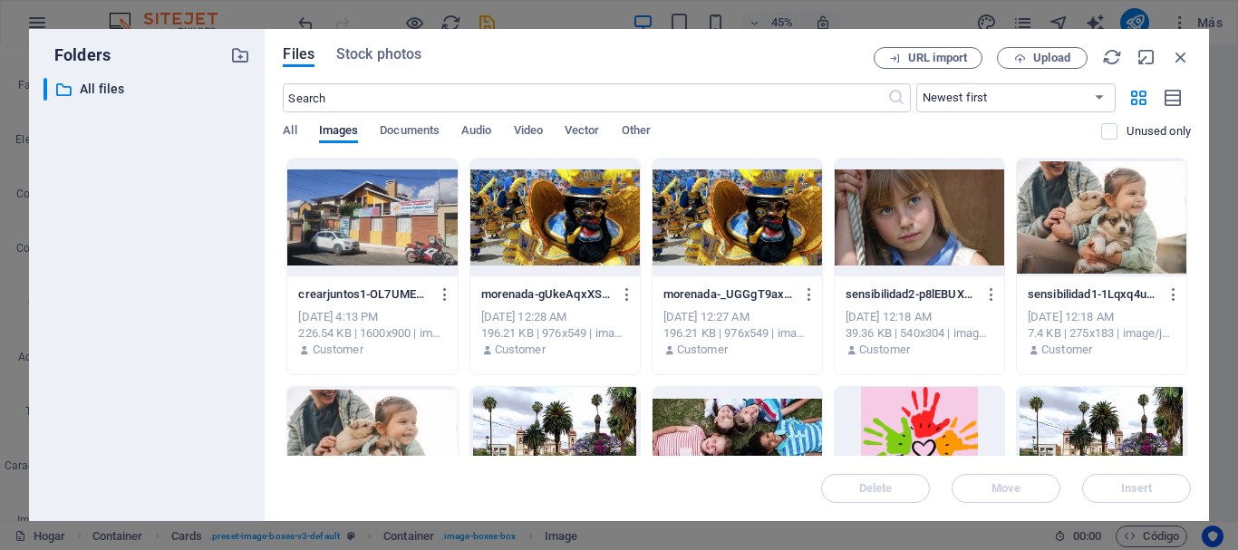
click at [380, 44] on div "Files Stock photos URL import Upload ​ Newest first Oldest first Name (A-Z) Nam…" at bounding box center [737, 275] width 945 height 492
click at [388, 57] on span "Stock photos" at bounding box center [378, 55] width 85 height 22
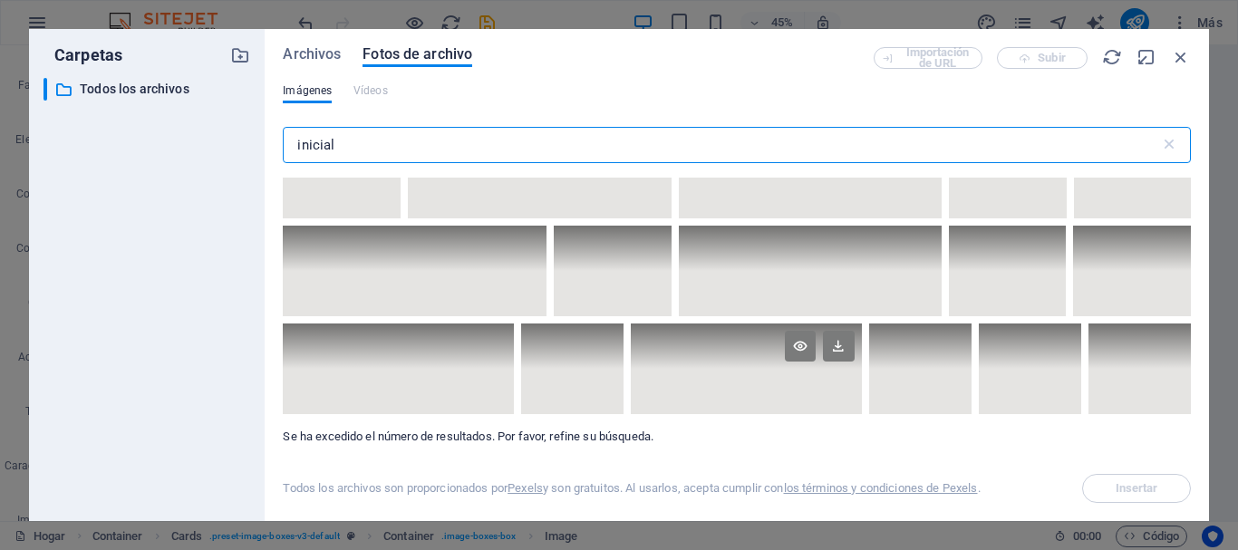
scroll to position [14803, 0]
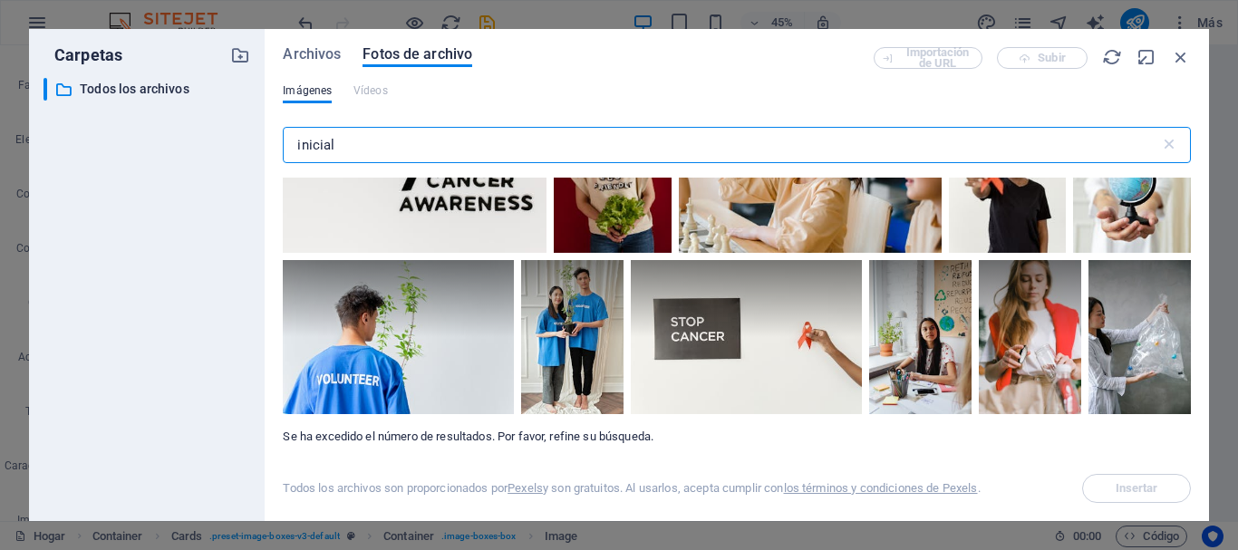
click at [384, 137] on input "inicial" at bounding box center [721, 145] width 877 height 36
drag, startPoint x: 384, startPoint y: 137, endPoint x: 295, endPoint y: 137, distance: 89.8
click at [295, 137] on input "inicial" at bounding box center [721, 145] width 877 height 36
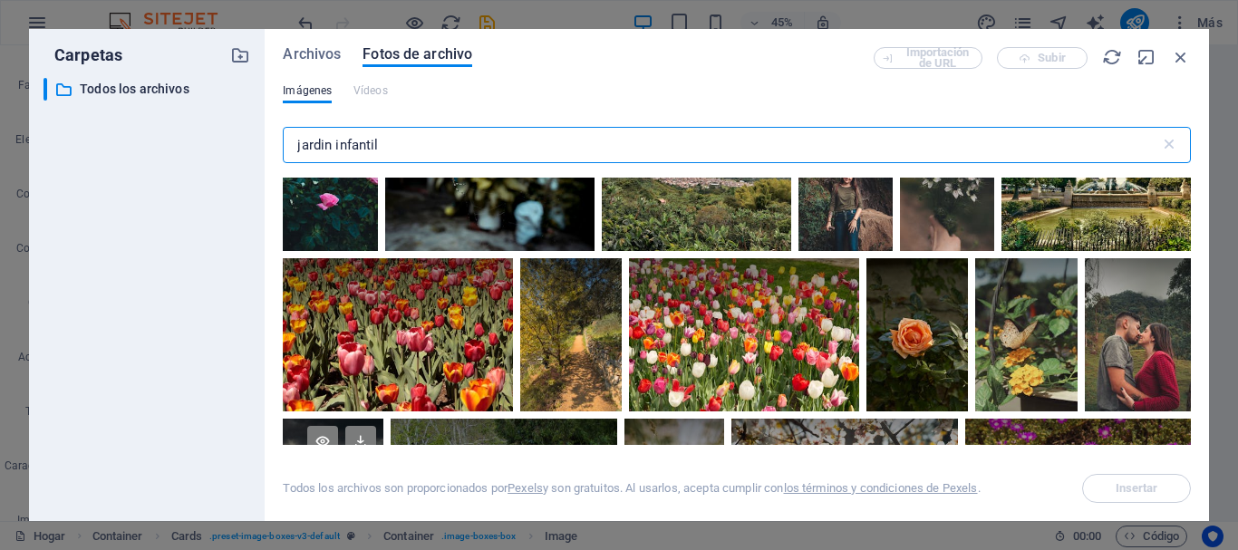
scroll to position [2085, 0]
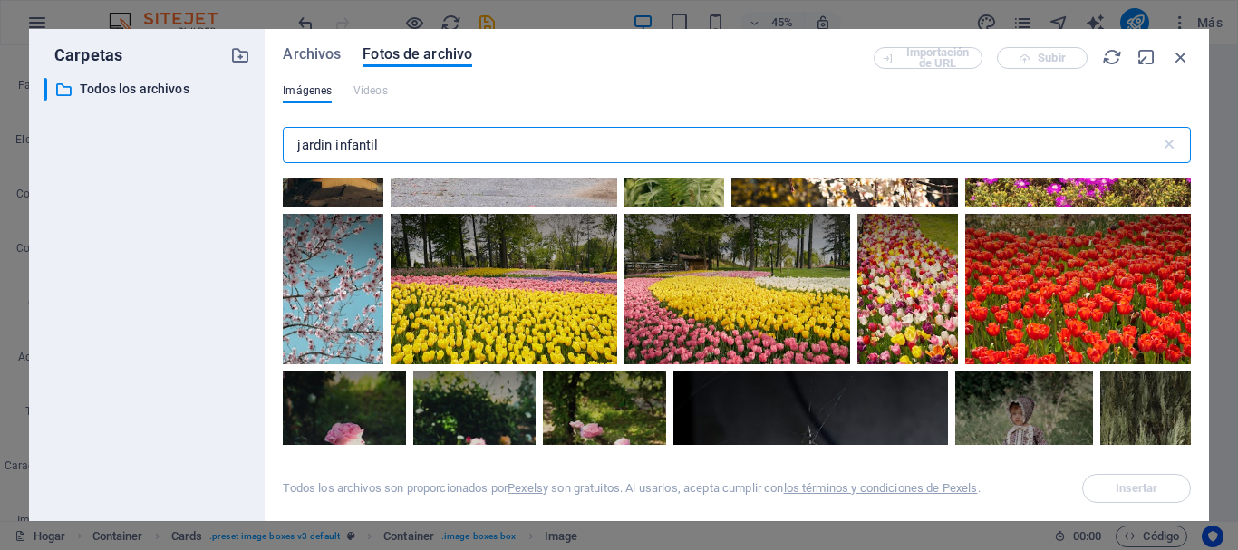
drag, startPoint x: 392, startPoint y: 138, endPoint x: 280, endPoint y: 141, distance: 111.6
click at [280, 141] on div "Archivos Fotos de archivo Importación de URL Subir Imágenes Vídeos jardin infan…" at bounding box center [737, 275] width 945 height 492
type input "guarderia"
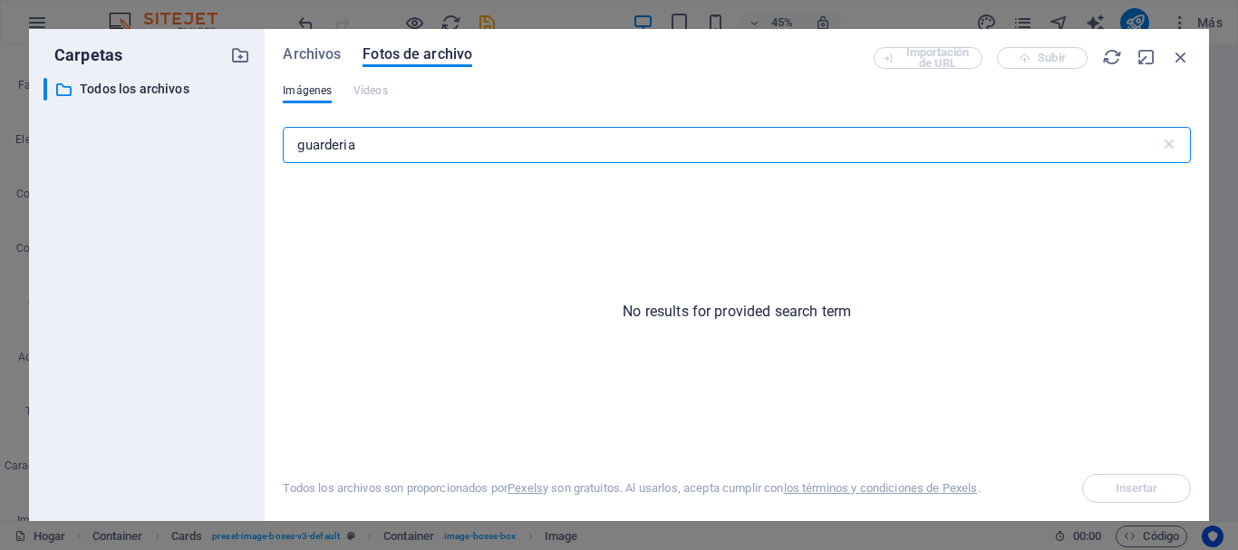
drag, startPoint x: 394, startPoint y: 149, endPoint x: 287, endPoint y: 149, distance: 107.9
click at [287, 149] on input "guarderia" at bounding box center [721, 145] width 877 height 36
click at [416, 151] on input "parvulario" at bounding box center [721, 145] width 877 height 36
drag, startPoint x: 386, startPoint y: 148, endPoint x: 279, endPoint y: 148, distance: 107.0
click at [279, 148] on div "Archivos Fotos de archivo Importación de URL Subir Imágenes Vídeos parvulario ​…" at bounding box center [737, 275] width 945 height 492
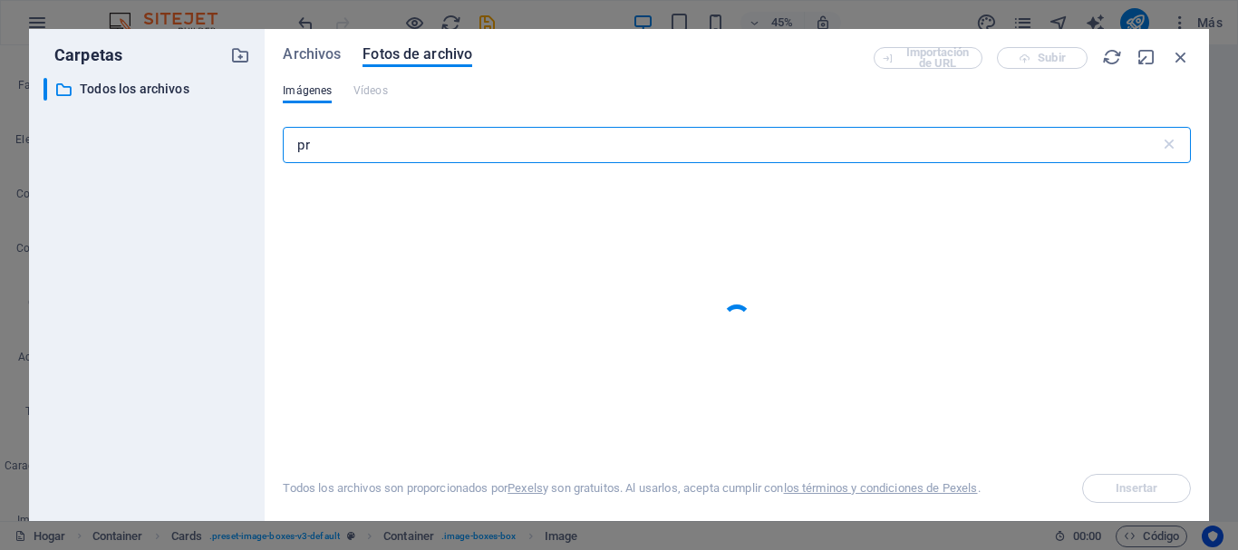
type input "p"
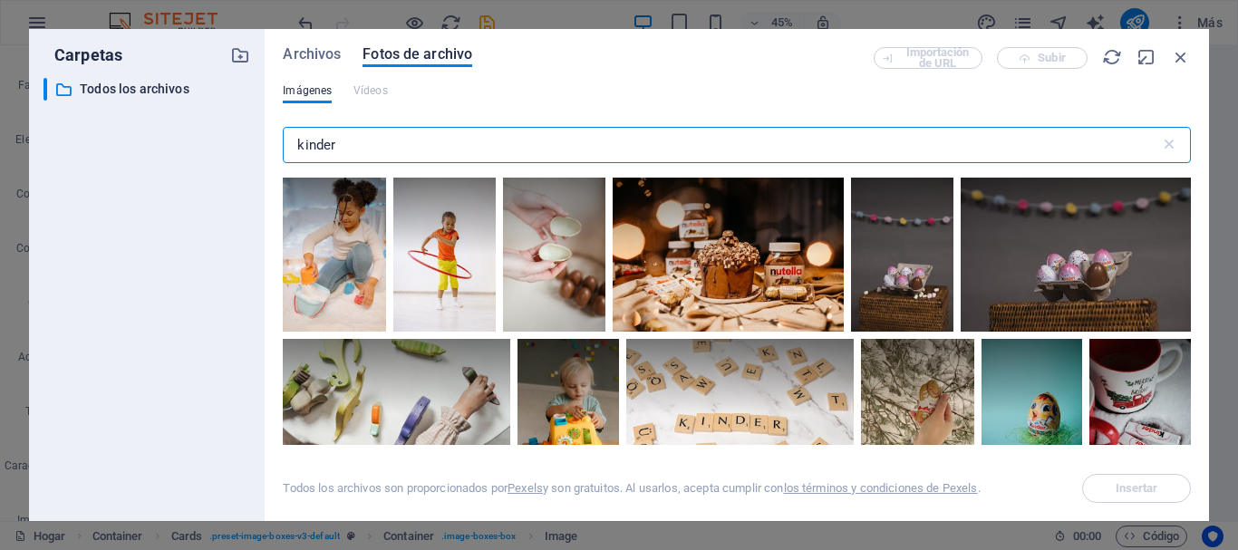
scroll to position [91, 0]
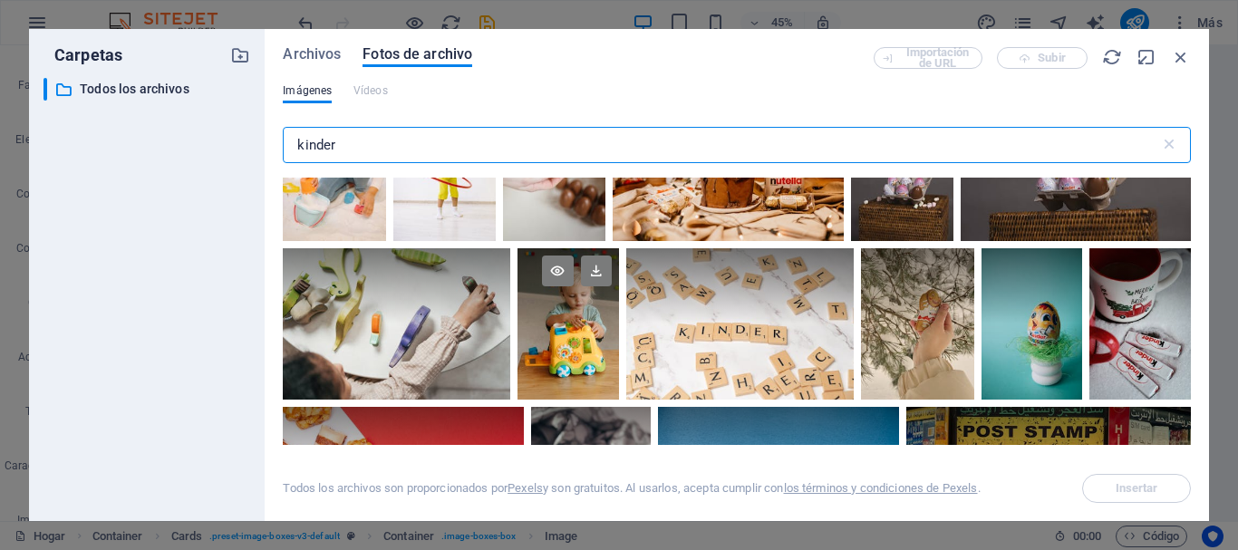
type input "kinder"
click at [591, 331] on div at bounding box center [568, 323] width 101 height 151
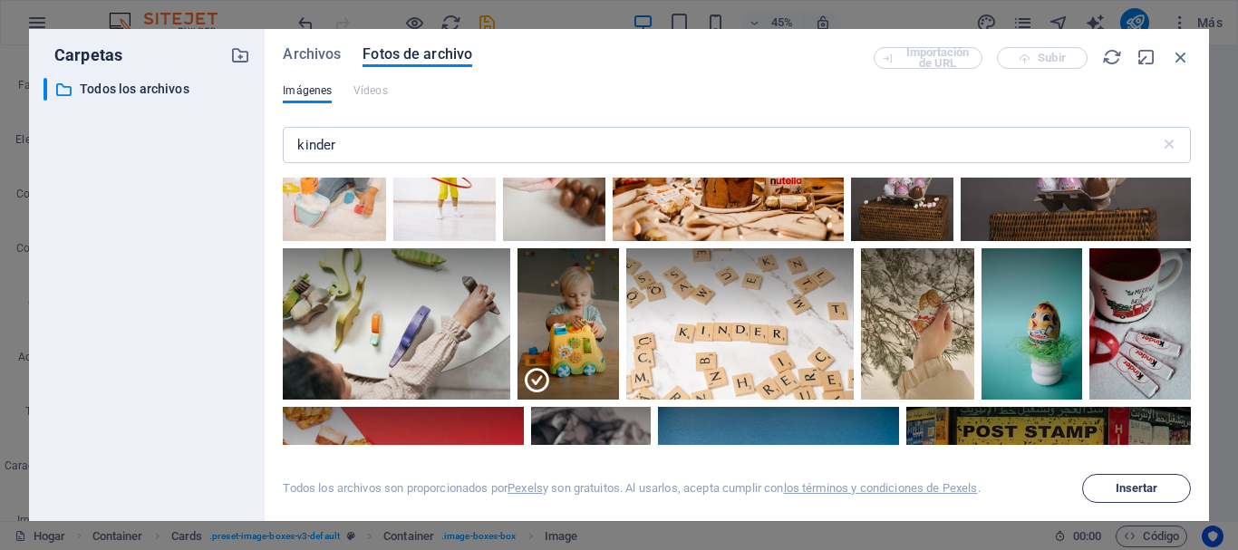
click at [1096, 490] on span "Insertar" at bounding box center [1137, 488] width 92 height 11
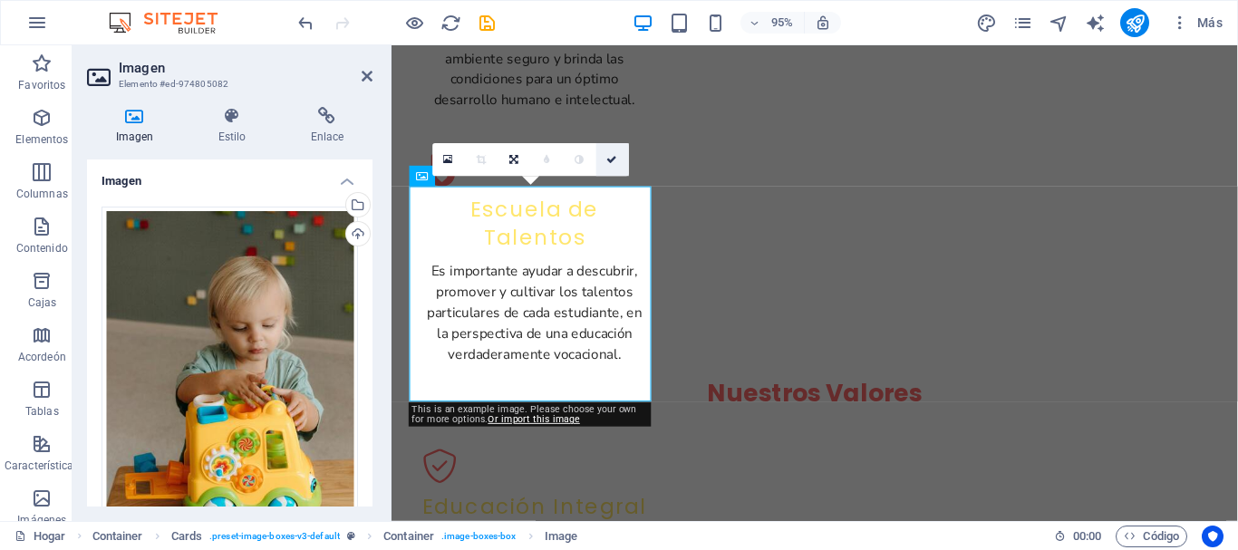
click at [607, 159] on icon at bounding box center [612, 160] width 11 height 10
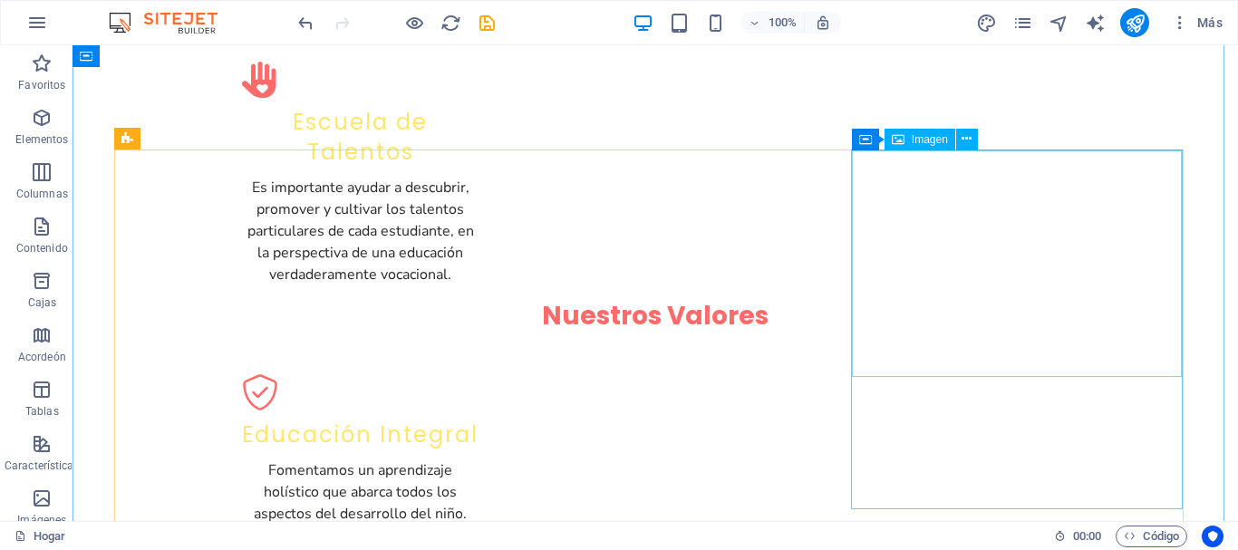
scroll to position [1824, 0]
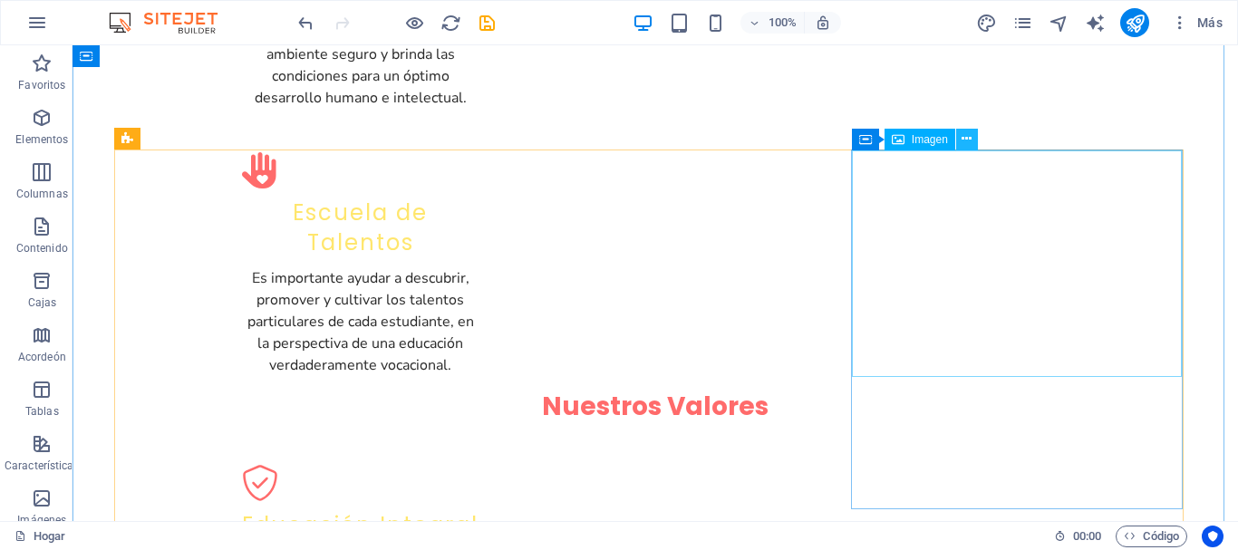
click at [968, 139] on icon at bounding box center [967, 139] width 10 height 19
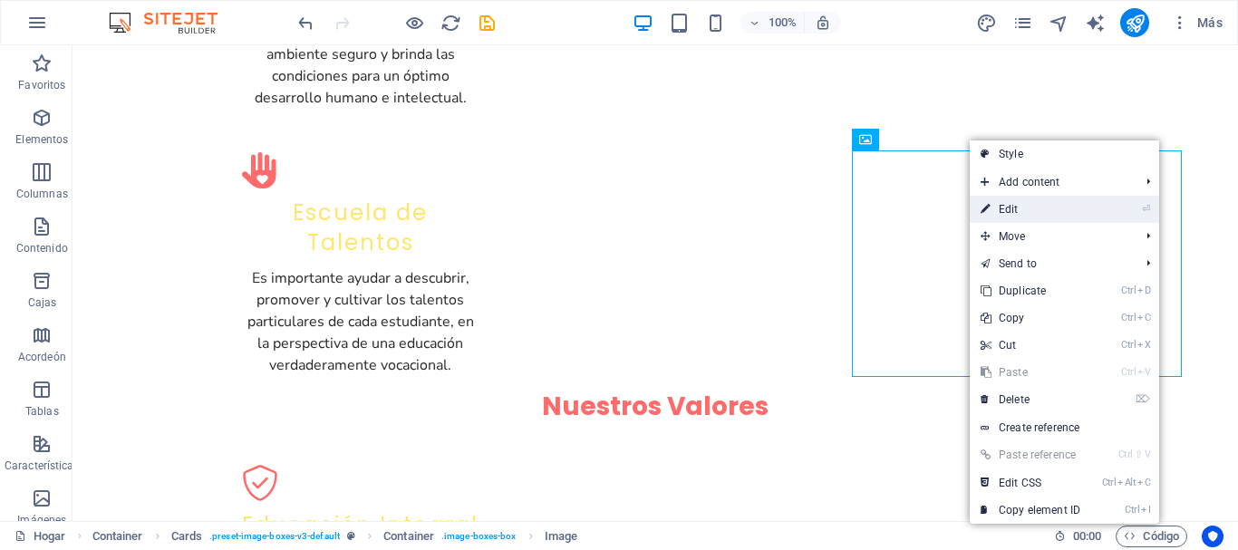
click at [1017, 214] on link "⏎ Edit" at bounding box center [1030, 209] width 121 height 27
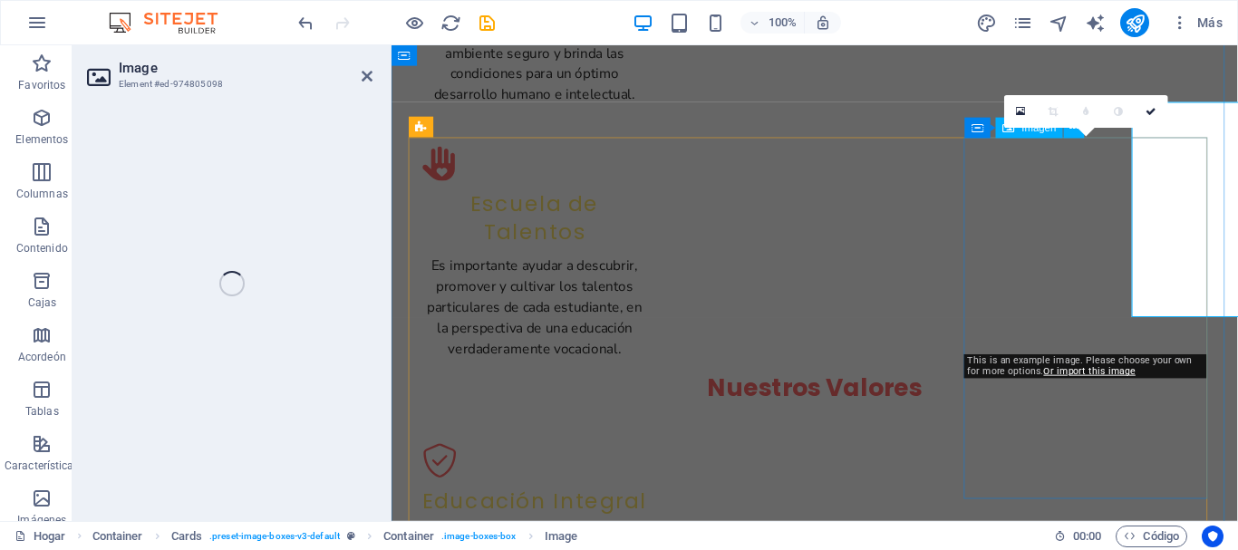
select select "vw"
select select "px"
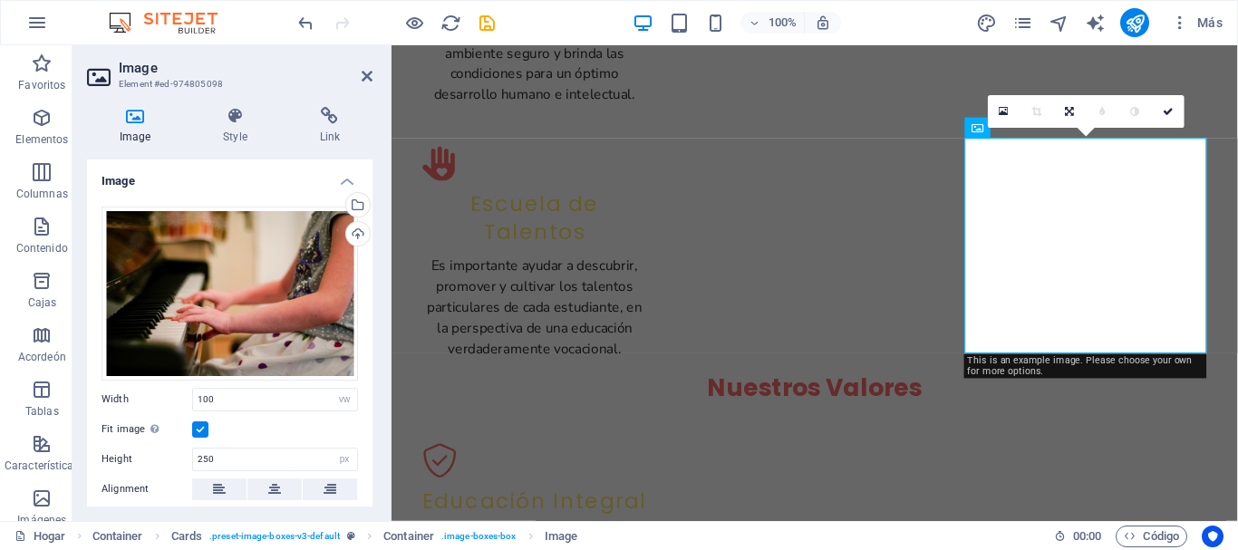
scroll to position [1870, 0]
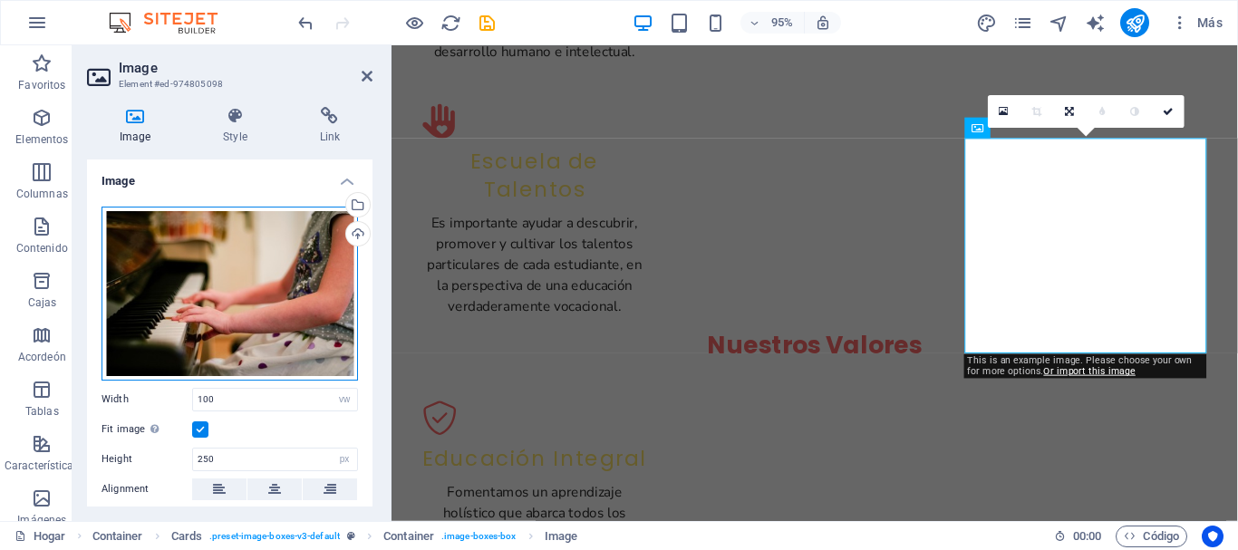
click at [261, 256] on div "Drag files here, click to choose files or select files from Files or our free s…" at bounding box center [230, 294] width 257 height 174
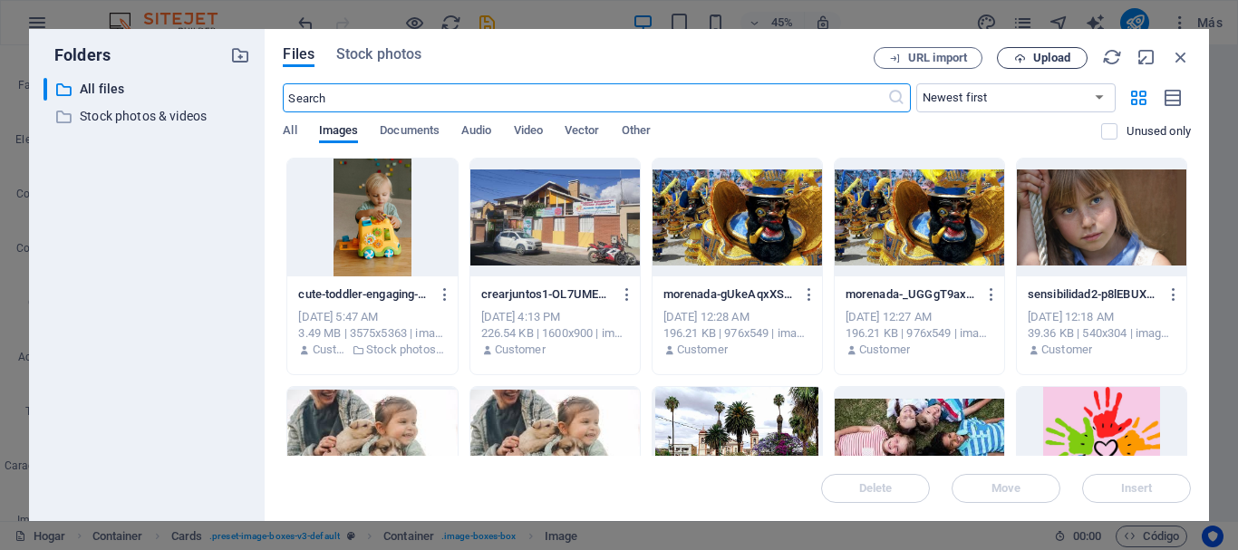
click at [1039, 55] on span "Upload" at bounding box center [1052, 58] width 37 height 11
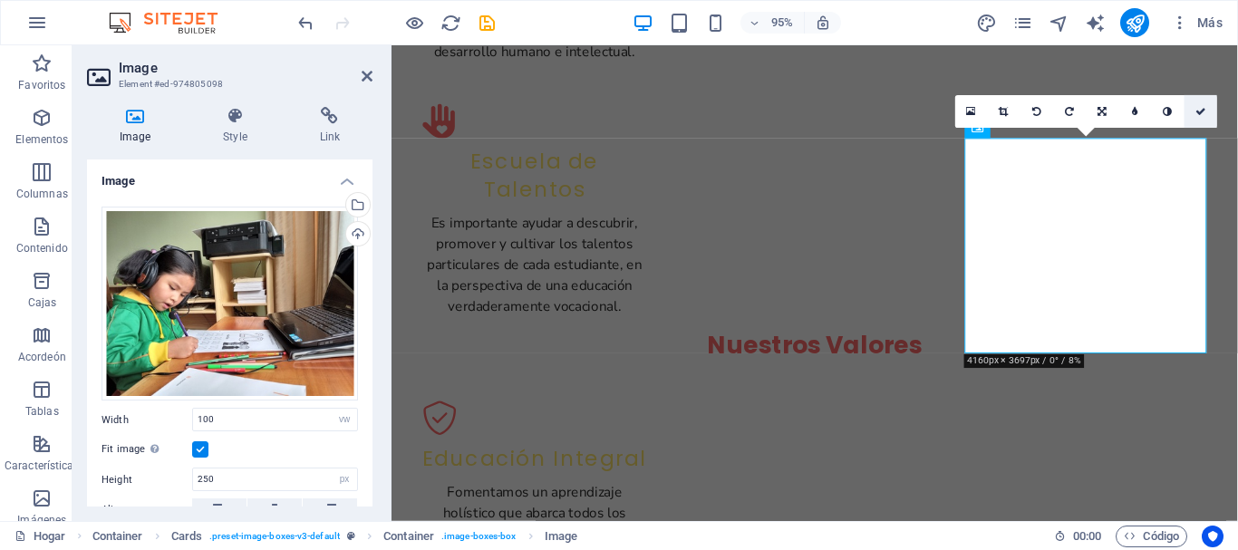
click at [1201, 114] on icon at bounding box center [1201, 112] width 11 height 10
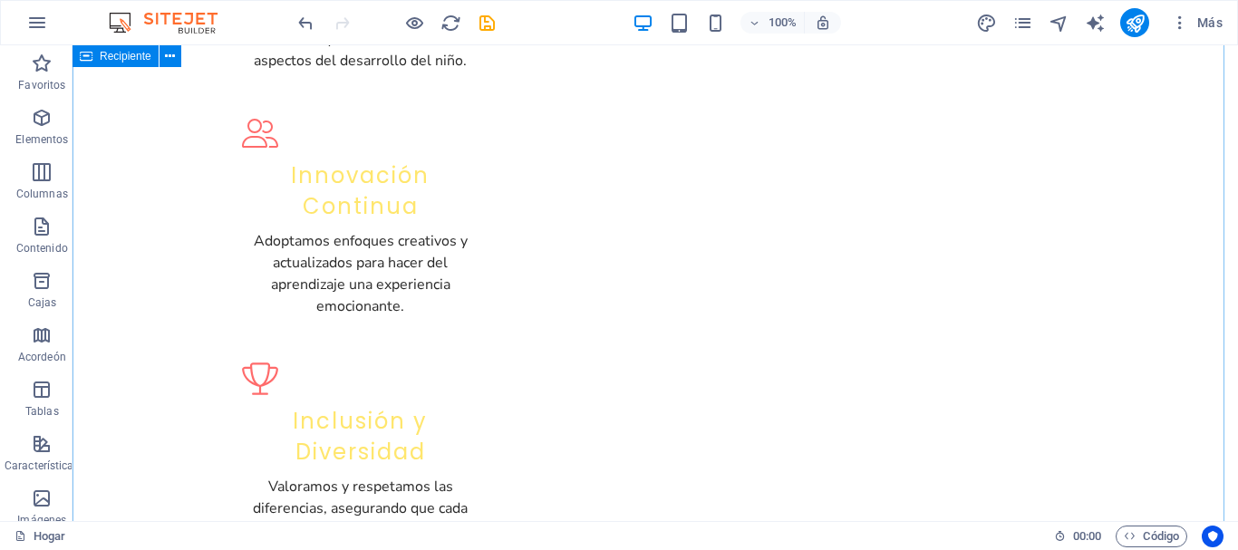
scroll to position [2278, 0]
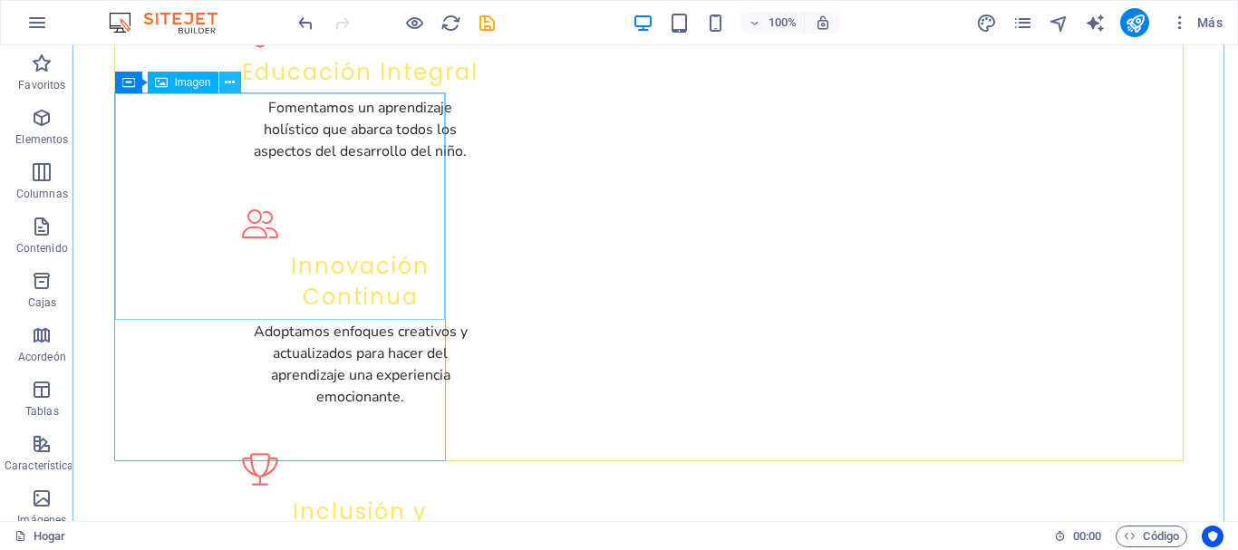
click at [234, 83] on icon at bounding box center [230, 82] width 10 height 19
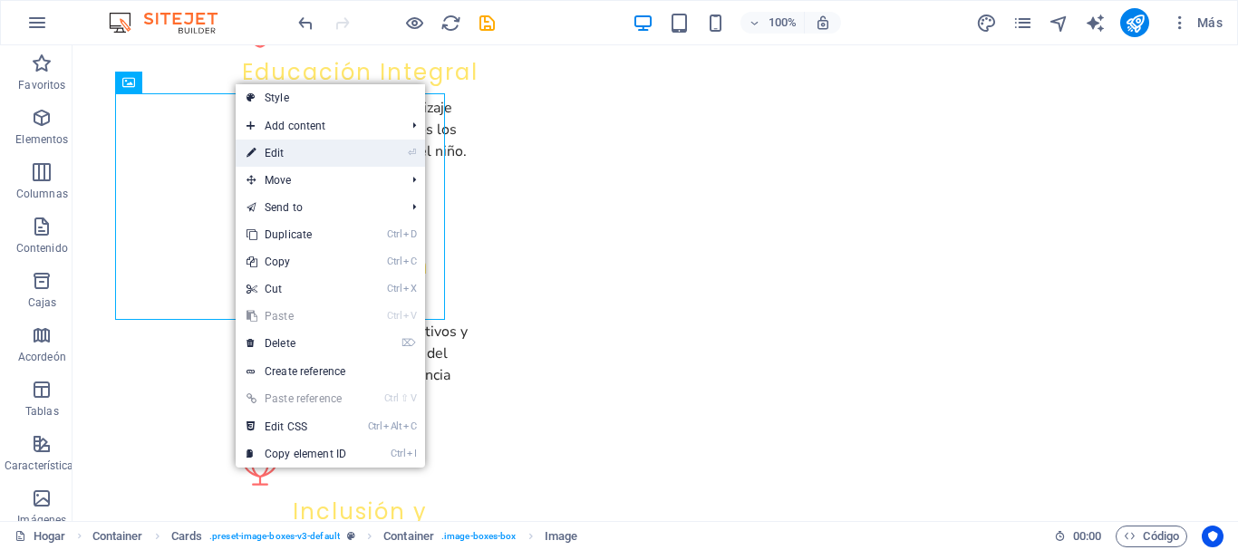
click at [272, 153] on link "⏎ Edit" at bounding box center [296, 153] width 121 height 27
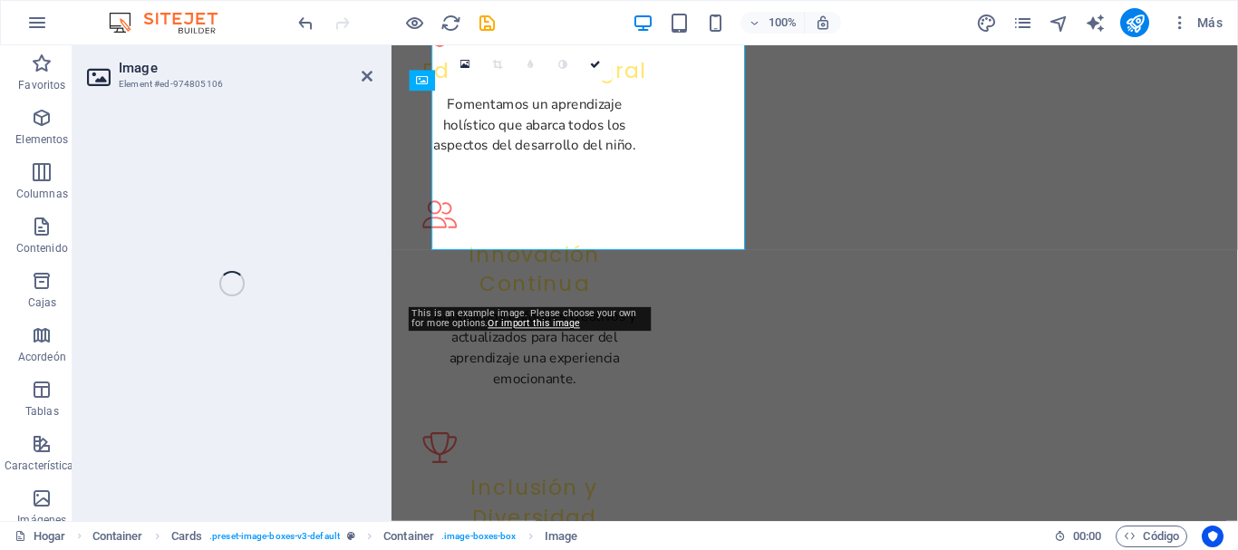
scroll to position [2336, 0]
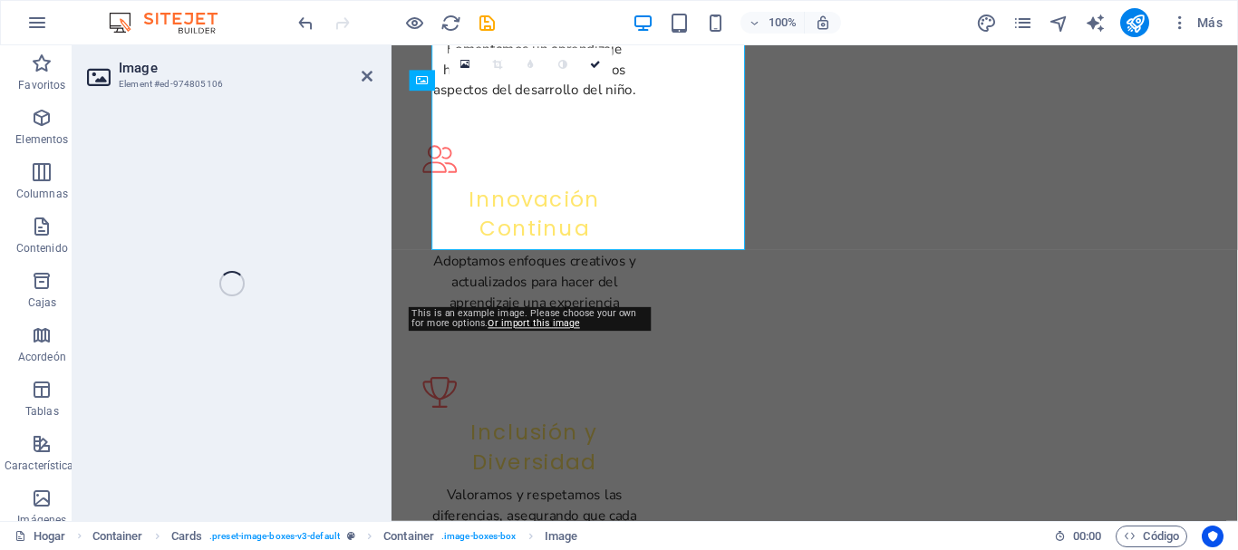
select select "vw"
select select "px"
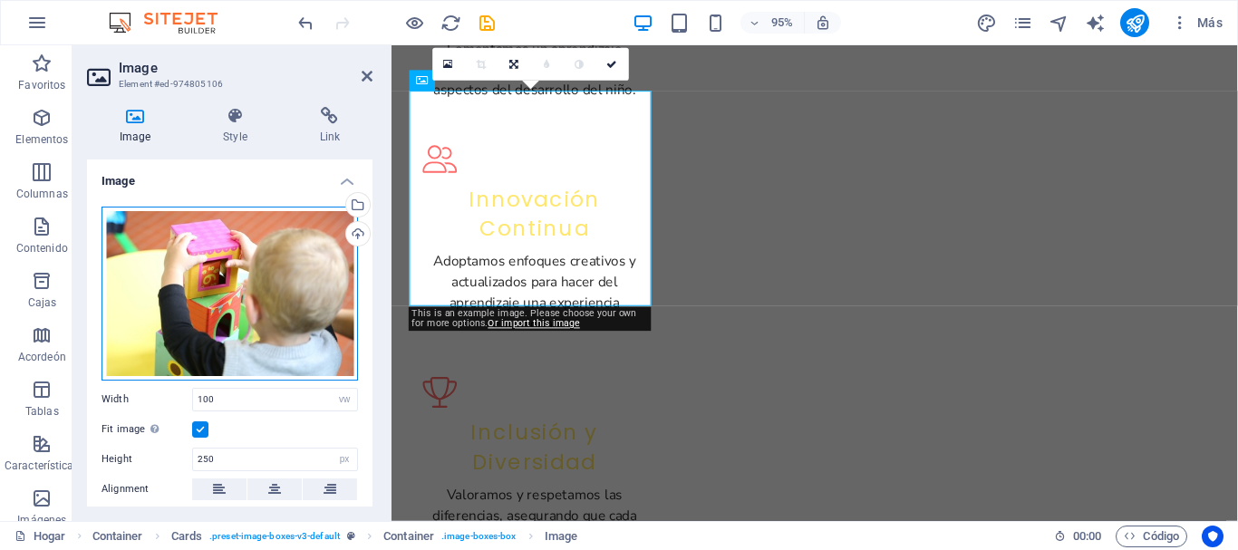
click at [237, 291] on div "Drag files here, click to choose files or select files from Files or our free s…" at bounding box center [230, 294] width 257 height 174
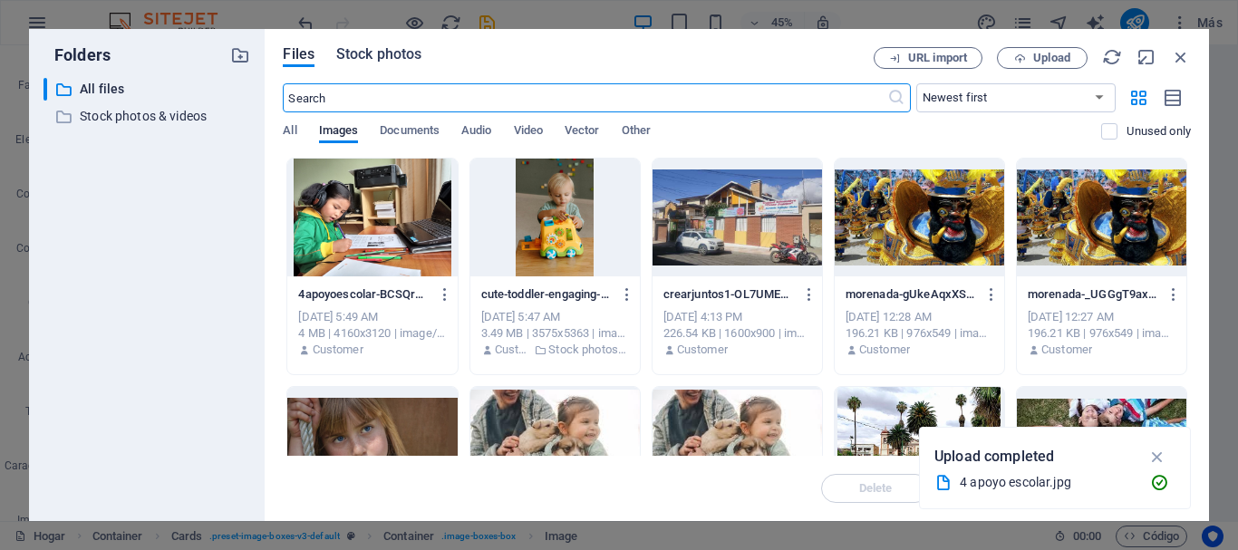
click at [372, 53] on span "Stock photos" at bounding box center [378, 55] width 85 height 22
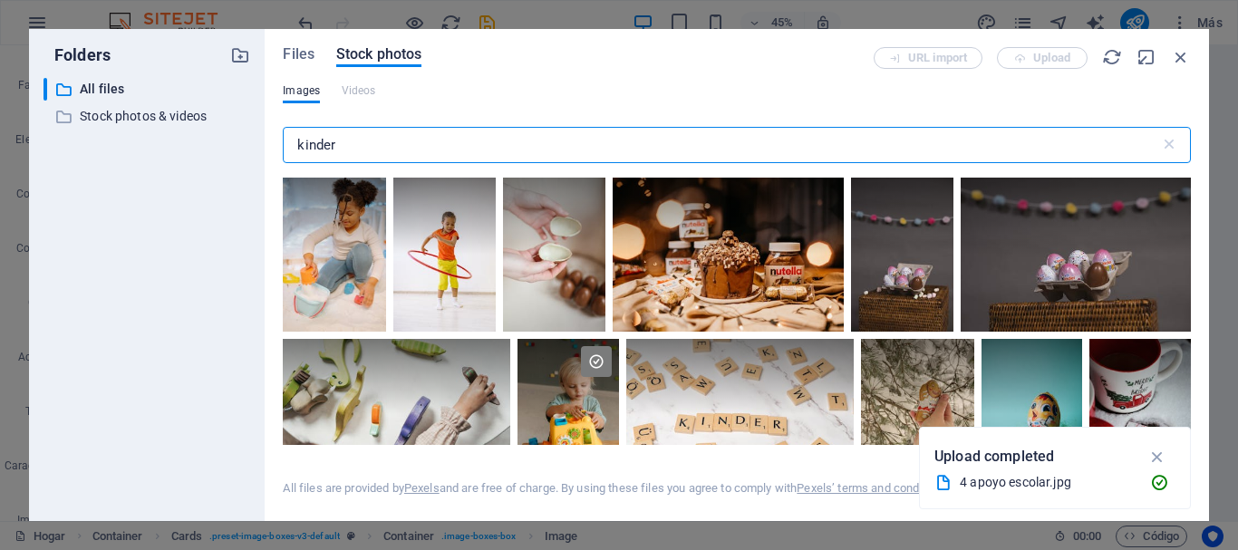
drag, startPoint x: 345, startPoint y: 150, endPoint x: 287, endPoint y: 150, distance: 58.0
click at [287, 150] on input "kinder" at bounding box center [721, 145] width 877 height 36
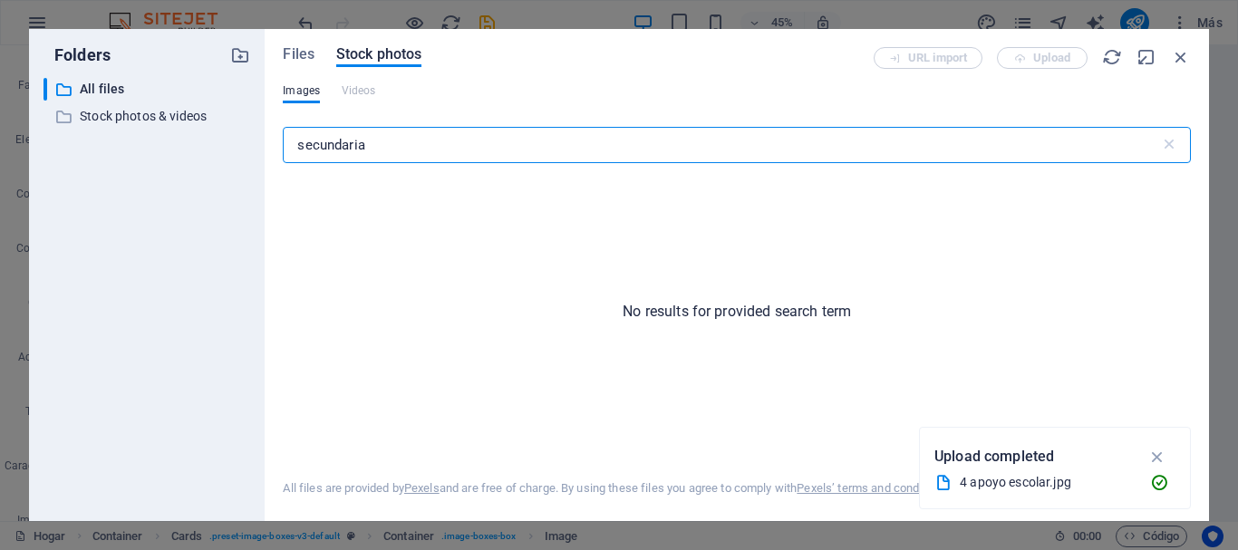
drag, startPoint x: 379, startPoint y: 138, endPoint x: 270, endPoint y: 146, distance: 109.1
click at [270, 146] on div "Files Stock photos URL import Upload Images Videos secundaria ​ No results for …" at bounding box center [737, 275] width 945 height 492
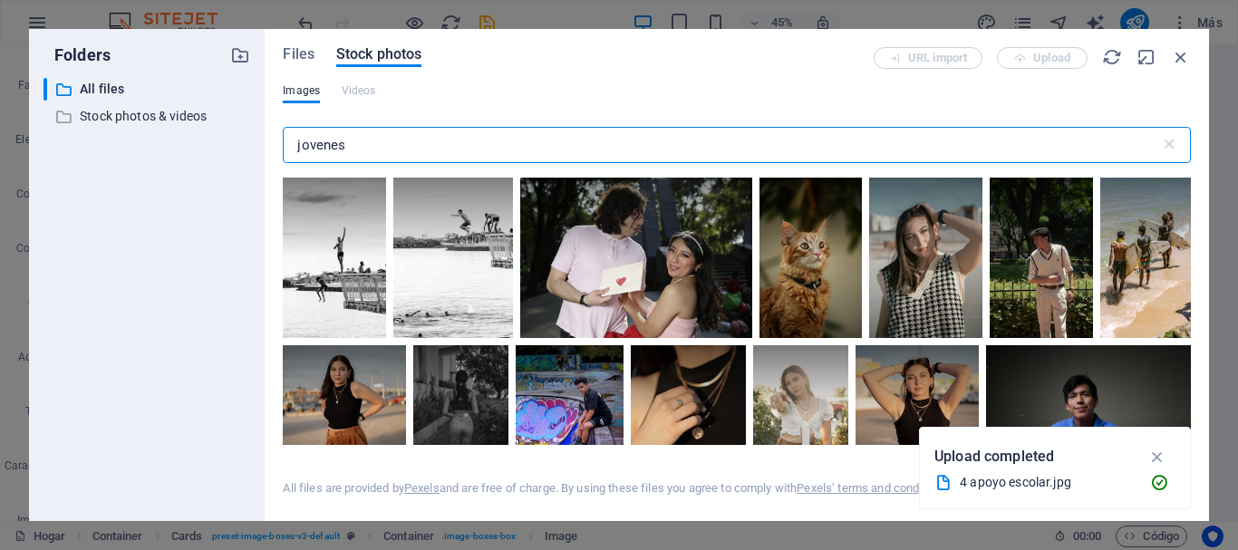
click at [264, 142] on div "Folders ​ All files All files ​ Stock photos & videos Stock photos & videos Fil…" at bounding box center [619, 275] width 1180 height 492
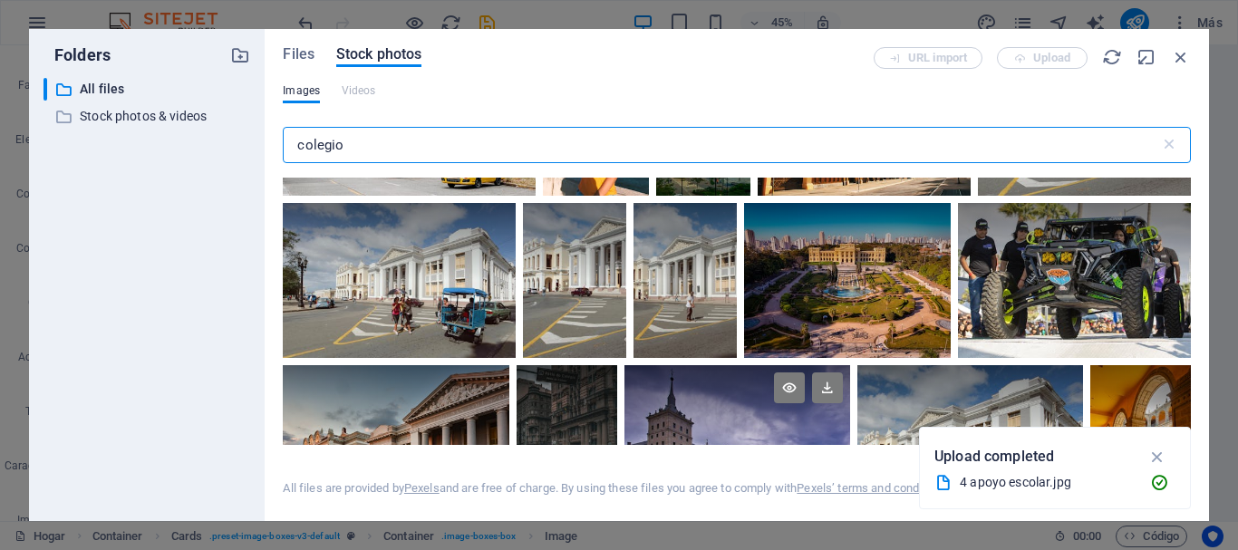
scroll to position [0, 0]
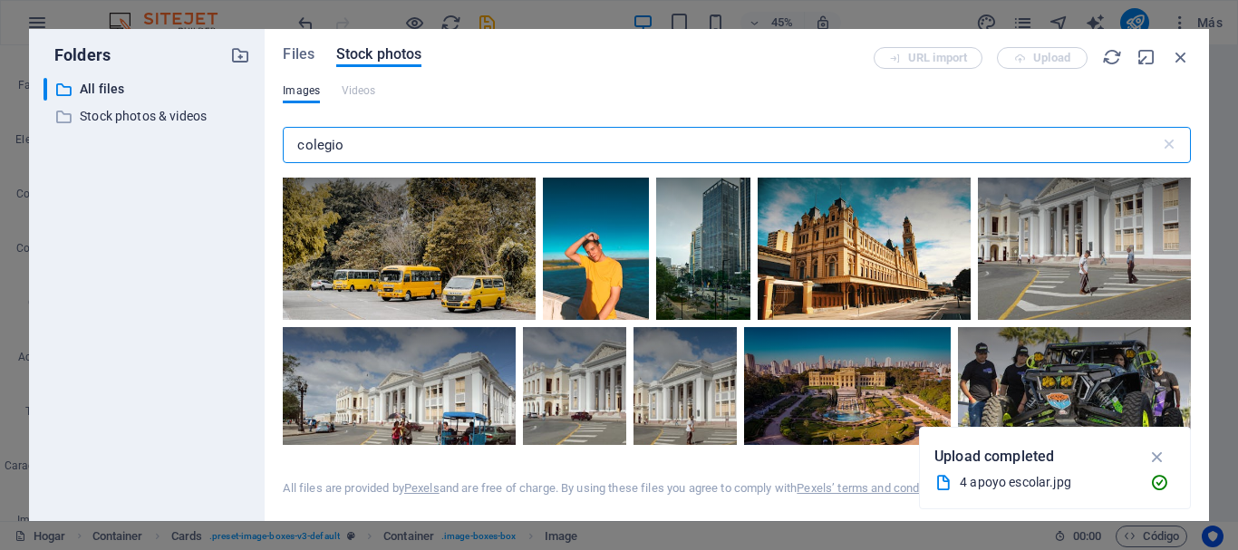
drag, startPoint x: 362, startPoint y: 144, endPoint x: 235, endPoint y: 144, distance: 126.9
click at [235, 144] on div "Folders ​ All files All files ​ Stock photos & videos Stock photos & videos Fil…" at bounding box center [619, 275] width 1180 height 492
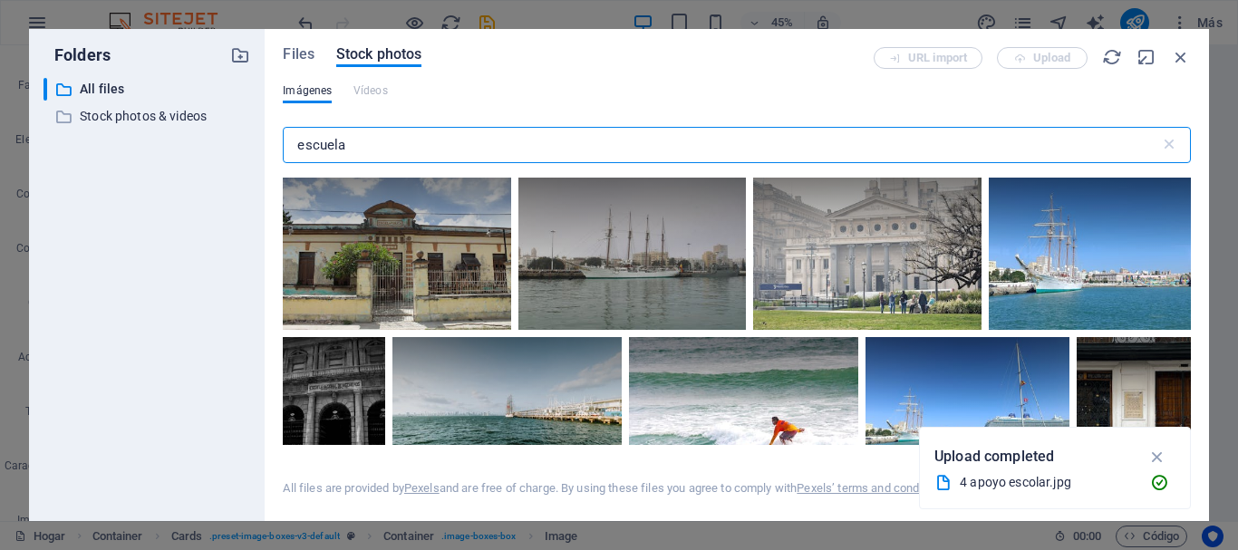
click at [375, 137] on input "escuela" at bounding box center [721, 145] width 877 height 36
drag, startPoint x: 353, startPoint y: 147, endPoint x: 266, endPoint y: 132, distance: 88.2
click at [266, 132] on div "Files Stock photos URL import Upload Imágenes Vídeos escuela ​ All files are pr…" at bounding box center [737, 275] width 945 height 492
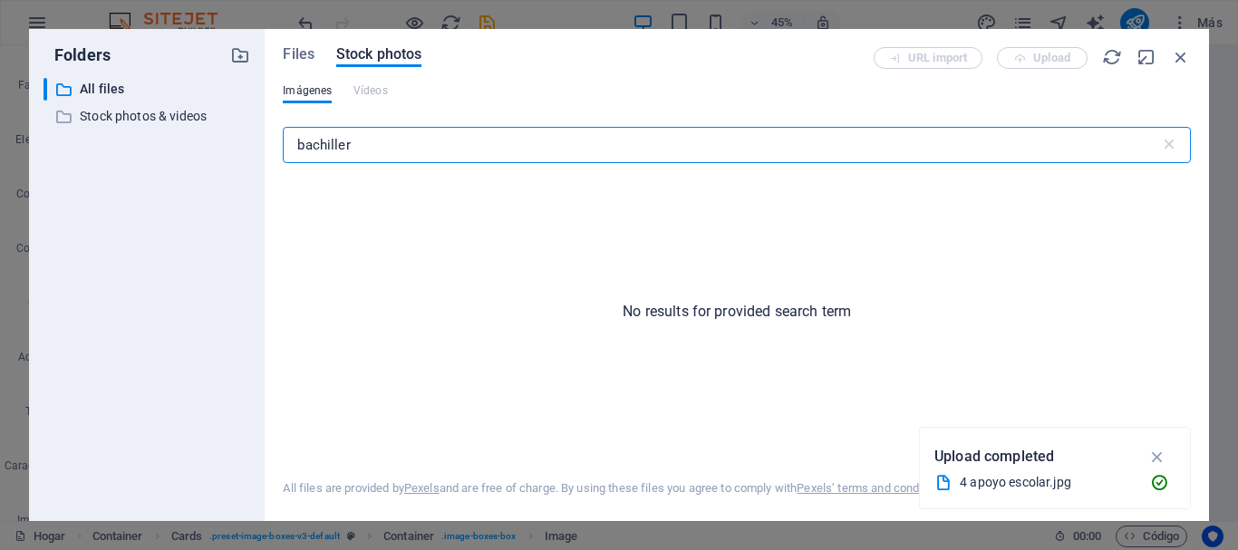
drag, startPoint x: 374, startPoint y: 145, endPoint x: 298, endPoint y: 145, distance: 76.2
click at [298, 145] on input "bachiller" at bounding box center [721, 145] width 877 height 36
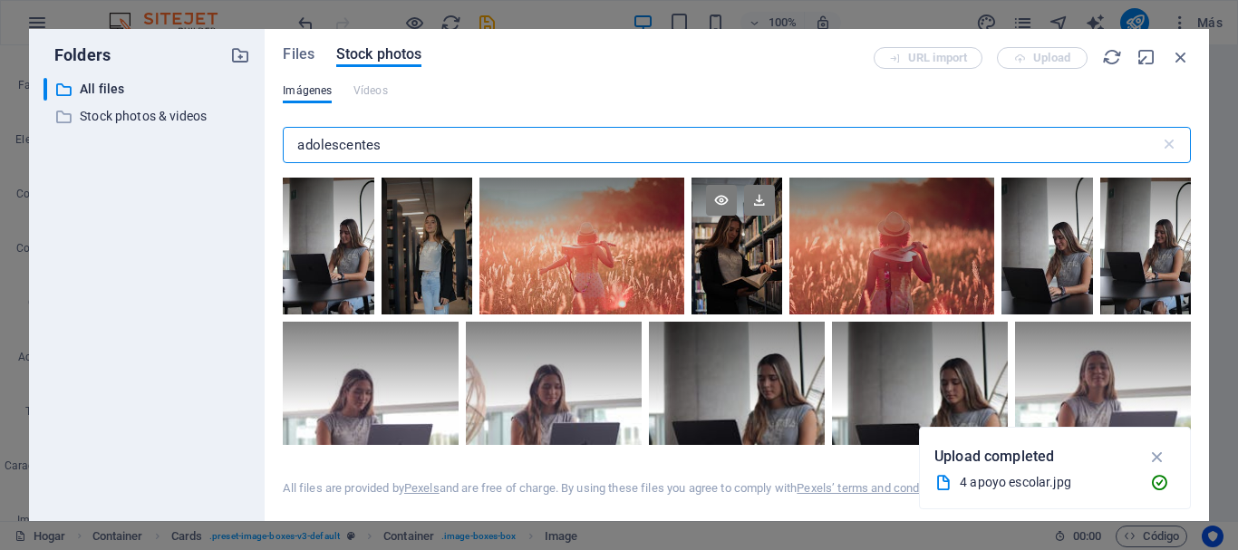
type input "adolescentes"
click at [782, 263] on div at bounding box center [737, 246] width 91 height 137
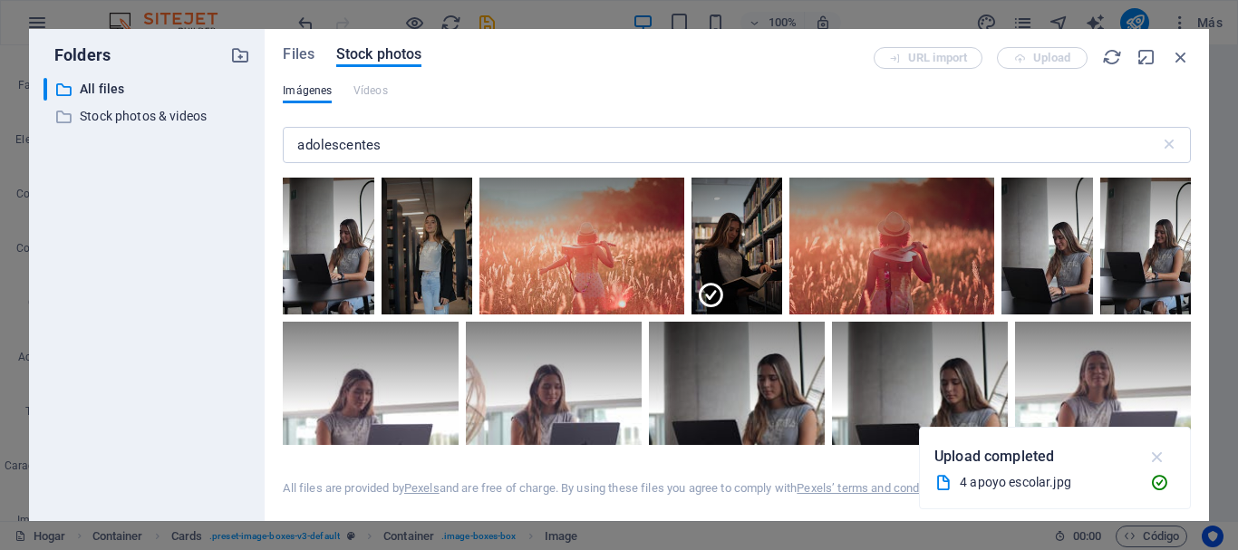
click at [1157, 454] on icon "button" at bounding box center [1158, 457] width 21 height 20
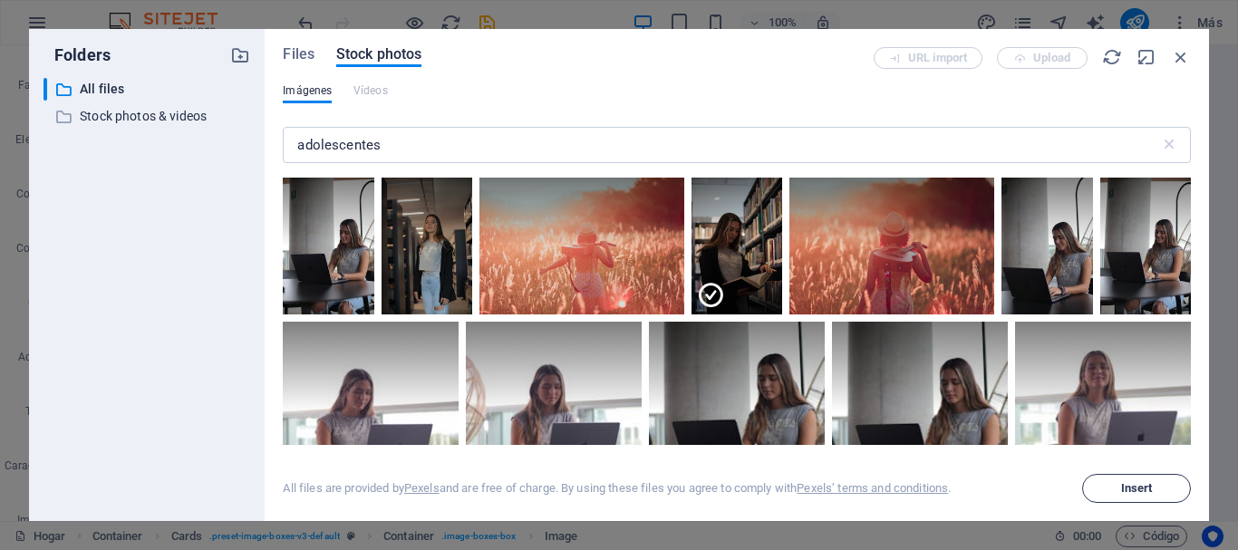
click at [1130, 489] on span "Insert" at bounding box center [1138, 488] width 32 height 11
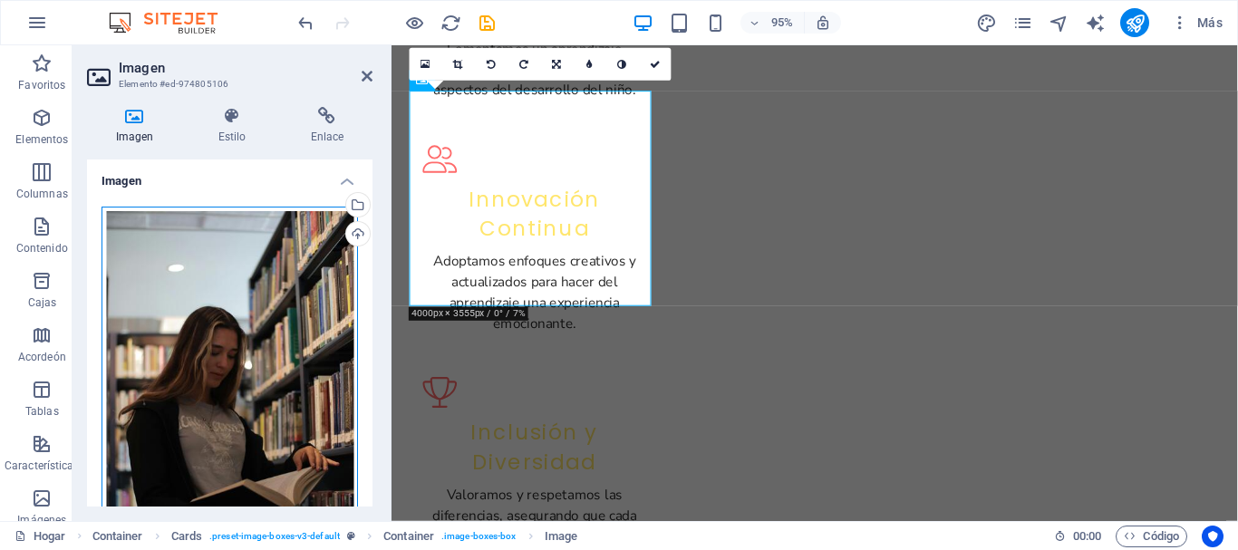
drag, startPoint x: 231, startPoint y: 345, endPoint x: 233, endPoint y: 294, distance: 51.7
click at [233, 294] on div "Drag files here, click to choose files or select files from Files or our free s…" at bounding box center [230, 397] width 257 height 381
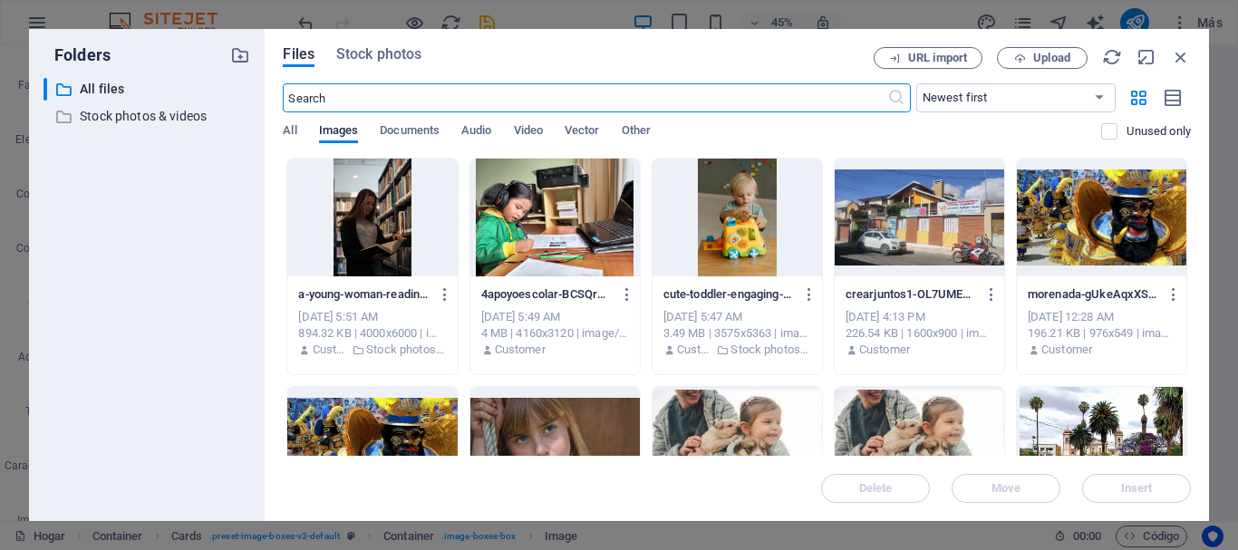
click at [369, 227] on div at bounding box center [372, 218] width 170 height 118
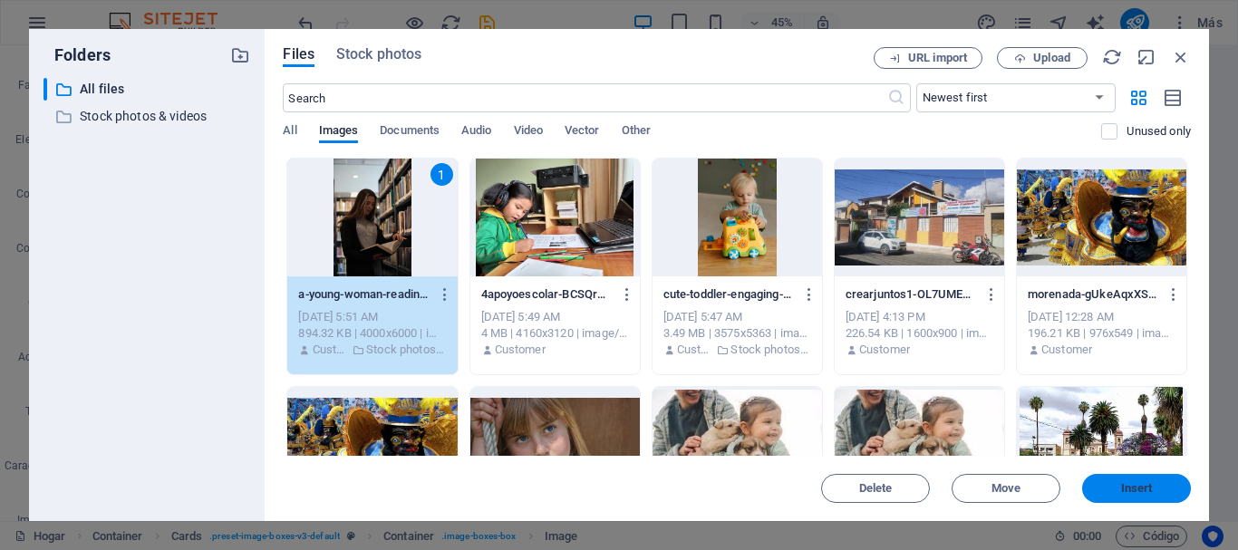
click at [1119, 490] on span "Insert" at bounding box center [1137, 488] width 94 height 11
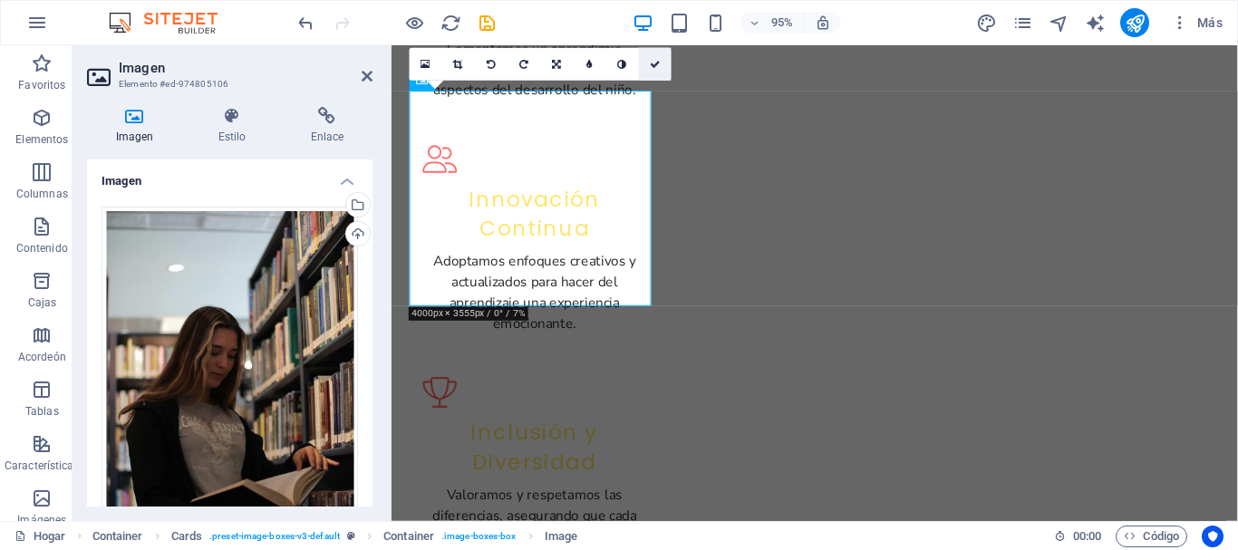
click at [656, 62] on icon at bounding box center [655, 65] width 11 height 10
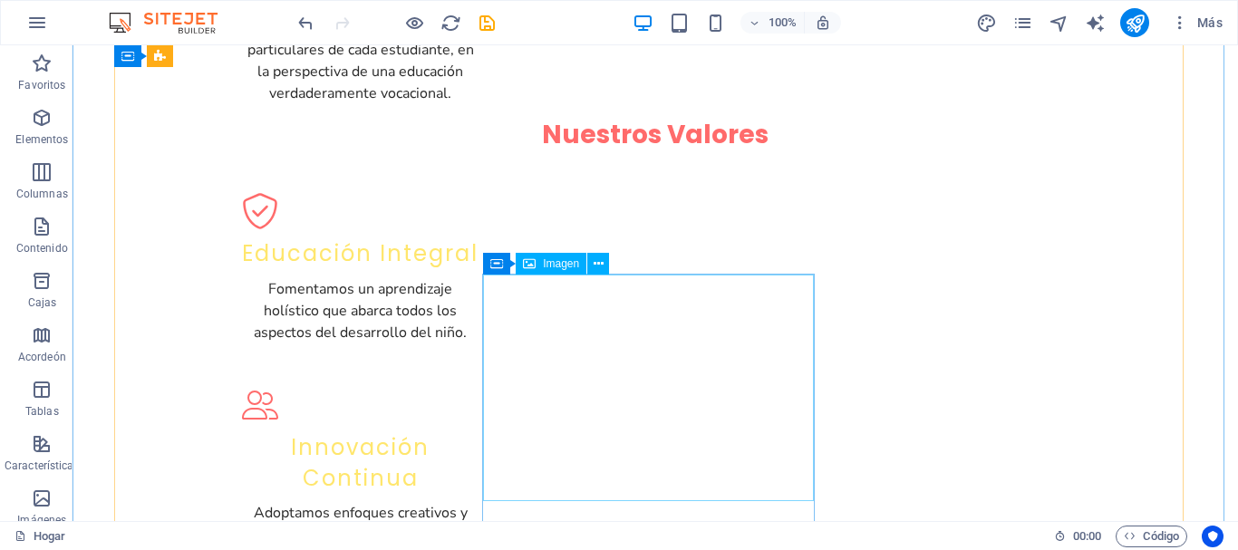
scroll to position [2278, 0]
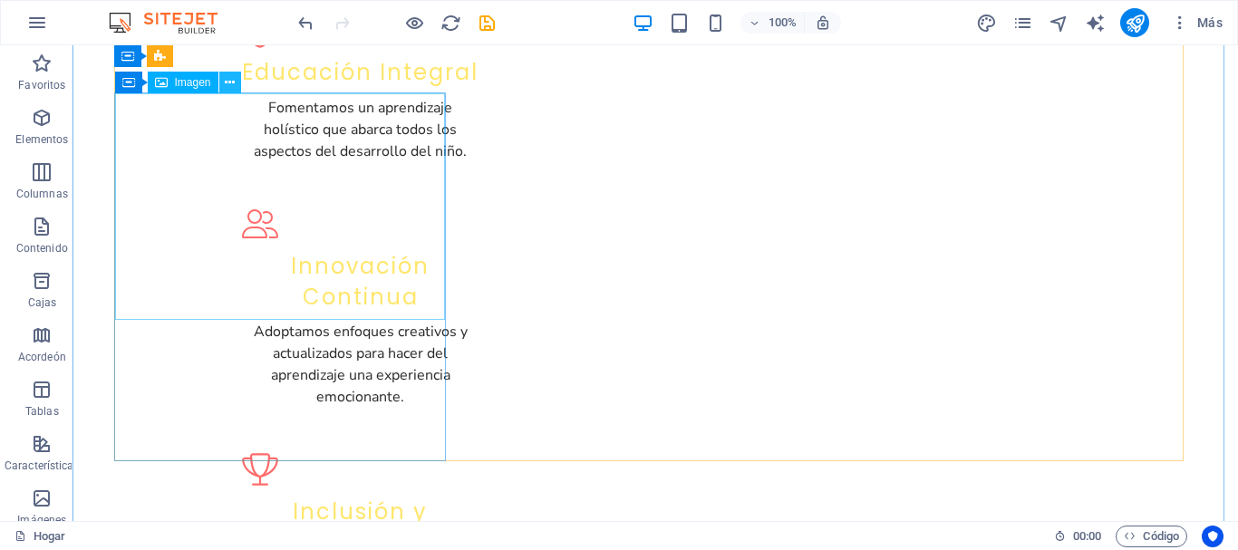
click at [233, 81] on icon at bounding box center [230, 82] width 10 height 19
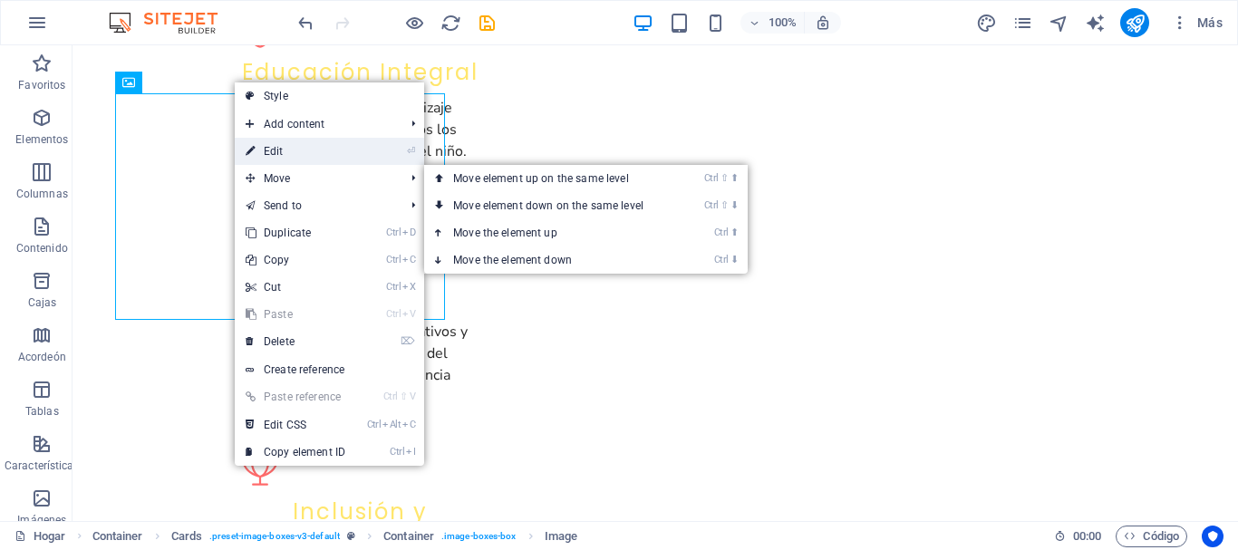
click at [278, 150] on link "⏎ Edit" at bounding box center [295, 151] width 121 height 27
select select "vw"
select select "px"
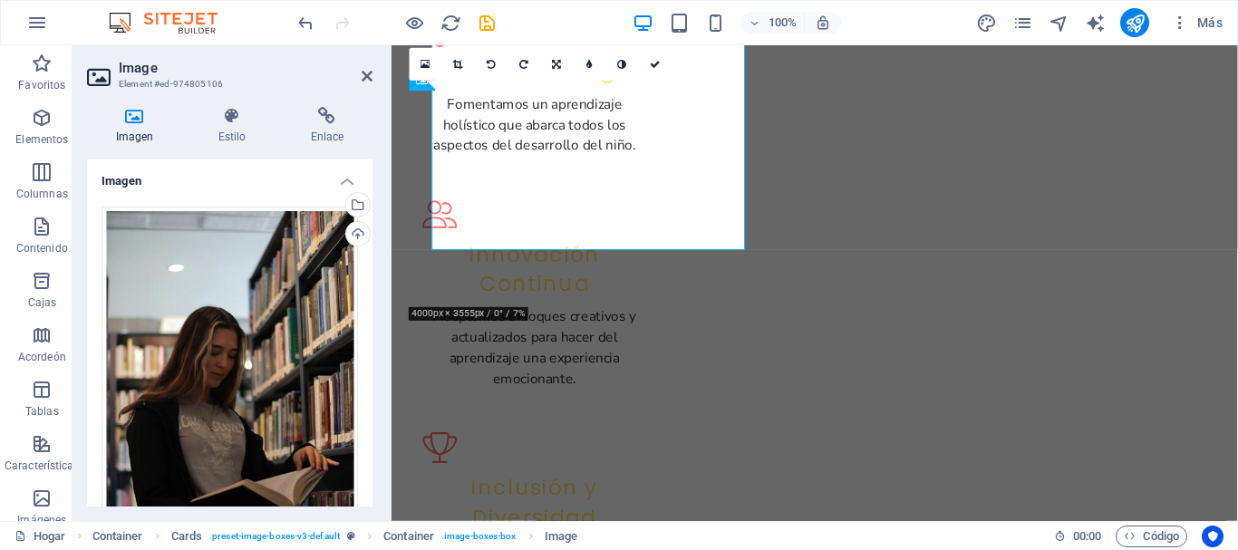
scroll to position [2336, 0]
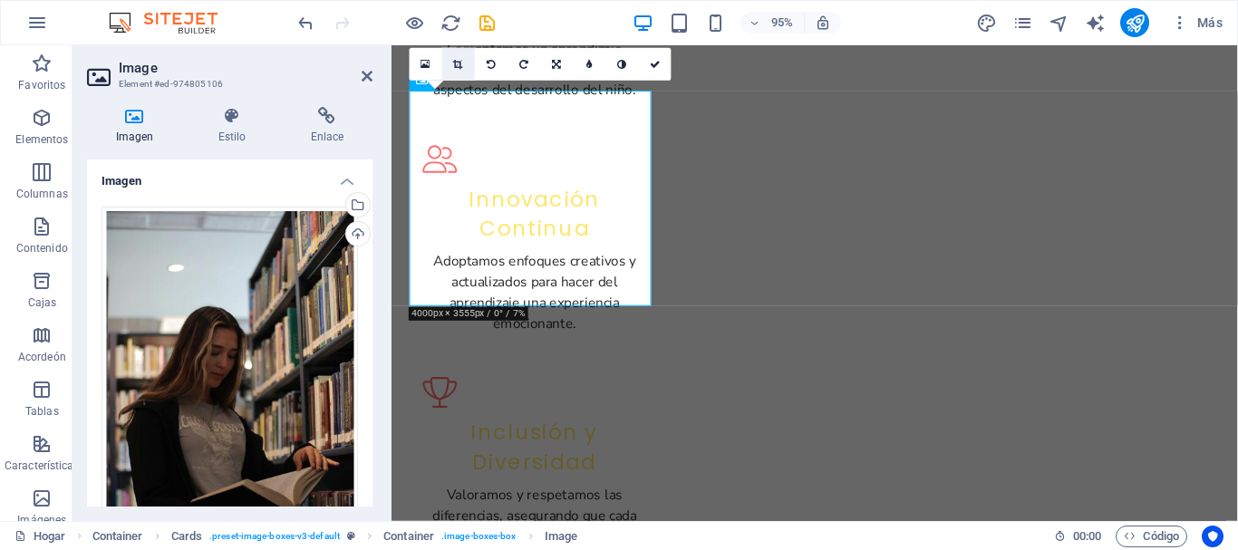
click at [455, 67] on icon at bounding box center [459, 65] width 10 height 10
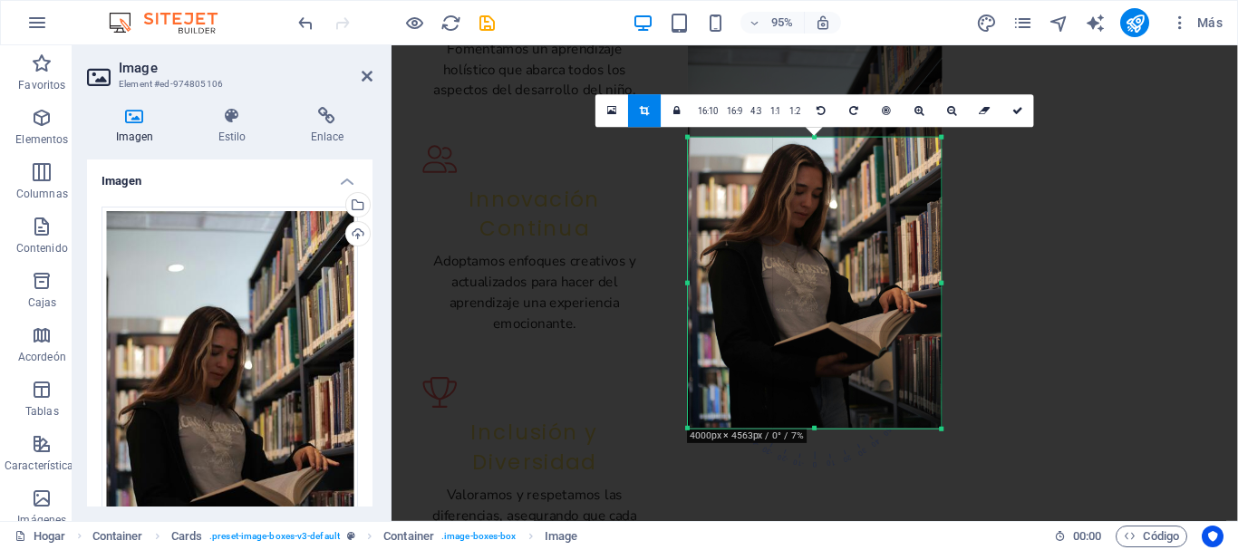
drag, startPoint x: 816, startPoint y: 91, endPoint x: 811, endPoint y: 187, distance: 96.2
click at [811, 187] on div "180 170 160 150 140 130 120 110 100 90 80 70 60 50 40 30 20 10 0 -10 -20 -30 -4…" at bounding box center [815, 283] width 254 height 291
click at [1013, 104] on link at bounding box center [1018, 112] width 33 height 33
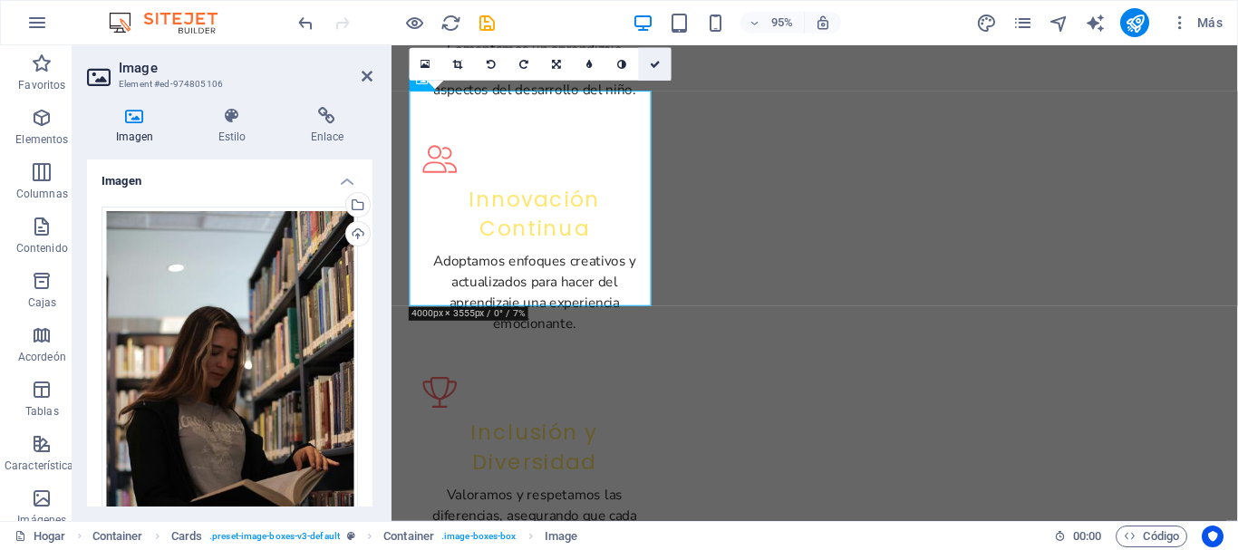
drag, startPoint x: 657, startPoint y: 60, endPoint x: 611, endPoint y: 42, distance: 49.7
click at [657, 60] on icon at bounding box center [655, 65] width 11 height 10
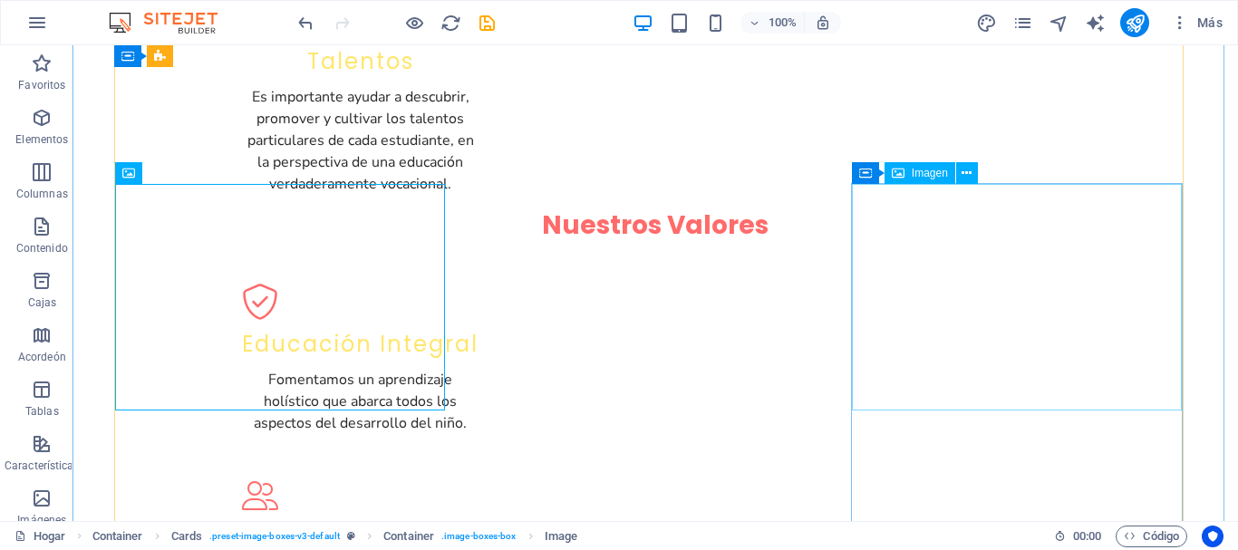
scroll to position [2278, 0]
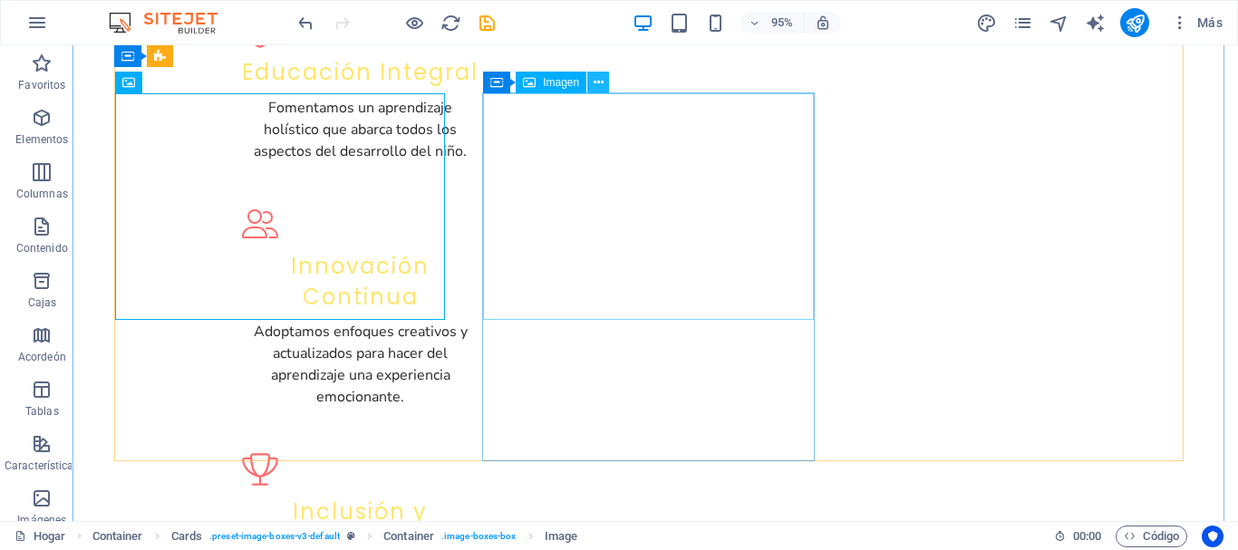
click at [607, 83] on button at bounding box center [599, 83] width 22 height 22
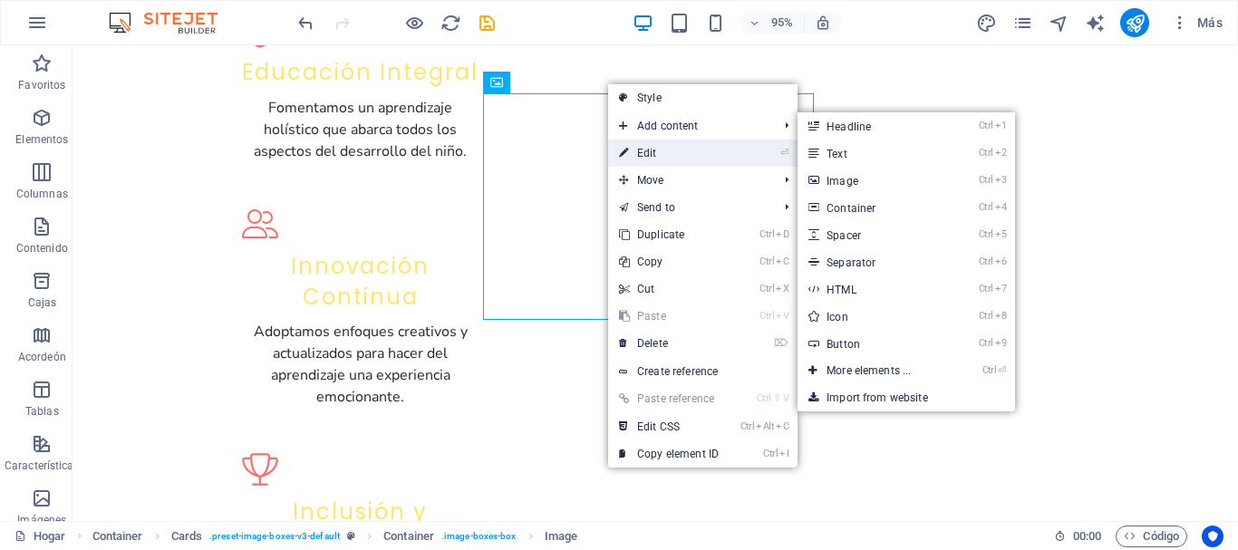
click at [660, 153] on link "⏎ Edit" at bounding box center [668, 153] width 121 height 27
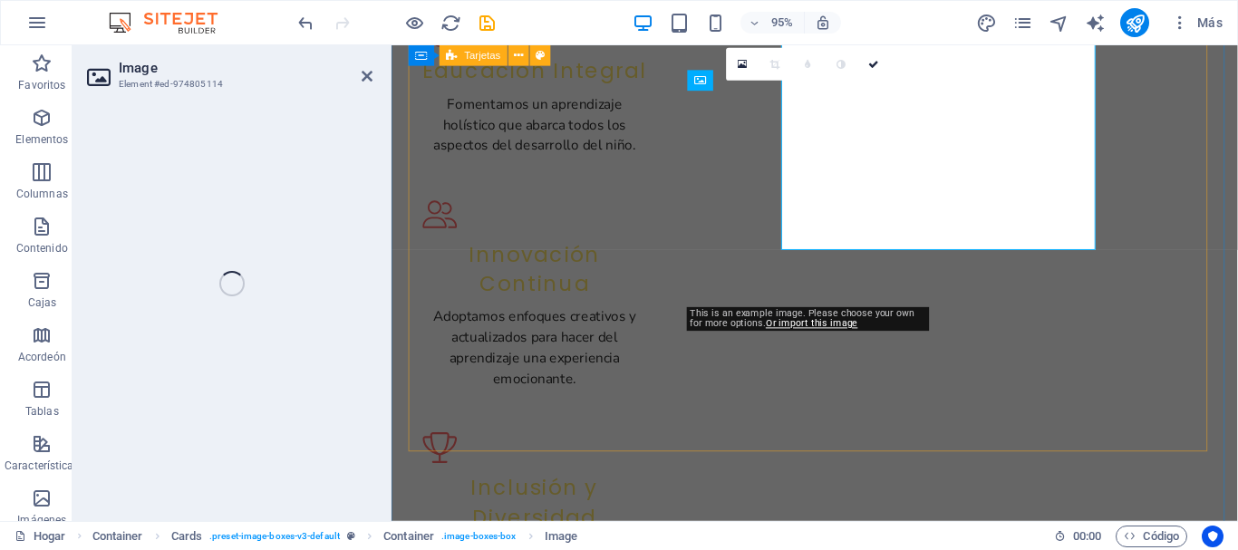
scroll to position [2336, 0]
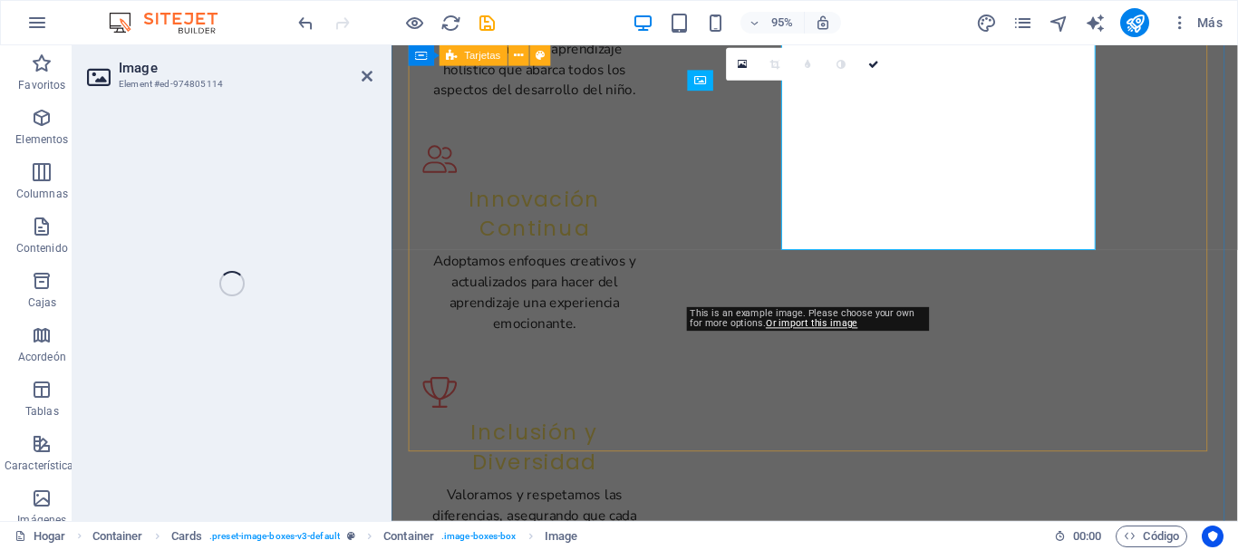
select select "vw"
select select "px"
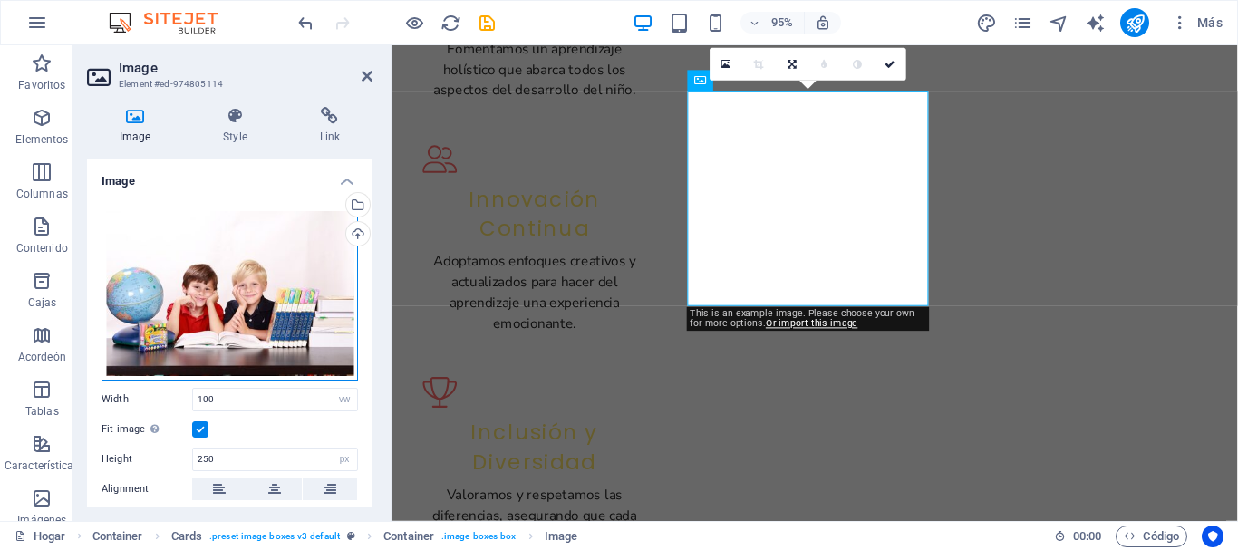
click at [255, 299] on div "Drag files here, click to choose files or select files from Files or our free s…" at bounding box center [230, 294] width 257 height 174
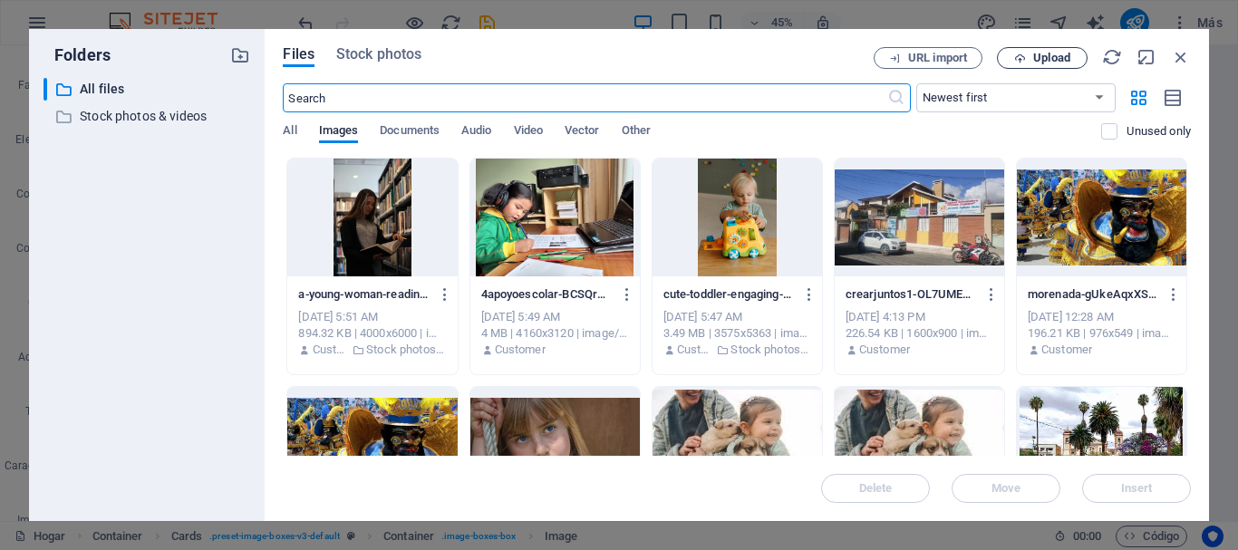
click at [1031, 58] on span "Upload" at bounding box center [1042, 59] width 74 height 12
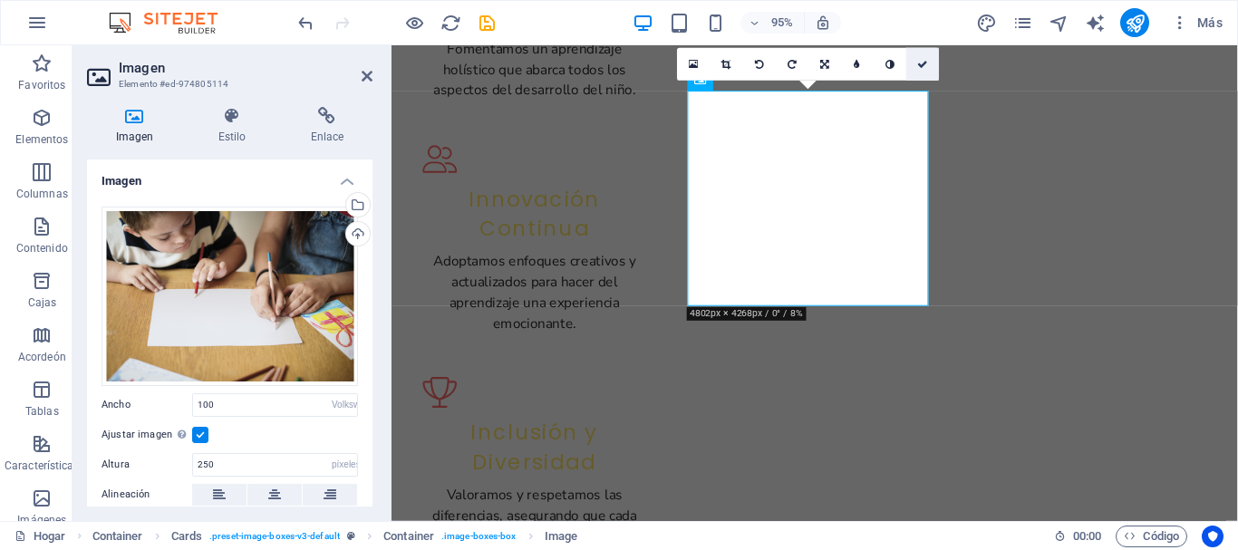
drag, startPoint x: 923, startPoint y: 63, endPoint x: 851, endPoint y: 28, distance: 79.9
click at [923, 63] on icon at bounding box center [923, 65] width 11 height 10
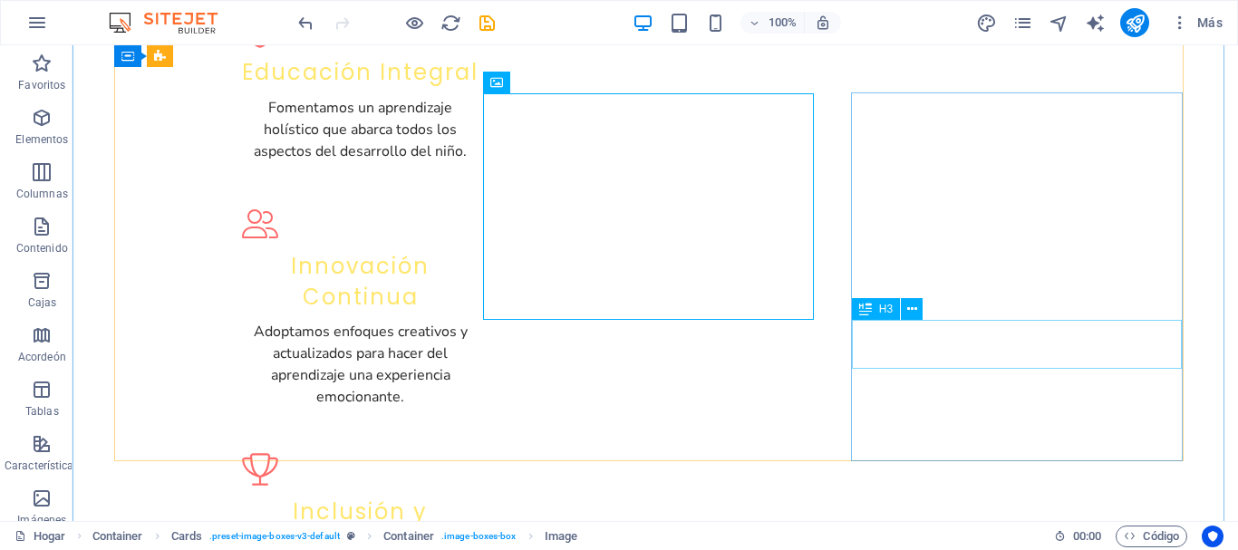
scroll to position [2096, 0]
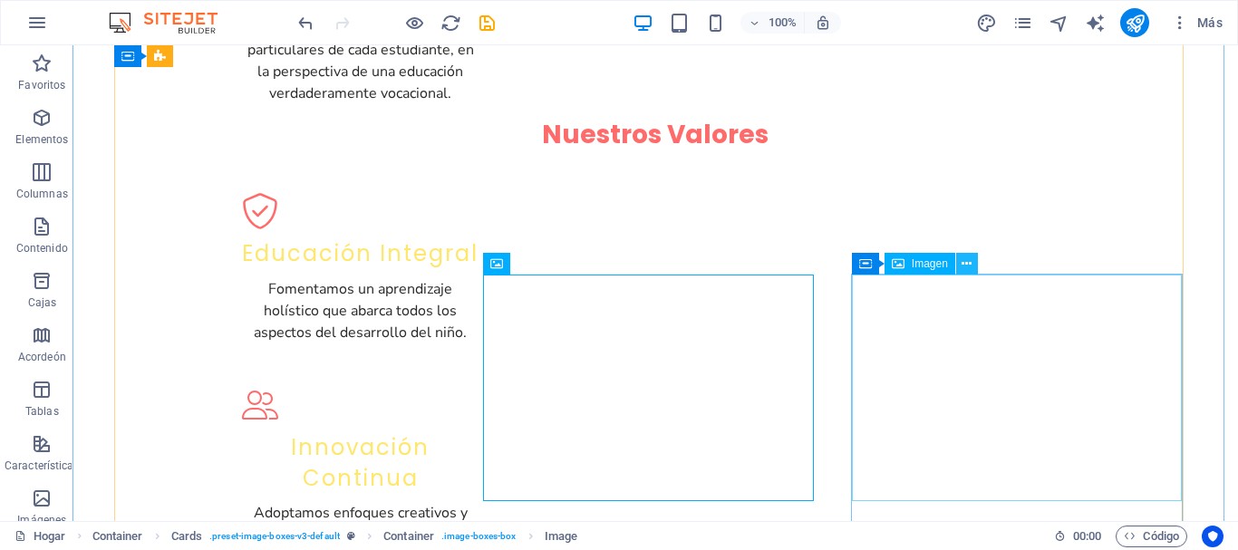
click at [969, 260] on icon at bounding box center [967, 264] width 10 height 19
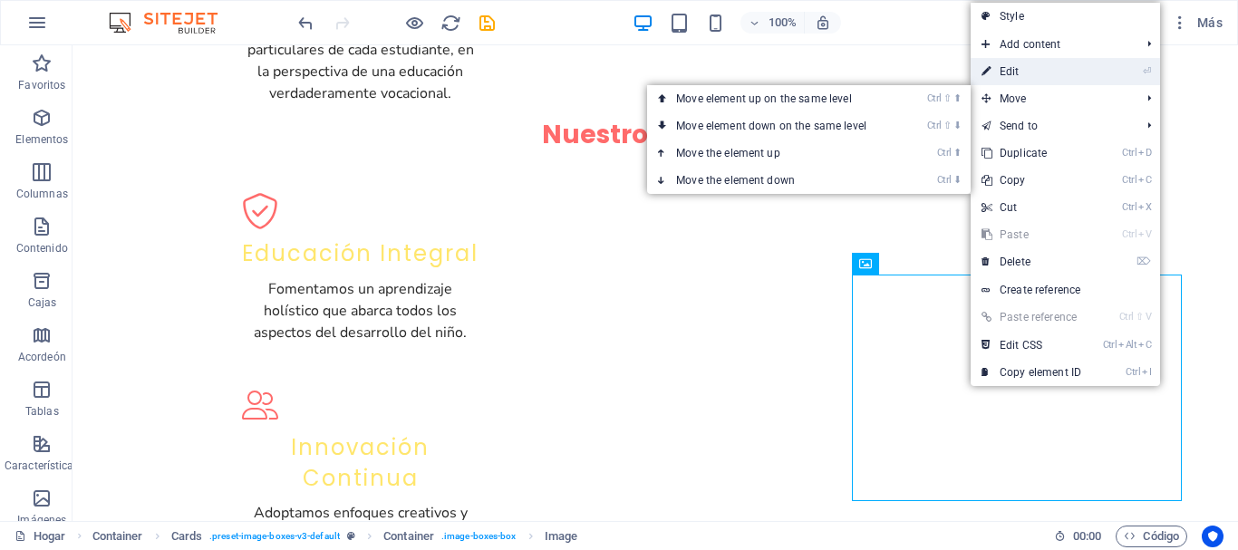
click at [1021, 70] on link "⏎ Edit" at bounding box center [1031, 71] width 121 height 27
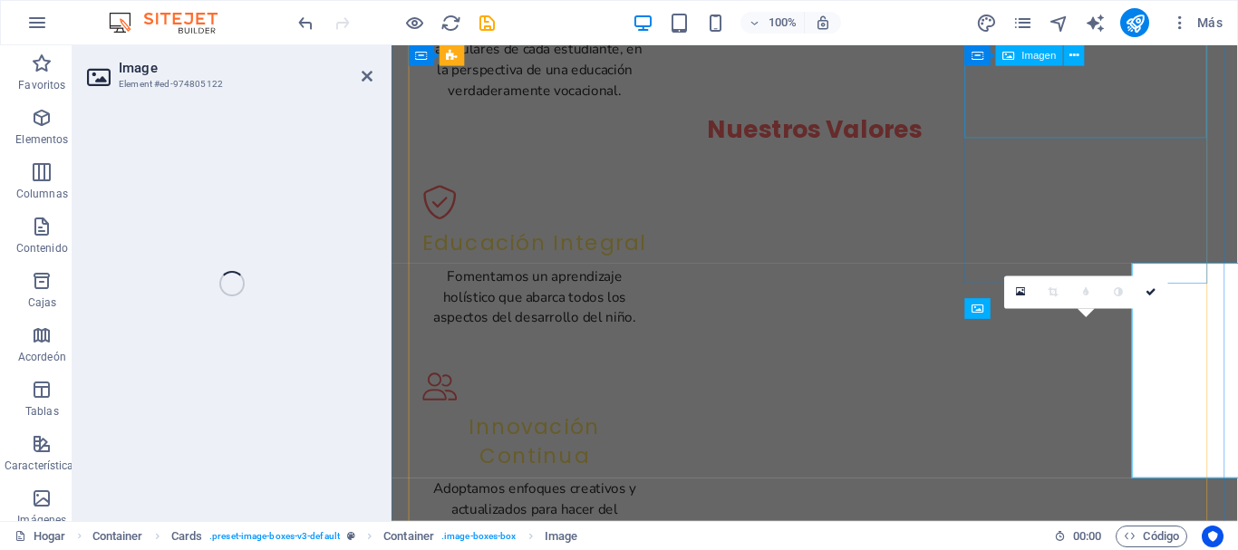
select select "vw"
select select "px"
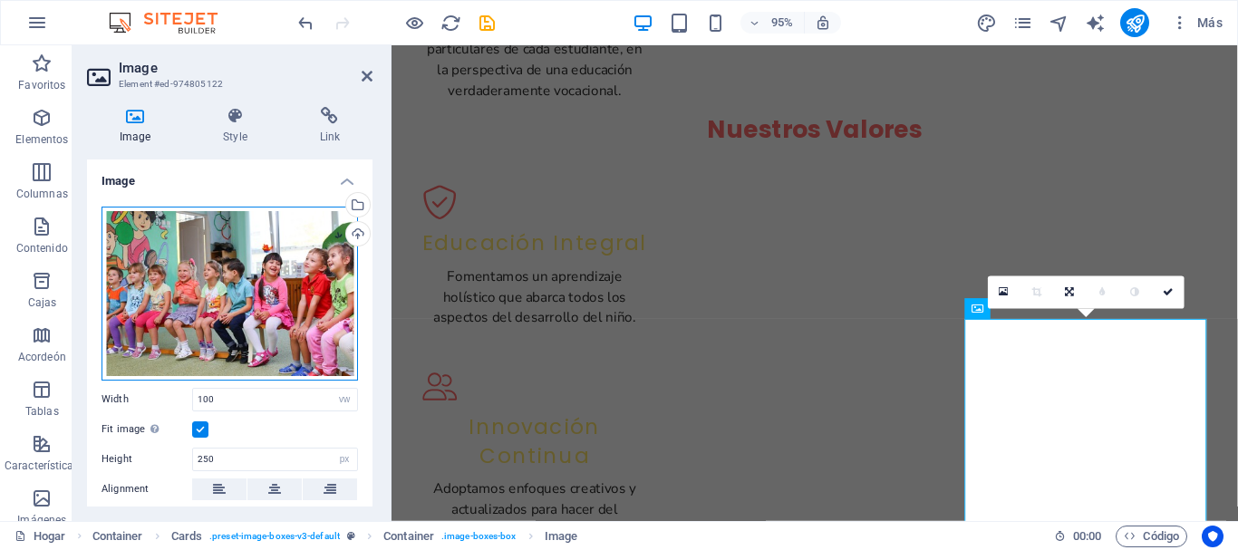
click at [252, 278] on div "Drag files here, click to choose files or select files from Files or our free s…" at bounding box center [230, 294] width 257 height 174
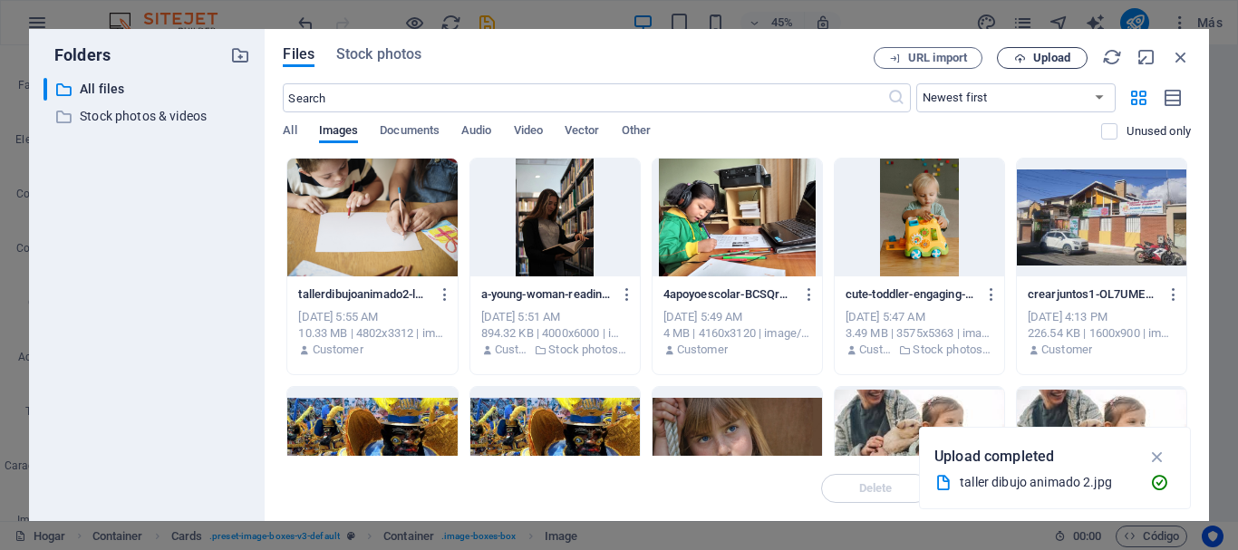
click at [1046, 55] on span "Upload" at bounding box center [1052, 58] width 37 height 11
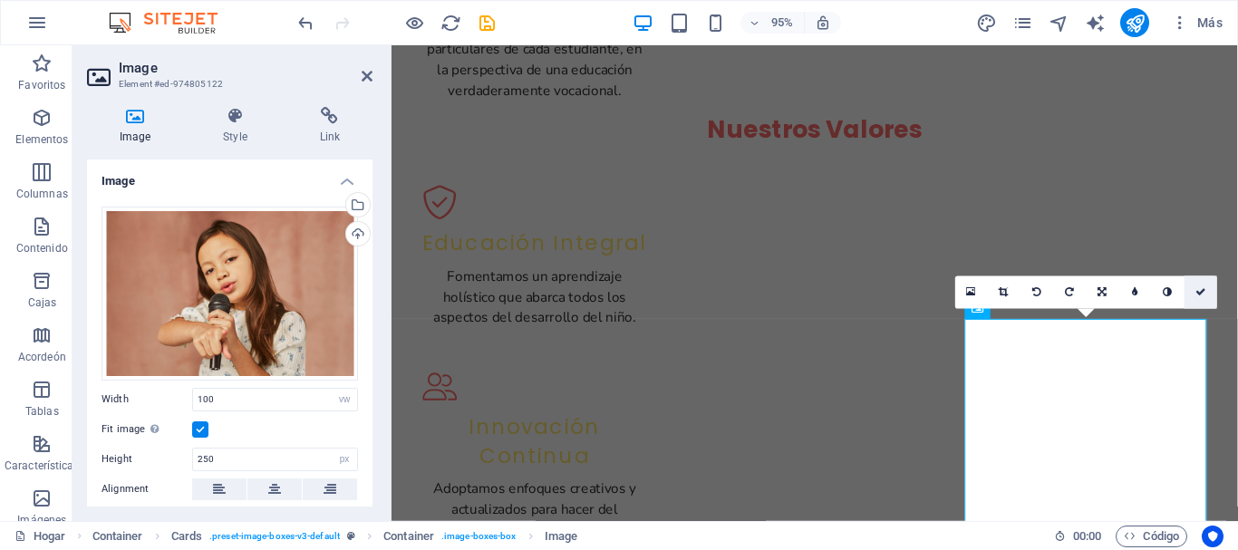
click at [1204, 295] on icon at bounding box center [1201, 292] width 11 height 10
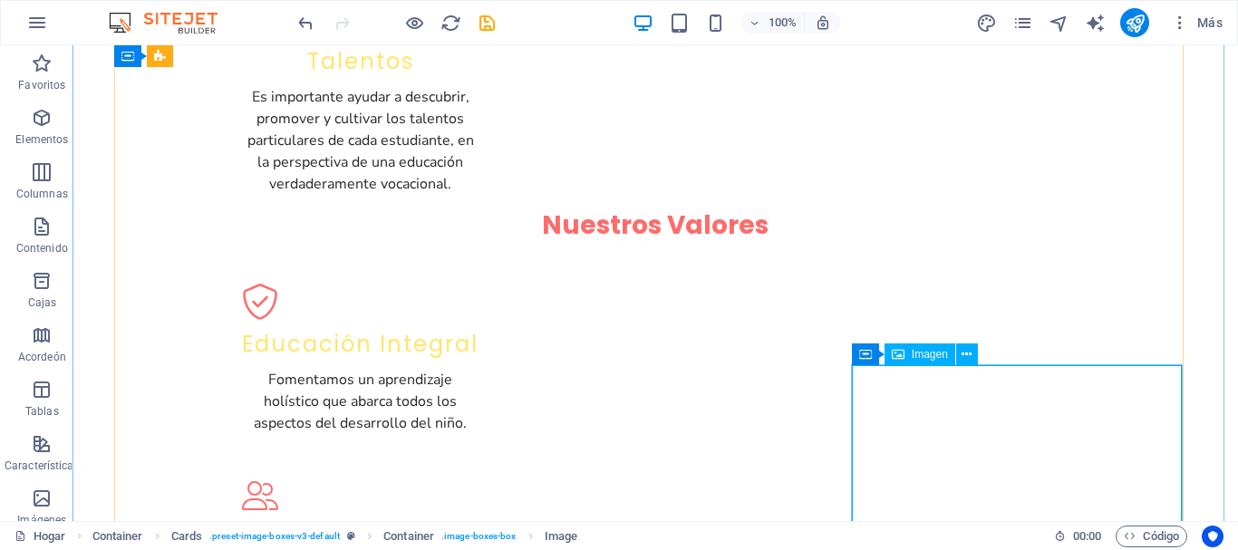
scroll to position [1824, 0]
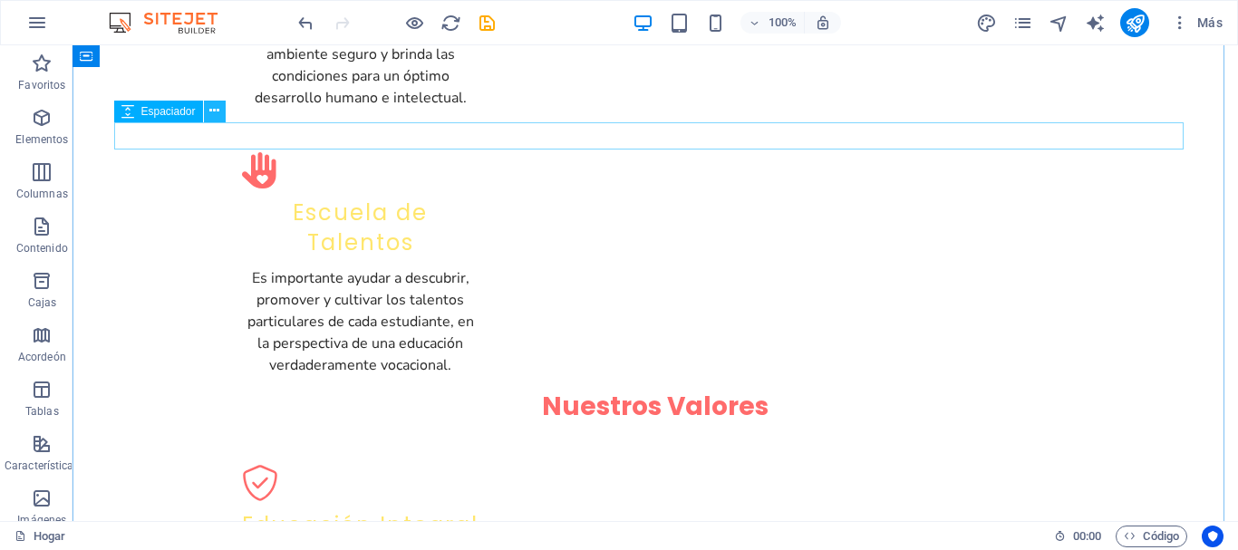
click at [219, 112] on icon at bounding box center [214, 111] width 10 height 19
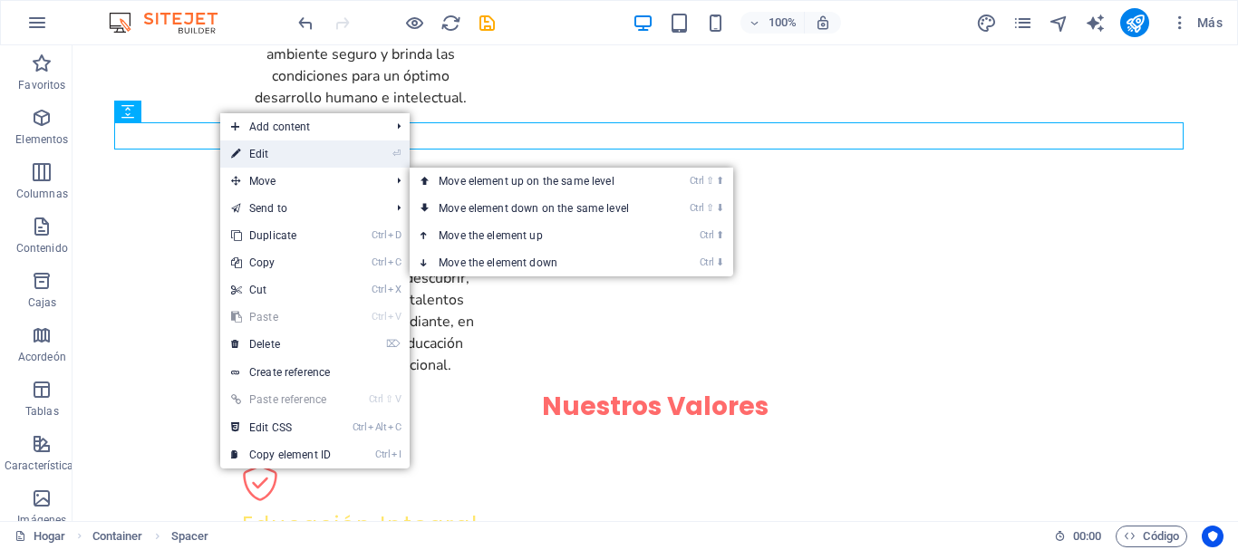
click at [261, 158] on link "⏎ Edit" at bounding box center [280, 154] width 121 height 27
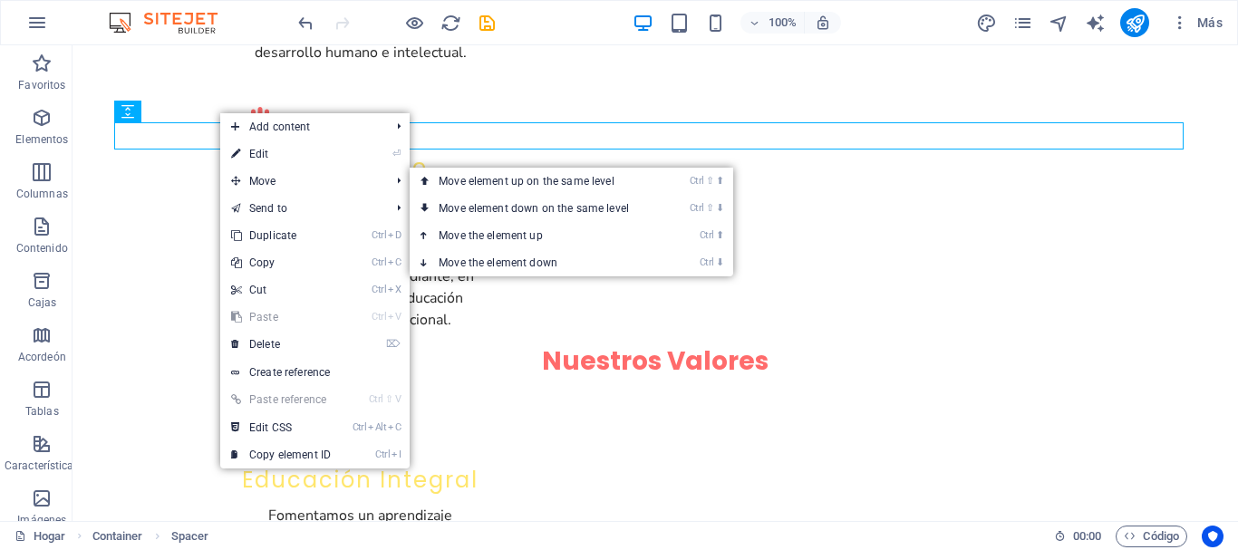
select select "px"
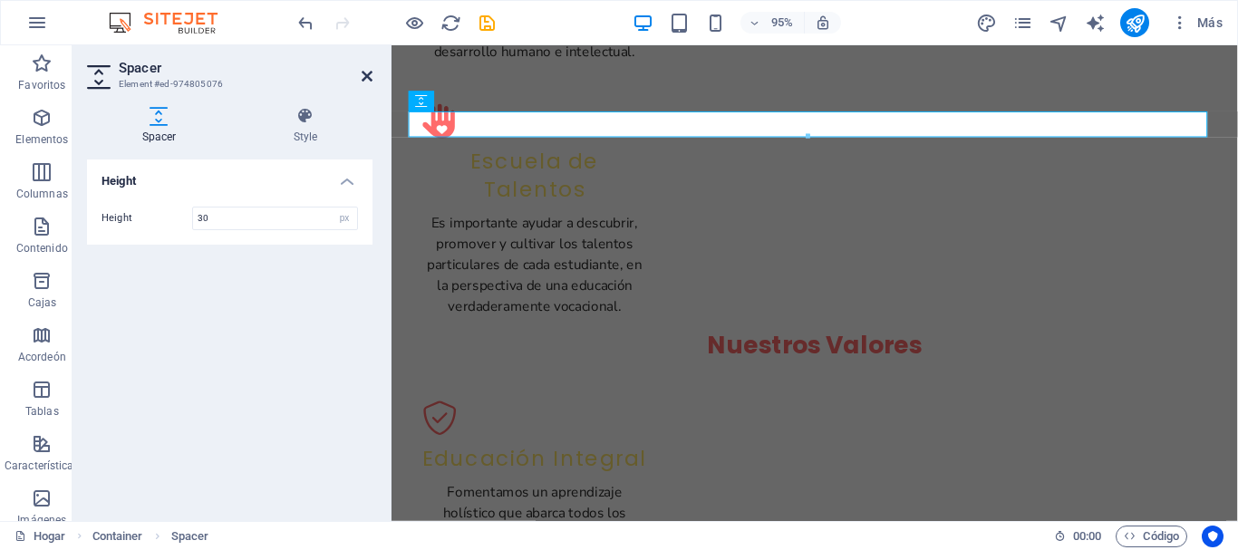
drag, startPoint x: 364, startPoint y: 79, endPoint x: 291, endPoint y: 36, distance: 84.1
click at [364, 79] on icon at bounding box center [367, 76] width 11 height 15
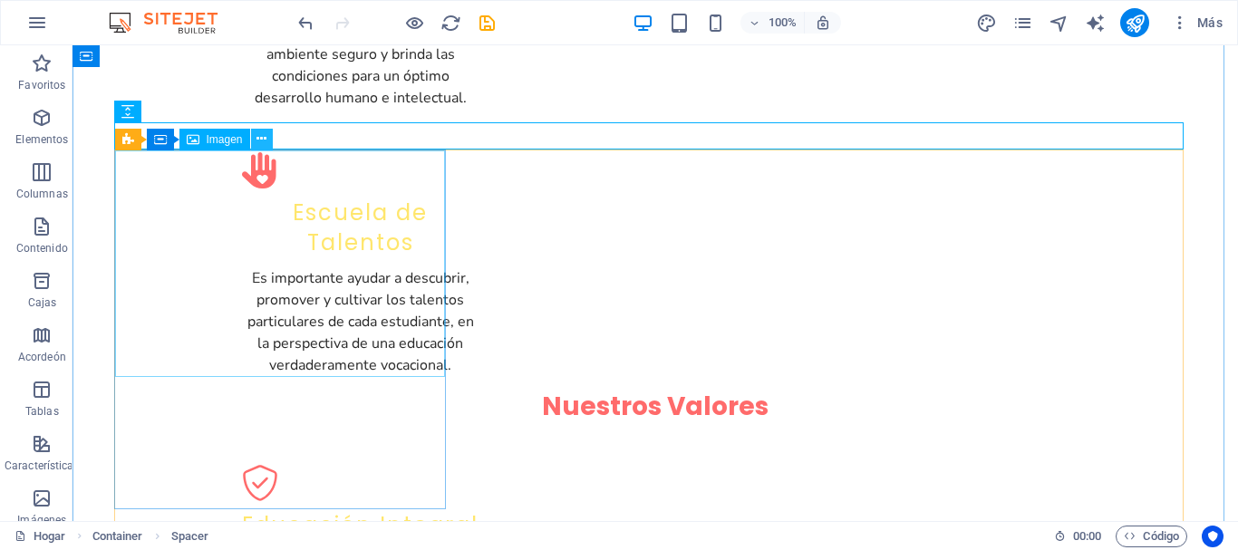
click at [259, 136] on icon at bounding box center [262, 139] width 10 height 19
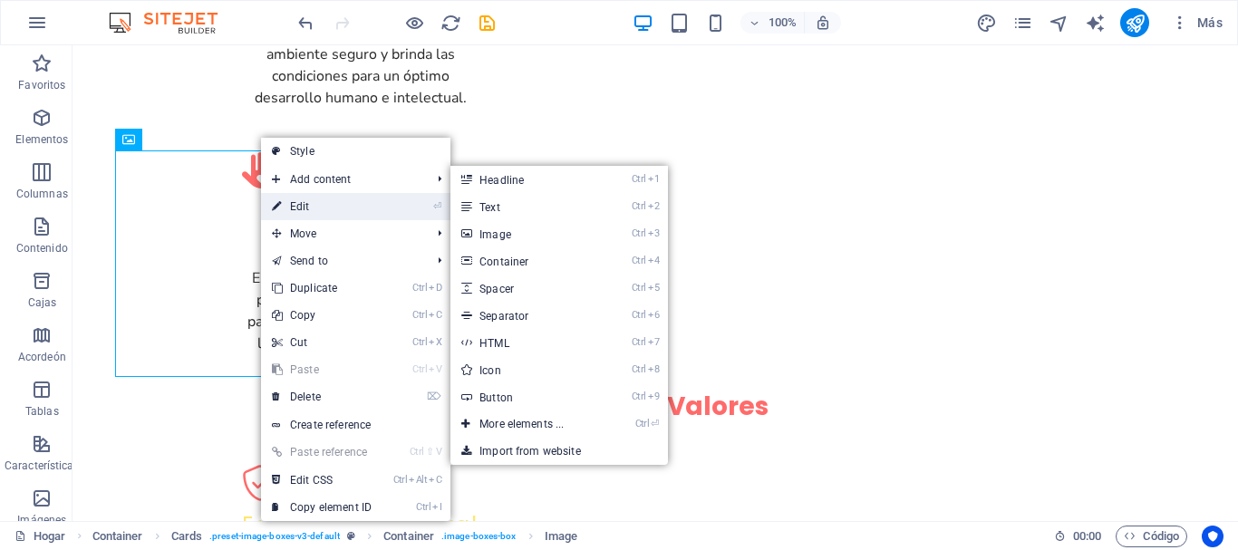
click at [304, 204] on link "⏎ Edit" at bounding box center [321, 206] width 121 height 27
select select "vw"
select select "px"
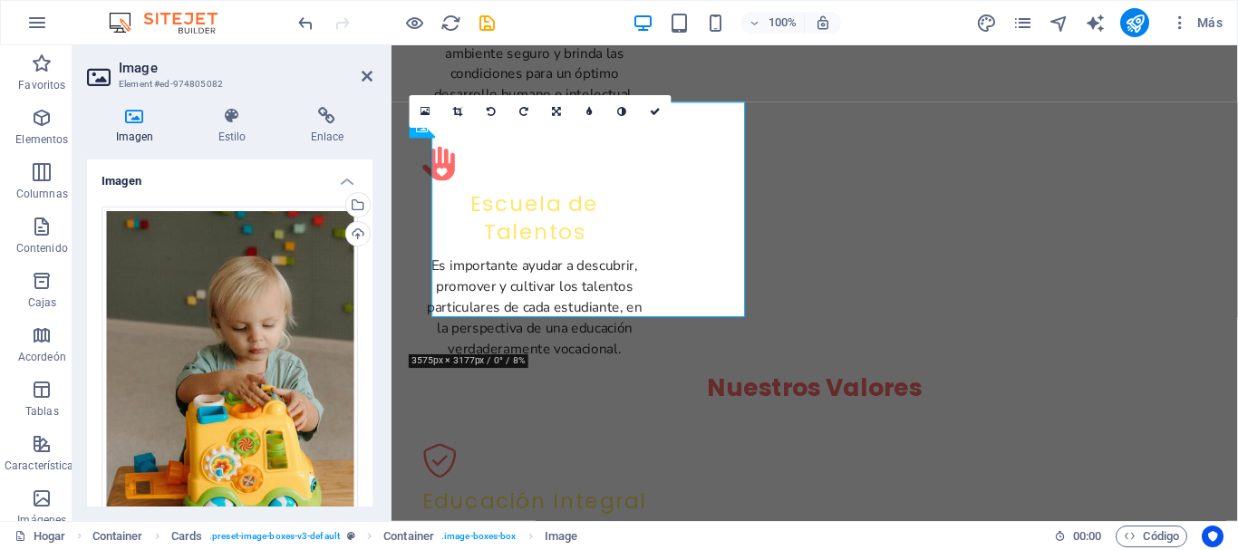
scroll to position [1870, 0]
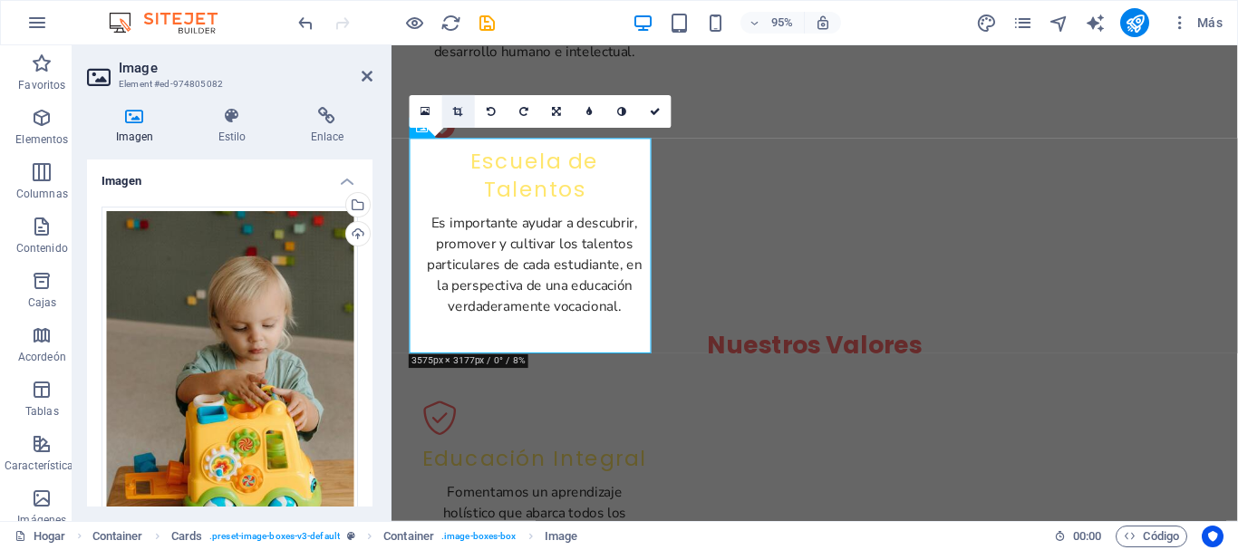
click at [461, 112] on icon at bounding box center [459, 112] width 10 height 10
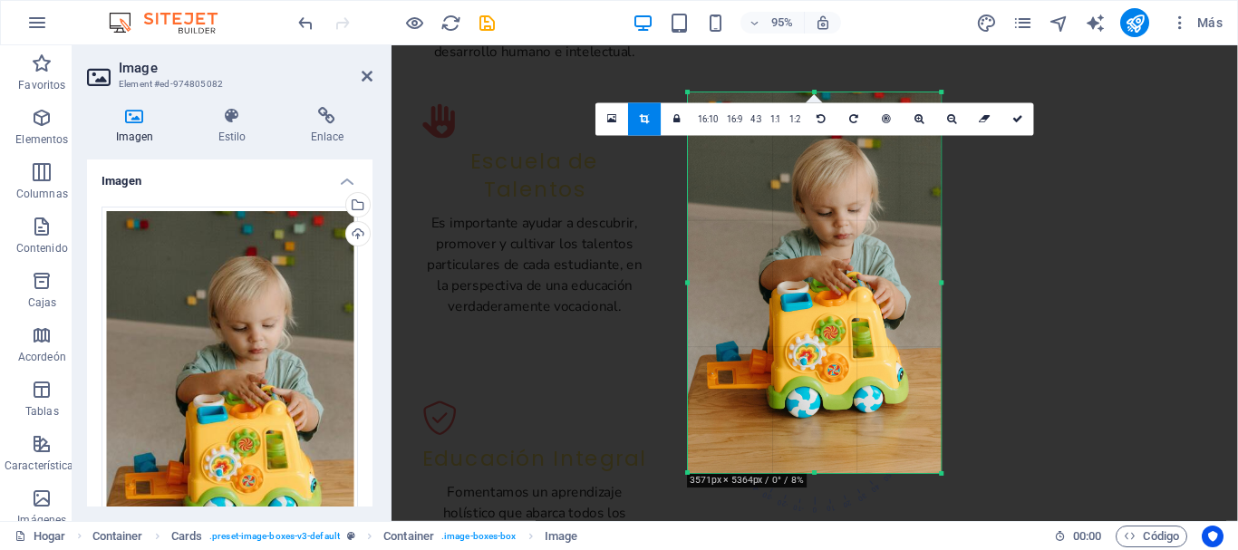
click at [814, 468] on div at bounding box center [815, 283] width 254 height 381
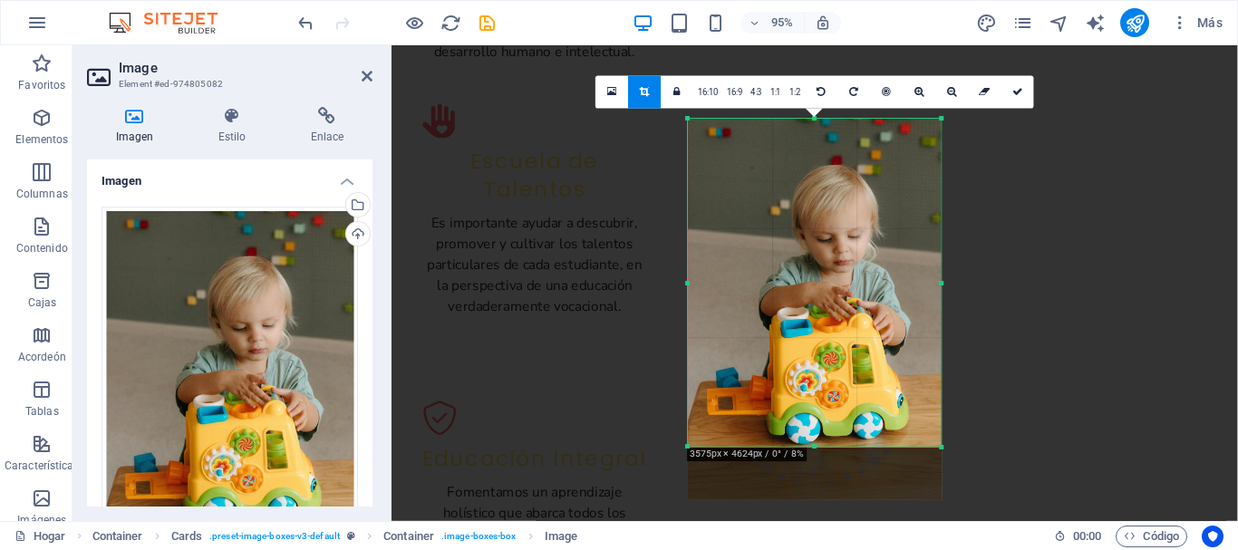
drag, startPoint x: 819, startPoint y: 476, endPoint x: 817, endPoint y: 421, distance: 55.3
click at [817, 421] on div "180 170 160 150 140 130 120 110 100 90 80 70 60 50 40 30 20 10 0 -10 -20 -30 -4…" at bounding box center [815, 283] width 254 height 328
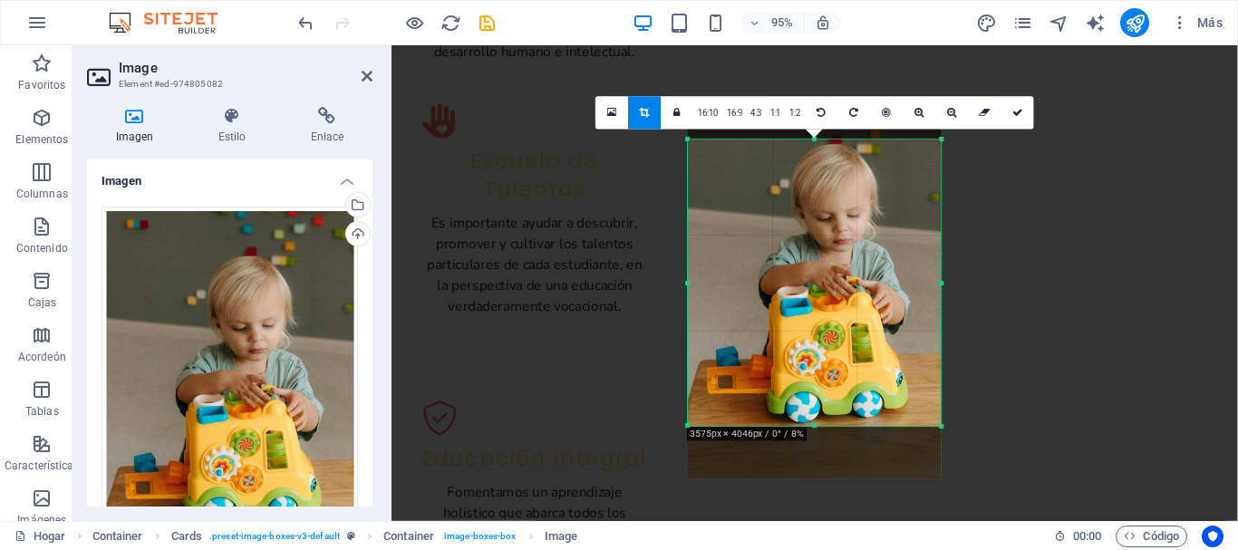
drag, startPoint x: 816, startPoint y: 120, endPoint x: 811, endPoint y: 163, distance: 43.8
click at [811, 163] on div "180 170 160 150 140 130 120 110 100 90 80 70 60 50 40 30 20 10 0 -10 -20 -30 -4…" at bounding box center [815, 283] width 254 height 287
click at [1028, 114] on link at bounding box center [1018, 113] width 33 height 33
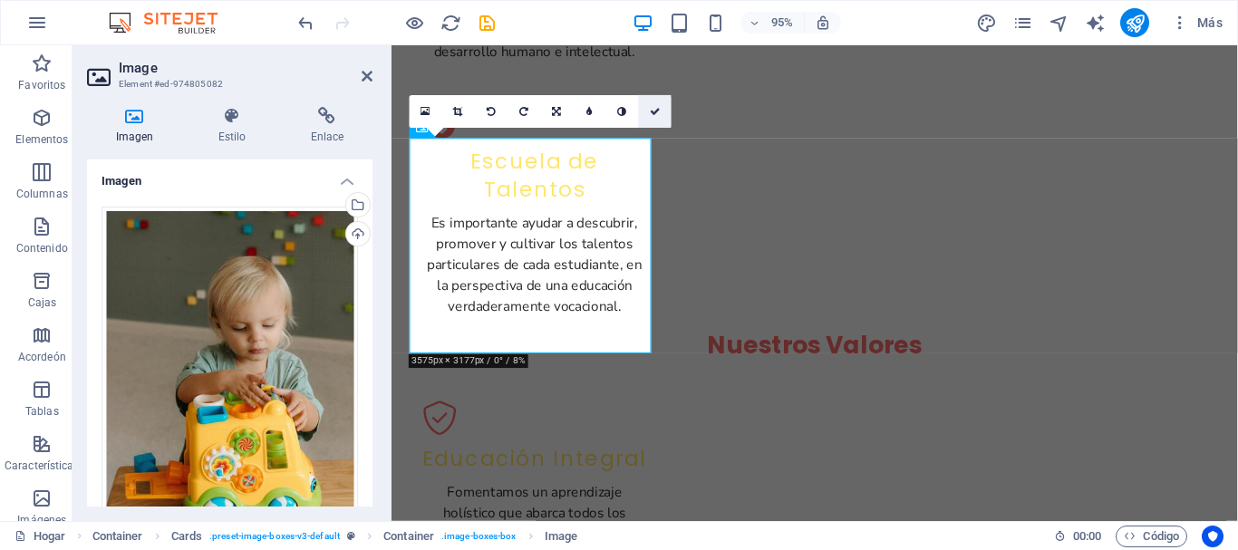
click at [654, 107] on icon at bounding box center [655, 112] width 11 height 10
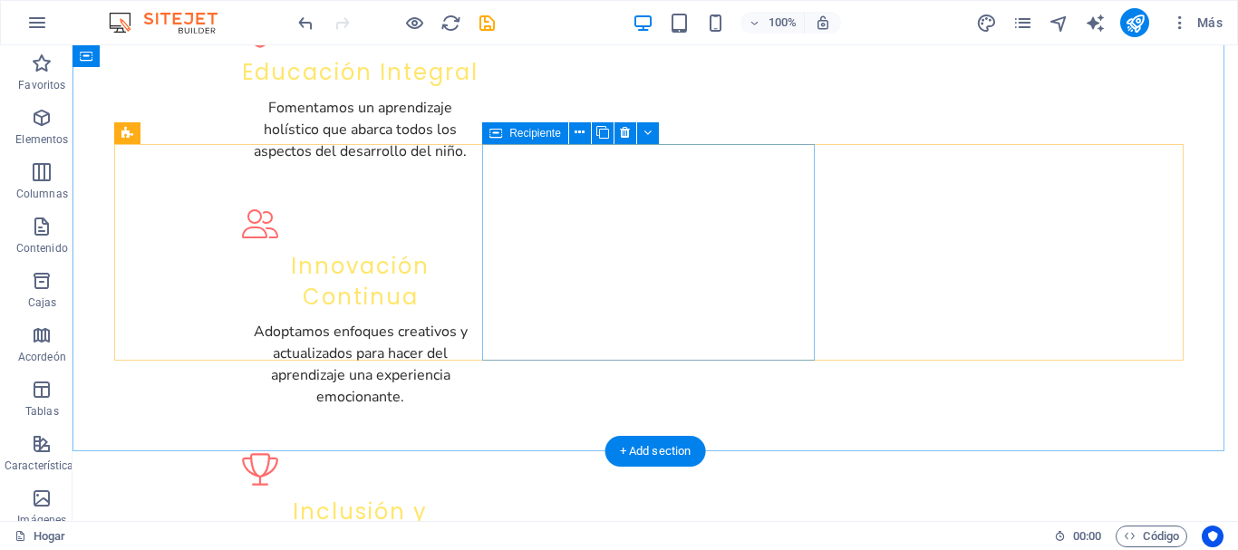
scroll to position [1280, 0]
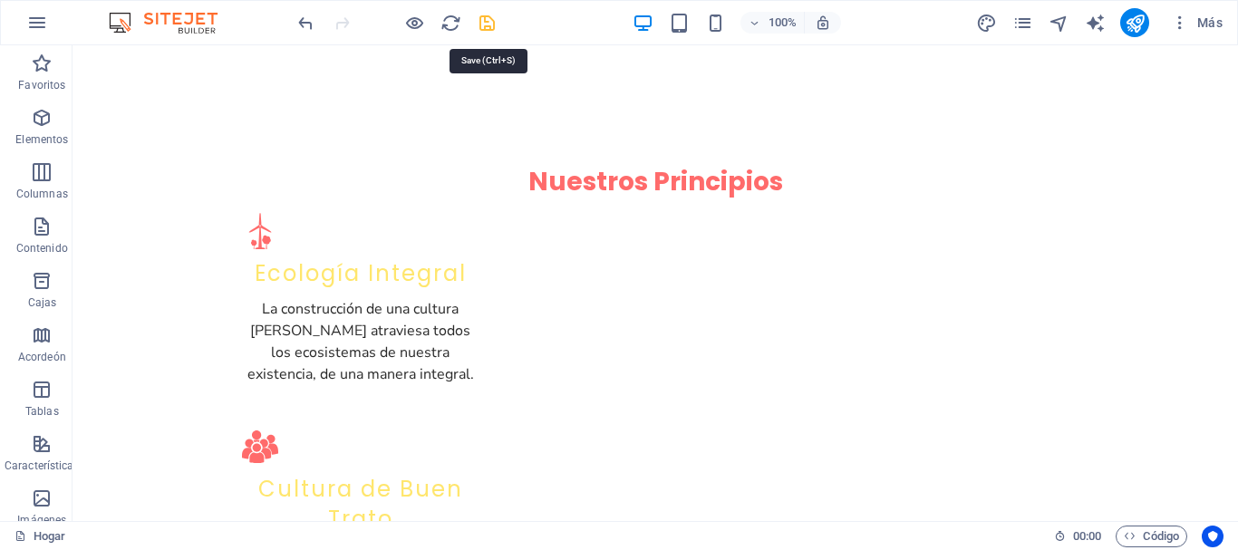
click at [492, 29] on icon "ahorrar" at bounding box center [487, 23] width 21 height 21
checkbox input "false"
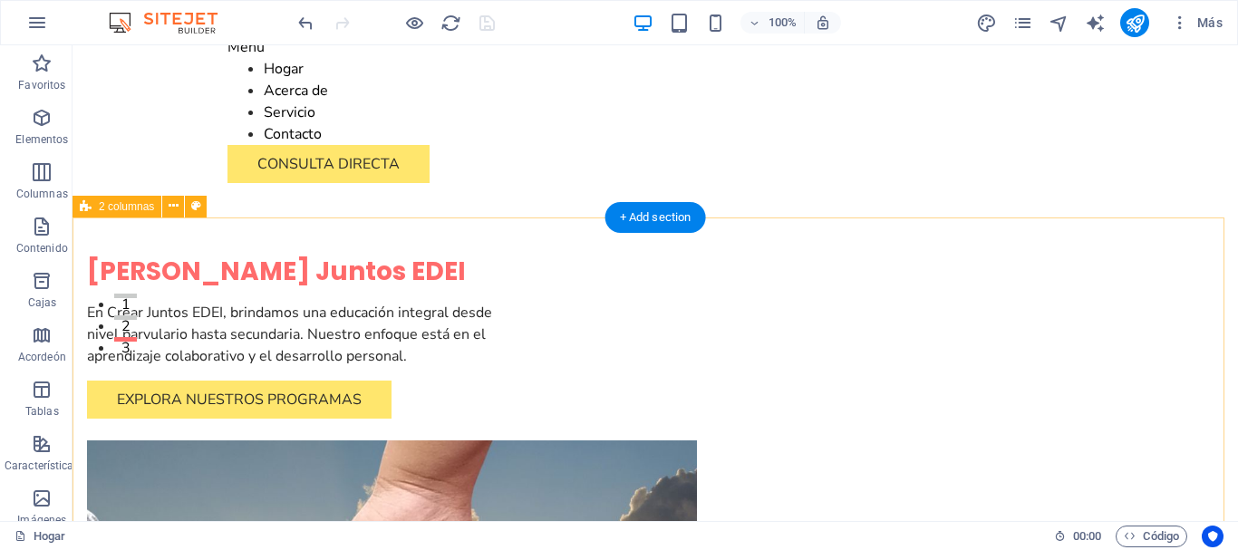
scroll to position [0, 0]
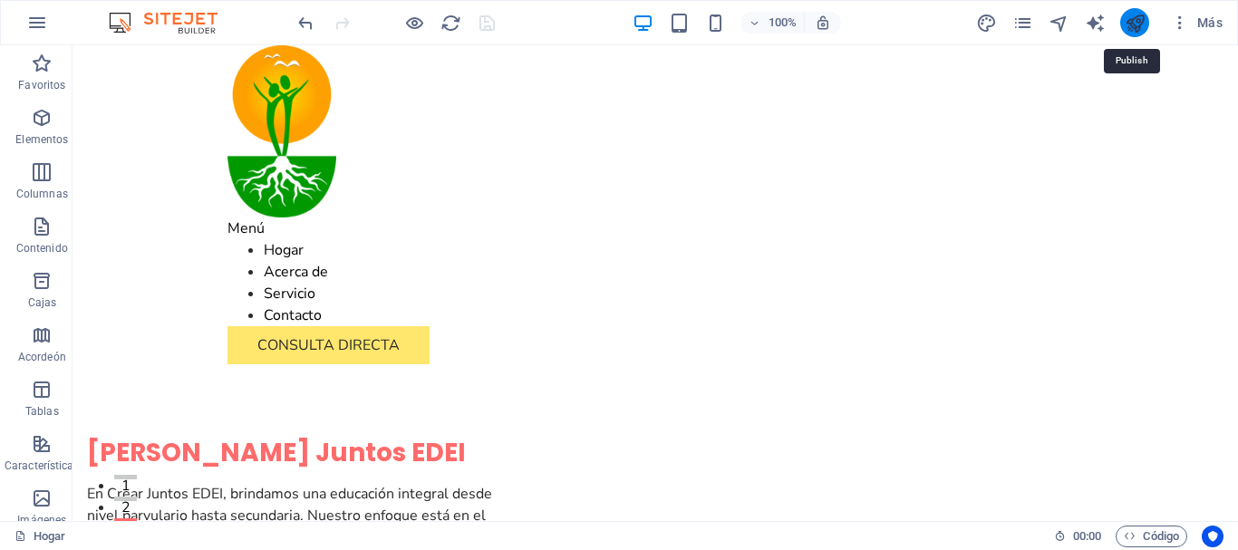
click at [1131, 23] on icon "publicar" at bounding box center [1135, 23] width 21 height 21
